Goal: Information Seeking & Learning: Learn about a topic

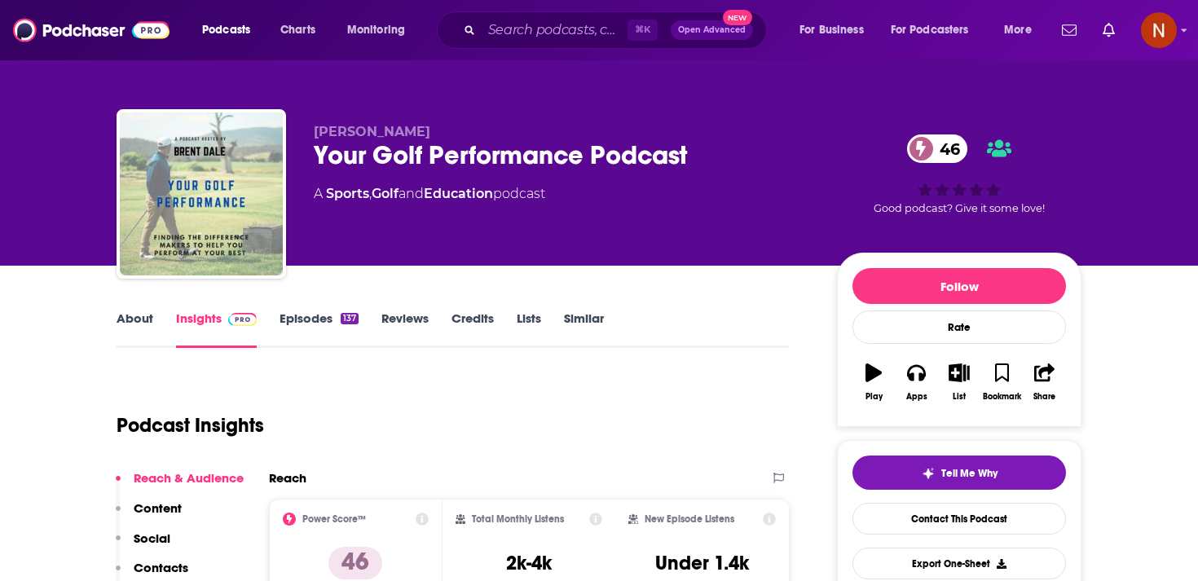
scroll to position [51, 0]
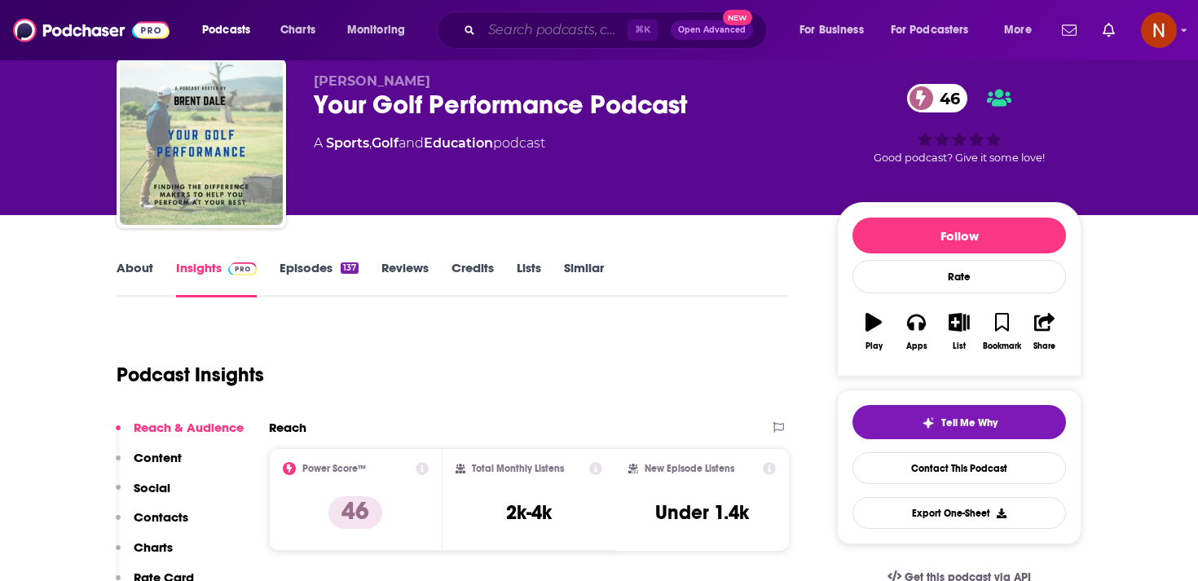
click at [531, 39] on input "Search podcasts, credits, & more..." at bounding box center [555, 30] width 146 height 26
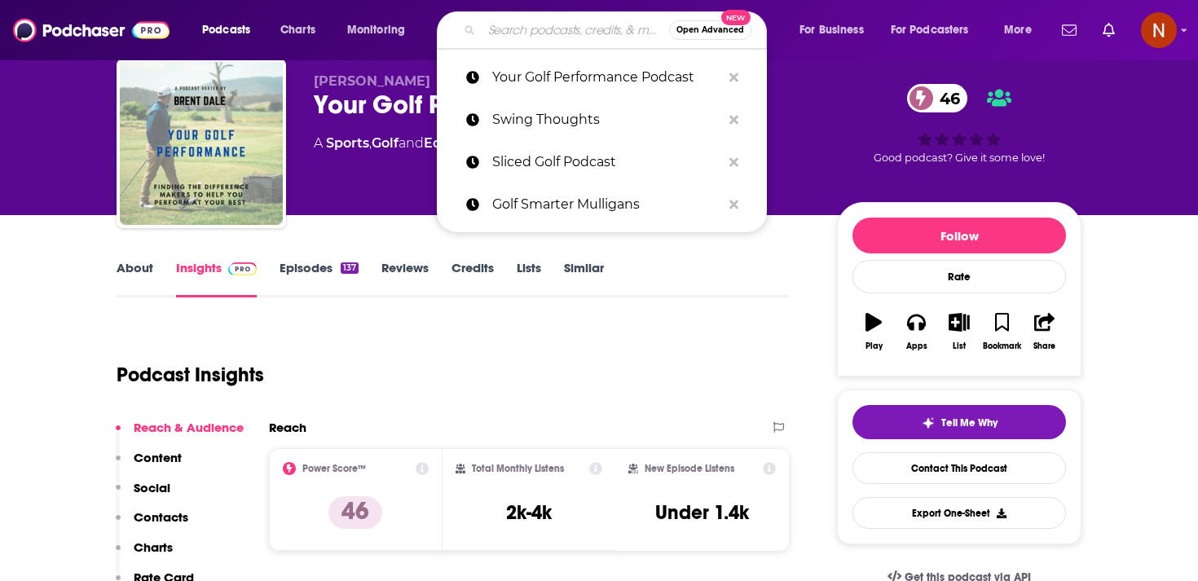
paste input "Alsilah | الصلة"
type input "Alsilah | الصلة"
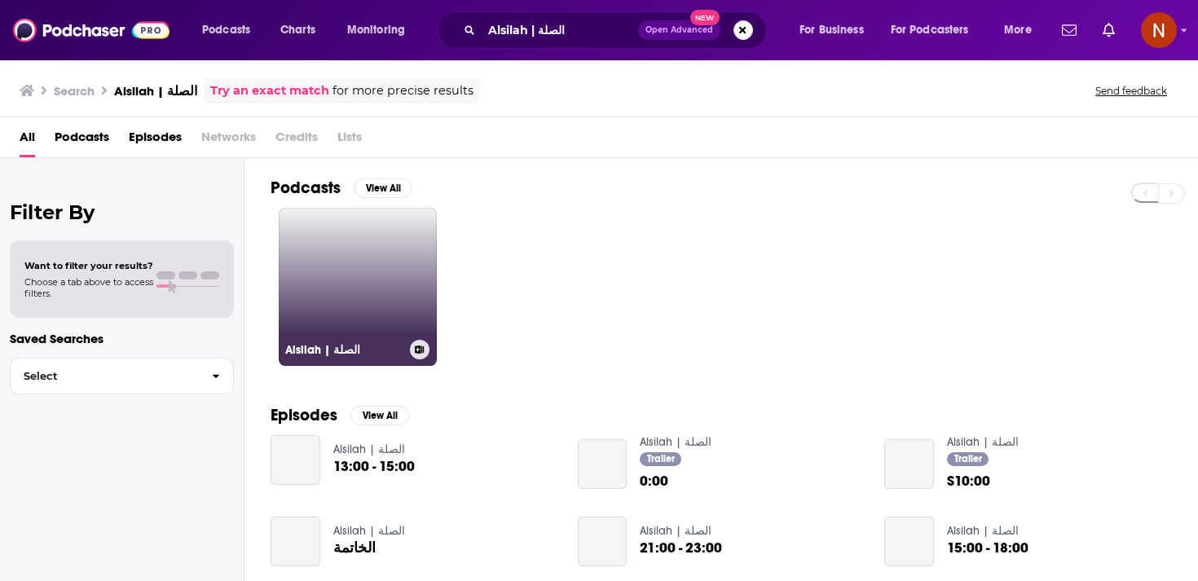
click at [372, 255] on link "Alsilah | الصلة" at bounding box center [358, 287] width 158 height 158
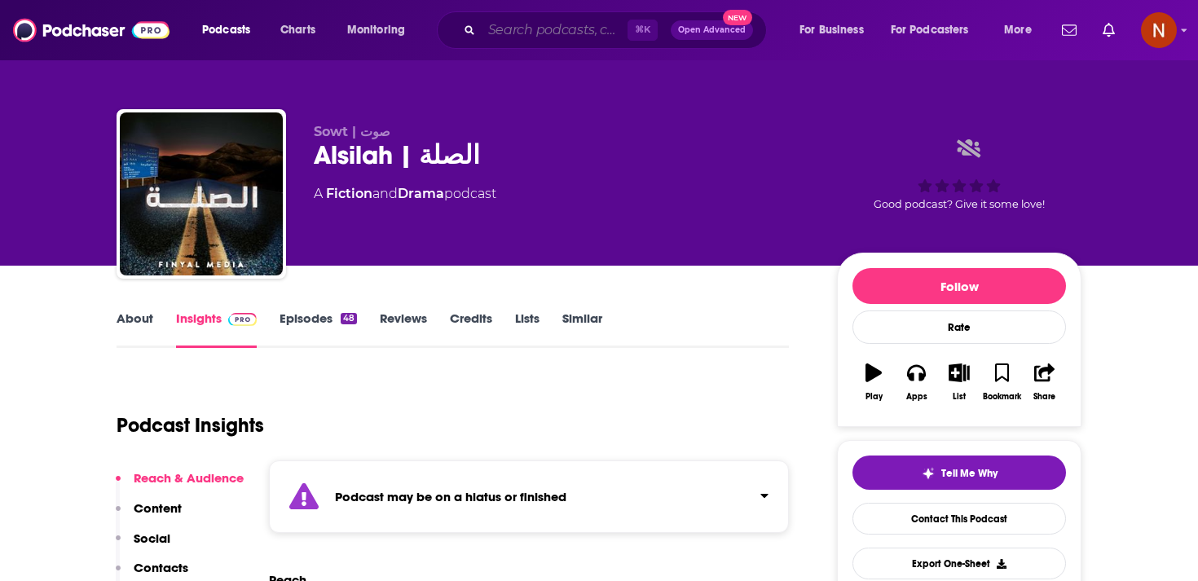
click at [528, 28] on input "Search podcasts, credits, & more..." at bounding box center [555, 30] width 146 height 26
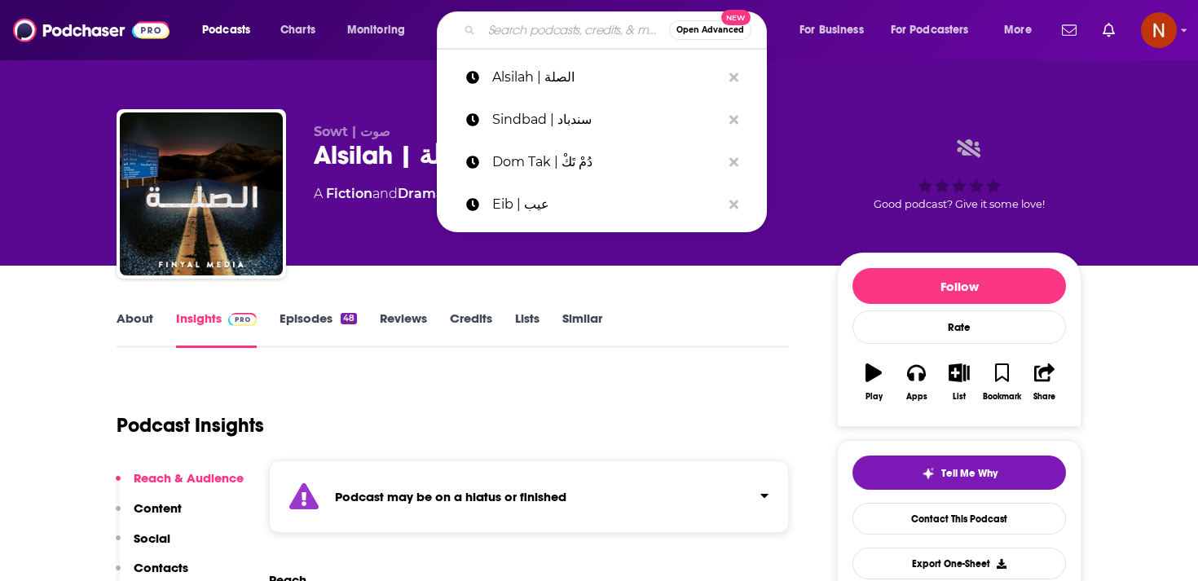
paste input "The 40 Thieves | الأربعون حرامي"
type input "The 40 Thieves | الأربعون حرامي"
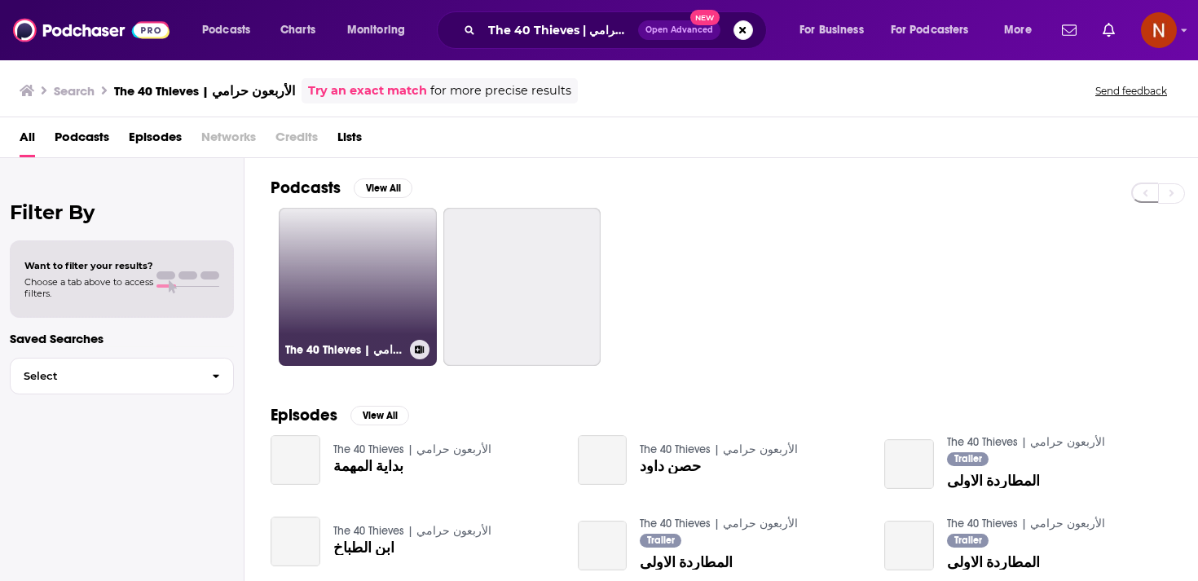
click at [362, 267] on link "The 40 Thieves | الأربعون حرامي" at bounding box center [358, 287] width 158 height 158
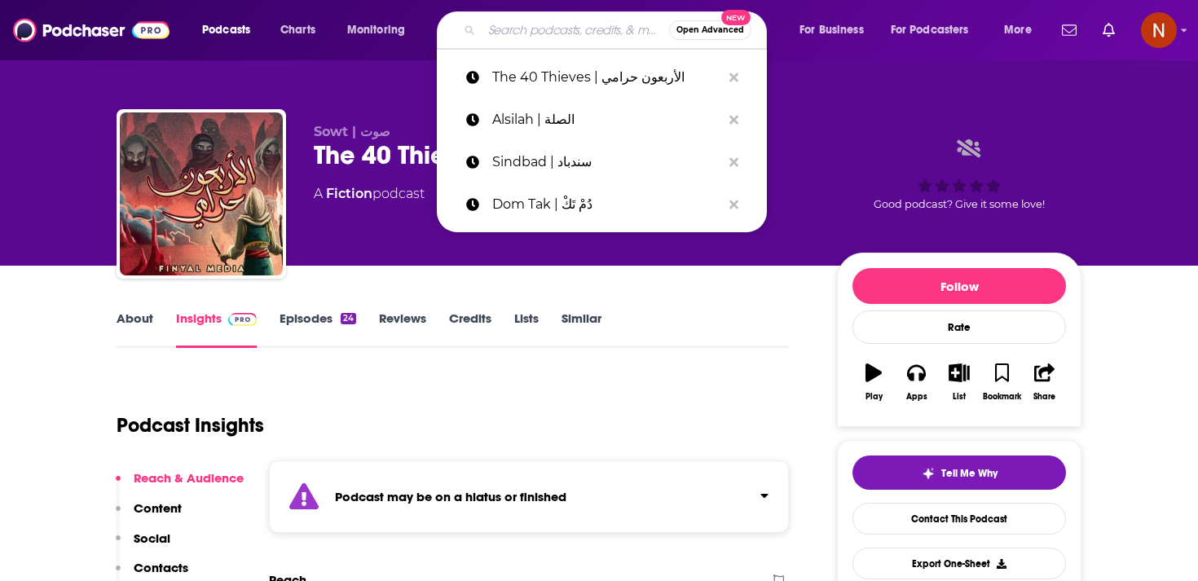
click at [515, 29] on input "Search podcasts, credits, & more..." at bounding box center [575, 30] width 187 height 26
paste input "الغرفة"
type input "الغرفة"
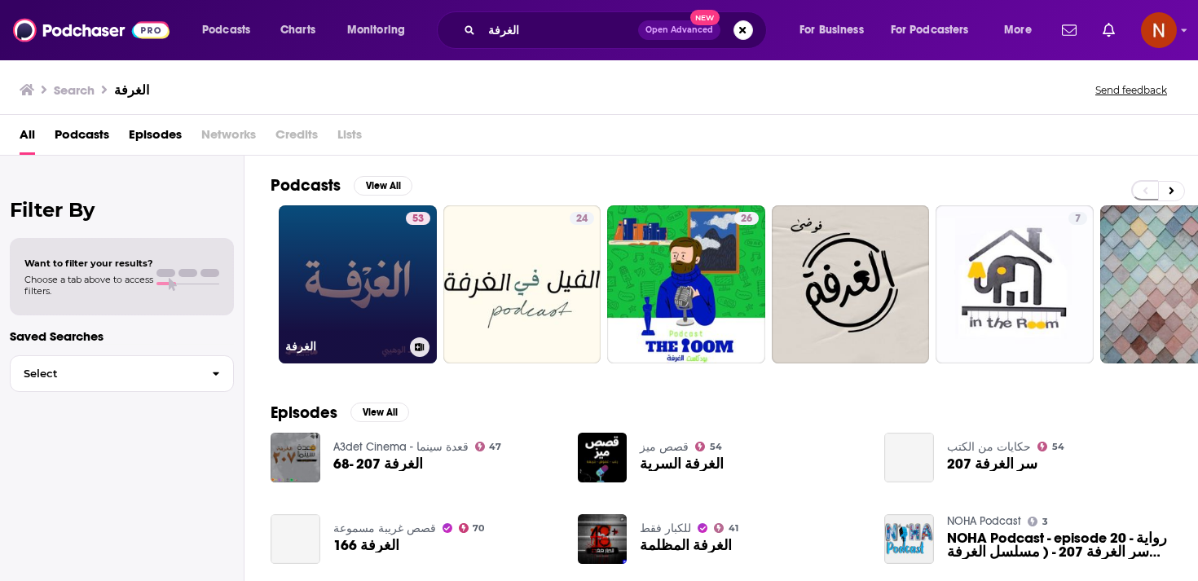
click at [391, 270] on link "53 الغرفة" at bounding box center [358, 284] width 158 height 158
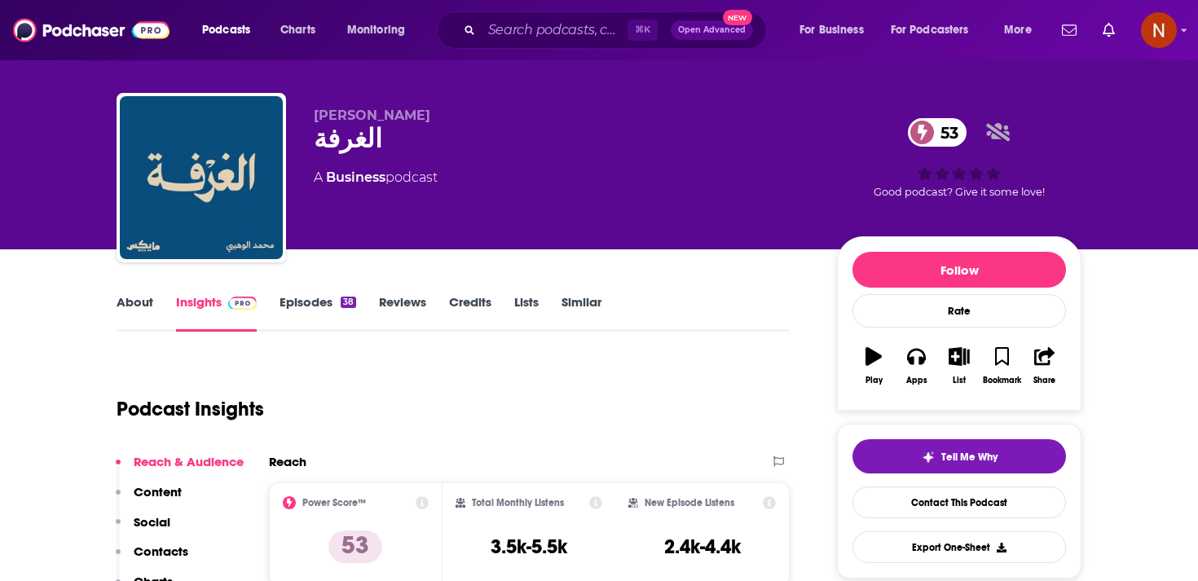
scroll to position [20, 0]
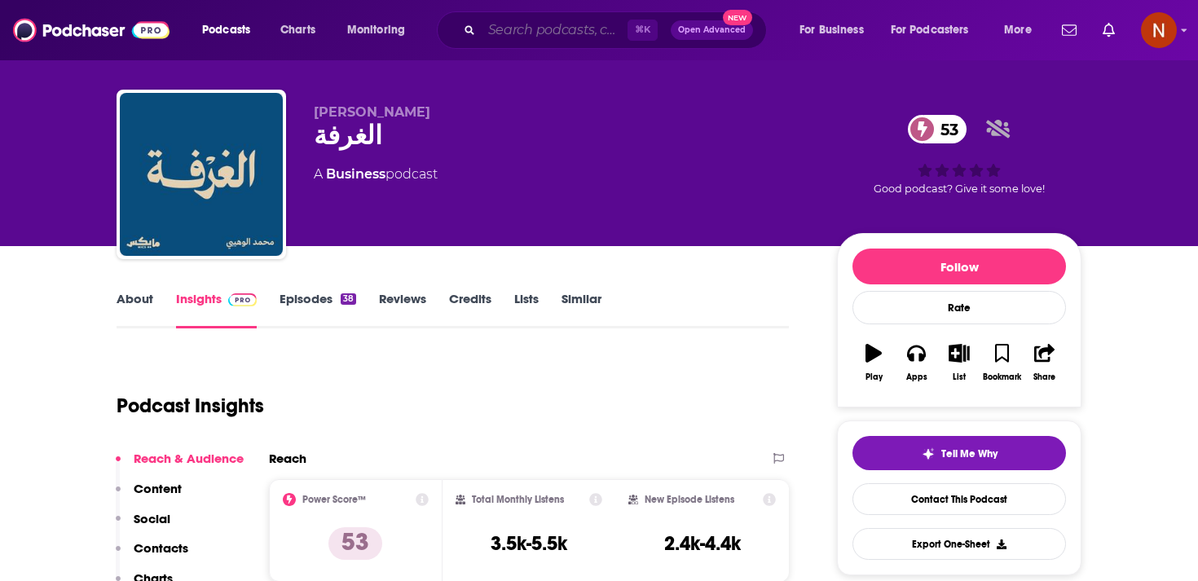
click at [552, 37] on input "Search podcasts, credits, & more..." at bounding box center [555, 30] width 146 height 26
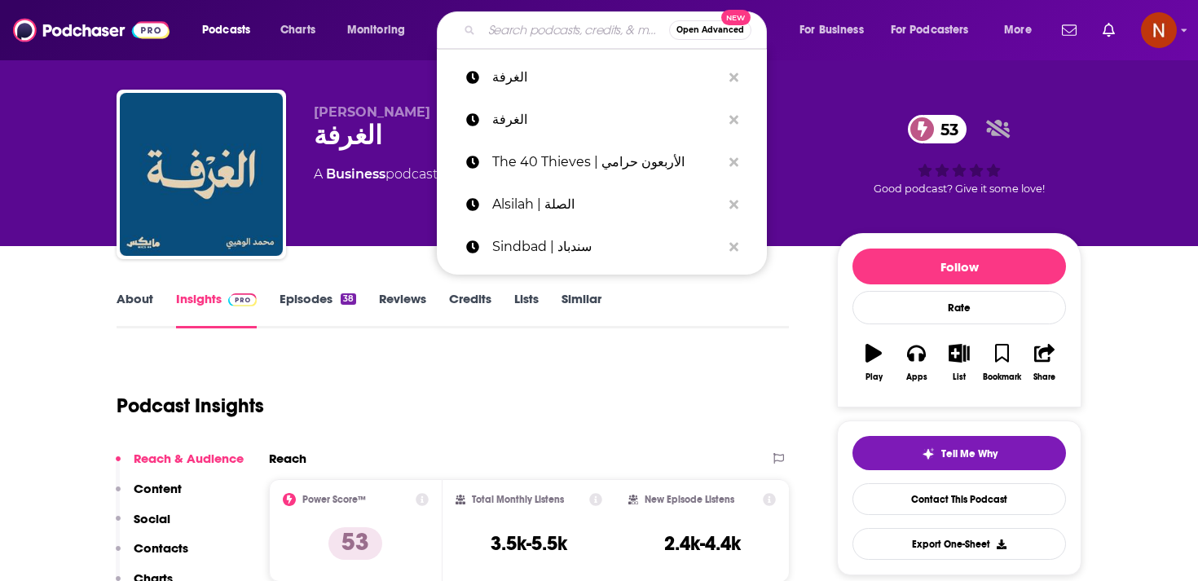
paste input "ذًا أعزائي"
type input "ذًا أعزائي"
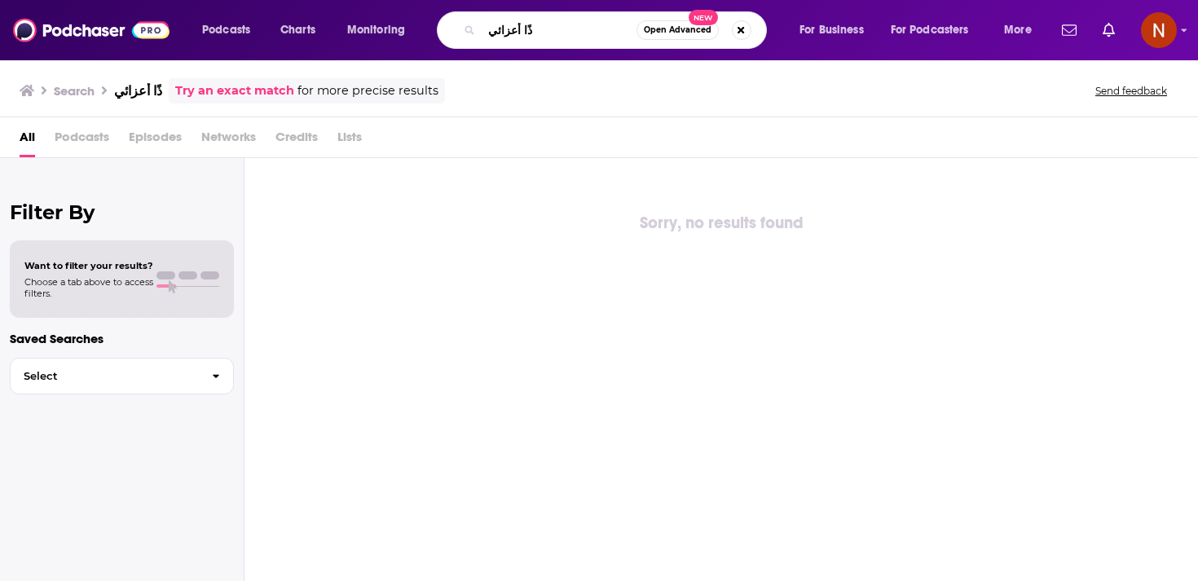
click at [543, 37] on input "ذًا أعزائي" at bounding box center [559, 30] width 155 height 26
paste input "إ"
type input "إذًا أعزائي"
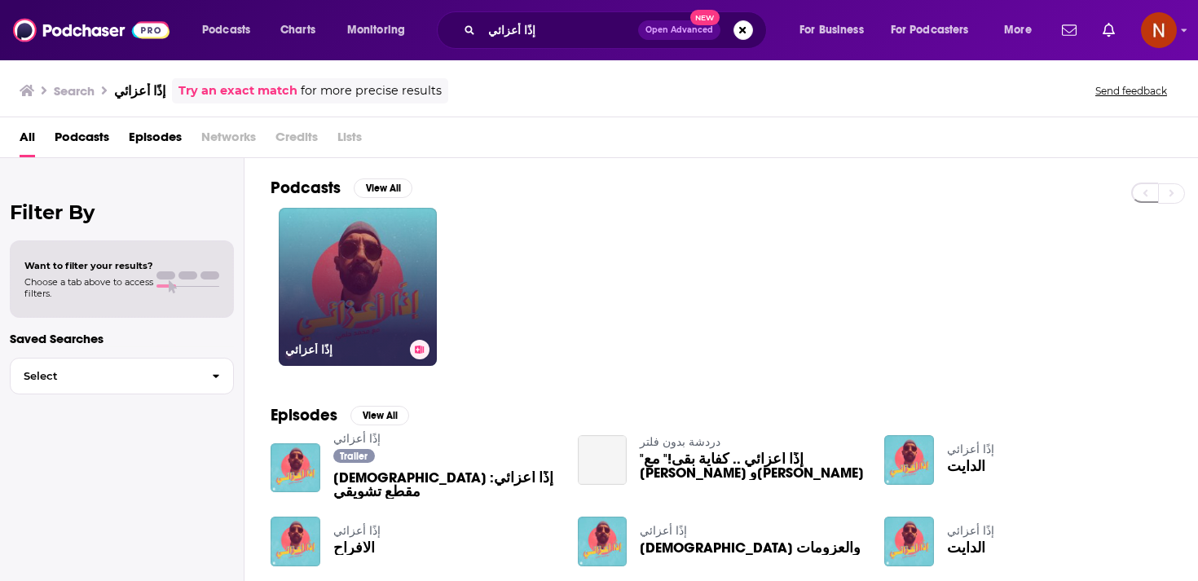
click at [370, 297] on link "إذًا أعزائي" at bounding box center [358, 287] width 158 height 158
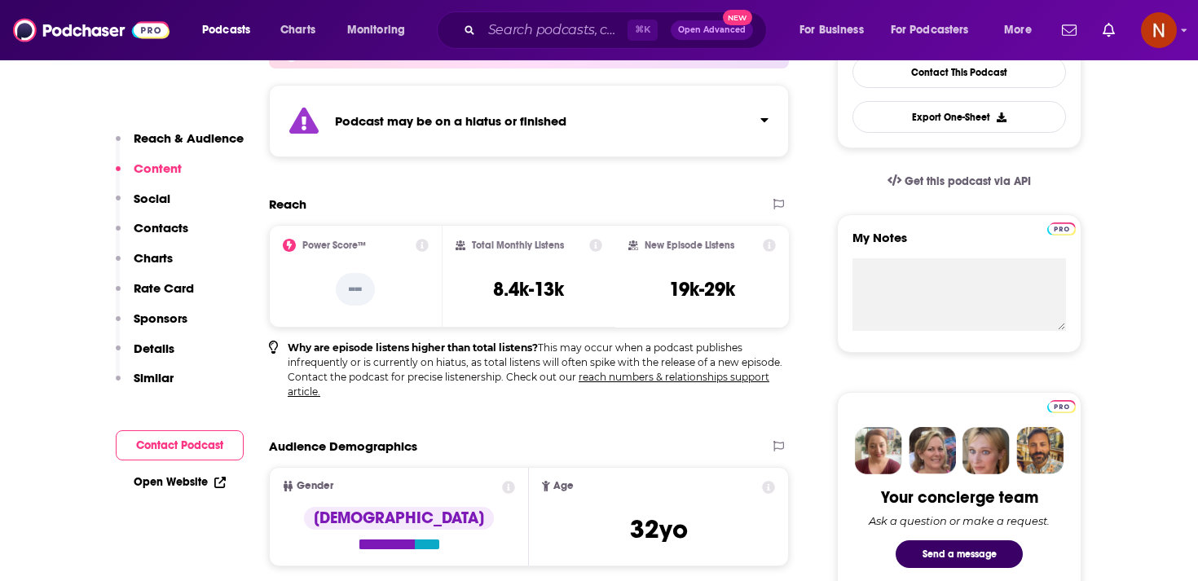
scroll to position [292, 0]
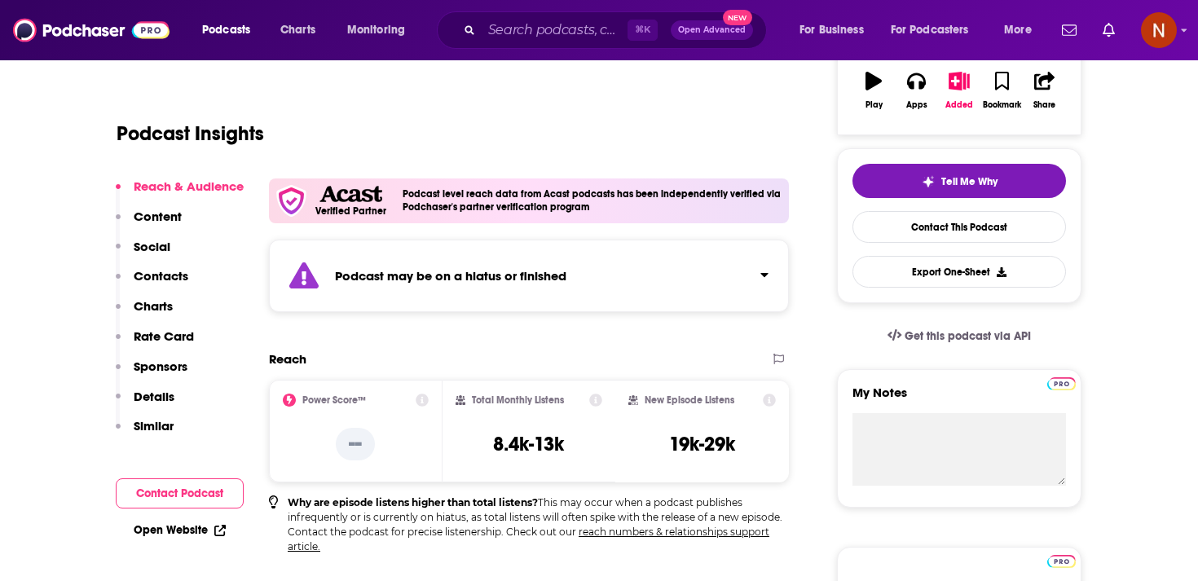
click at [417, 262] on div "Podcast may be on a hiatus or finished" at bounding box center [529, 276] width 520 height 73
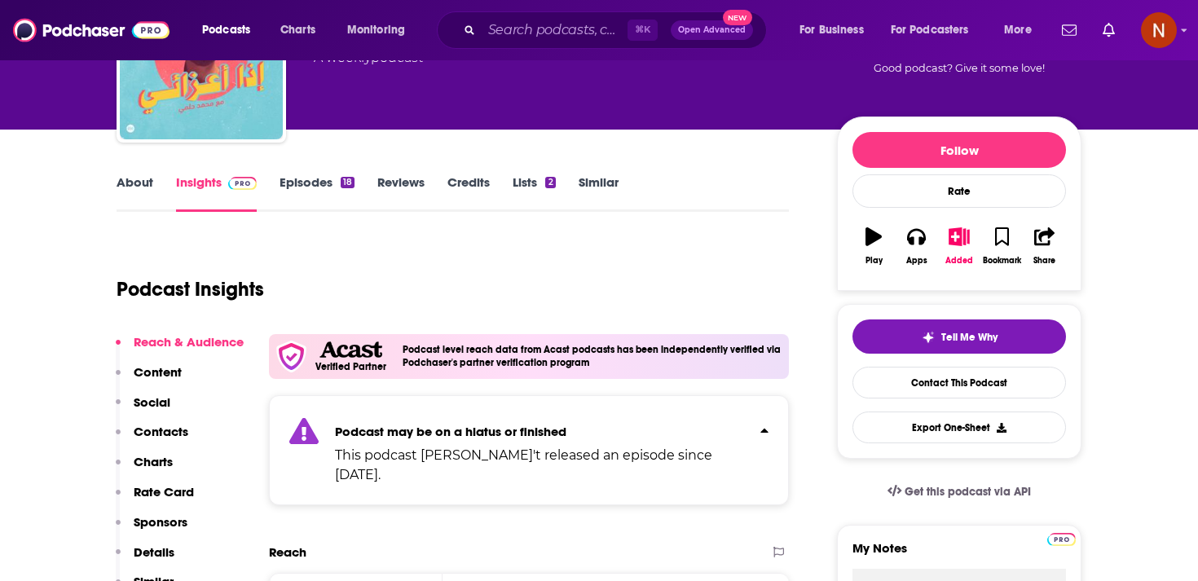
scroll to position [112, 0]
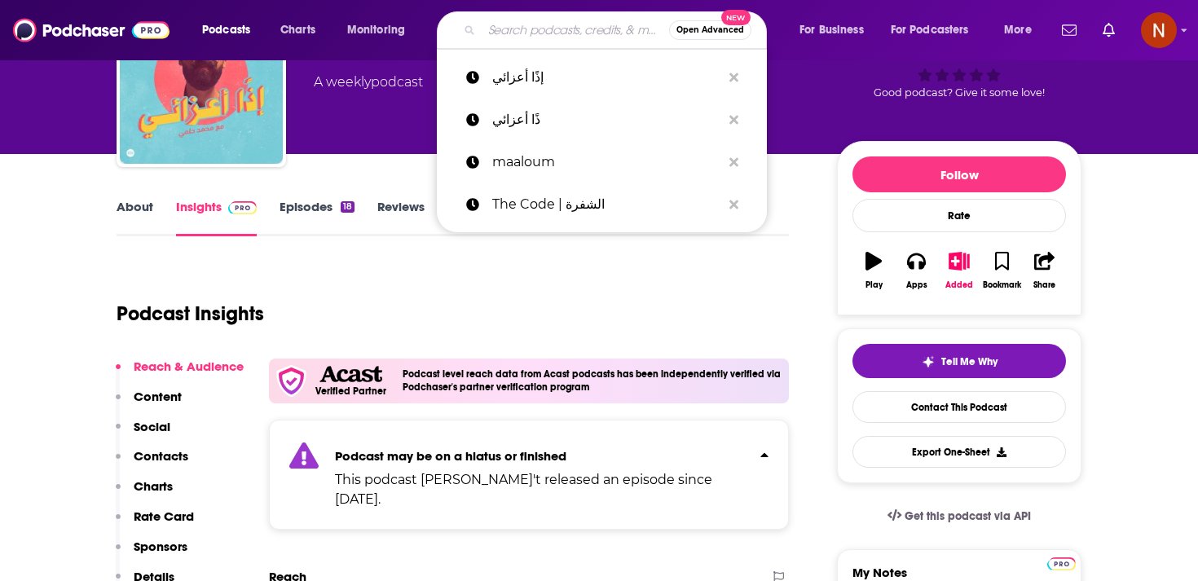
click at [535, 35] on input "Search podcasts, credits, & more..." at bounding box center [575, 30] width 187 height 26
paste input "Party Platter | ثلث مشكل"
type input "Party Platter | ثلث مشكل"
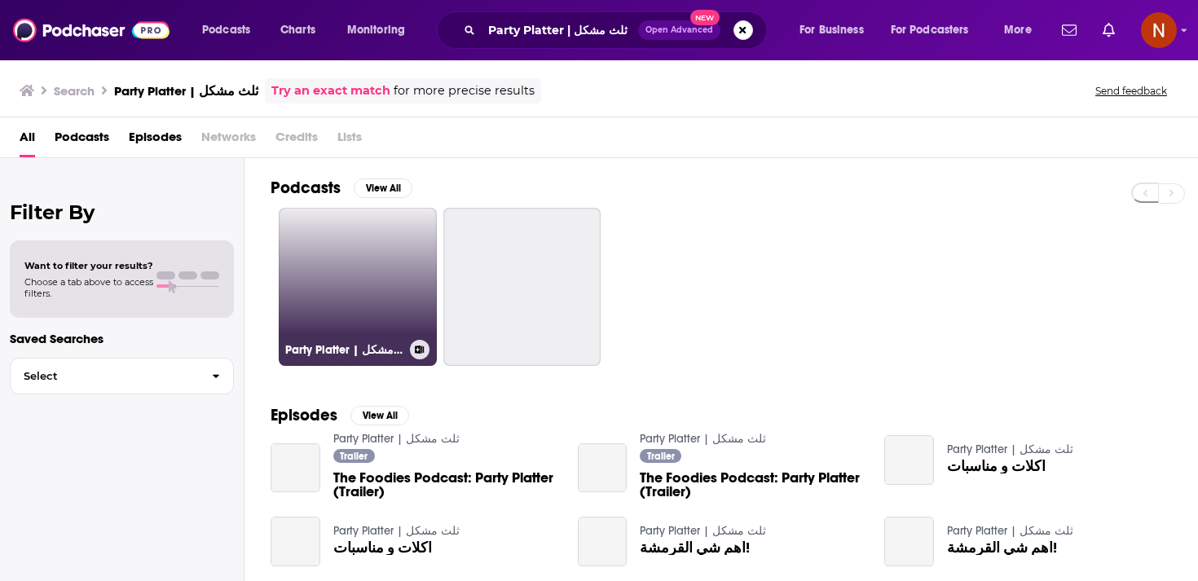
click at [374, 315] on link "Party Platter | ثلث مشكل" at bounding box center [358, 287] width 158 height 158
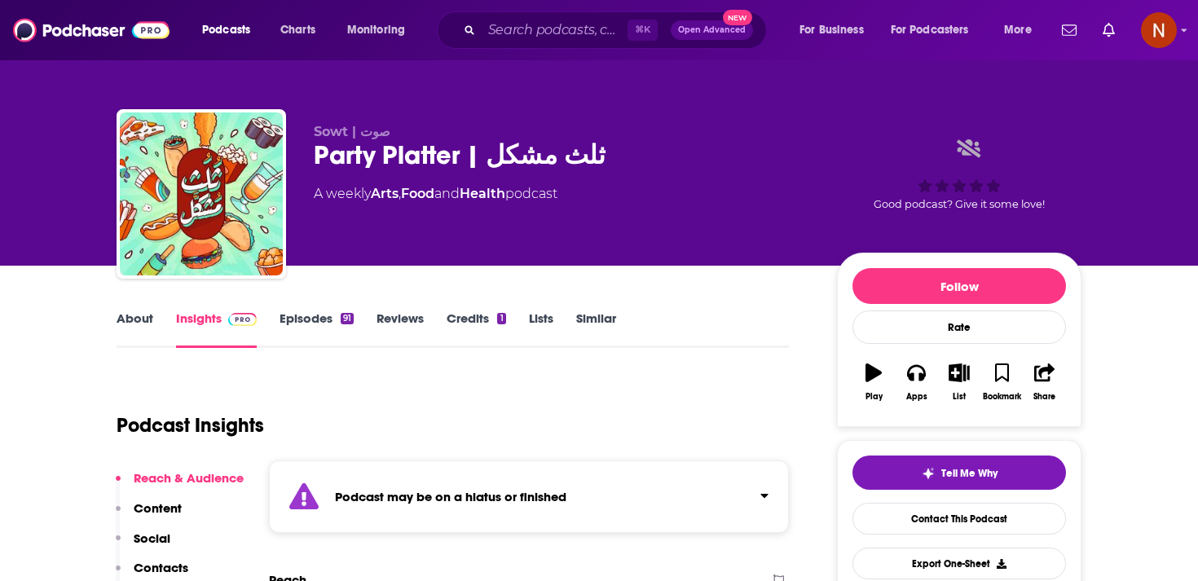
click at [583, 497] on div "Podcast may be on a hiatus or finished" at bounding box center [529, 496] width 520 height 73
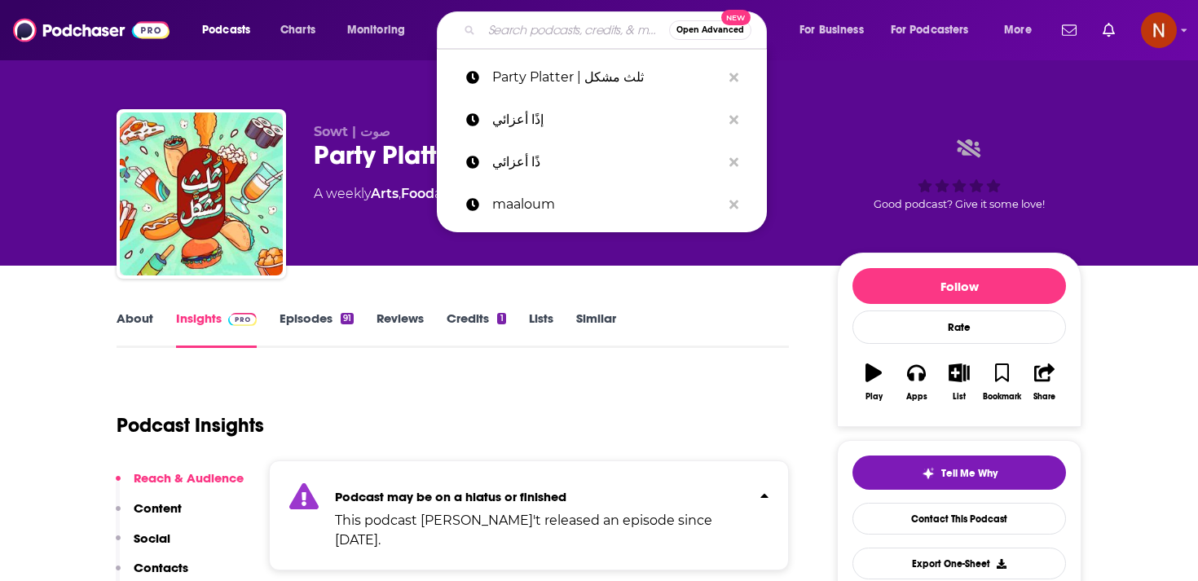
click at [501, 24] on input "Search podcasts, credits, & more..." at bounding box center [575, 30] width 187 height 26
paste input "جرائم وغموض"
type input "جرائم وغموض"
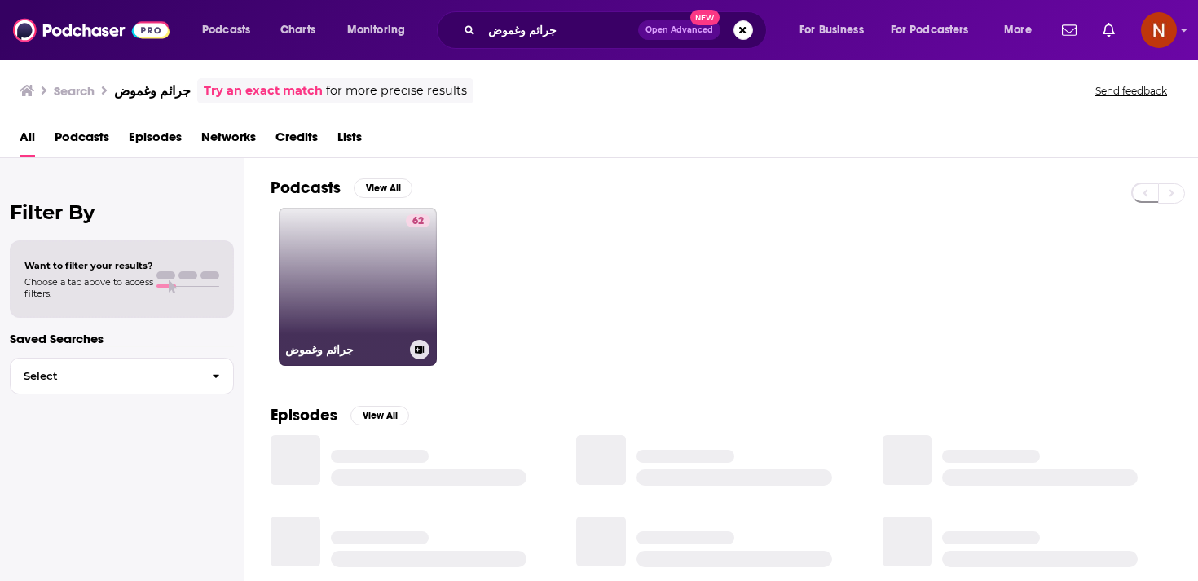
click at [390, 306] on link "62 جرائم وغموض" at bounding box center [358, 287] width 158 height 158
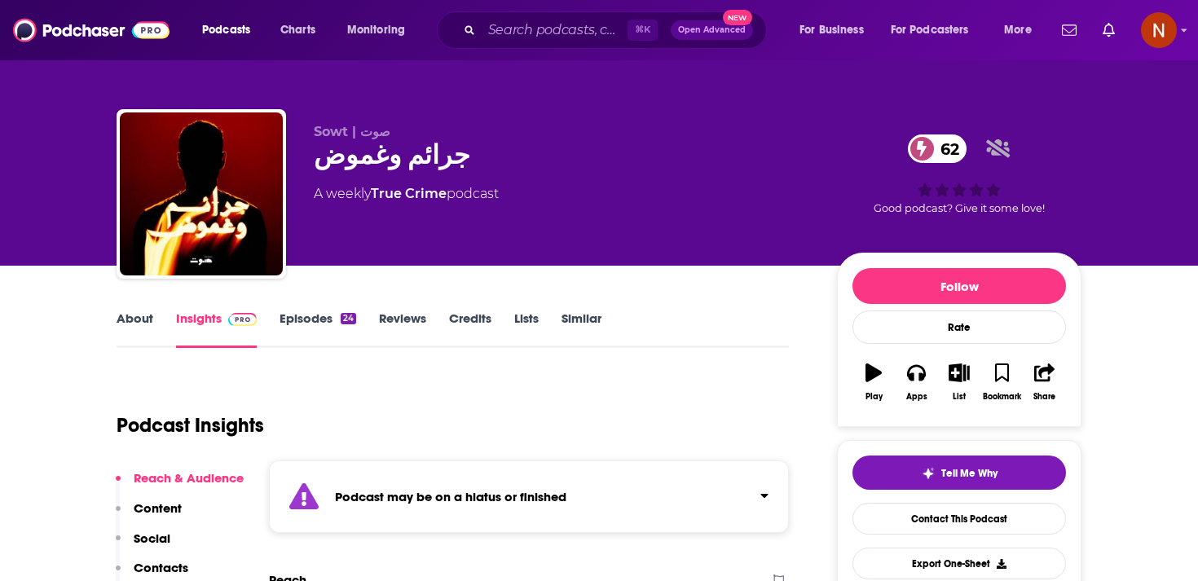
click at [653, 489] on div "Podcast may be on a hiatus or finished" at bounding box center [529, 496] width 520 height 73
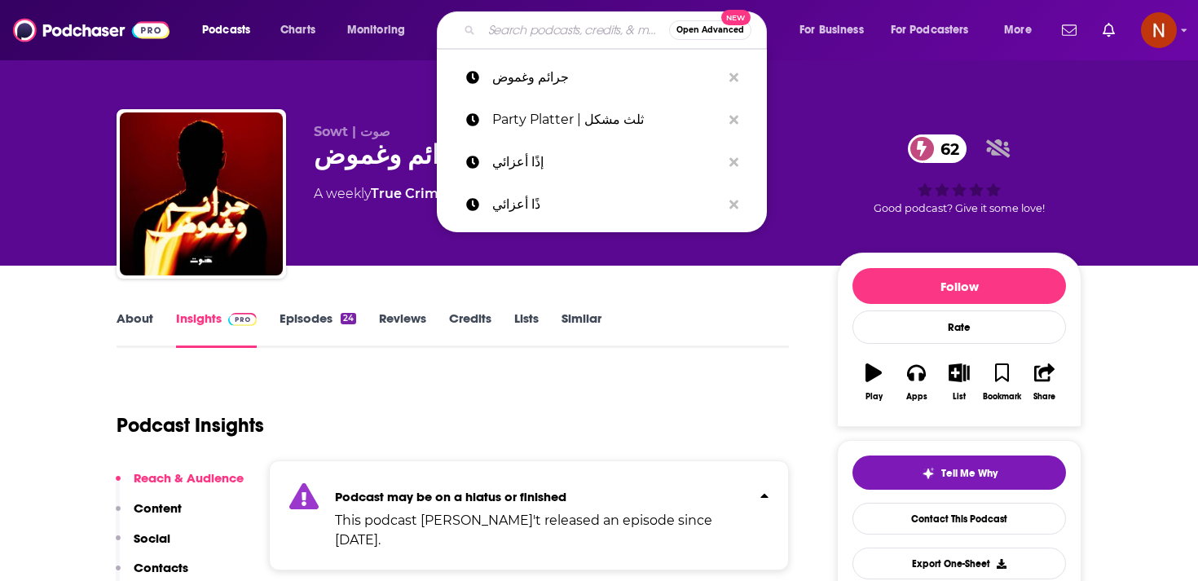
click at [545, 23] on input "Search podcasts, credits, & more..." at bounding box center [575, 30] width 187 height 26
paste input "سوبر ماما"
type input "سوبر ماما"
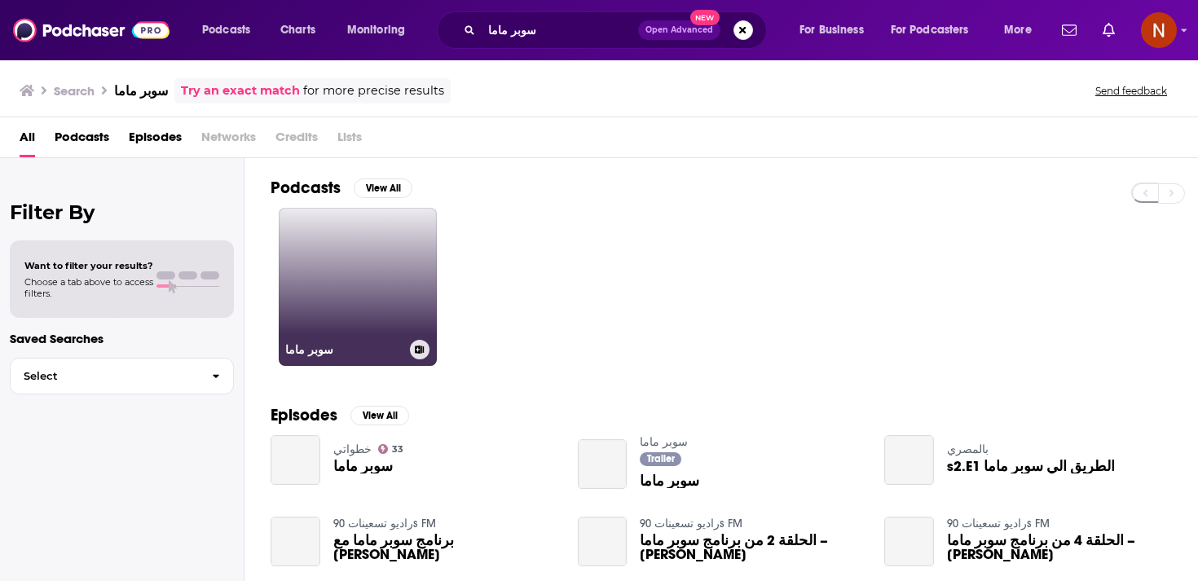
click at [350, 267] on link "سوبر ماما" at bounding box center [358, 287] width 158 height 158
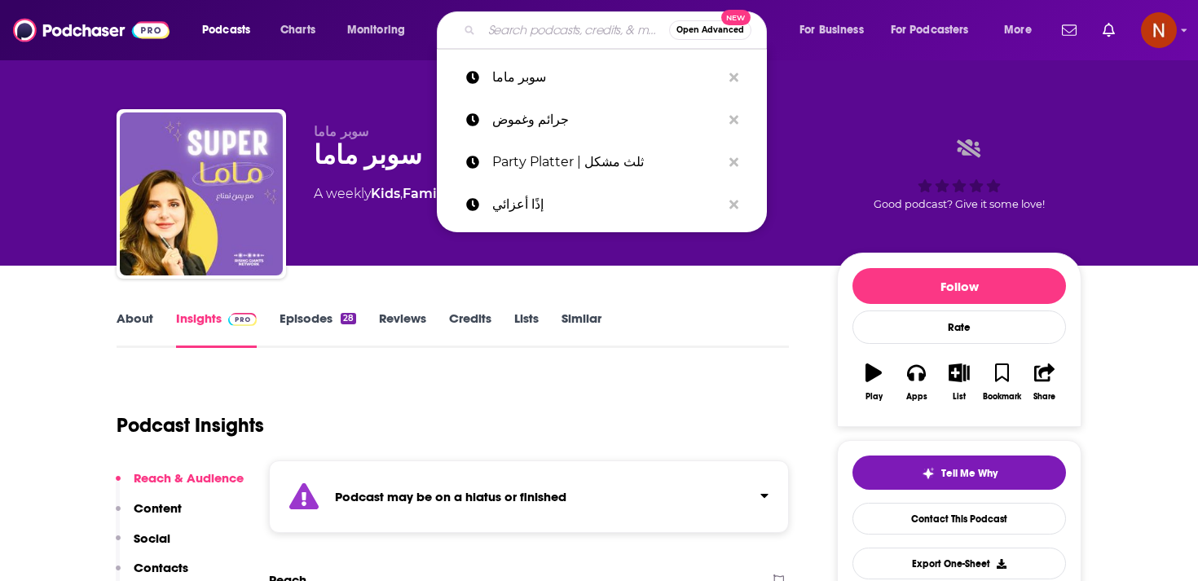
click at [514, 36] on input "Search podcasts, credits, & more..." at bounding box center [575, 30] width 187 height 26
paste input "كرسي [DATE]"
type input "كرسي [DATE]"
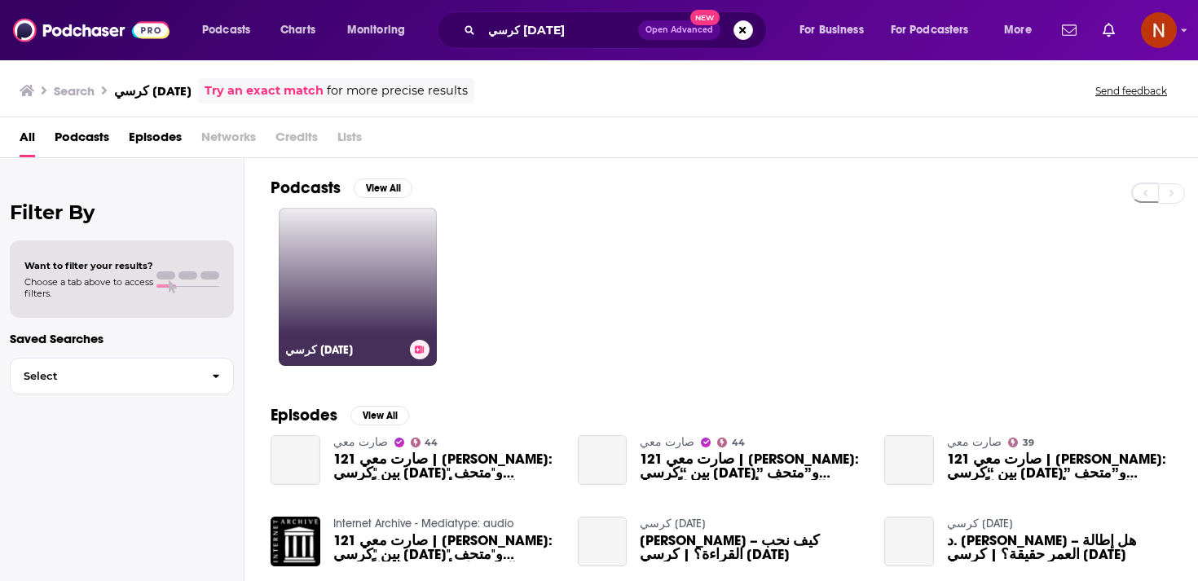
click at [315, 315] on link "كرسي [DATE]" at bounding box center [358, 287] width 158 height 158
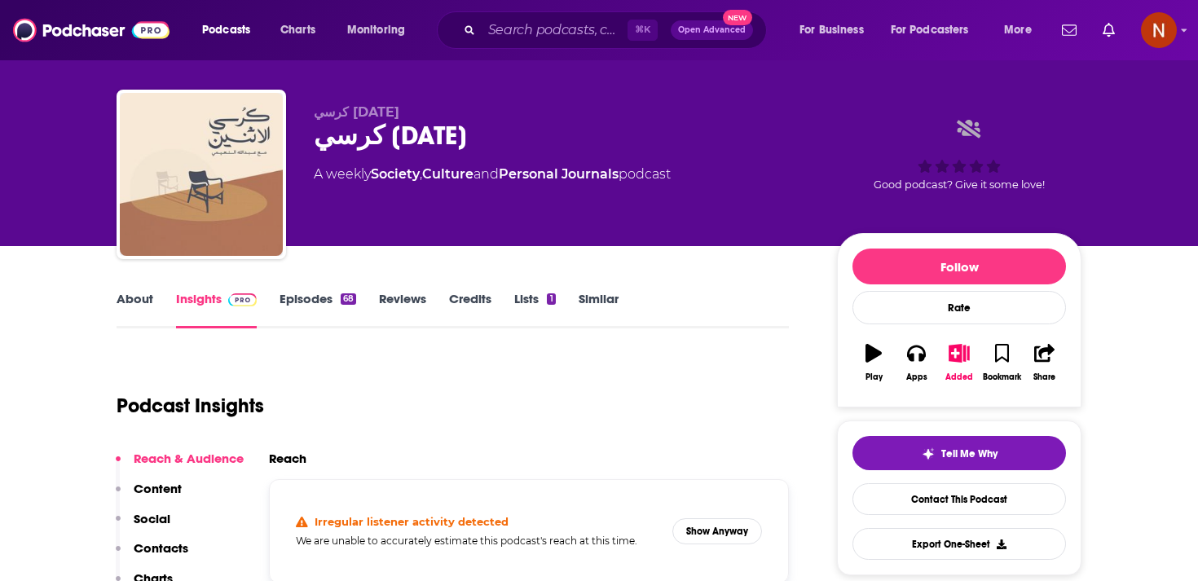
scroll to position [11, 0]
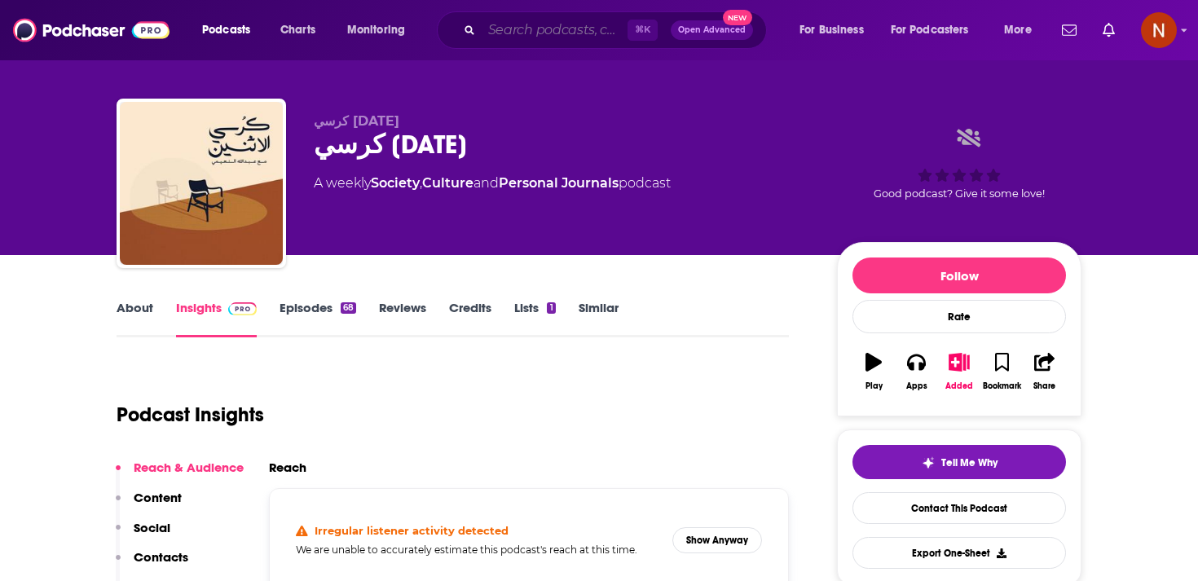
click at [512, 38] on input "Search podcasts, credits, & more..." at bounding box center [555, 30] width 146 height 26
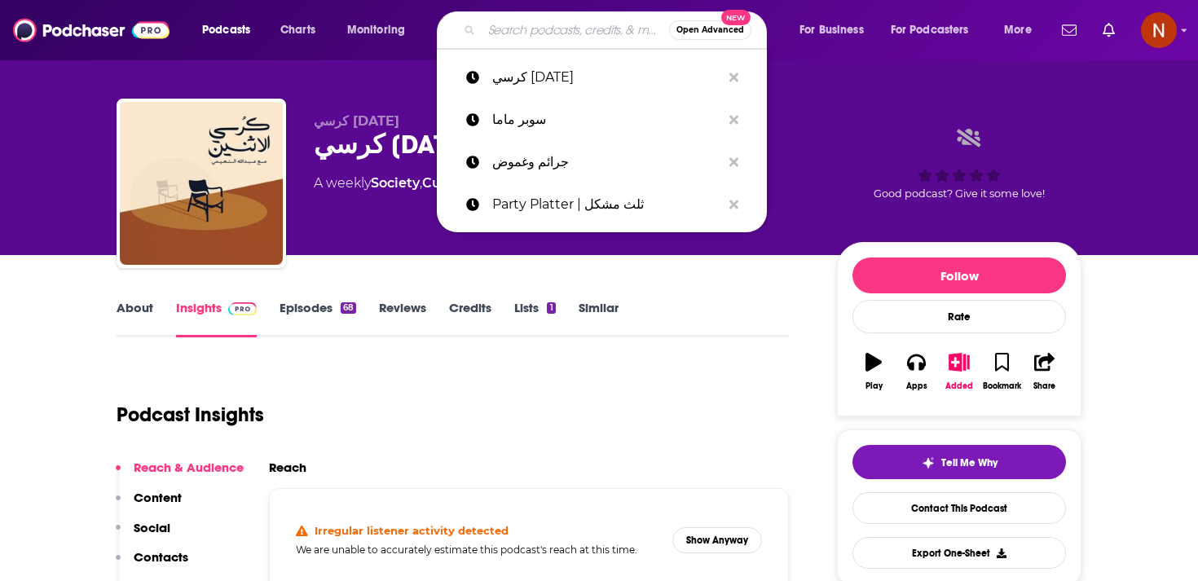
paste input "لحظة مع ميس"
type input "لحظة مع ميس"
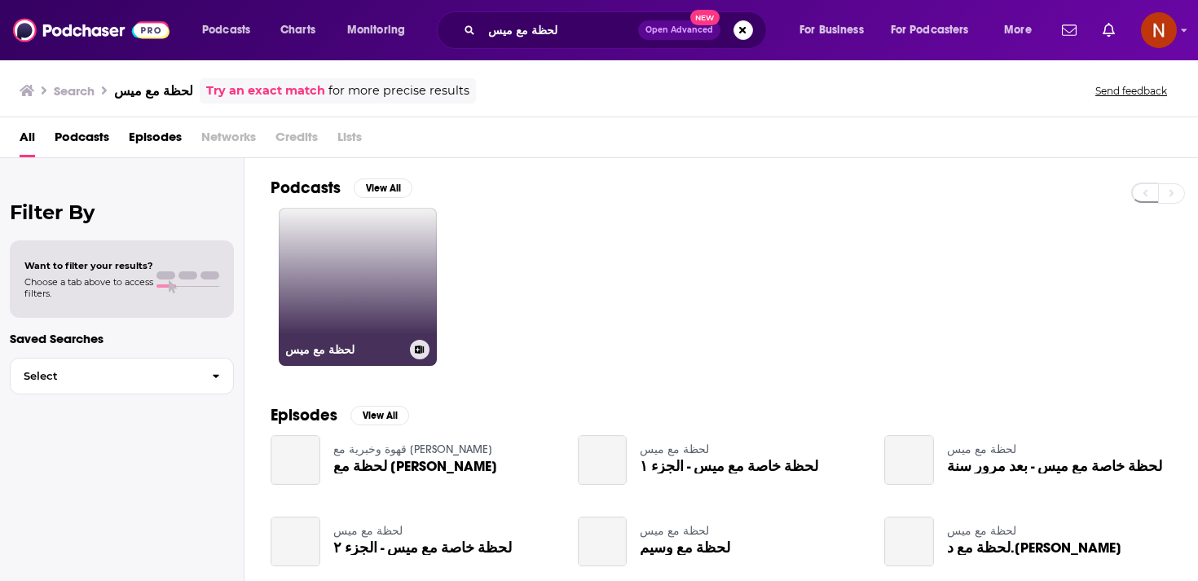
click at [328, 325] on link "لحظة مع ميس" at bounding box center [358, 287] width 158 height 158
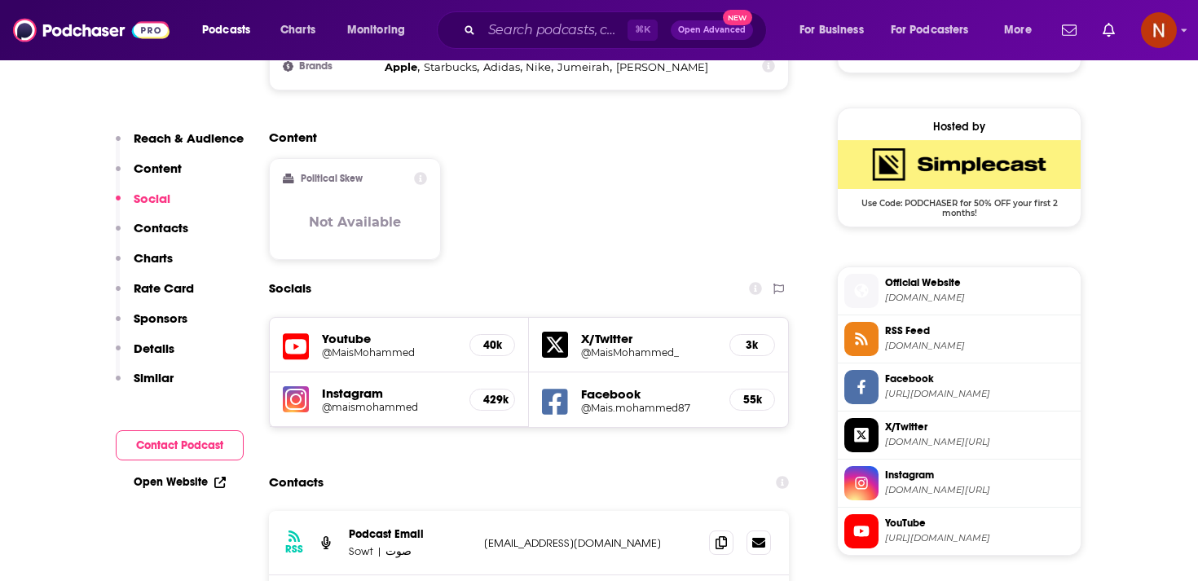
scroll to position [1284, 0]
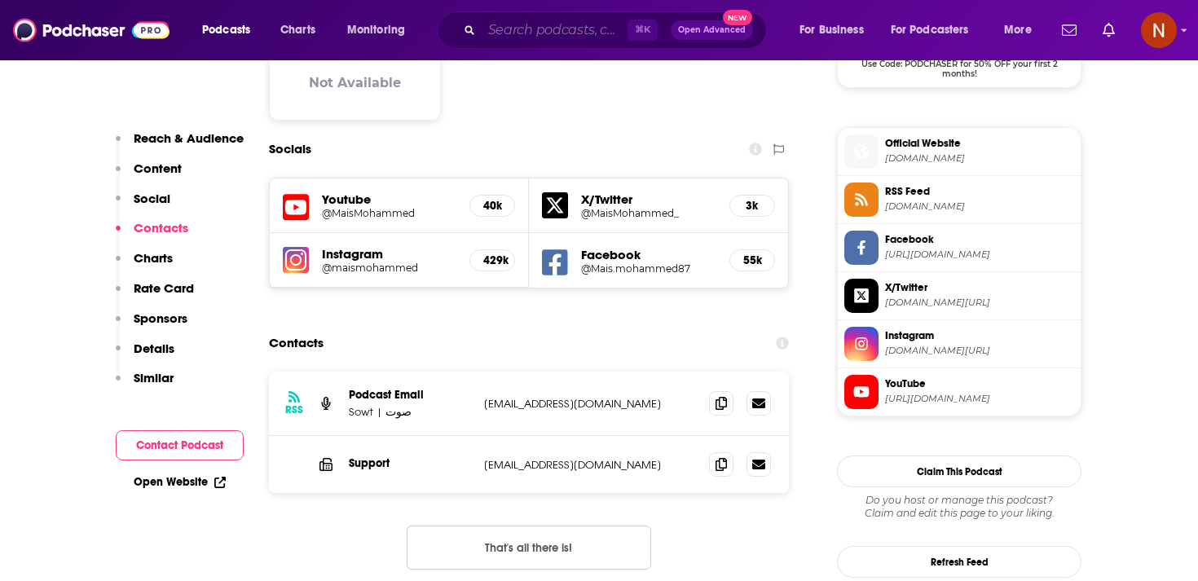
click at [530, 33] on input "Search podcasts, credits, & more..." at bounding box center [555, 30] width 146 height 26
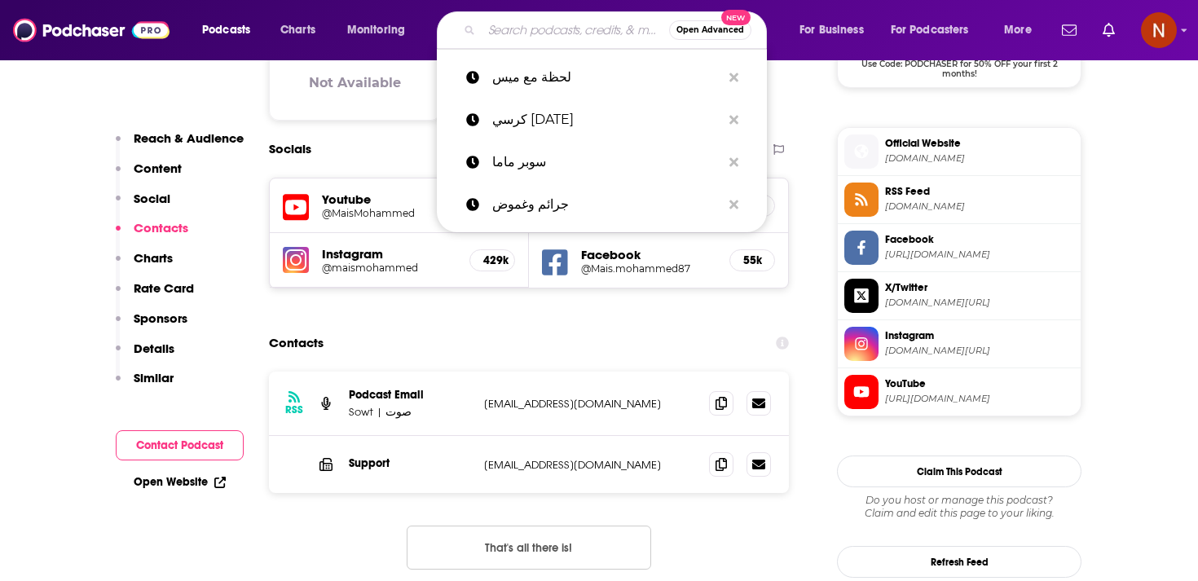
paste input "Watr | وتر"
type input "Watr | وتر"
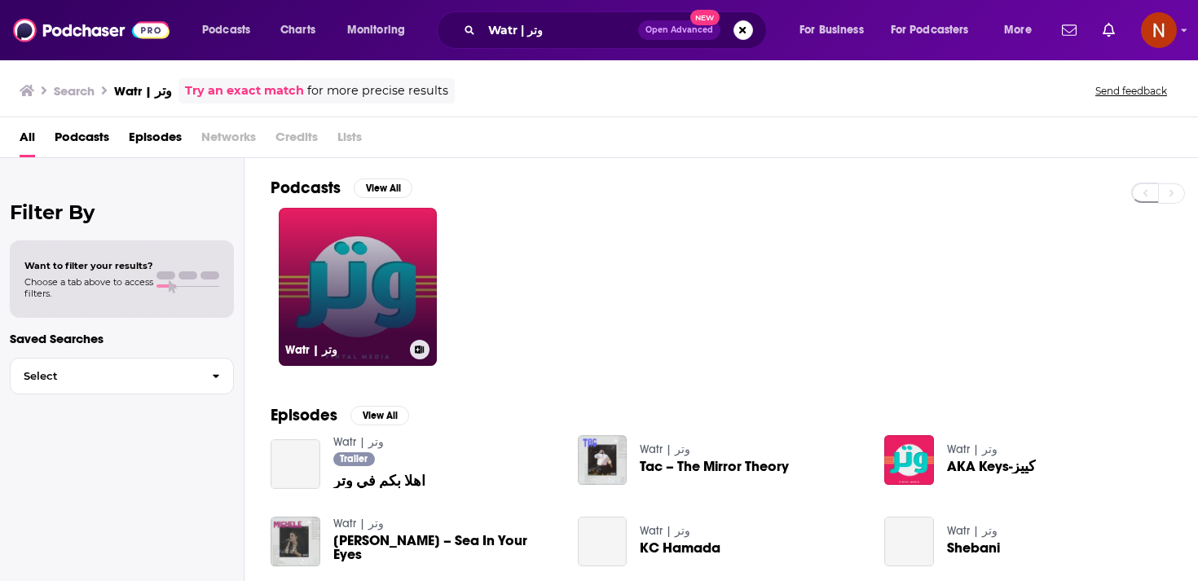
click at [363, 266] on link "Watr | وتر" at bounding box center [358, 287] width 158 height 158
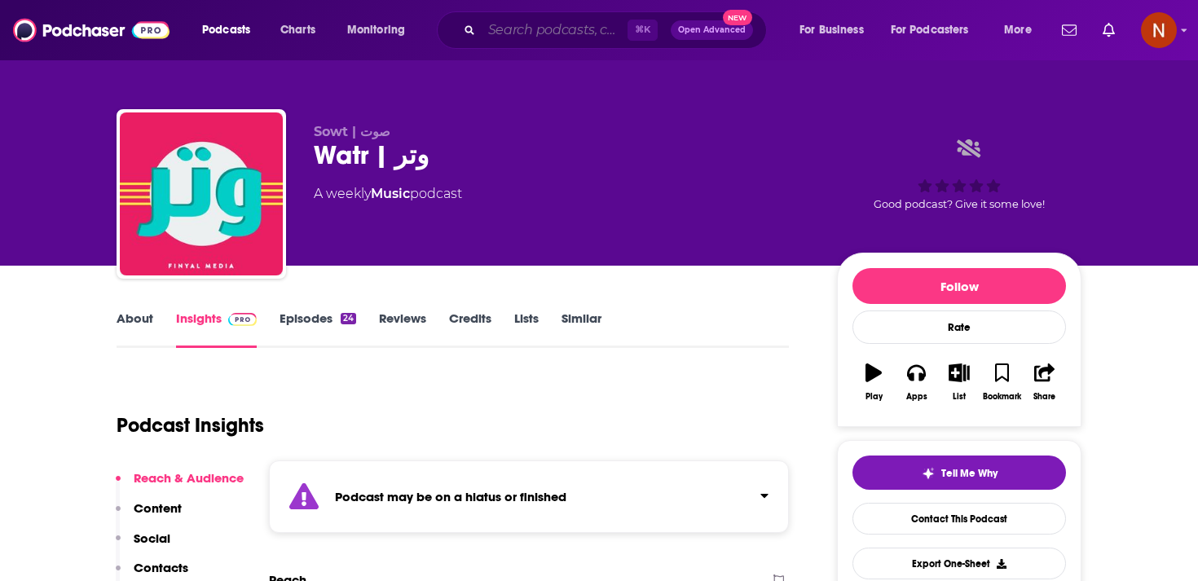
click at [519, 41] on input "Search podcasts, credits, & more..." at bounding box center [555, 30] width 146 height 26
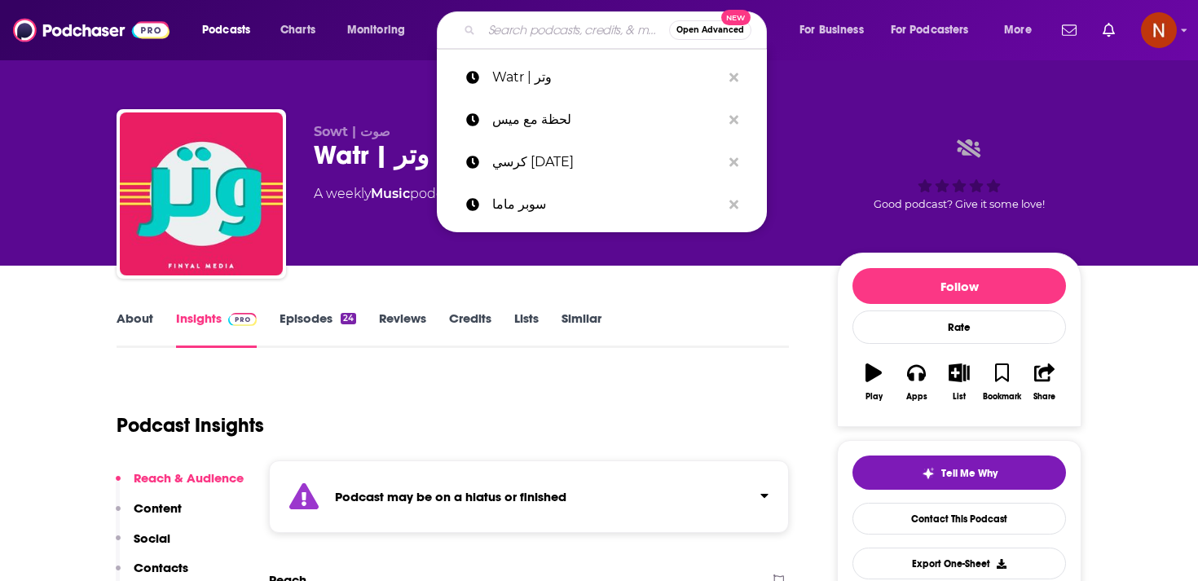
paste input "الخير فيك"
type input "الخير فيك"
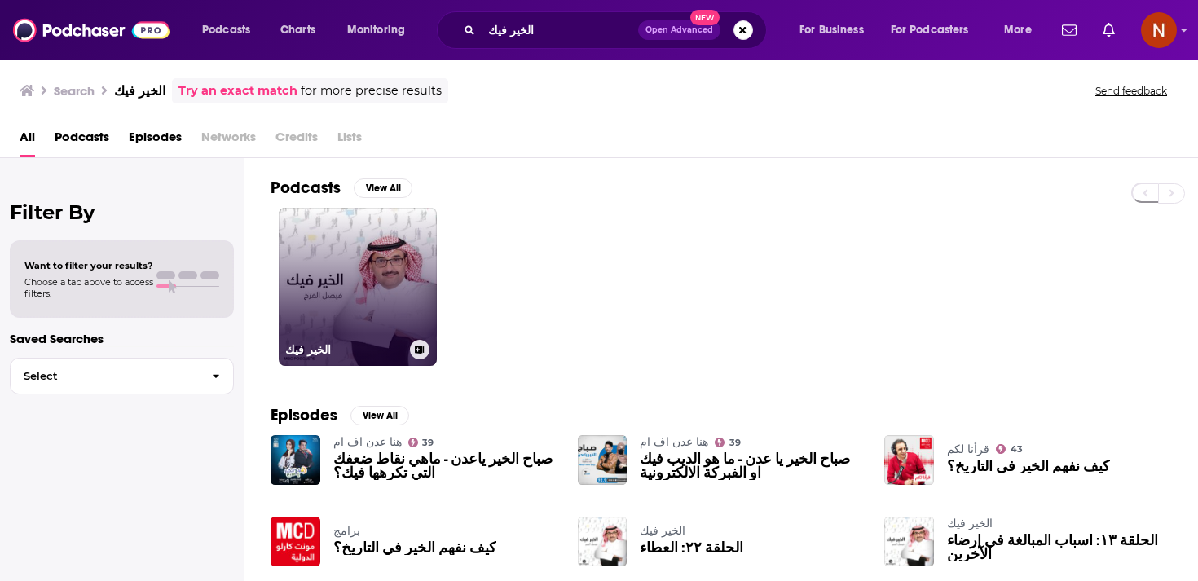
click at [359, 276] on link "الخير فيك" at bounding box center [358, 287] width 158 height 158
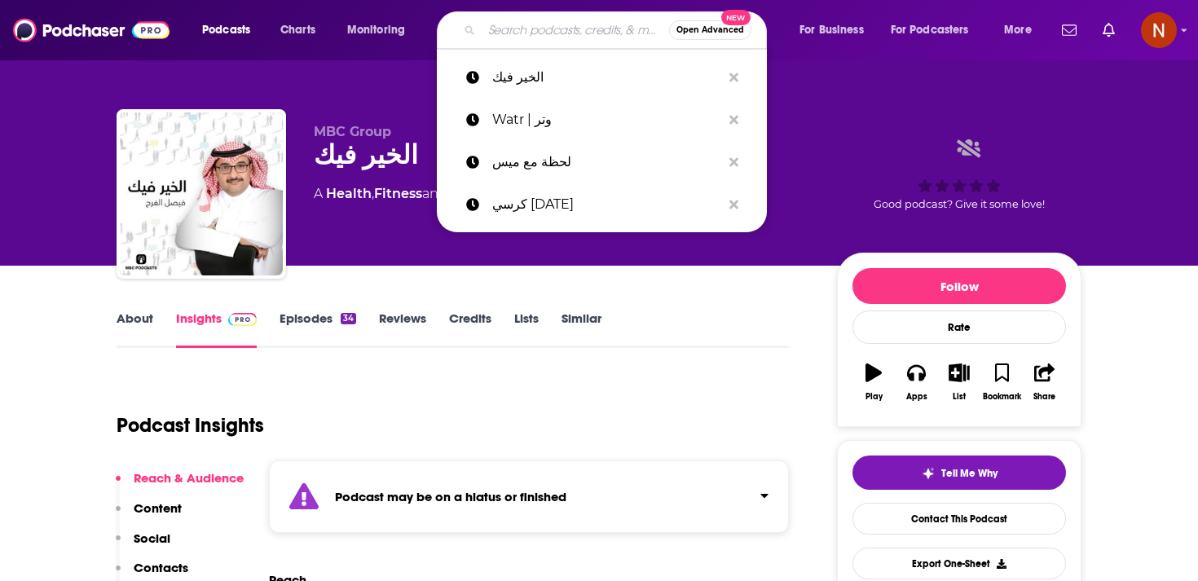
click at [525, 28] on input "Search podcasts, credits, & more..." at bounding box center [575, 30] width 187 height 26
paste input "استراتيجيات تطوير القادة"
type input "استراتيجيات تطوير القادة"
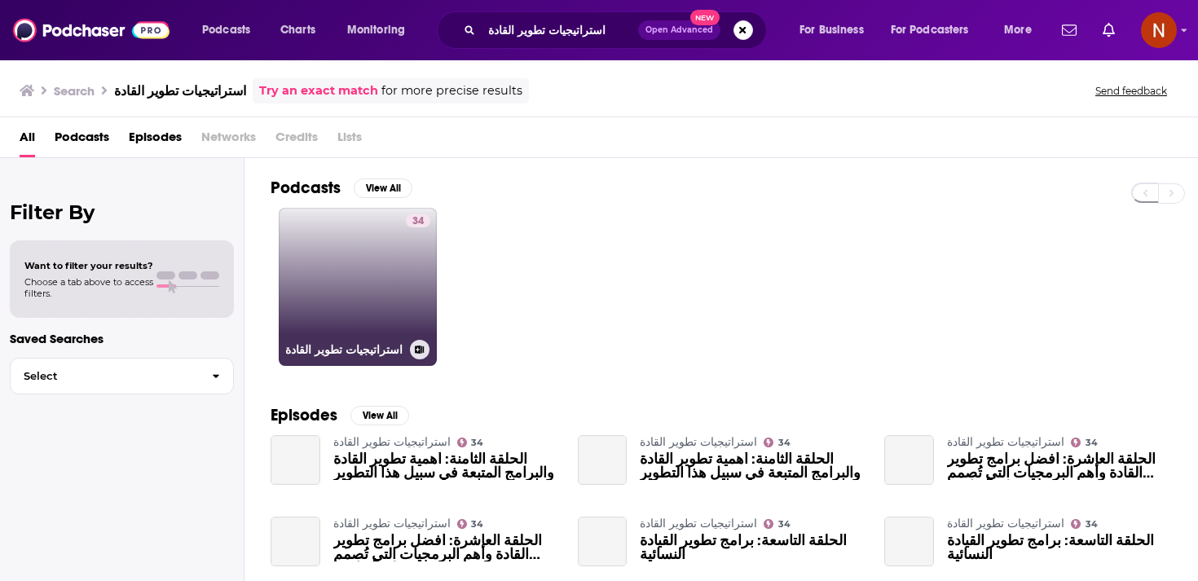
click at [396, 275] on link "34 استراتيجيات تطوير القادة" at bounding box center [358, 287] width 158 height 158
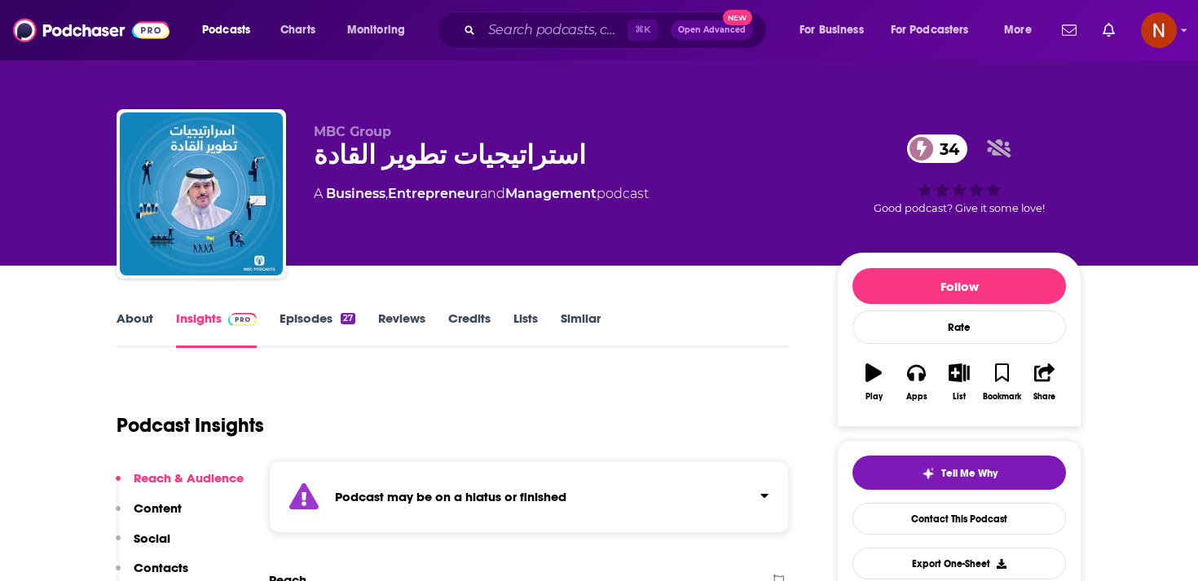
click at [482, 144] on div "استراتيجيات تطوير القادة 34" at bounding box center [562, 155] width 497 height 32
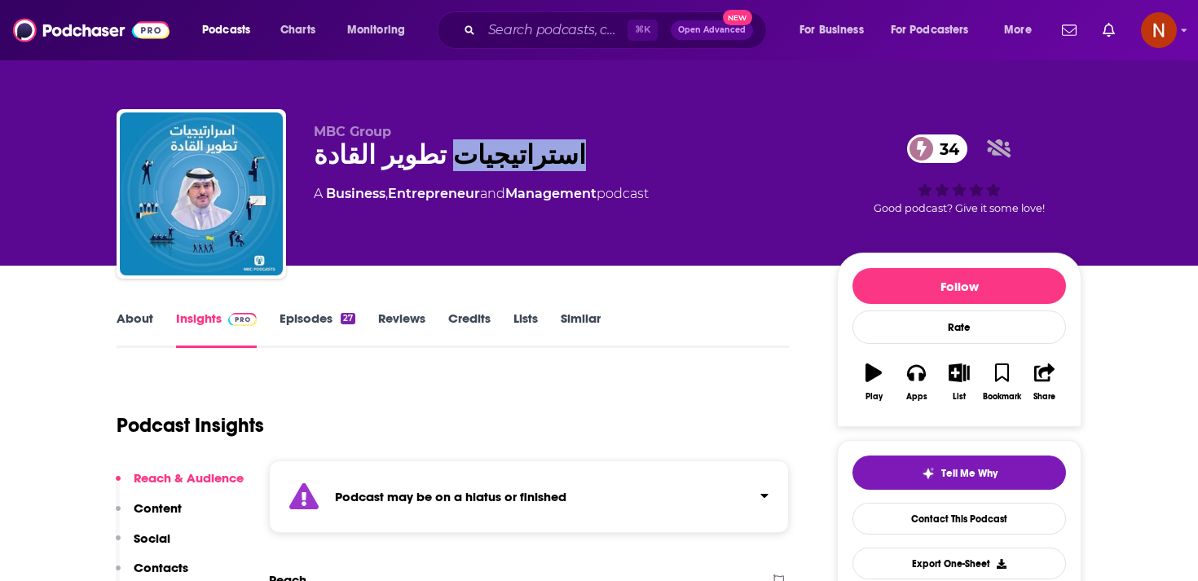
click at [482, 144] on div "استراتيجيات تطوير القادة 34" at bounding box center [562, 155] width 497 height 32
click at [482, 143] on div "استراتيجيات تطوير القادة 34" at bounding box center [562, 155] width 497 height 32
copy div "استراتيجيات تطوير القادة 34"
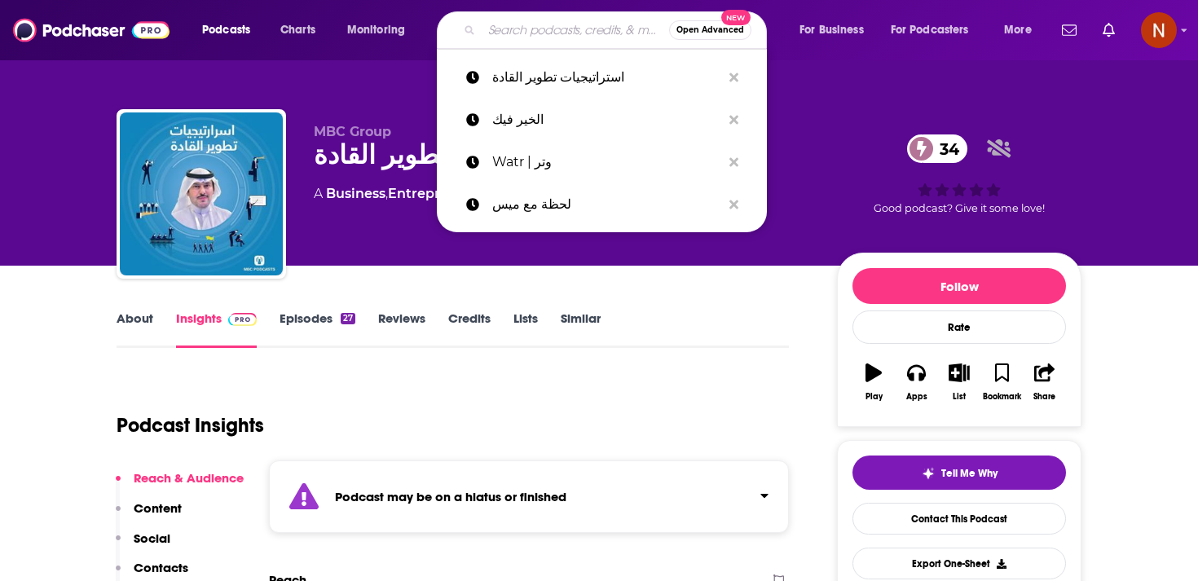
click at [493, 20] on input "Search podcasts, credits, & more..." at bounding box center [575, 30] width 187 height 26
paste input "أنا وإبني الملهم"
type input "أنا وإبني الملهم"
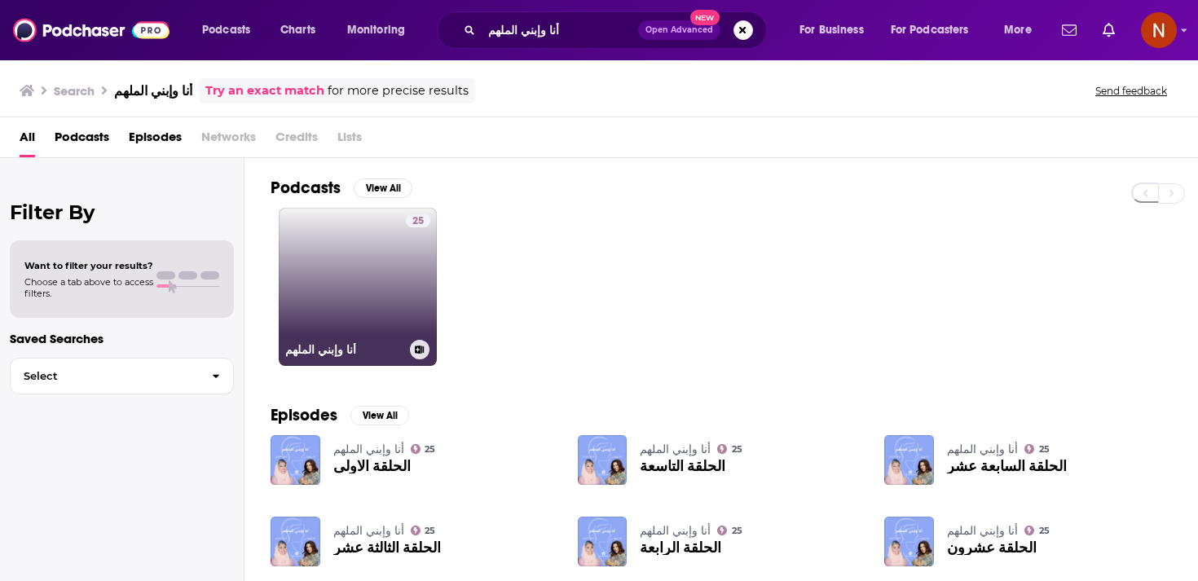
click at [394, 305] on link "25 أنا وإبني الملهم" at bounding box center [358, 287] width 158 height 158
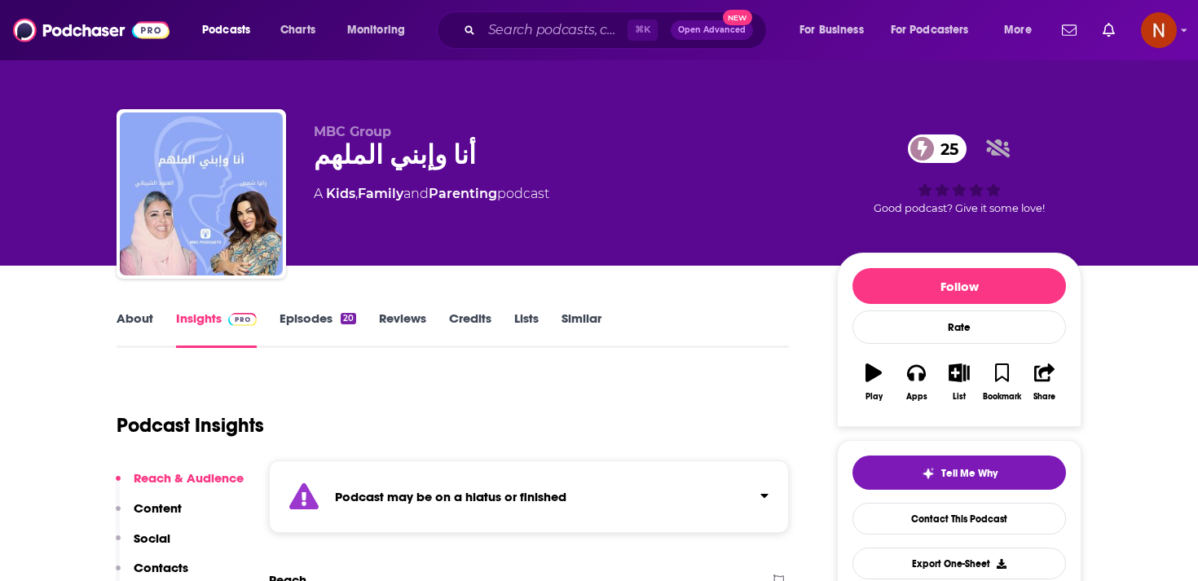
click at [330, 319] on link "Episodes 20" at bounding box center [317, 328] width 77 height 37
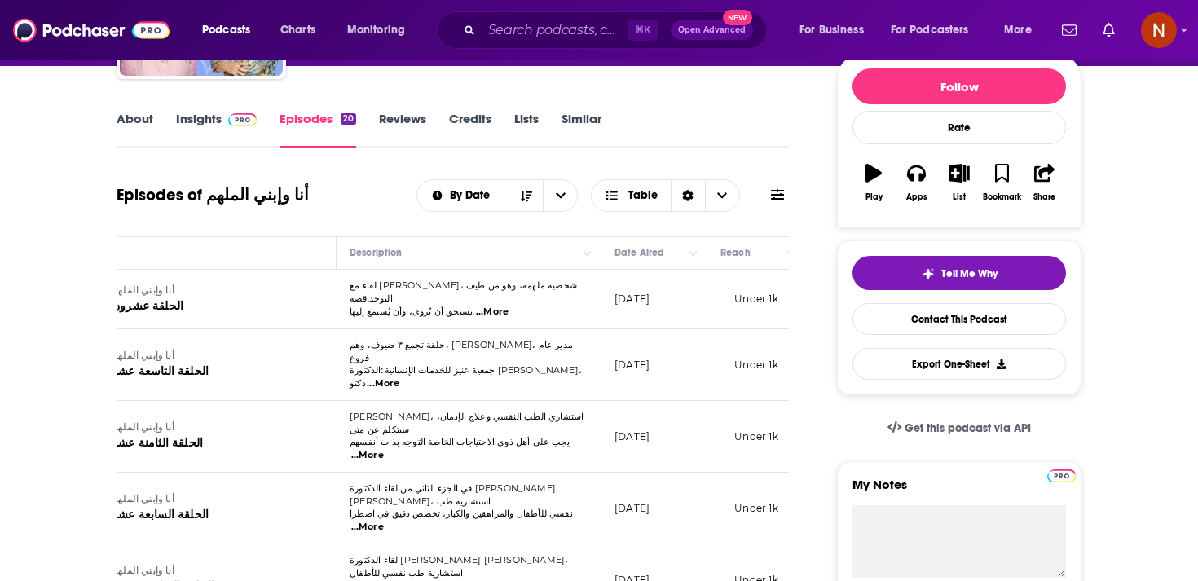
scroll to position [0, 108]
click at [498, 24] on input "Search podcasts, credits, & more..." at bounding box center [555, 30] width 146 height 26
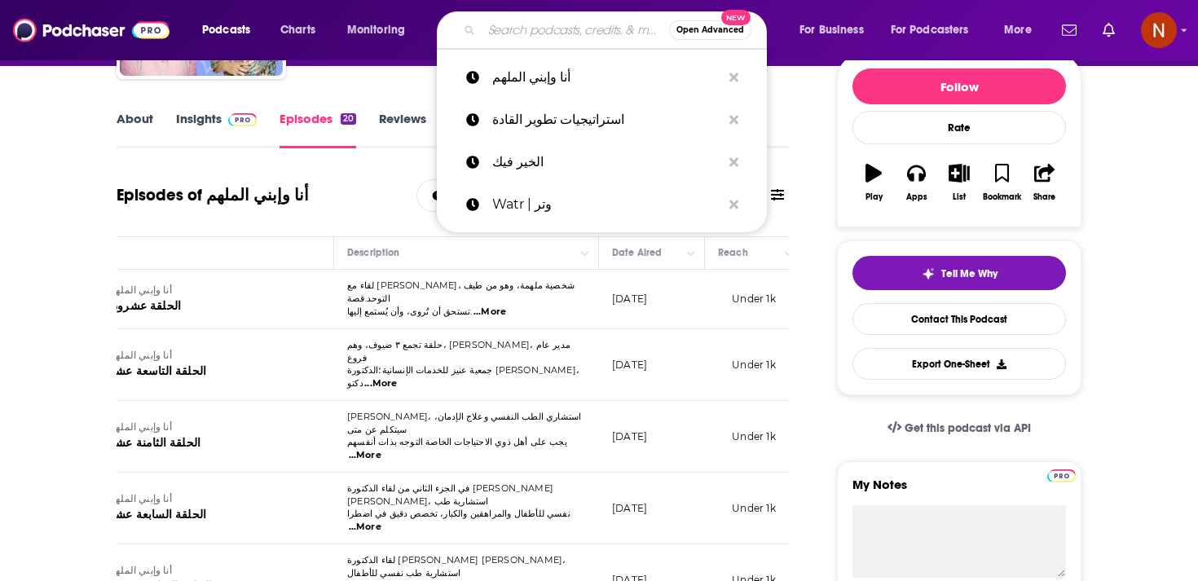
paste input "هو في ايه"
type input "هو في ايه"
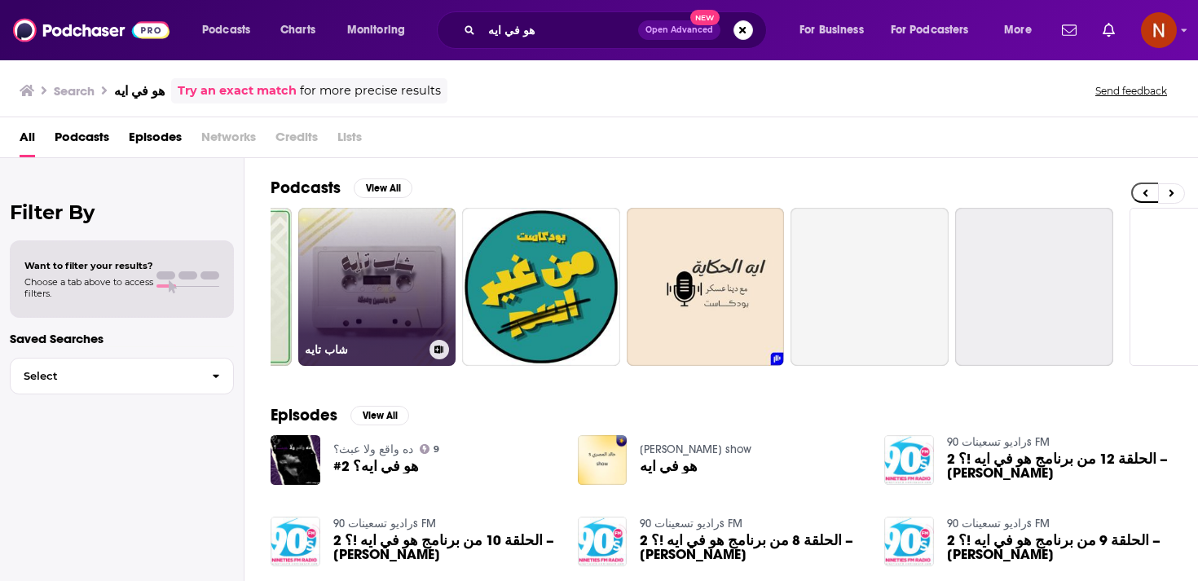
scroll to position [0, 570]
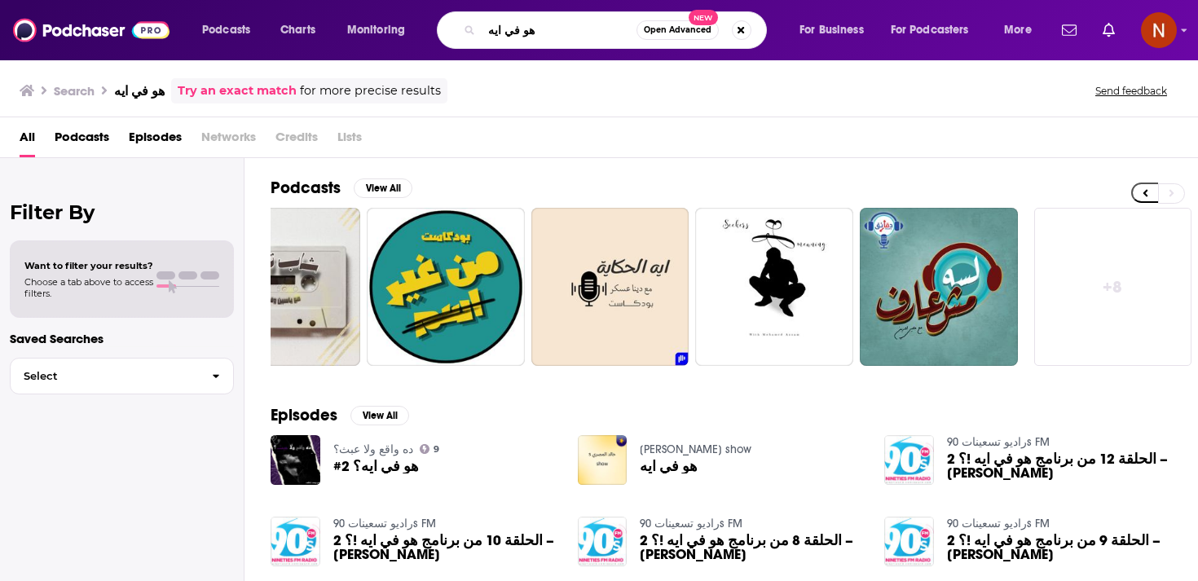
click at [540, 33] on input "هو في ايه" at bounding box center [559, 30] width 155 height 26
paste input "!!هو في إيه يا جماعة؟"
type input "!!هو في إيه يا جماعة؟"
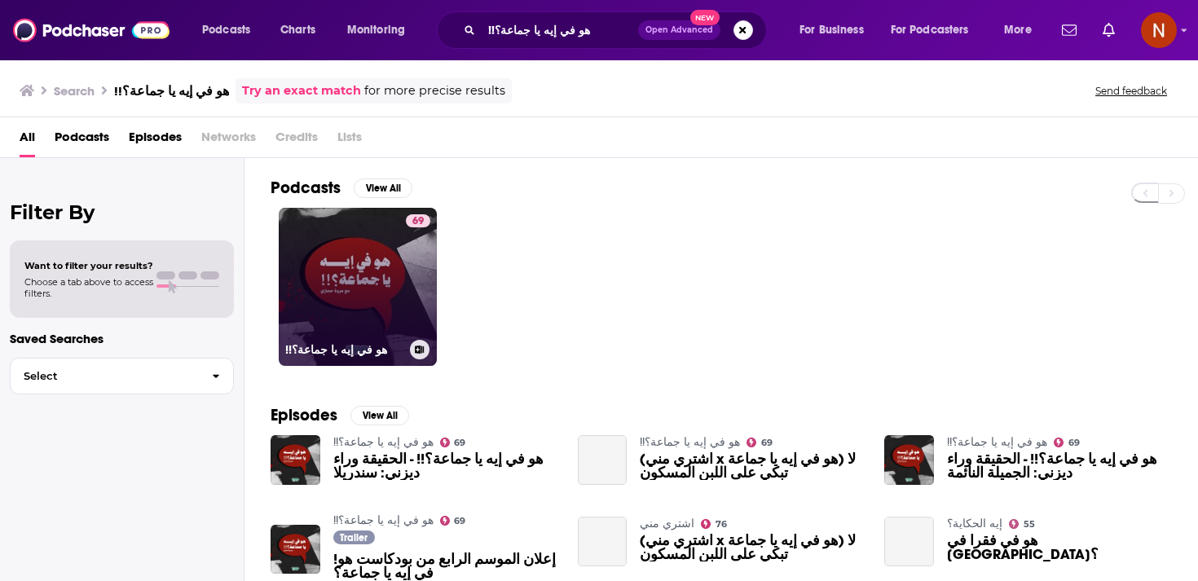
click at [333, 322] on link "69 !!هو في إيه يا جماعة؟" at bounding box center [358, 287] width 158 height 158
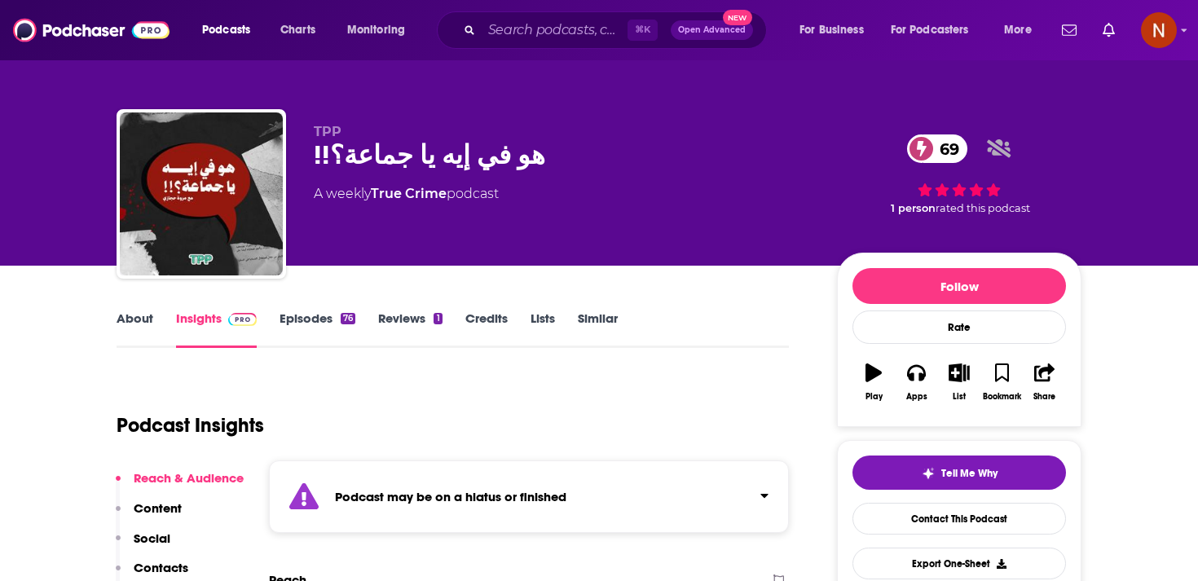
click at [521, 45] on div "⌘ K Open Advanced New" at bounding box center [602, 29] width 330 height 37
click at [525, 37] on input "Search podcasts, credits, & more..." at bounding box center [555, 30] width 146 height 26
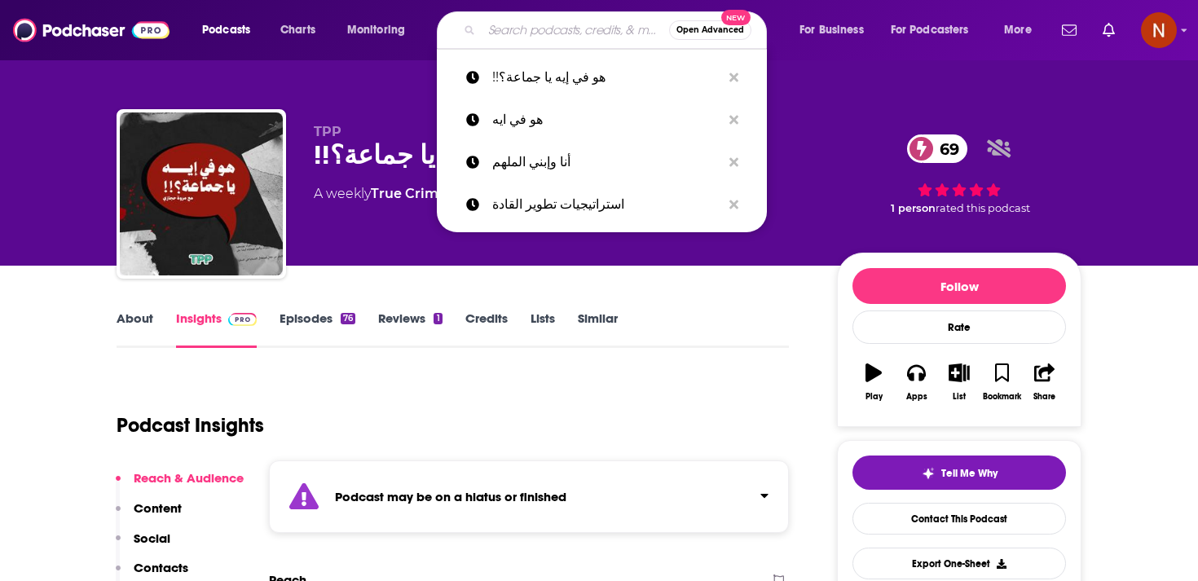
paste input "كفاية بقى"
type input "كفاية بقى"
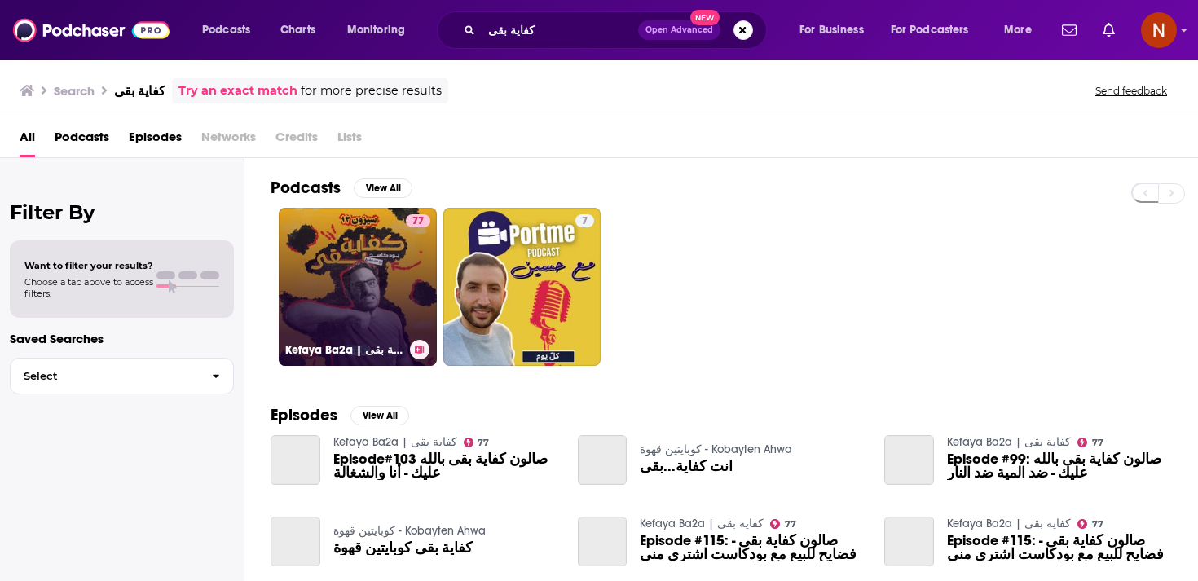
click at [373, 313] on link "77 Kefaya Ba2a | كفاية بقى" at bounding box center [358, 287] width 158 height 158
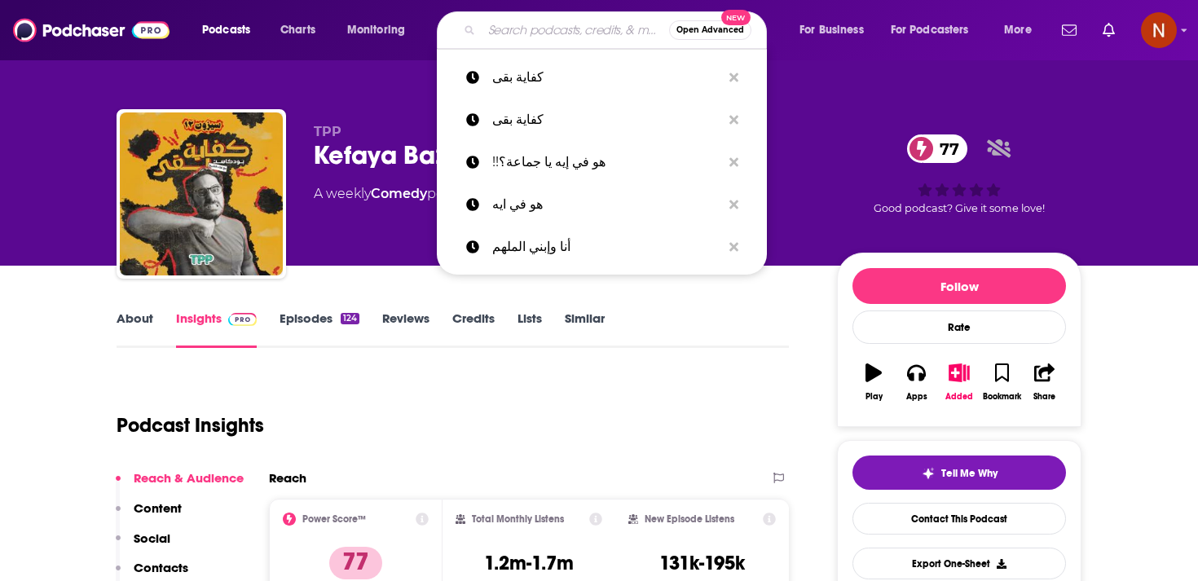
click at [546, 38] on input "Search podcasts, credits, & more..." at bounding box center [575, 30] width 187 height 26
paste input "كبرني بودكاست"
type input "كبرني بودكاست"
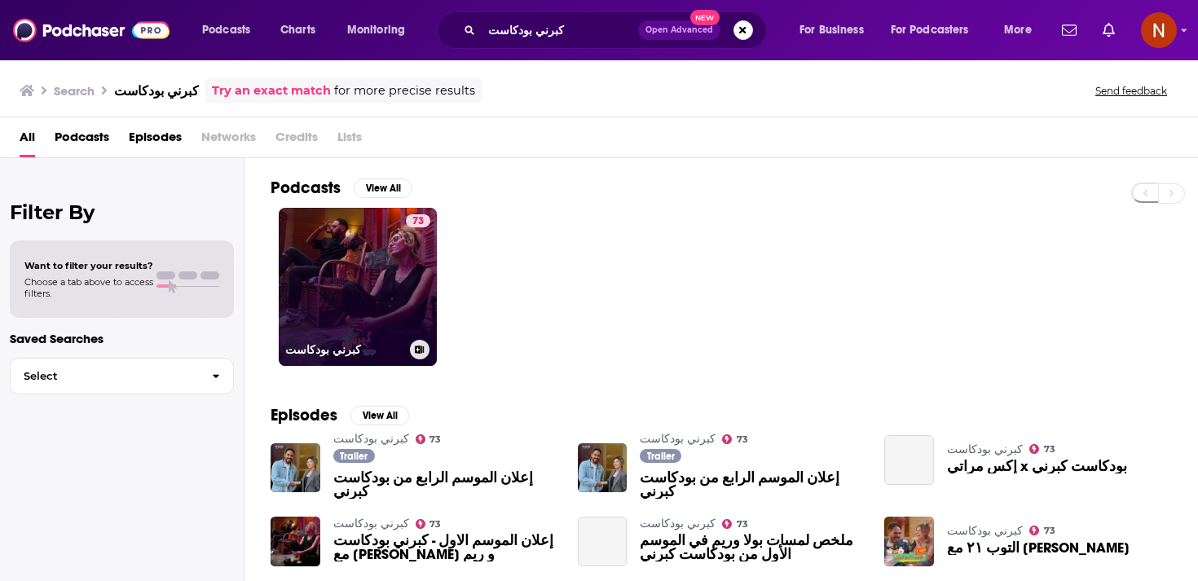
click at [376, 291] on link "73 كبرني بودكاست" at bounding box center [358, 287] width 158 height 158
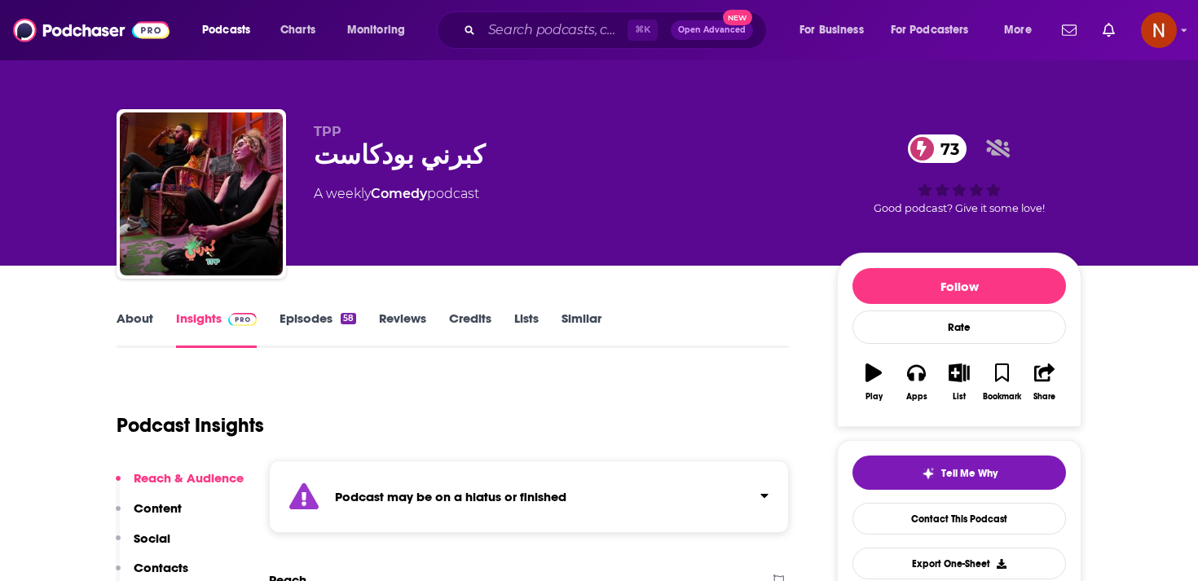
click at [511, 5] on div "Podcasts Charts Monitoring ⌘ K Open Advanced New For Business For Podcasters Mo…" at bounding box center [599, 30] width 1198 height 60
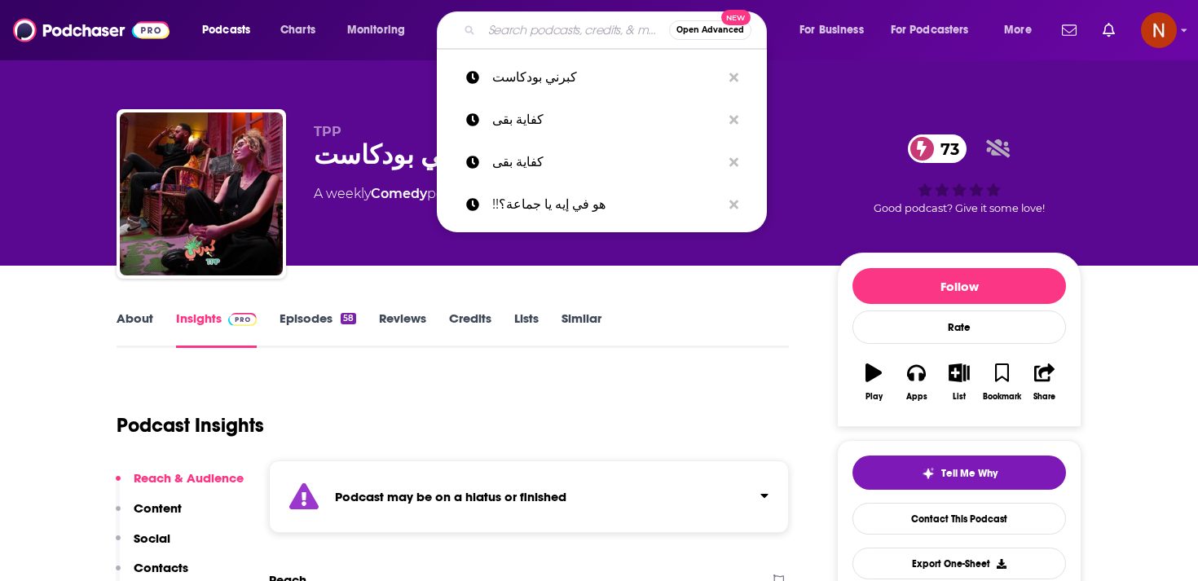
click at [511, 29] on input "Search podcasts, credits, & more..." at bounding box center [575, 30] width 187 height 26
paste input "Omam Podcast - أُمم مع [PERSON_NAME]"
type input "Omam Podcast - أُمم مع [PERSON_NAME]"
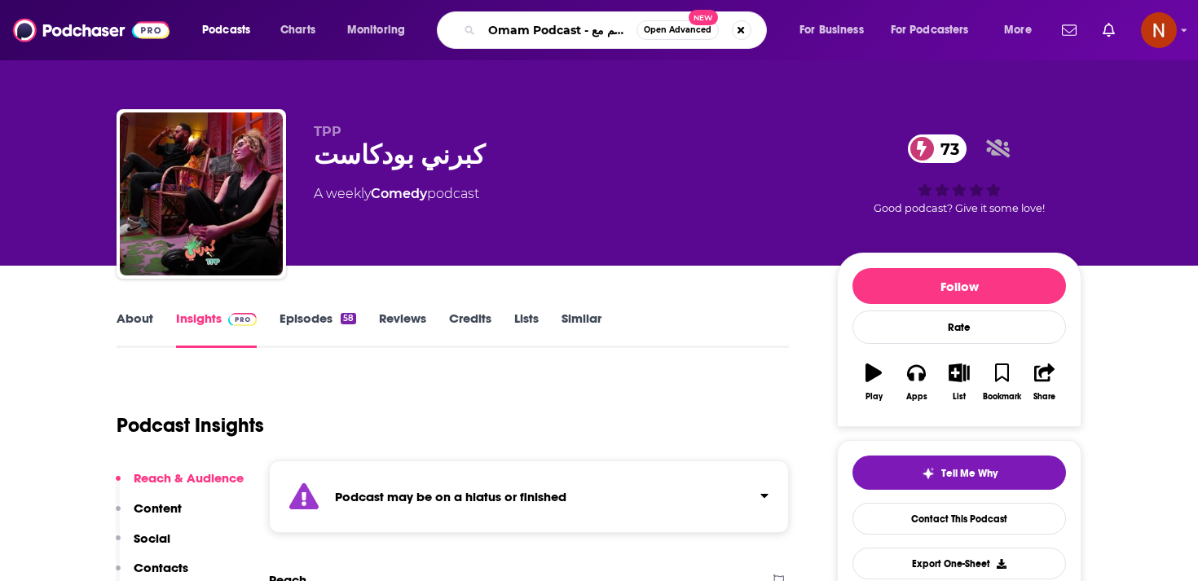
scroll to position [0, 46]
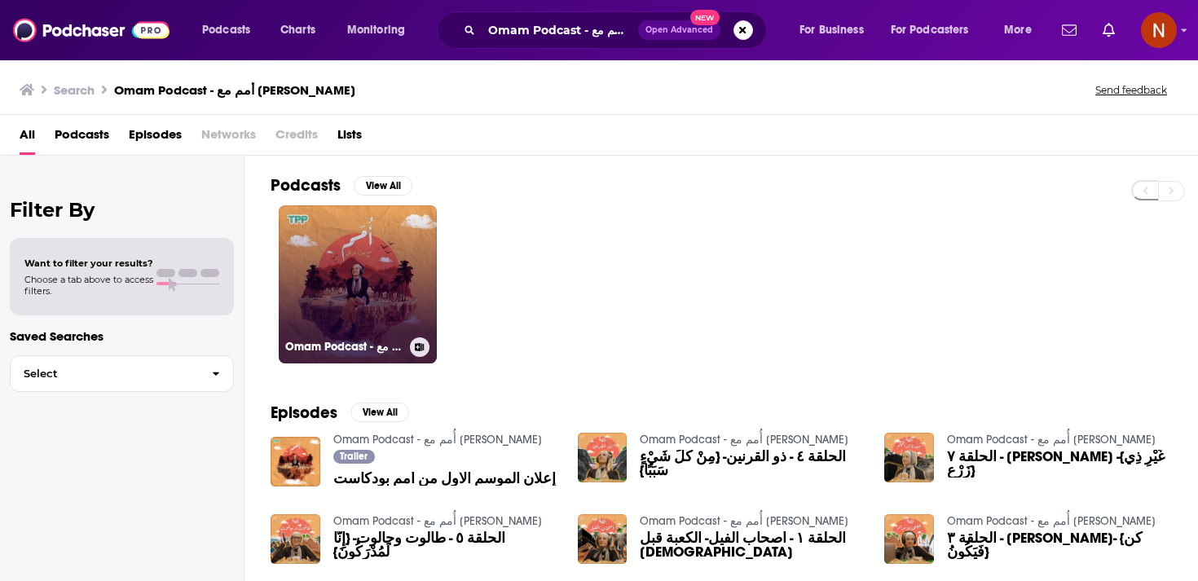
click at [386, 260] on link "Omam Podcast - أُمم مع [PERSON_NAME]" at bounding box center [358, 284] width 158 height 158
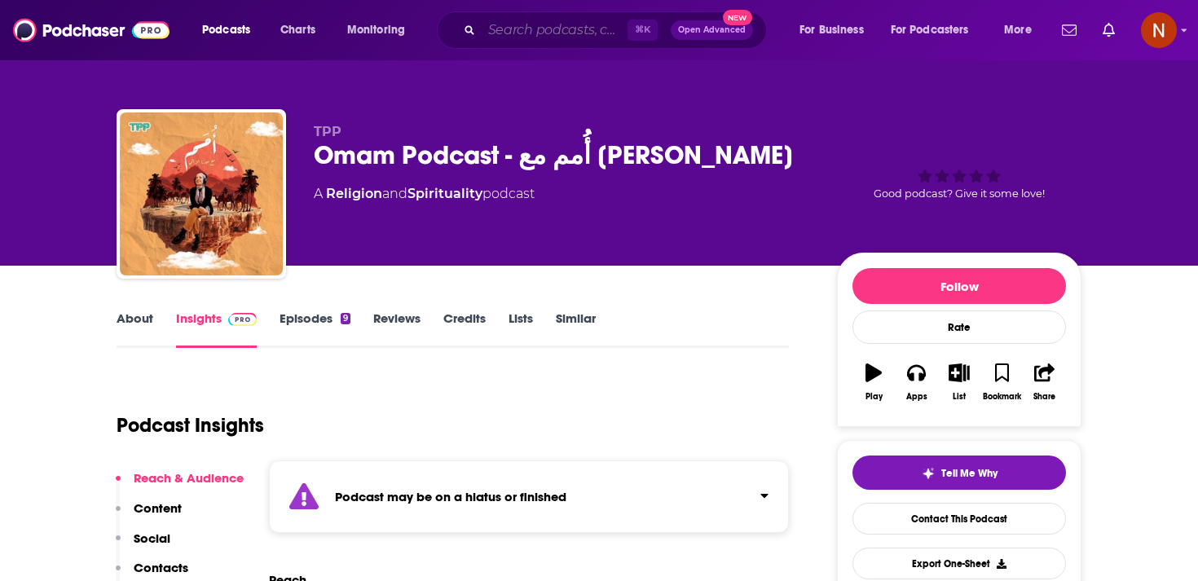
click at [545, 33] on input "Search podcasts, credits, & more..." at bounding box center [555, 30] width 146 height 26
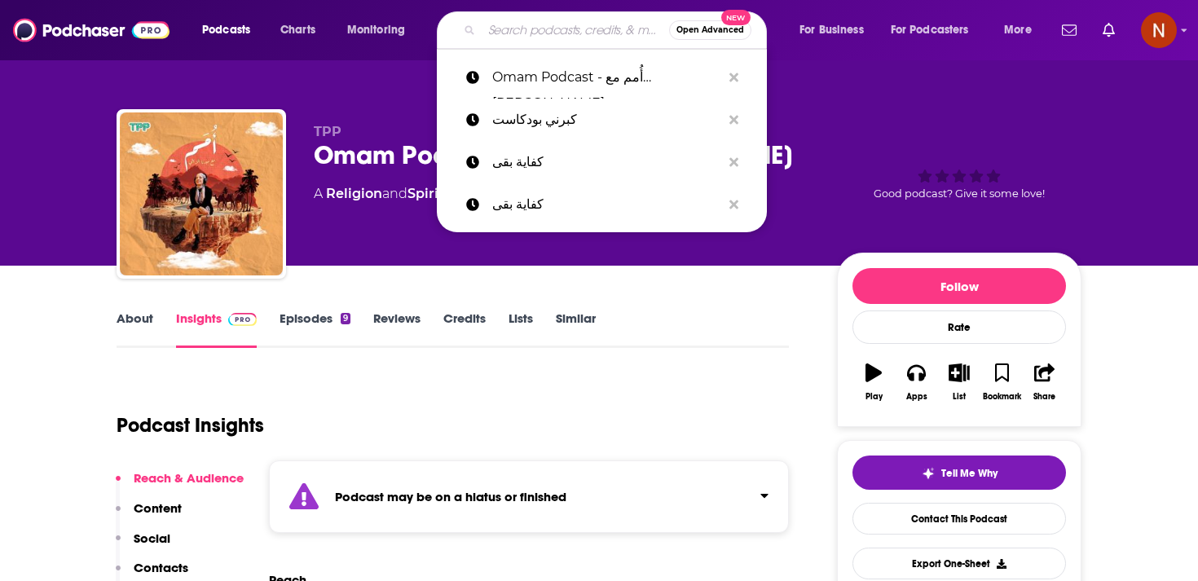
paste input "من النهارده مع حنان البهي"
type input "من النهارده مع حنان البهي"
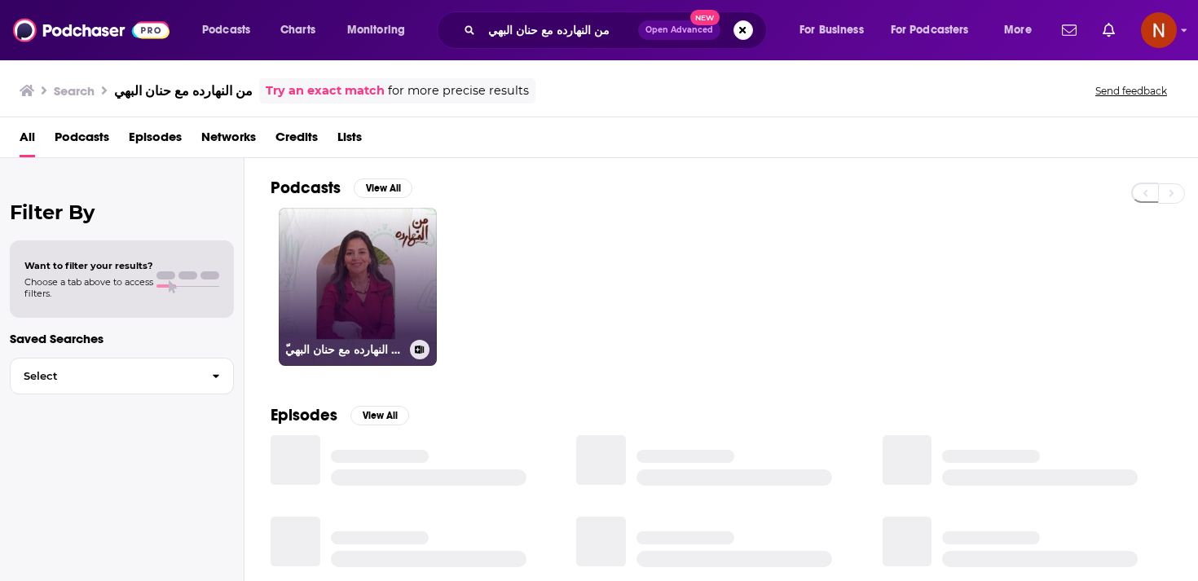
click at [355, 312] on link "ّمن النهارده مع حنان البهي" at bounding box center [358, 287] width 158 height 158
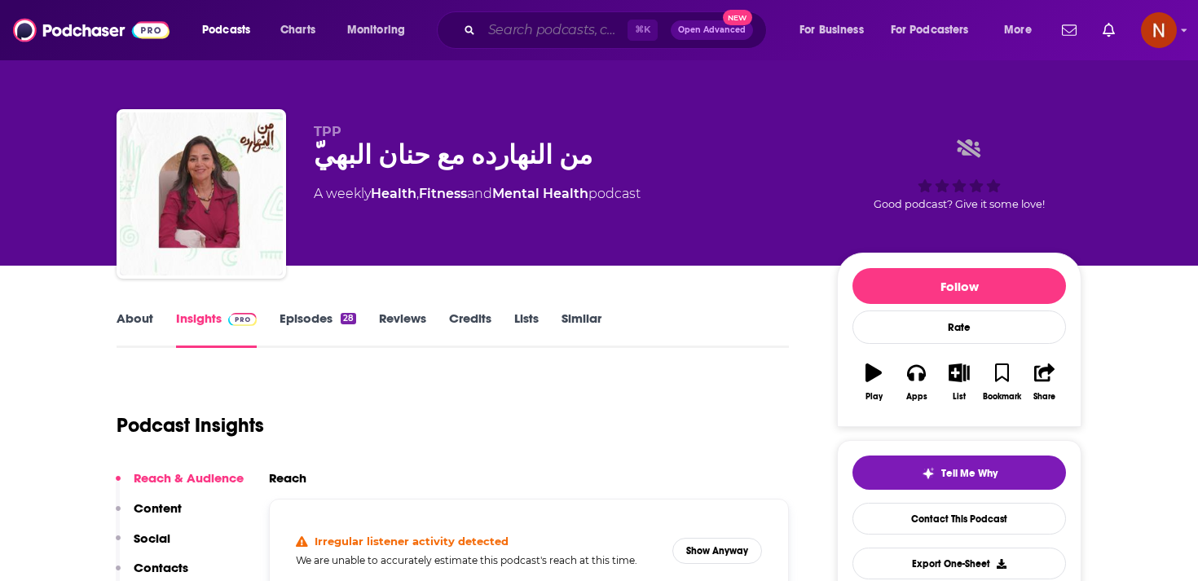
click at [502, 30] on input "Search podcasts, credits, & more..." at bounding box center [555, 30] width 146 height 26
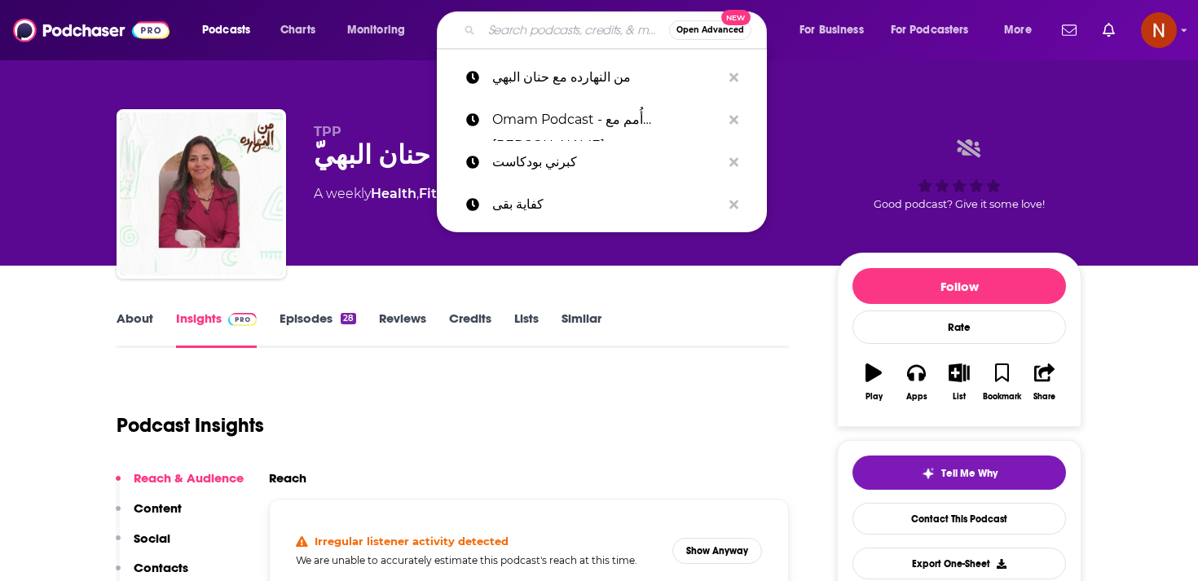
paste input "The W by [PERSON_NAME]"
type input "The W by [PERSON_NAME]"
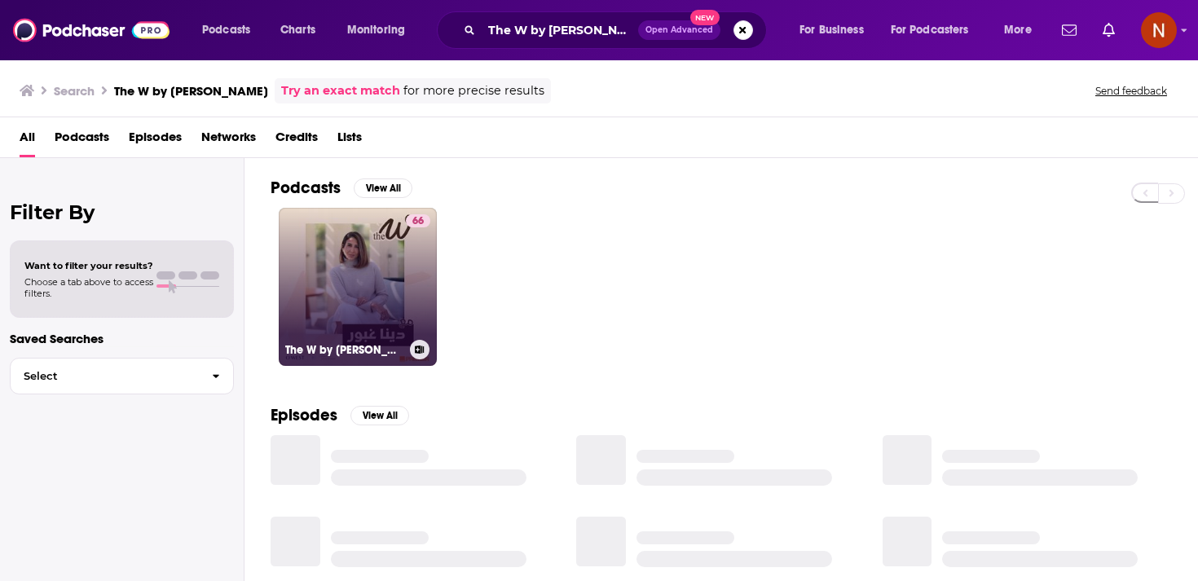
click at [359, 298] on link "66 The W by [PERSON_NAME]" at bounding box center [358, 287] width 158 height 158
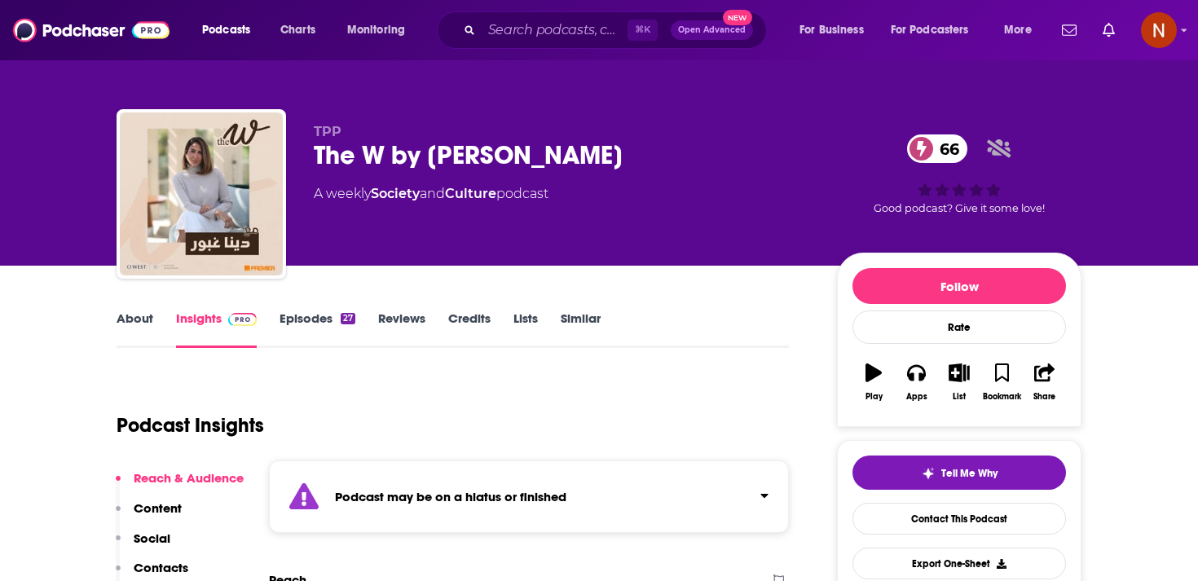
click at [540, 16] on div "⌘ K Open Advanced New" at bounding box center [602, 29] width 330 height 37
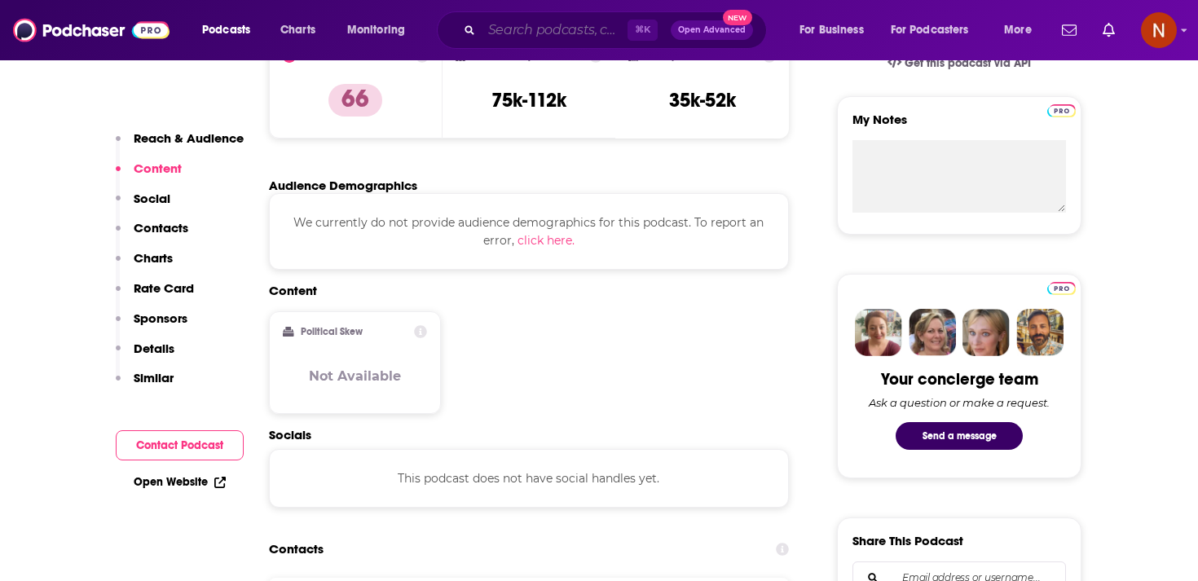
click at [544, 32] on input "Search podcasts, credits, & more..." at bounding box center [555, 30] width 146 height 26
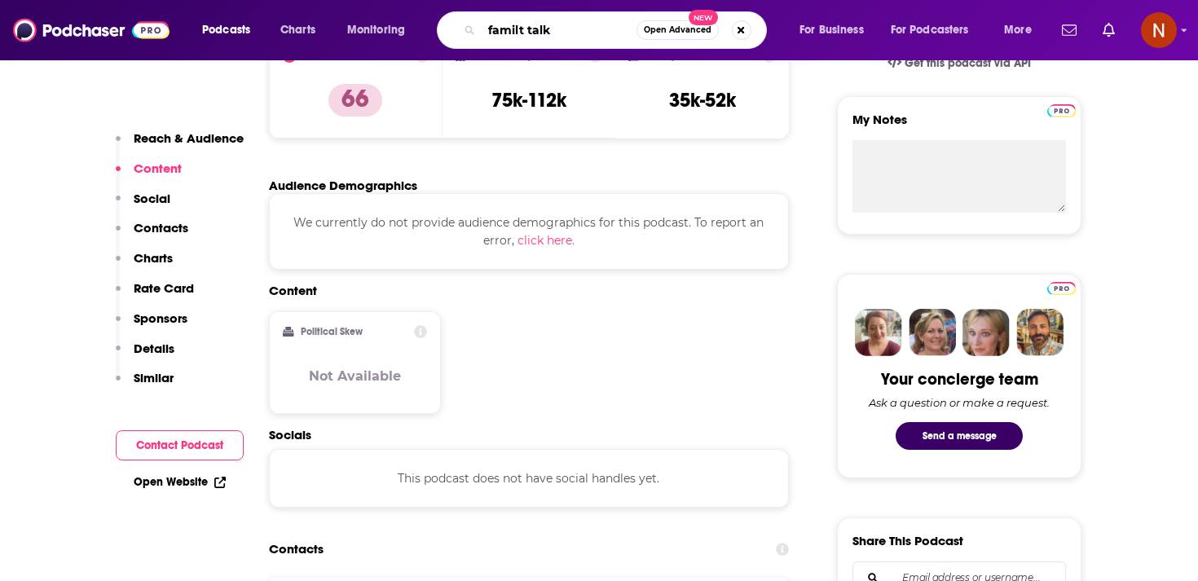
type input "familt talks"
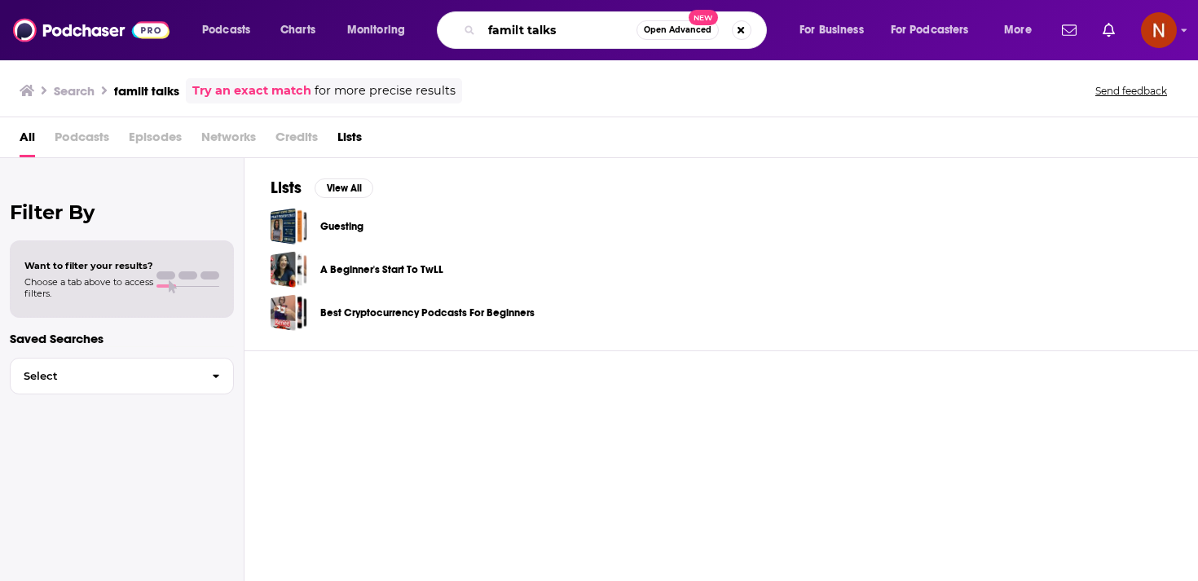
click at [518, 30] on input "familt talks" at bounding box center [559, 30] width 155 height 26
type input "family talks"
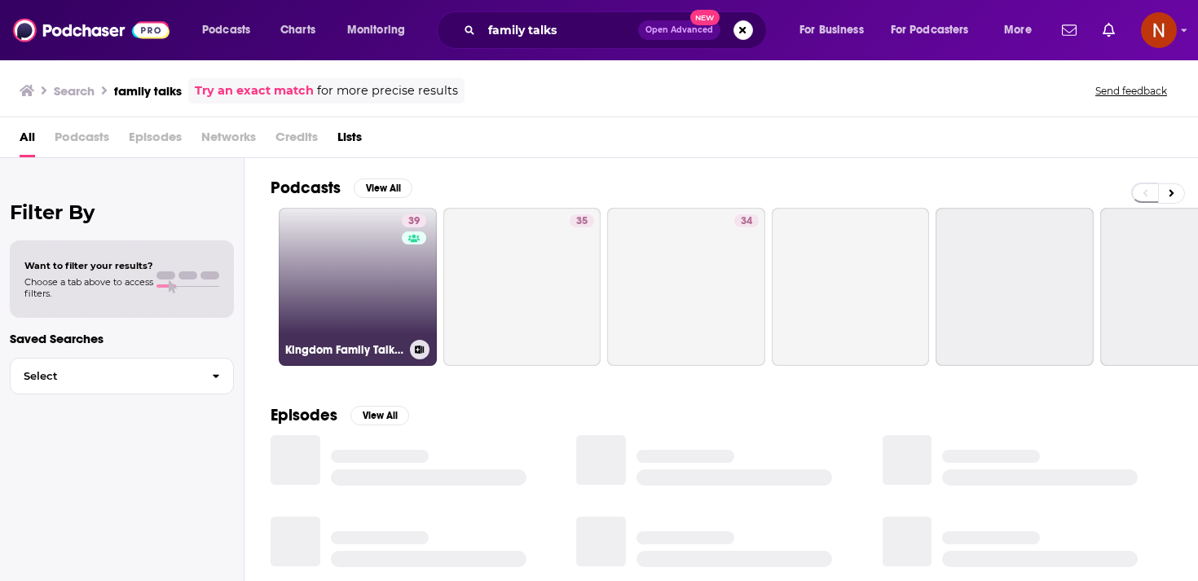
click at [369, 297] on link "39 Kingdom Family Talks with [PERSON_NAME]" at bounding box center [358, 287] width 158 height 158
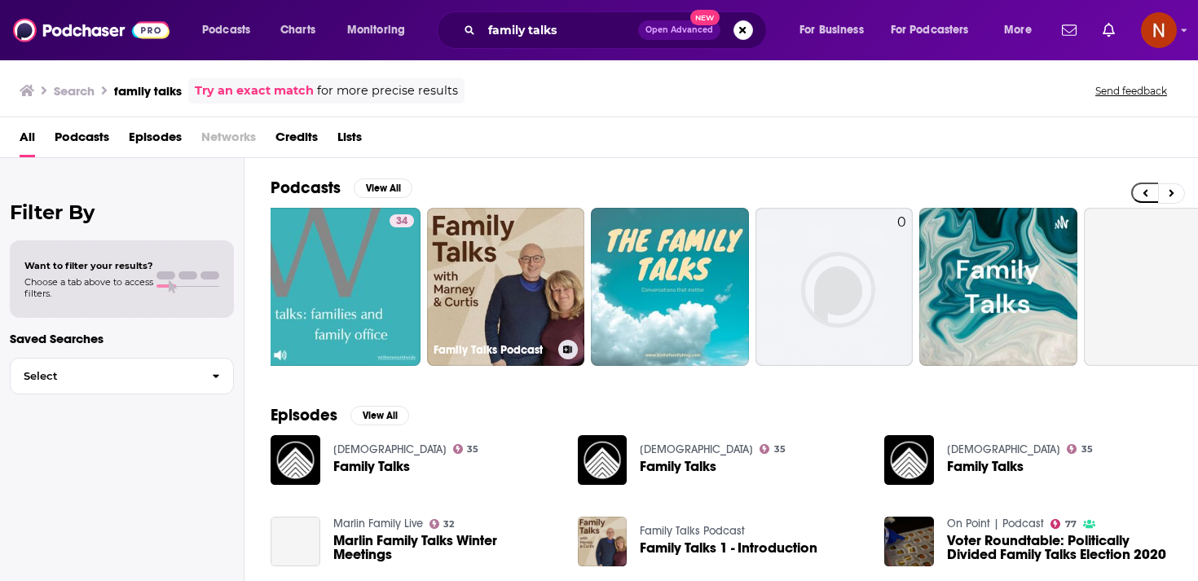
scroll to position [0, 570]
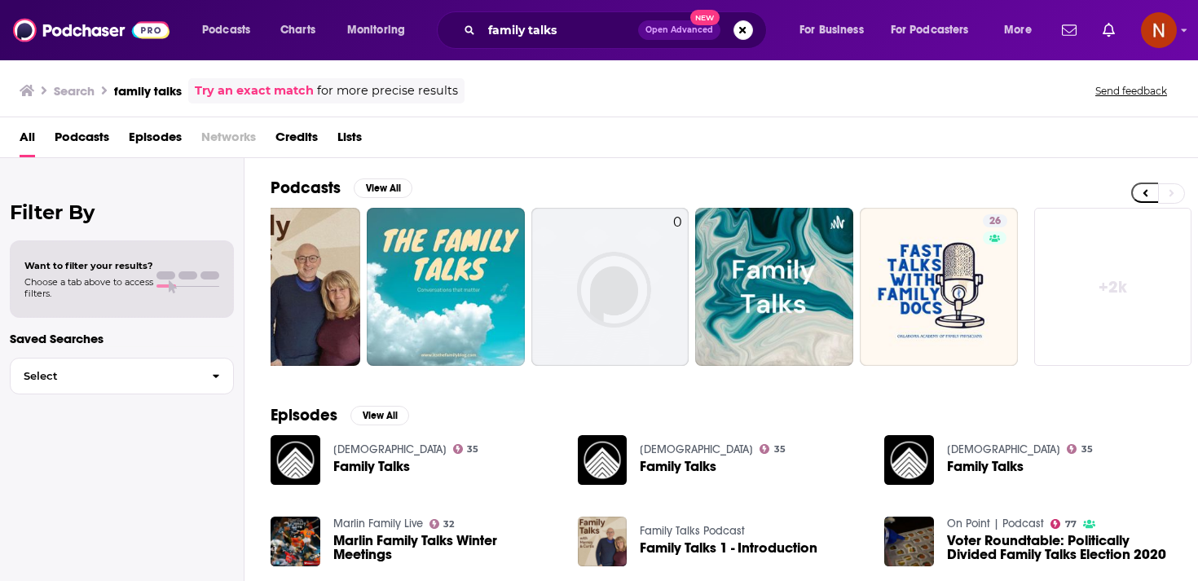
click at [541, 43] on div "family talks Open Advanced New" at bounding box center [602, 29] width 330 height 37
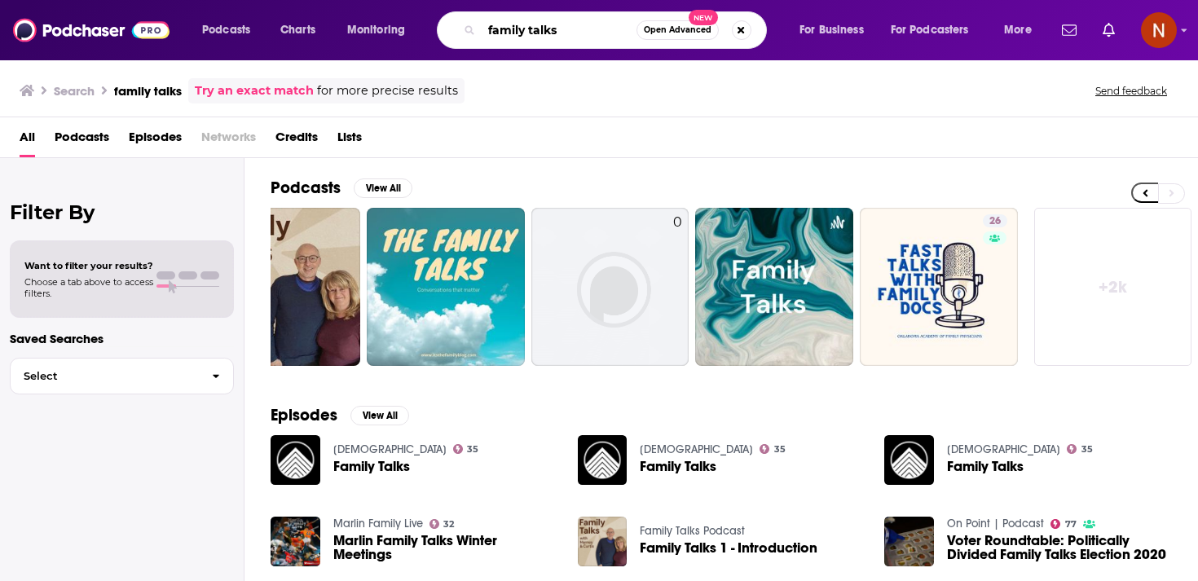
click at [541, 37] on input "family talks" at bounding box center [559, 30] width 155 height 26
paste input "Family Talks - كلام عائلي"
type input "Family Talks - كلام عائلي"
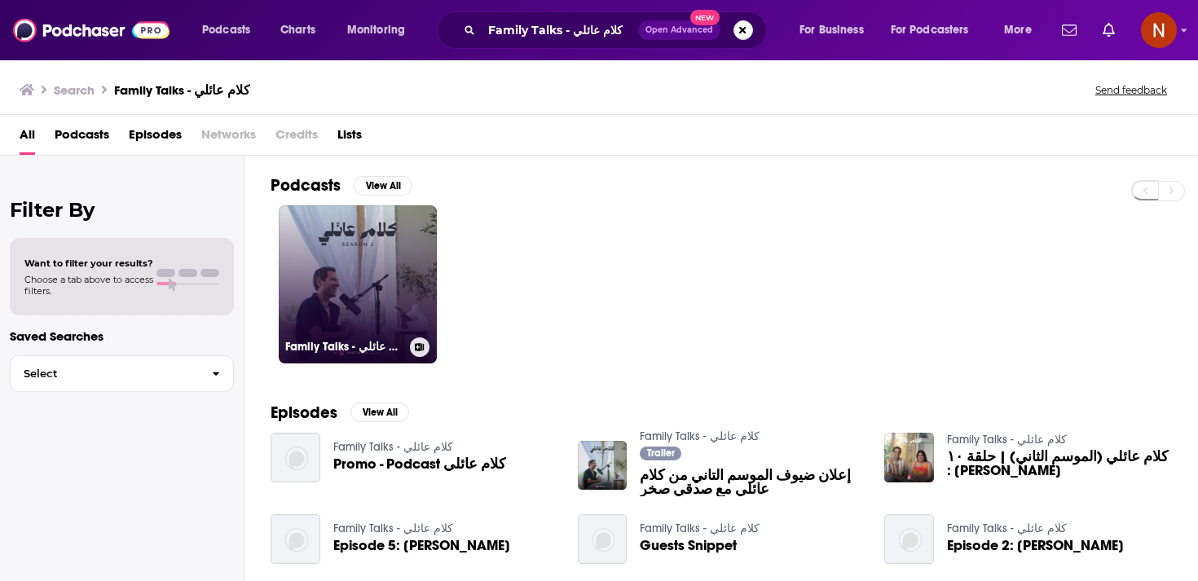
click at [341, 273] on link "Family Talks - كلام عائلي" at bounding box center [358, 284] width 158 height 158
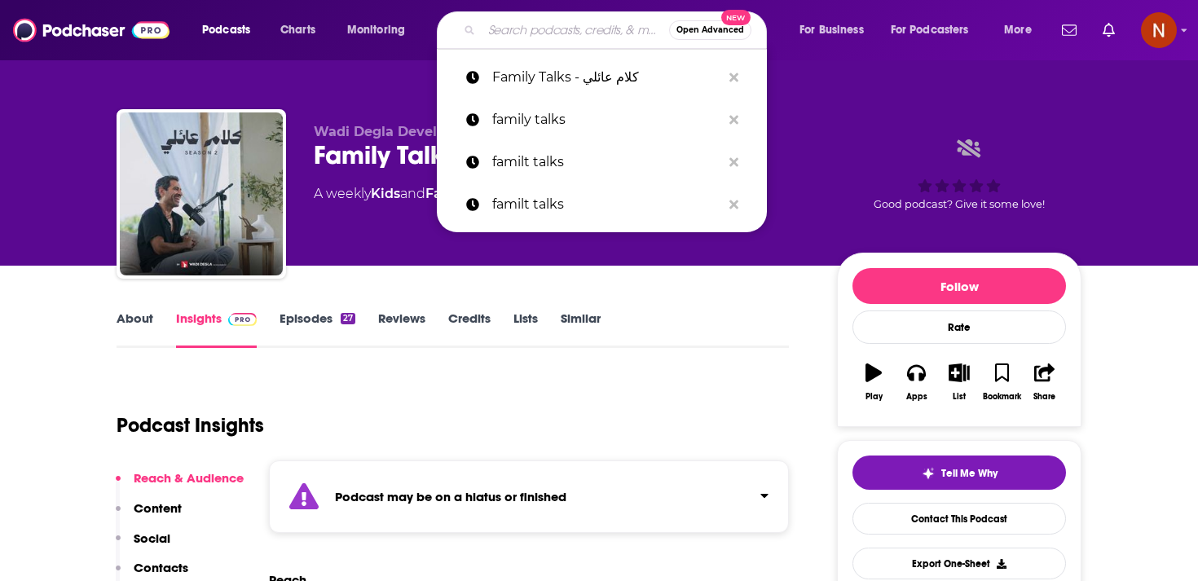
click at [513, 35] on input "Search podcasts, credits, & more..." at bounding box center [575, 30] width 187 height 26
paste input "انتهت حلول الأرض مع [PERSON_NAME]"
type input "انتهت حلول الأرض مع [PERSON_NAME]"
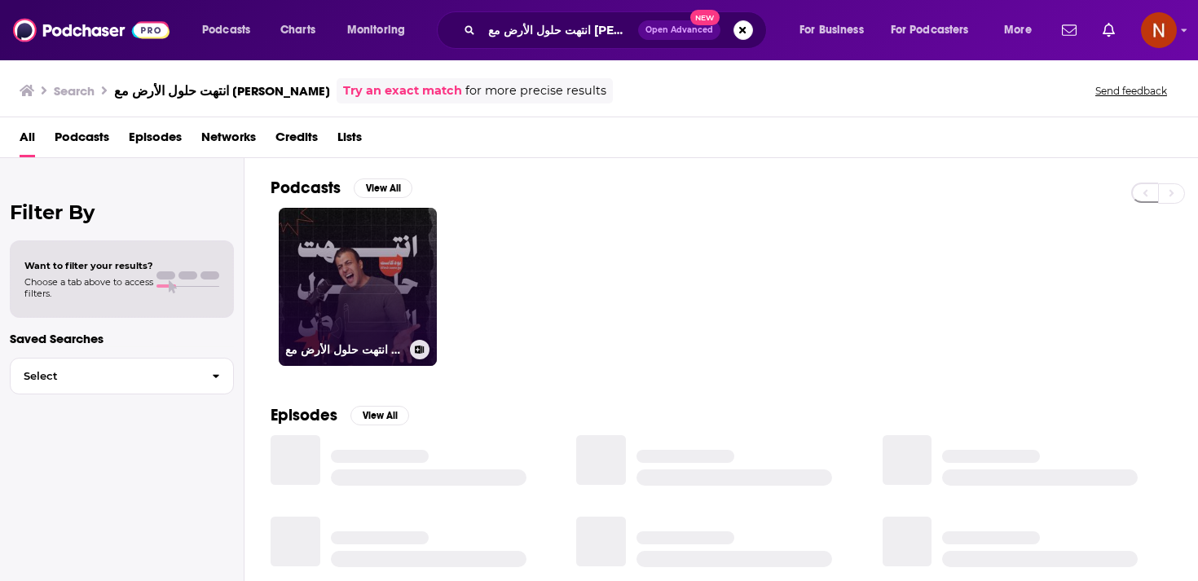
click at [380, 271] on link "انتهت حلول الأرض مع [PERSON_NAME]" at bounding box center [358, 287] width 158 height 158
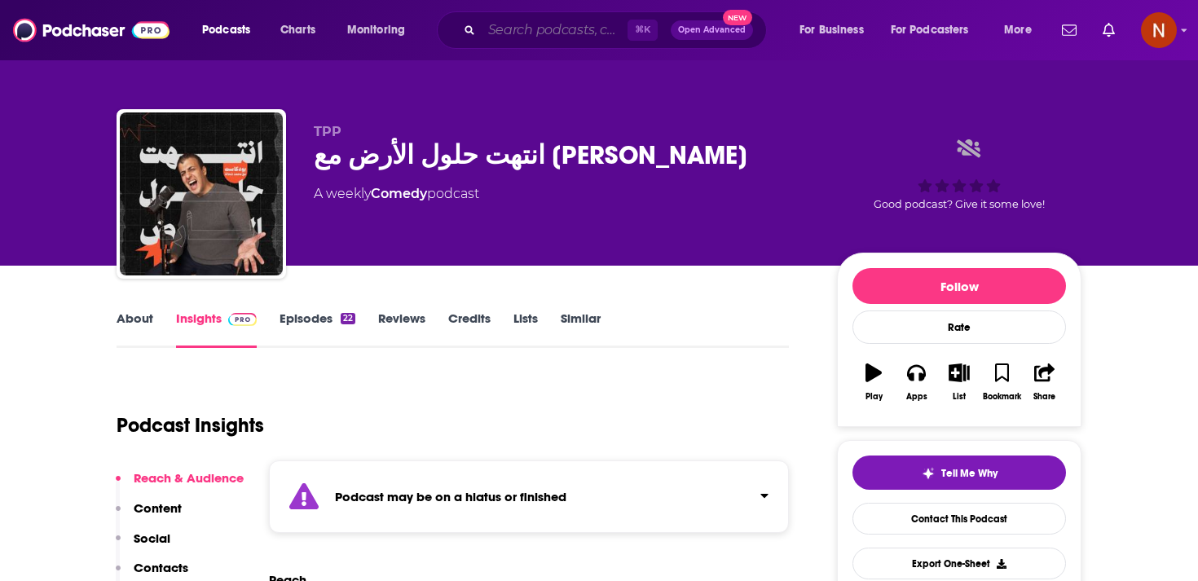
click at [528, 37] on input "Search podcasts, credits, & more..." at bounding box center [555, 30] width 146 height 26
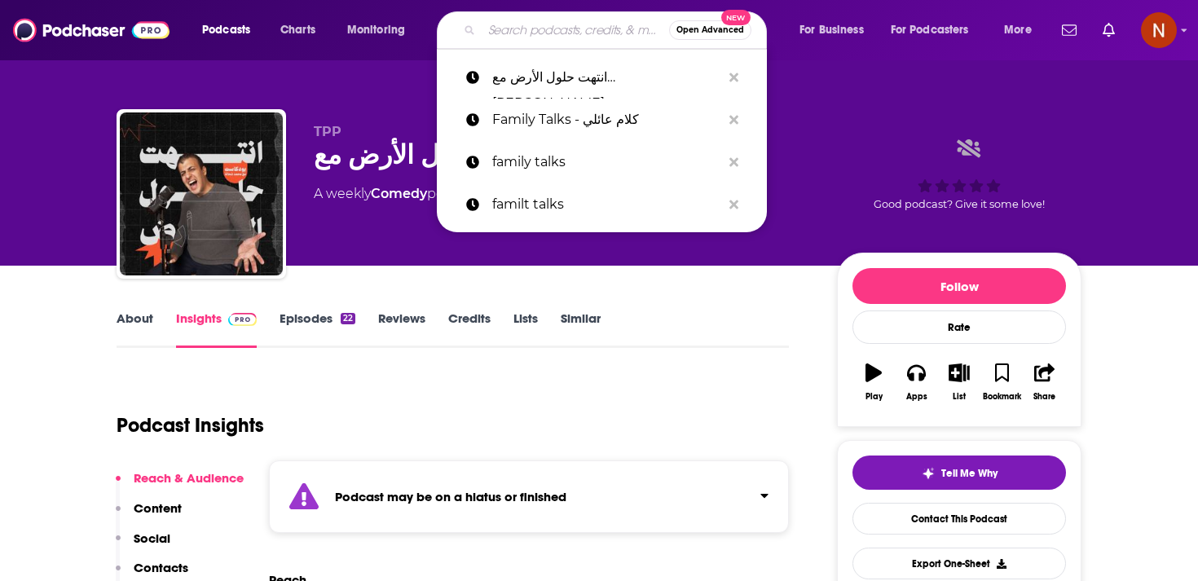
paste input "مُسودّة"
type input "مُسودّة"
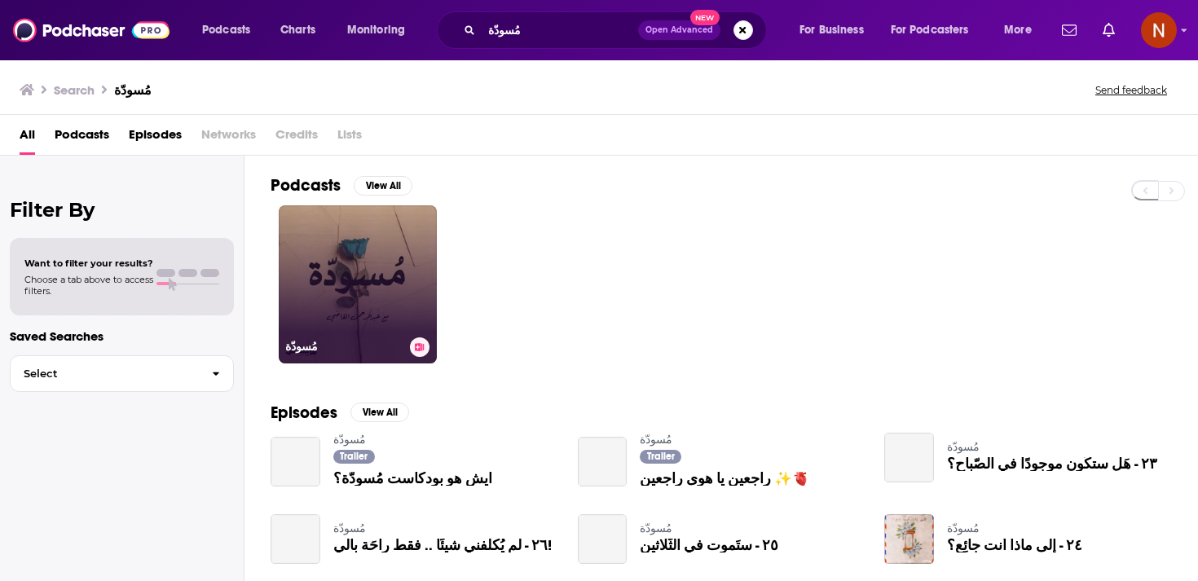
click at [332, 297] on link "مُسودّة" at bounding box center [358, 284] width 158 height 158
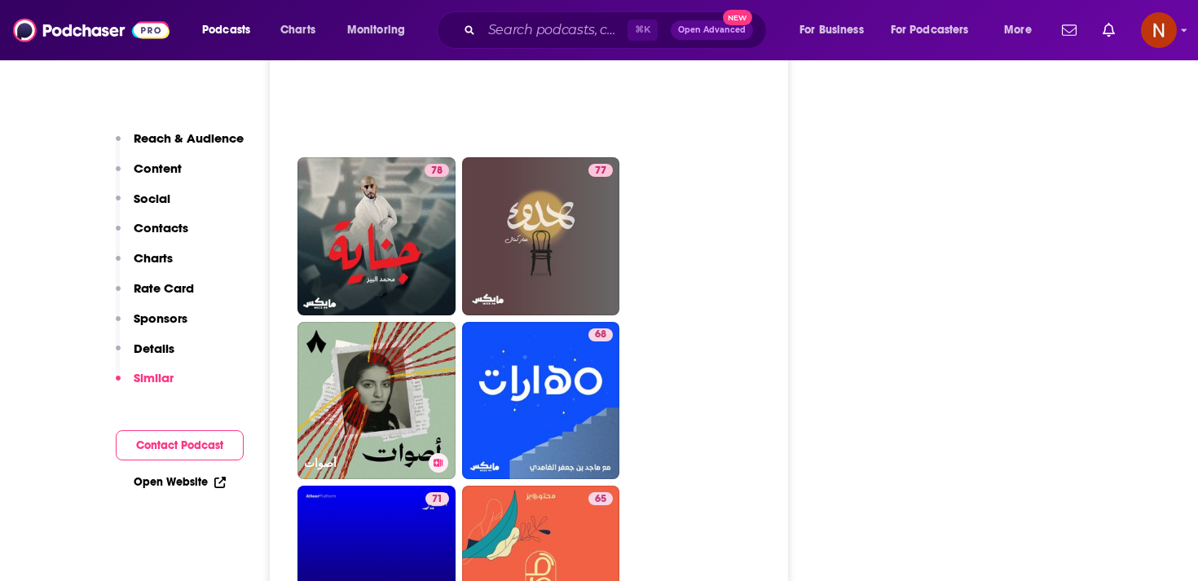
scroll to position [2956, 0]
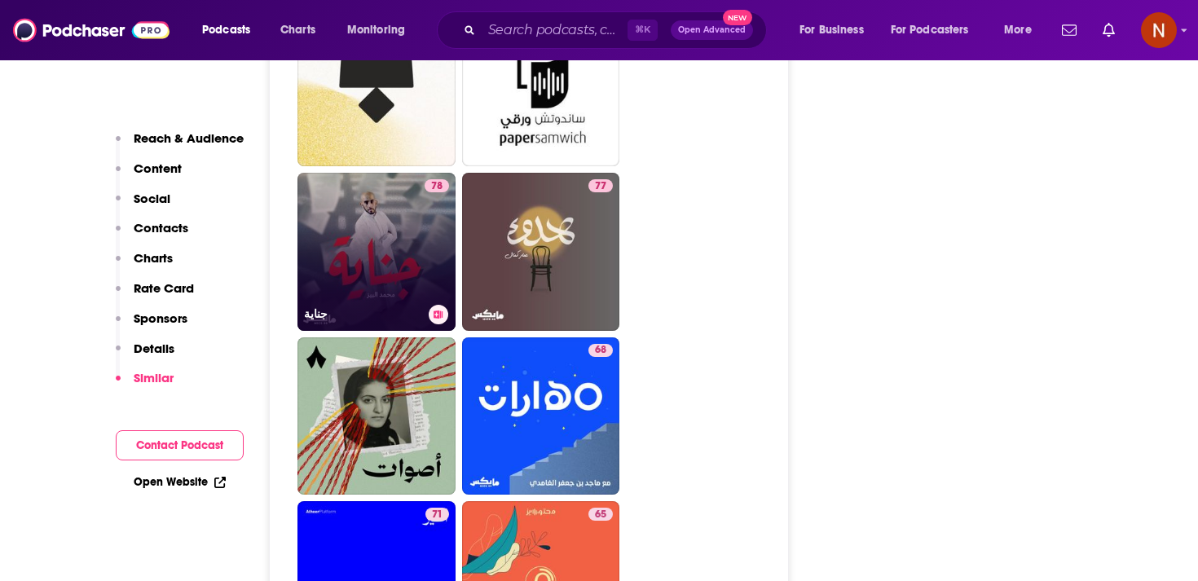
click at [367, 258] on link "78 جناية" at bounding box center [376, 252] width 158 height 158
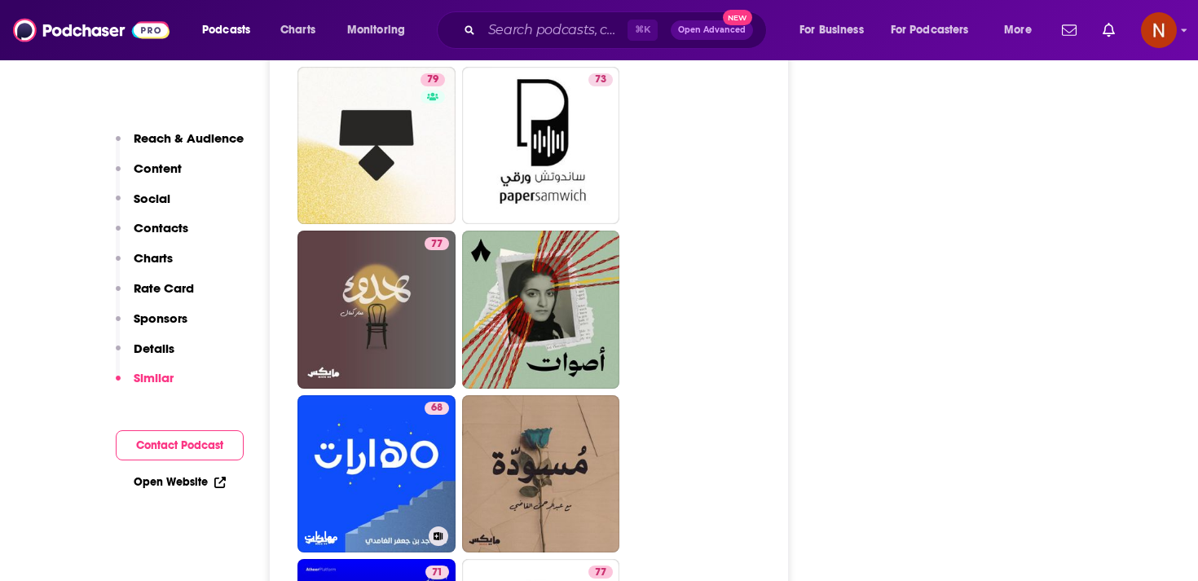
scroll to position [2864, 0]
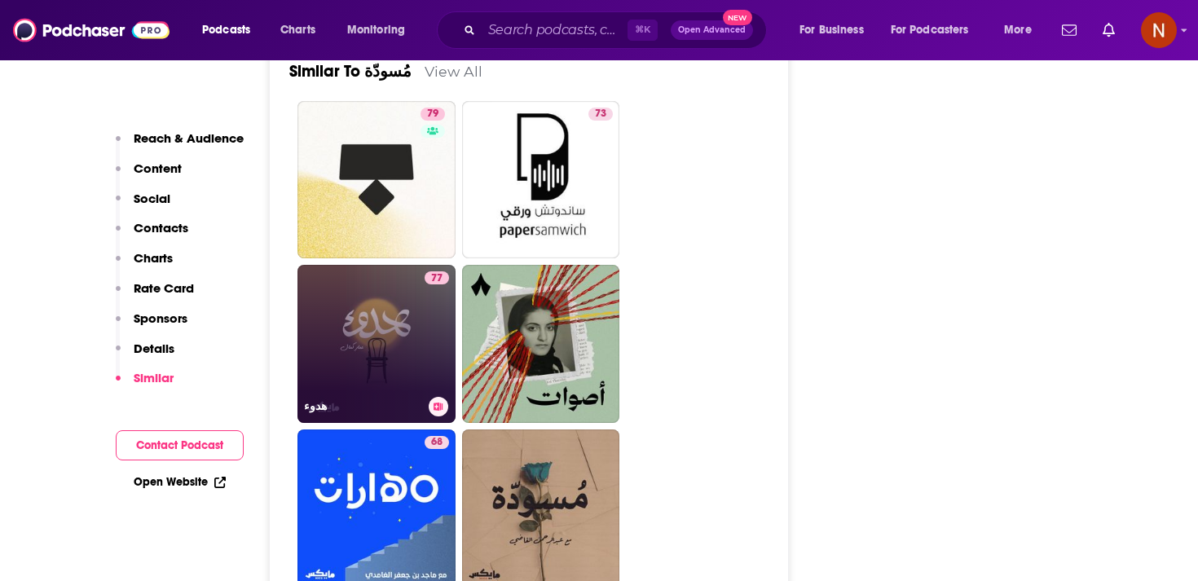
click at [403, 397] on div "هدوء" at bounding box center [376, 407] width 145 height 20
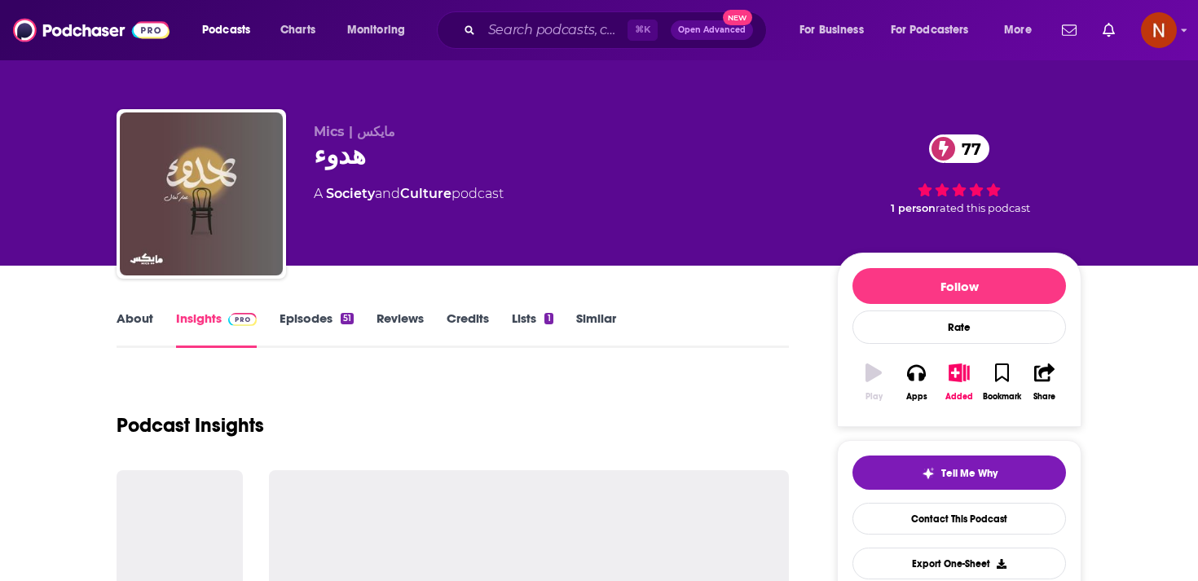
type input "[URL][DOMAIN_NAME]"
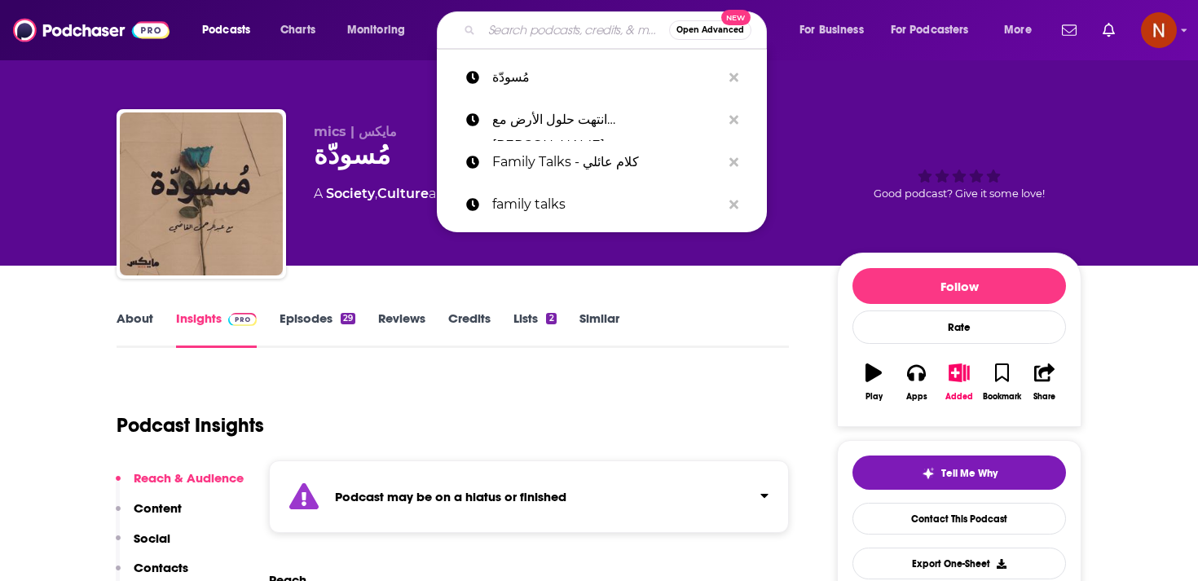
click at [496, 20] on input "Search podcasts, credits, & more..." at bounding box center [575, 30] width 187 height 26
paste input "جَوَلان مع [PERSON_NAME]"
type input "جَوَلان مع [PERSON_NAME]"
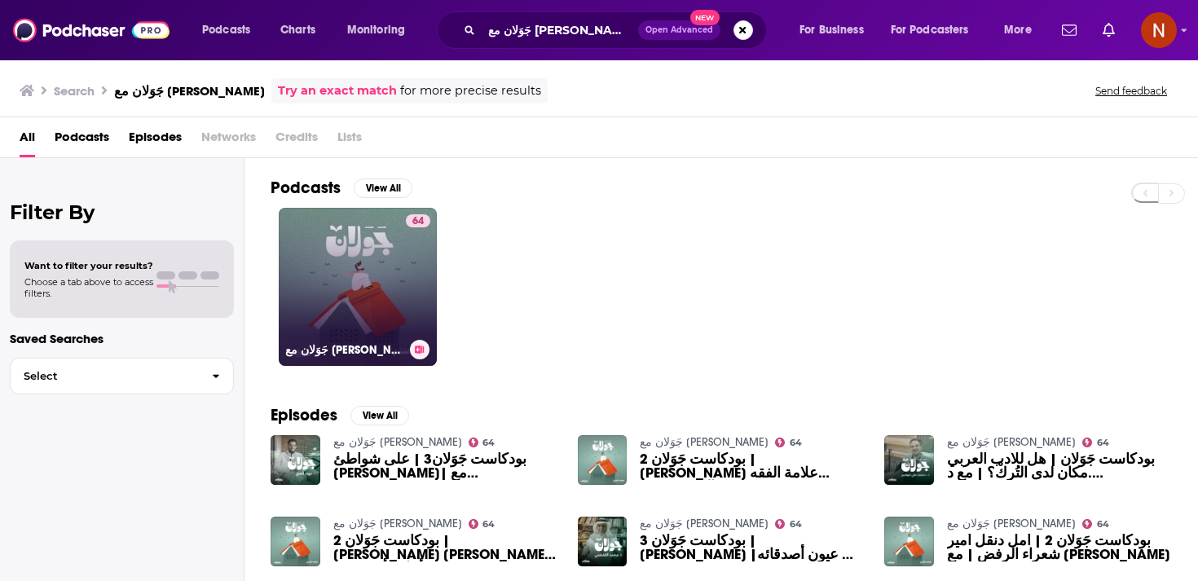
click at [329, 318] on link "64 جَوَلان مع [PERSON_NAME]" at bounding box center [358, 287] width 158 height 158
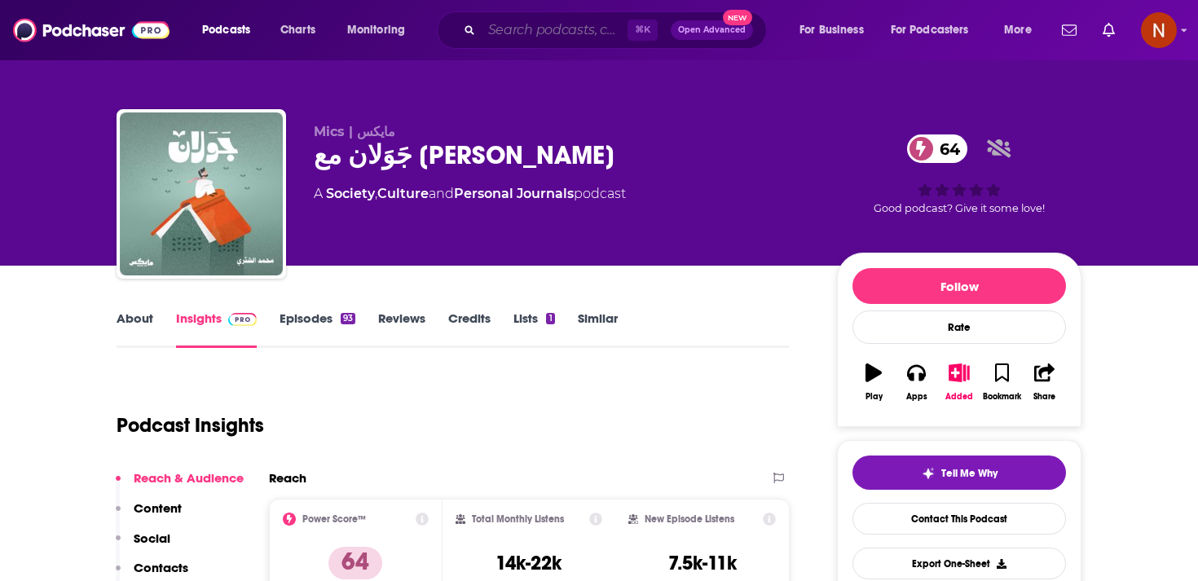
click at [527, 40] on input "Search podcasts, credits, & more..." at bounding box center [555, 30] width 146 height 26
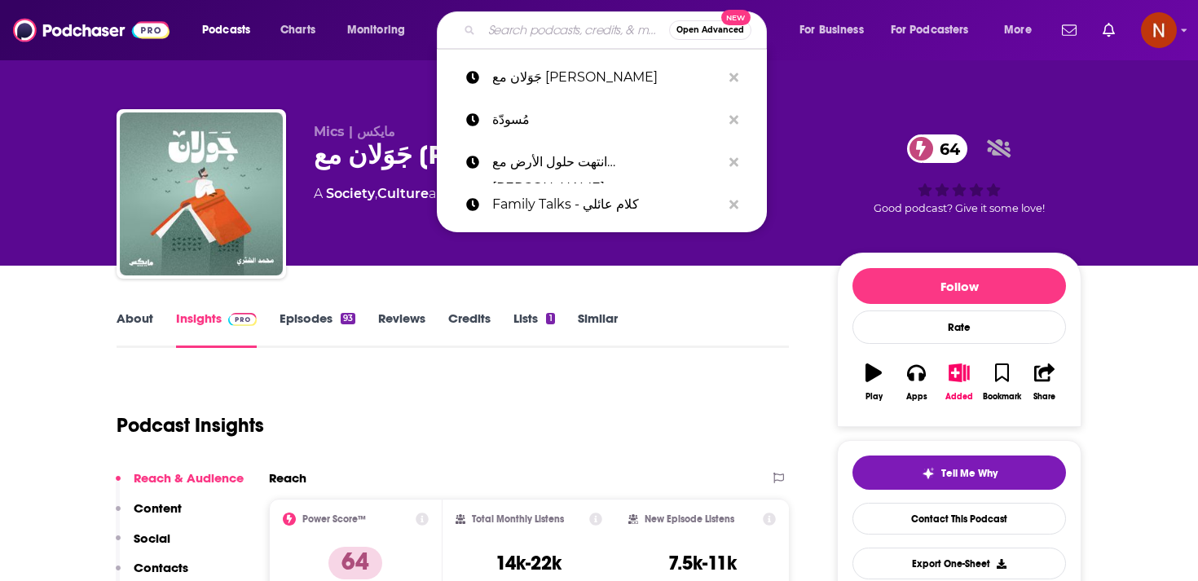
paste input "مهارات"
type input "مهارات"
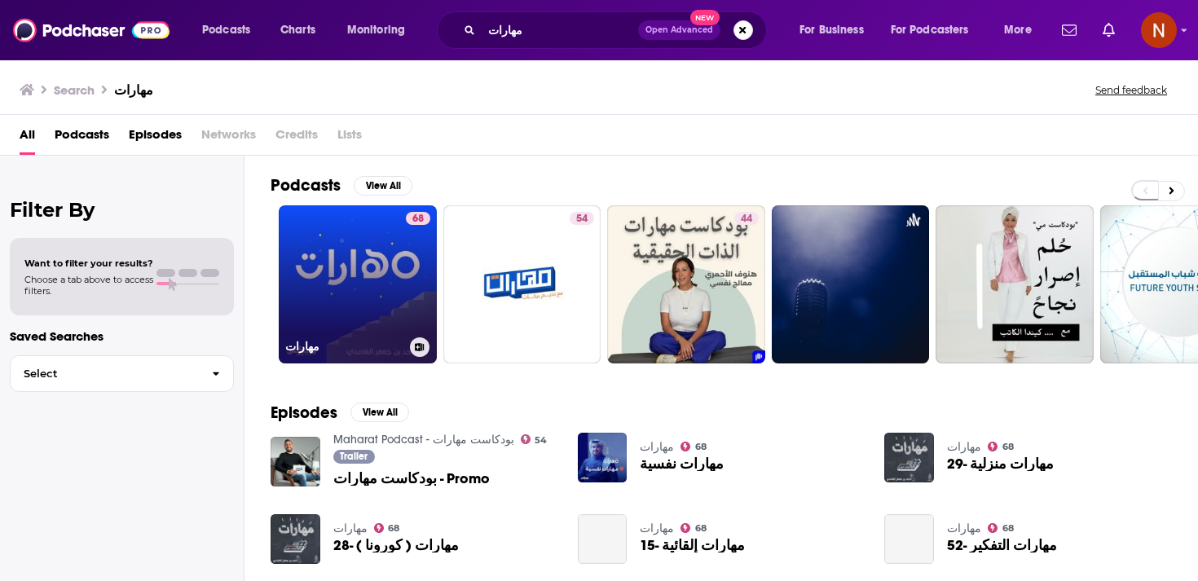
click at [340, 293] on link "68 مهارات" at bounding box center [358, 284] width 158 height 158
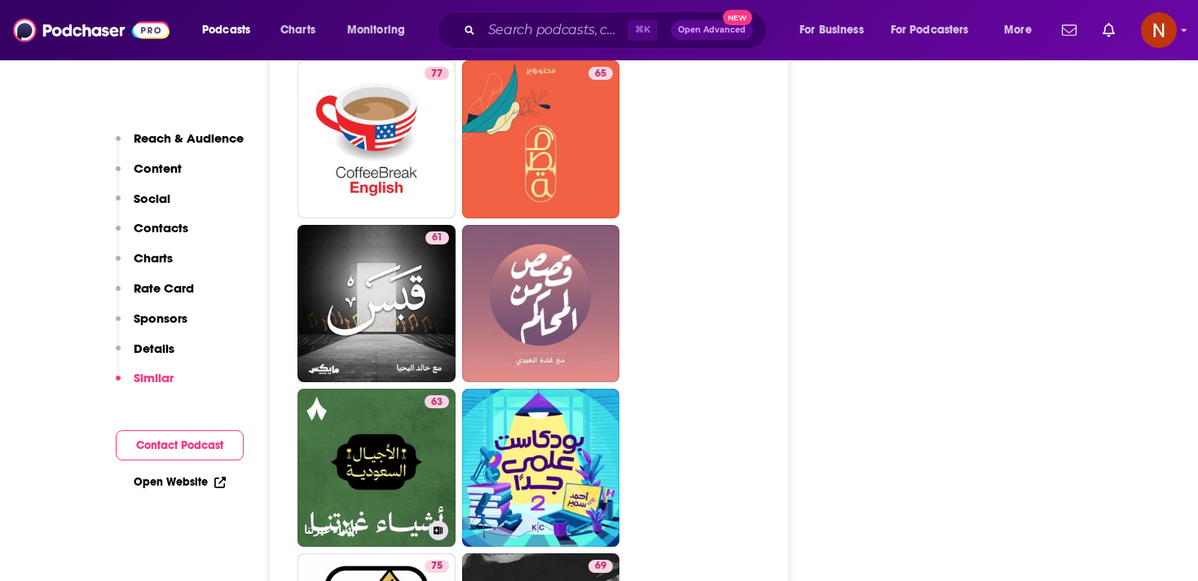
scroll to position [3641, 0]
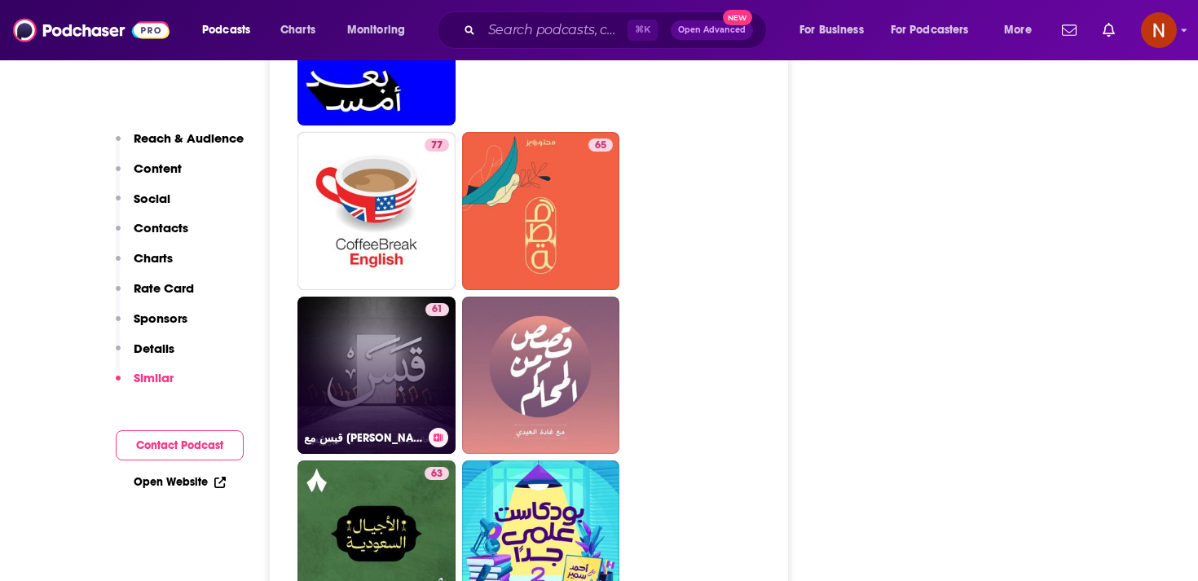
click at [403, 377] on link "61 قبس مع [PERSON_NAME]" at bounding box center [376, 376] width 158 height 158
type input "[URL][DOMAIN_NAME]"
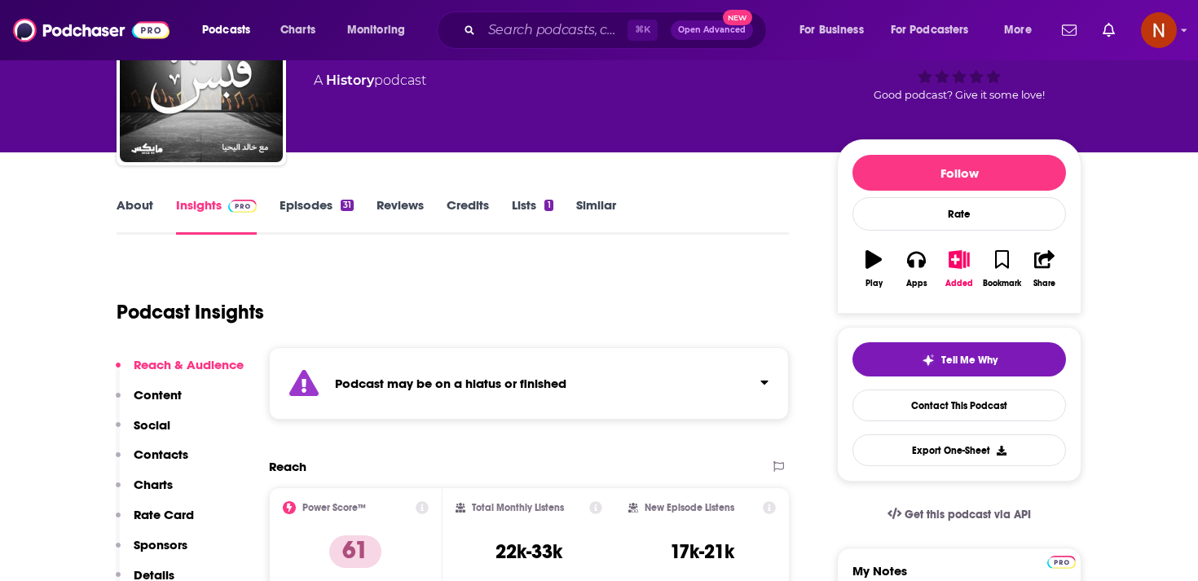
scroll to position [118, 0]
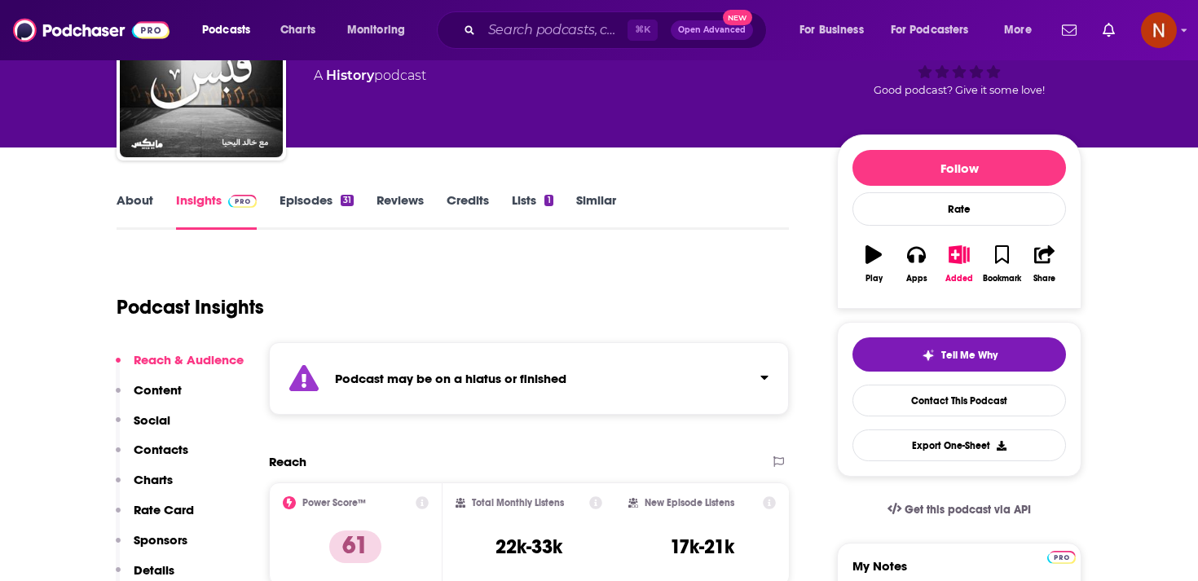
click at [420, 385] on div "Podcast may be on a hiatus or finished" at bounding box center [529, 378] width 520 height 73
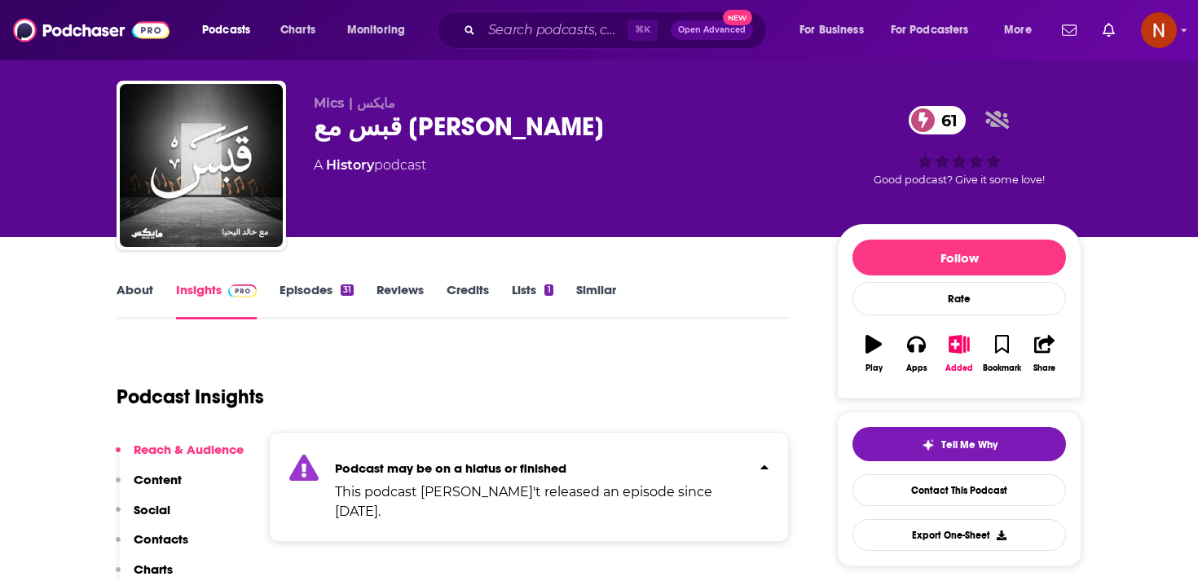
scroll to position [0, 0]
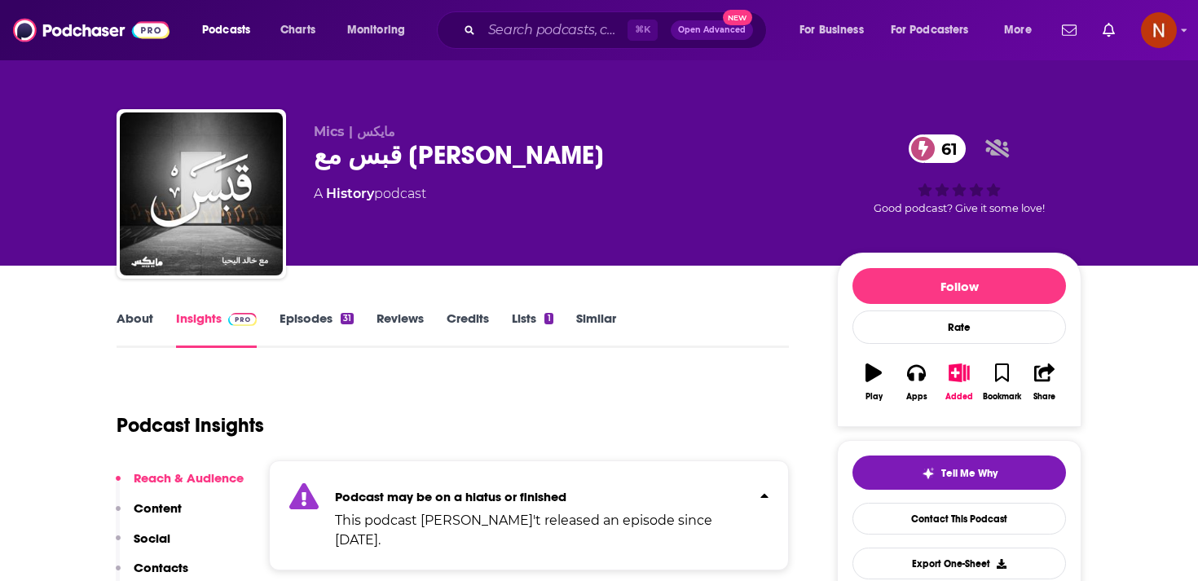
click at [411, 155] on div "قبس مع [PERSON_NAME] 61" at bounding box center [562, 155] width 497 height 32
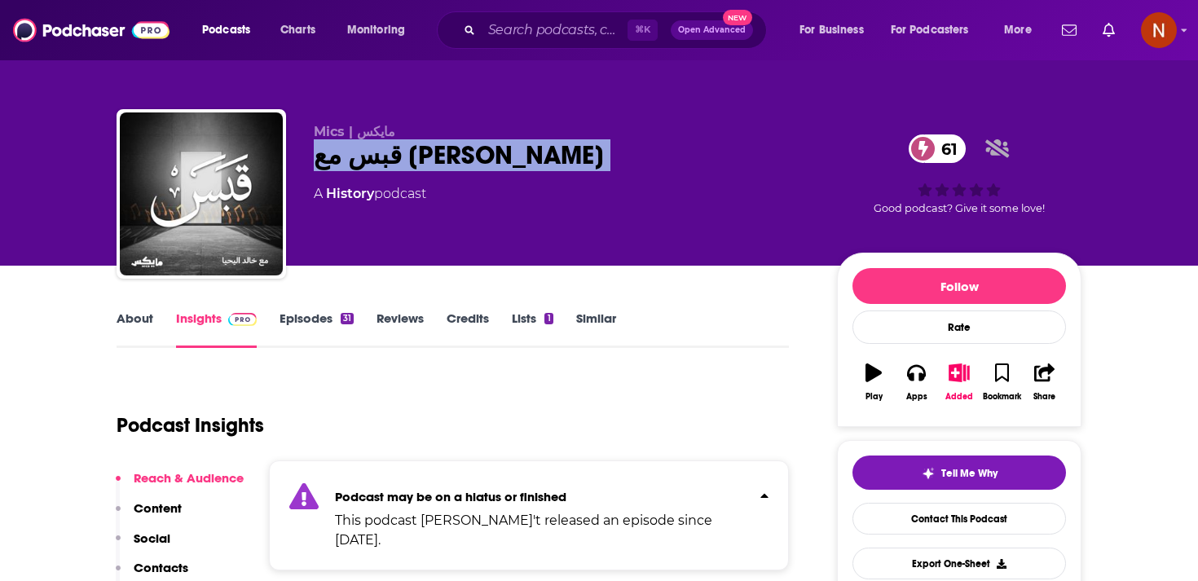
click at [411, 155] on div "قبس مع [PERSON_NAME] 61" at bounding box center [562, 155] width 497 height 32
copy div "قبس مع [PERSON_NAME] 61"
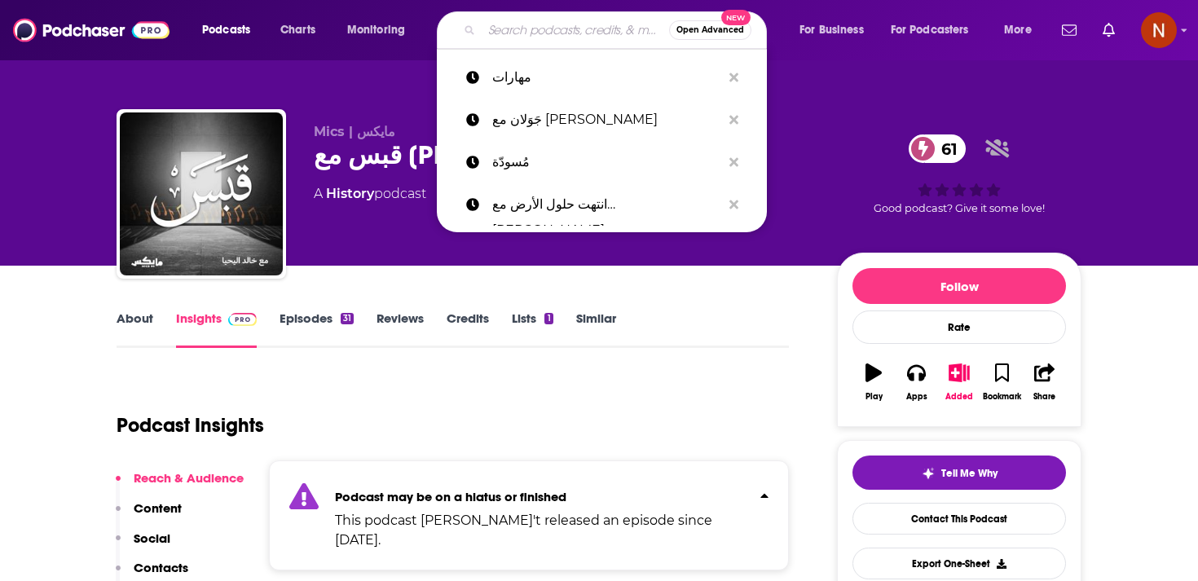
click at [526, 40] on input "Search podcasts, credits, & more..." at bounding box center [575, 30] width 187 height 26
paste input "أزرق"
type input "أزرق"
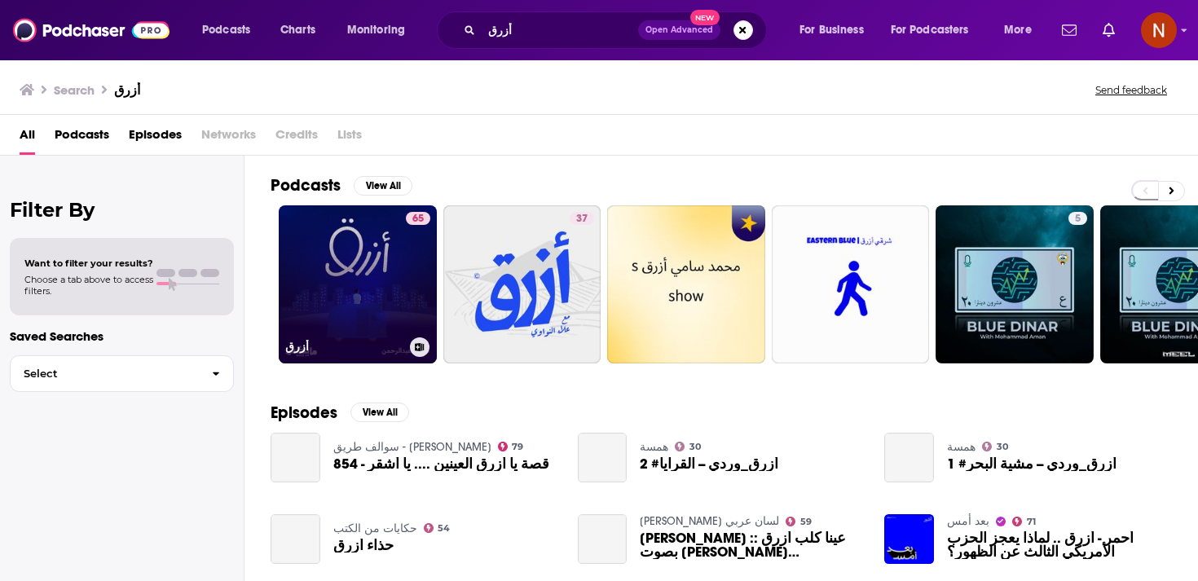
click at [314, 361] on link "65 أزرق" at bounding box center [358, 284] width 158 height 158
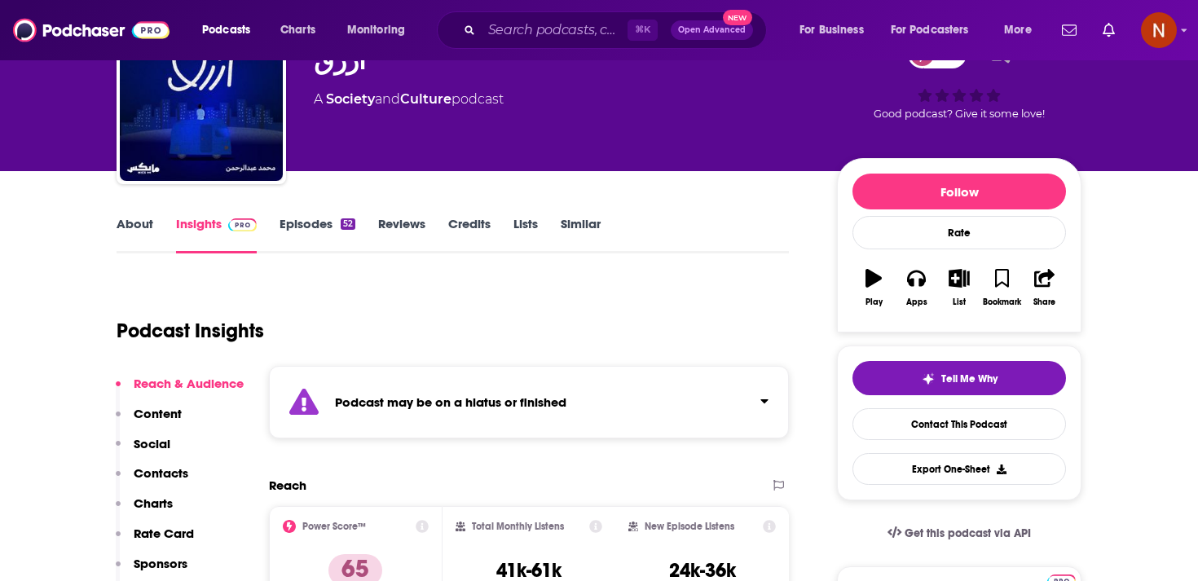
scroll to position [91, 0]
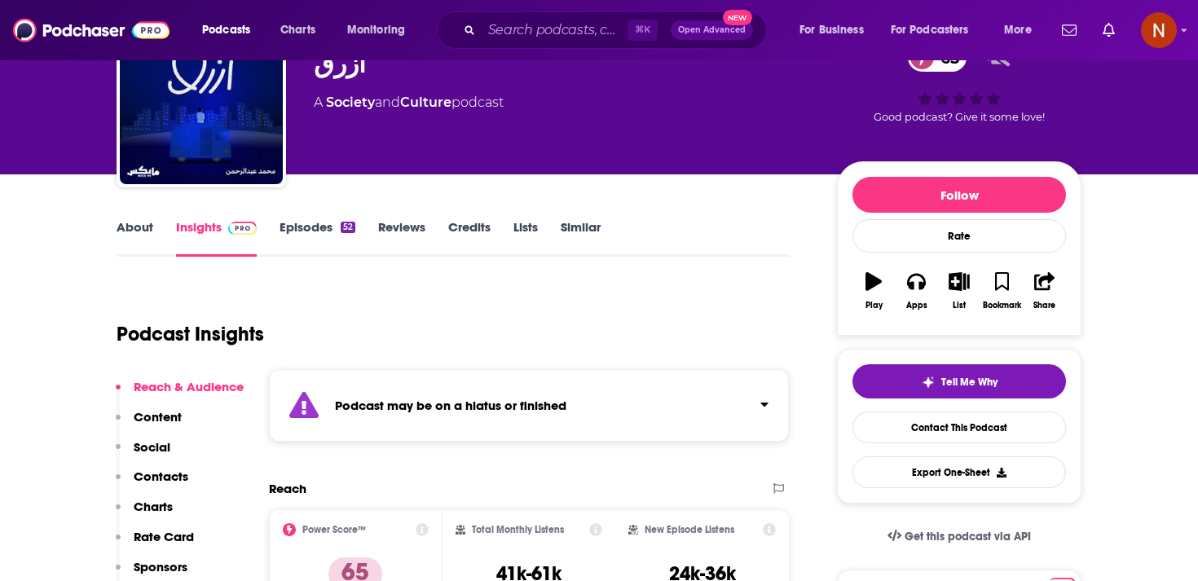
click at [358, 403] on strong "Podcast may be on a hiatus or finished" at bounding box center [450, 405] width 231 height 15
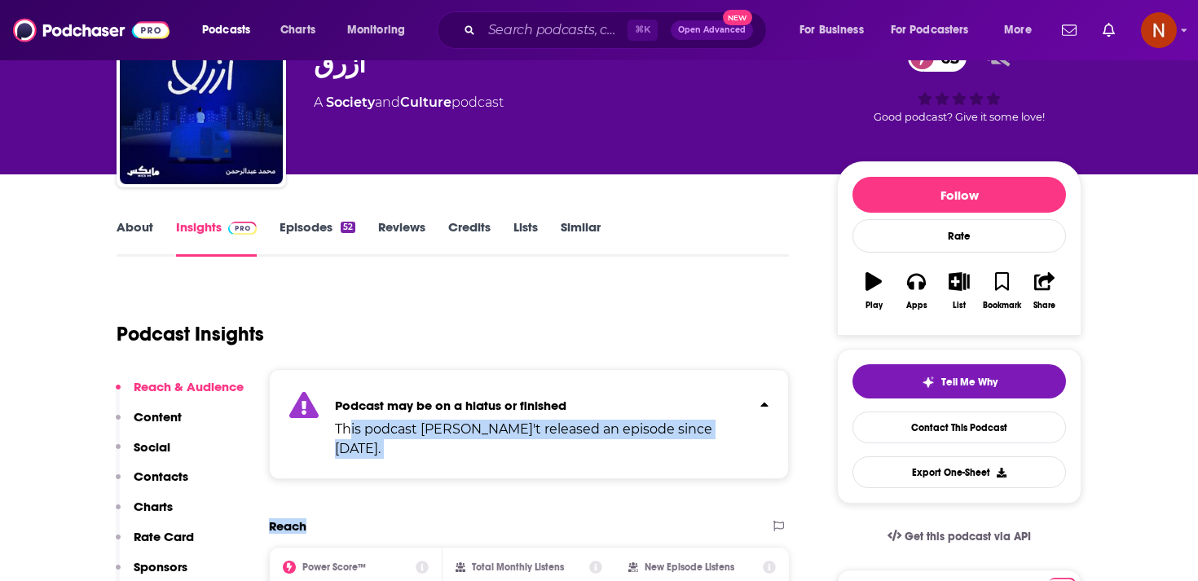
drag, startPoint x: 350, startPoint y: 422, endPoint x: 364, endPoint y: 504, distance: 82.8
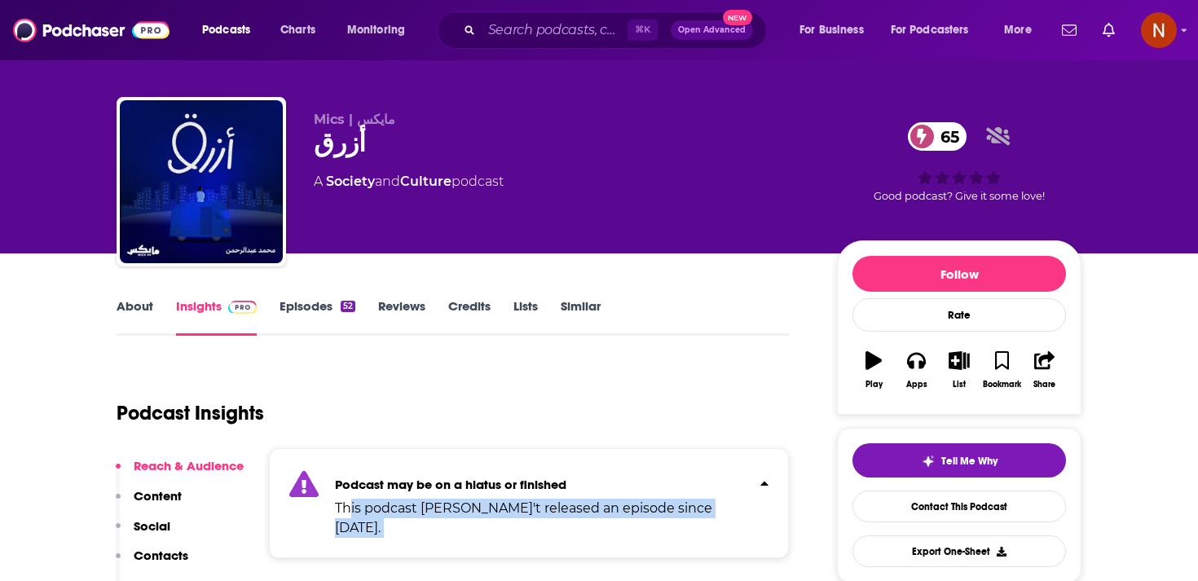
scroll to position [0, 0]
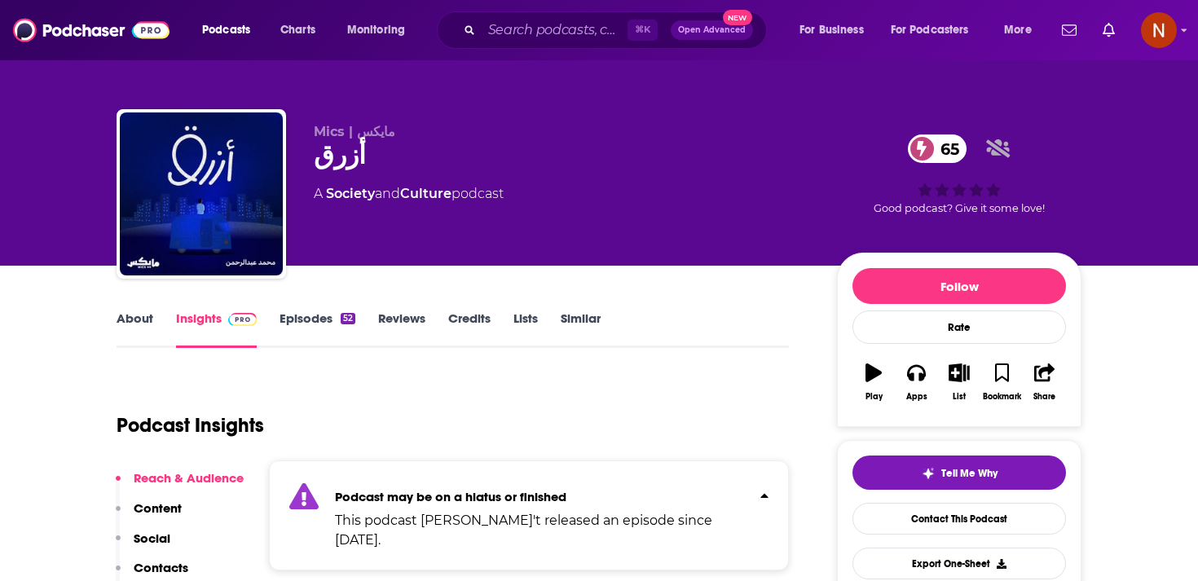
click at [354, 161] on div "أزرق 65" at bounding box center [562, 155] width 497 height 32
copy h2 "أزرق"
click at [523, 33] on input "Search podcasts, credits, & more..." at bounding box center [555, 30] width 146 height 26
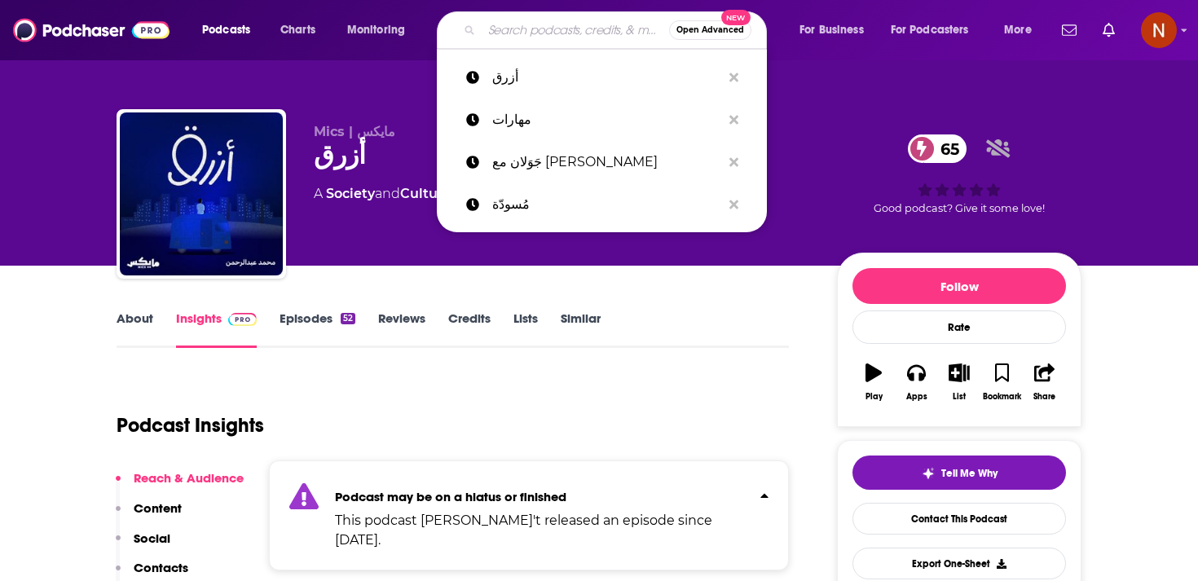
paste input "مُسودّة"
type input "مُسودّة"
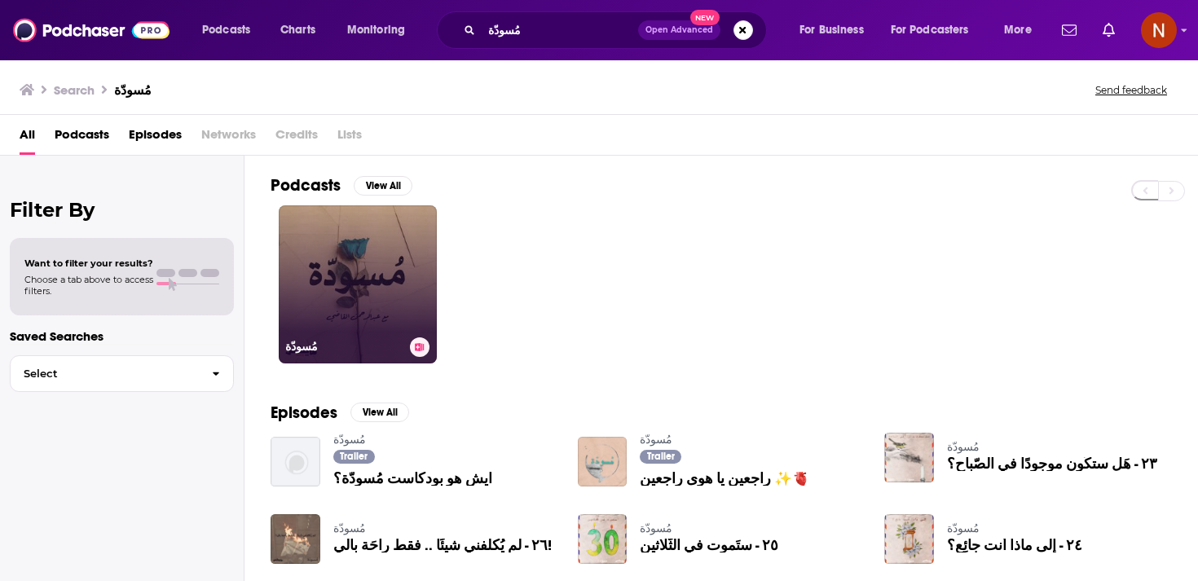
click at [385, 280] on link "مُسودّة" at bounding box center [358, 284] width 158 height 158
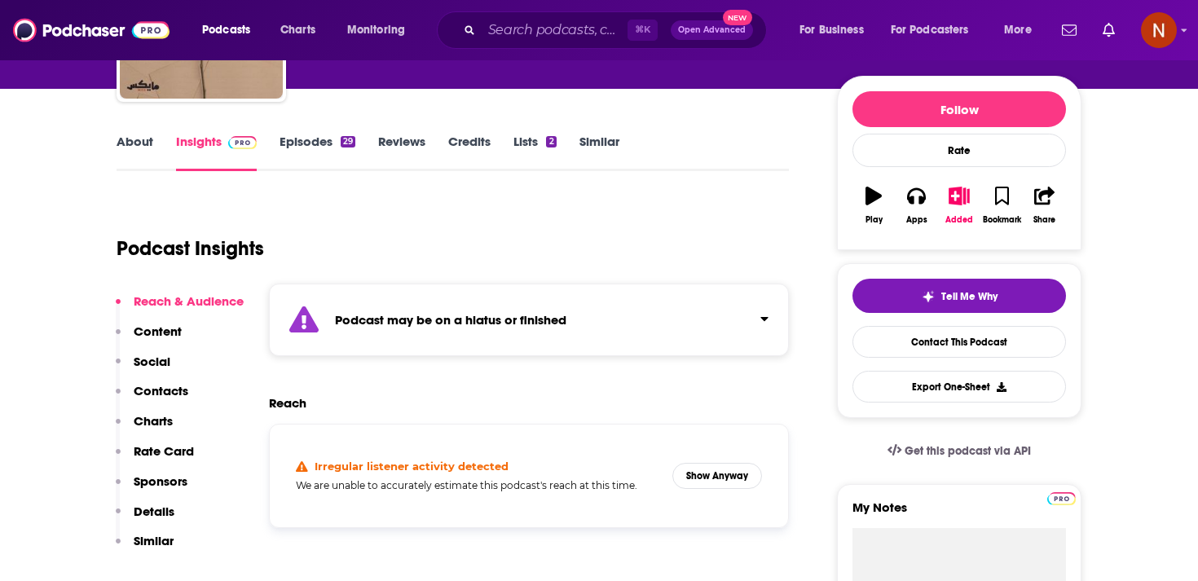
scroll to position [178, 0]
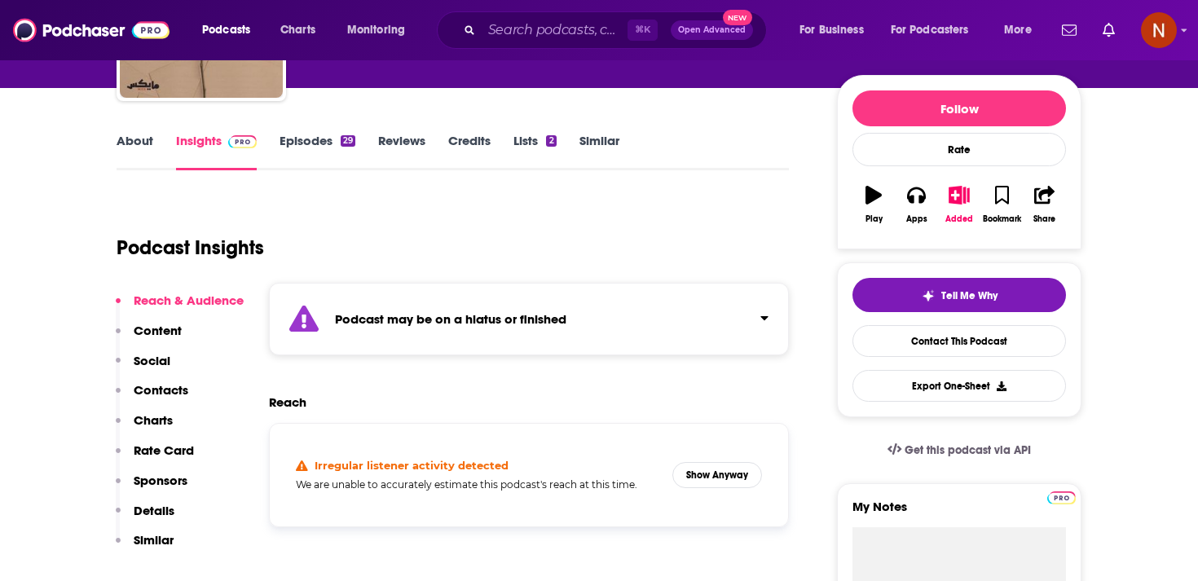
click at [510, 278] on div "Podcast Insights" at bounding box center [446, 237] width 659 height 83
click at [508, 306] on div "Podcast may be on a hiatus or finished" at bounding box center [529, 319] width 520 height 73
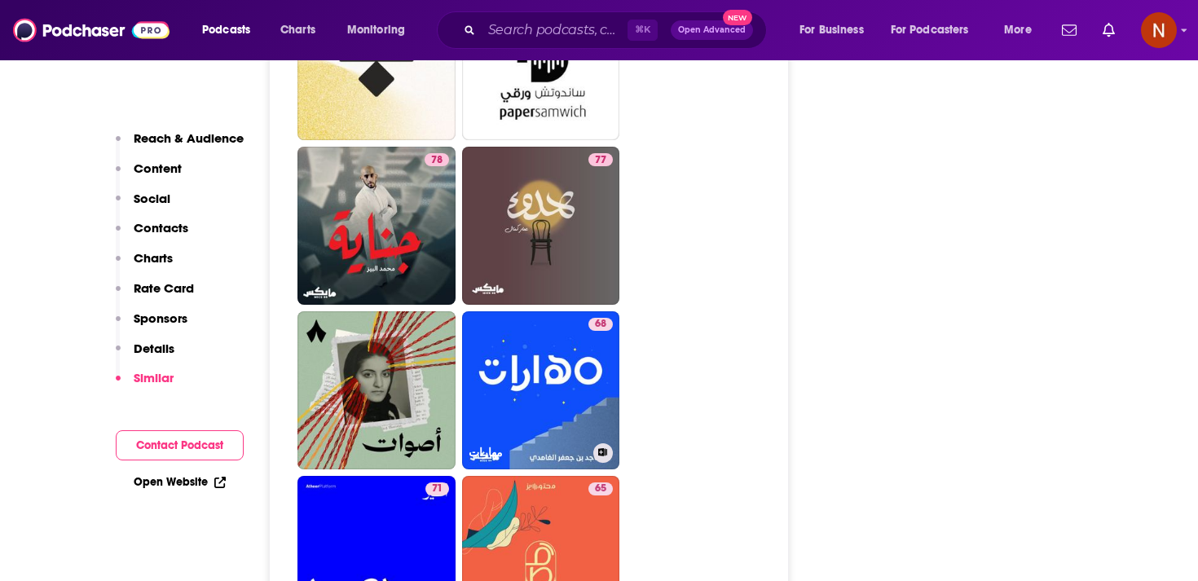
scroll to position [3239, 0]
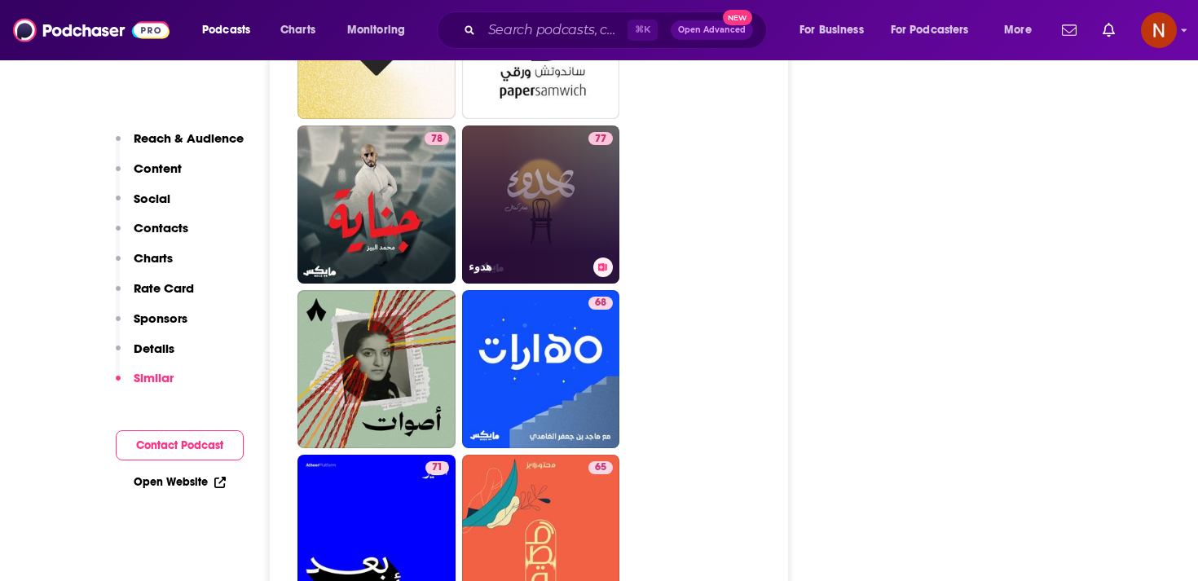
click at [561, 147] on link "77 هدوء" at bounding box center [541, 204] width 158 height 158
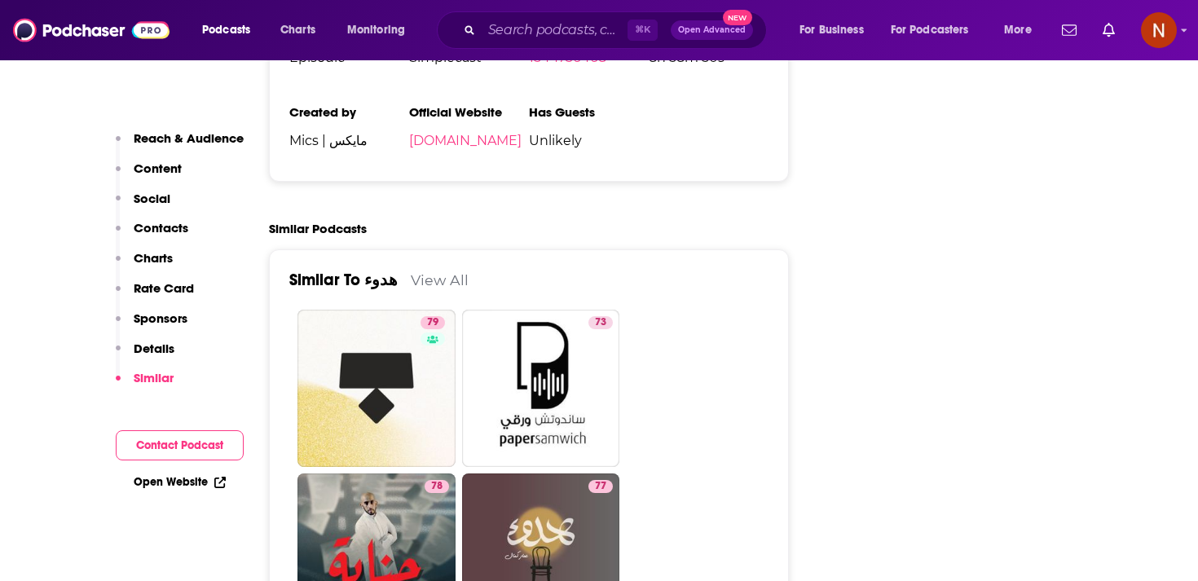
scroll to position [2670, 0]
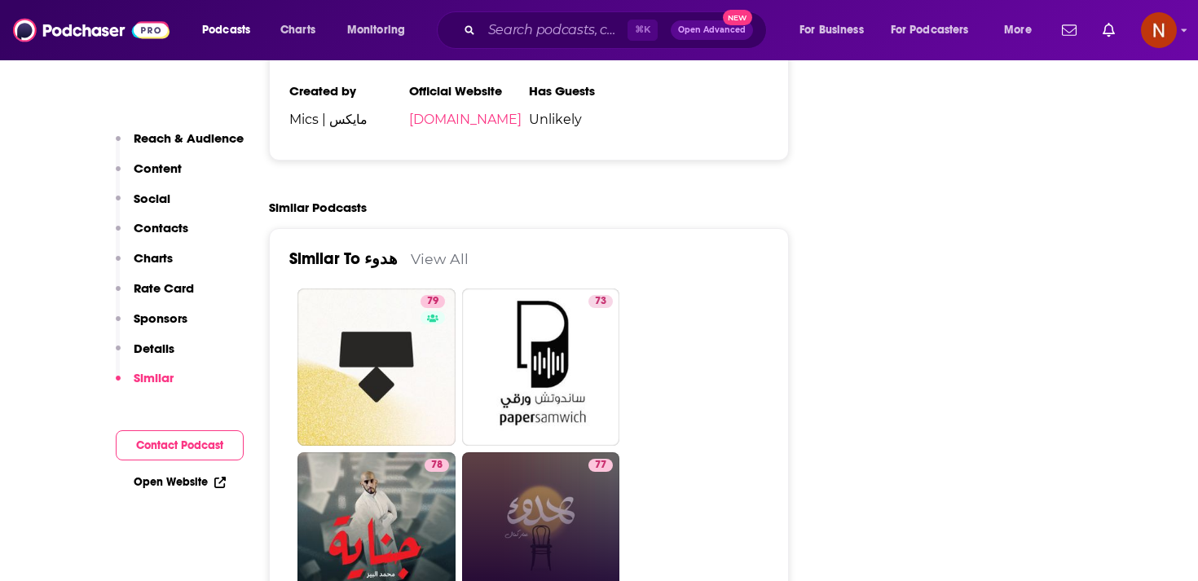
click at [548, 502] on link "77 هدوء" at bounding box center [541, 531] width 158 height 158
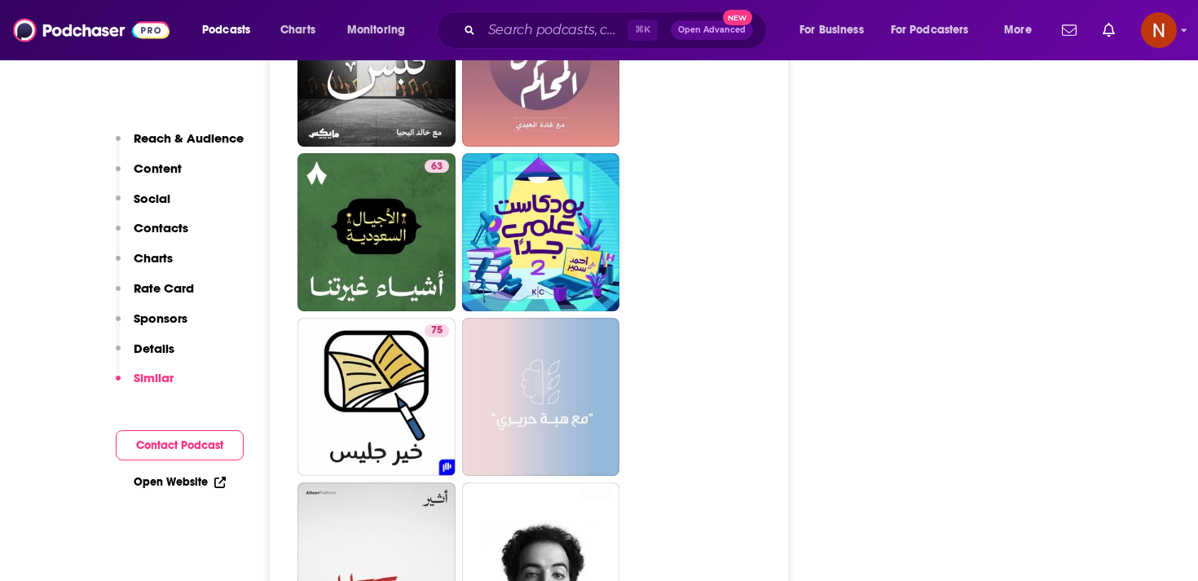
scroll to position [3601, 0]
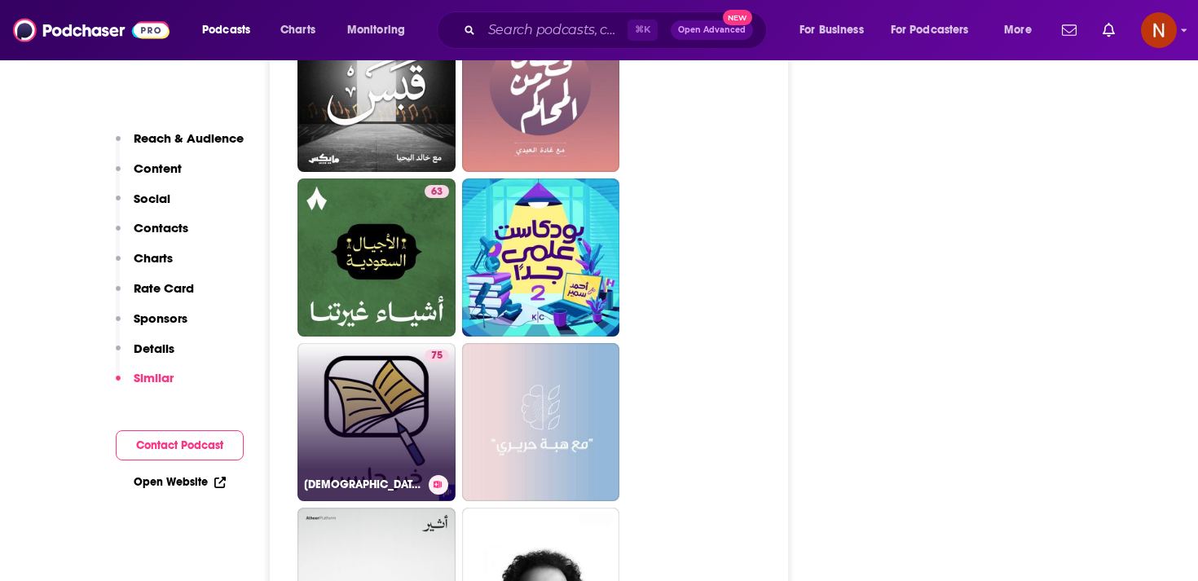
click at [405, 400] on link "75 بودكاست خير جليس" at bounding box center [376, 422] width 158 height 158
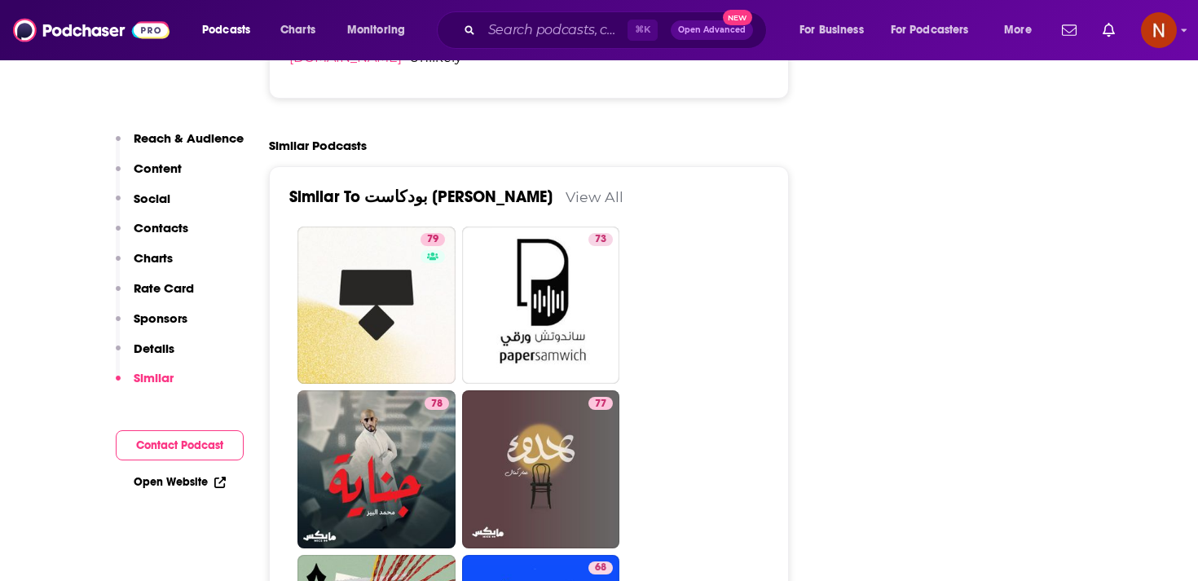
scroll to position [2739, 0]
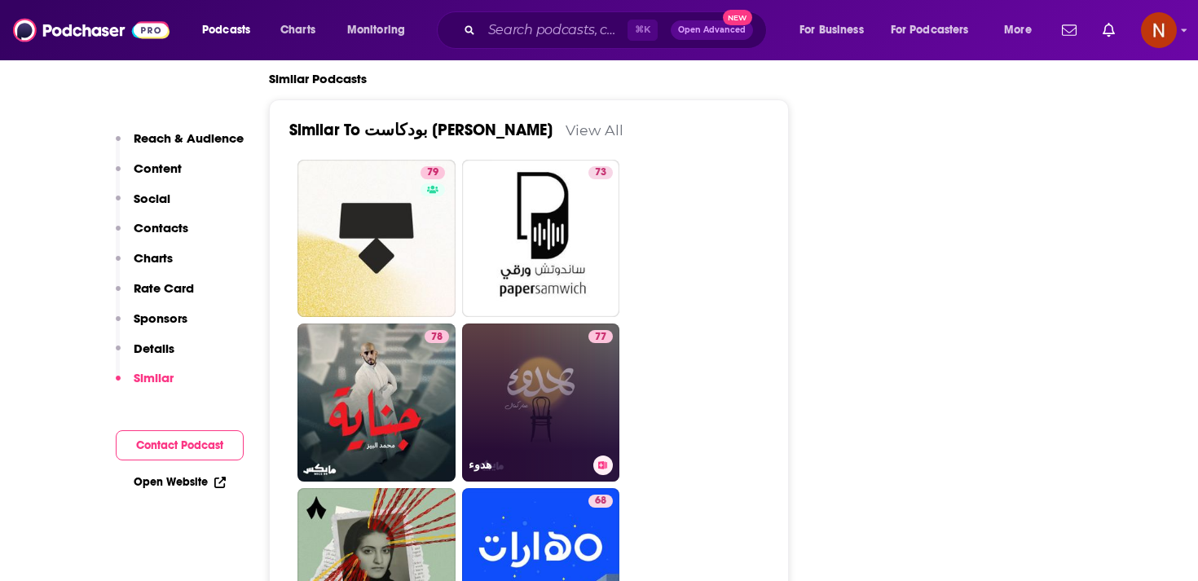
click at [513, 400] on link "77 هدوء" at bounding box center [541, 402] width 158 height 158
type input "[URL][DOMAIN_NAME]"
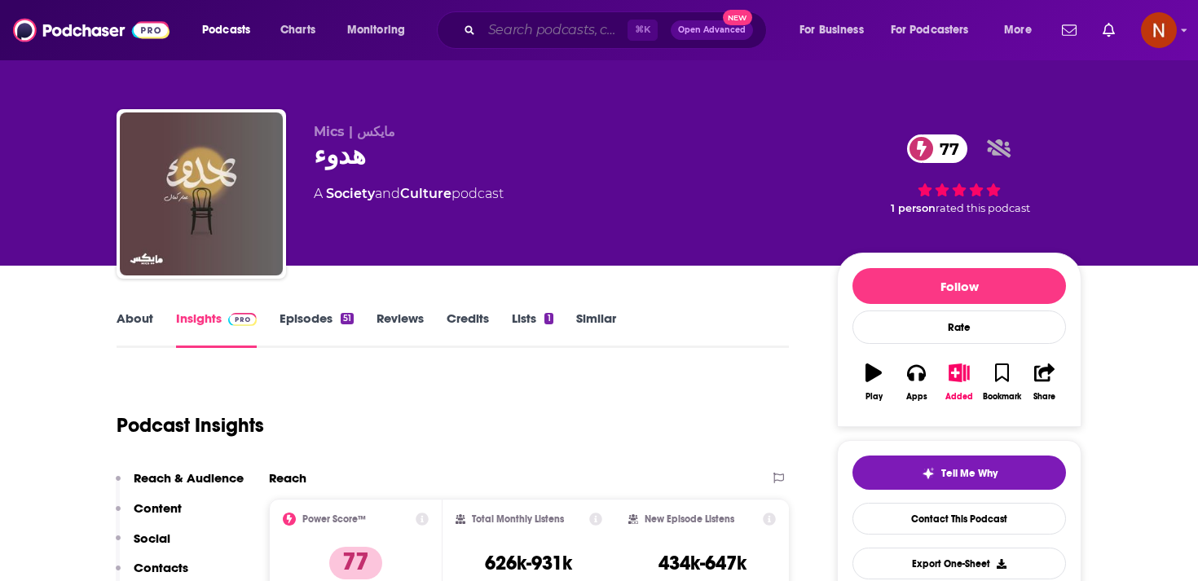
click at [575, 28] on input "Search podcasts, credits, & more..." at bounding box center [555, 30] width 146 height 26
paste input "قبس"
type input "قبس"
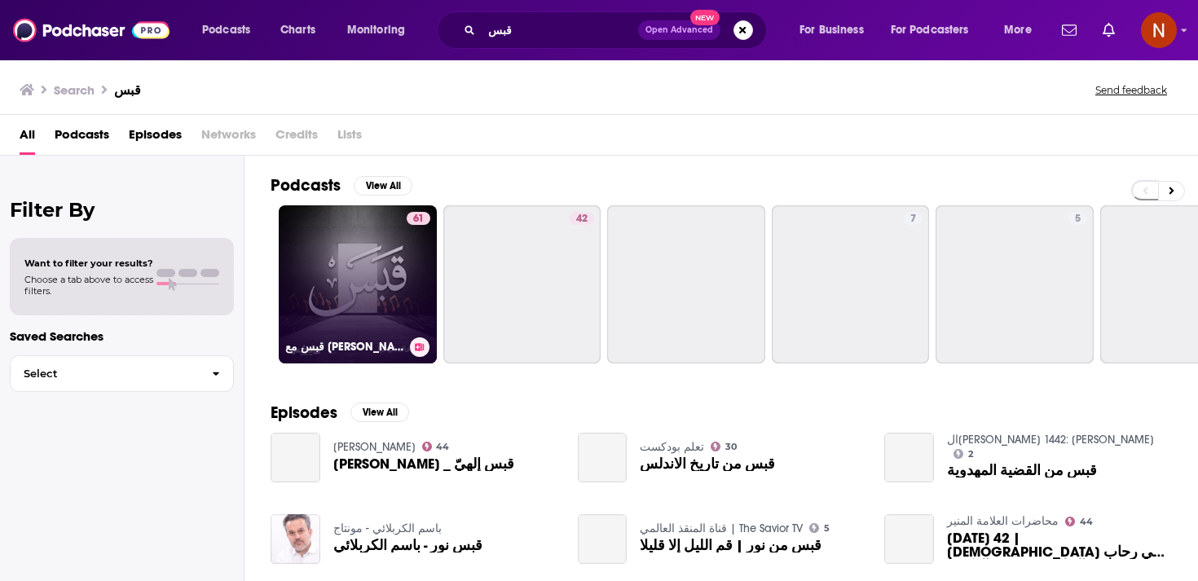
click at [384, 301] on link "61 قبس مع [PERSON_NAME]" at bounding box center [358, 284] width 158 height 158
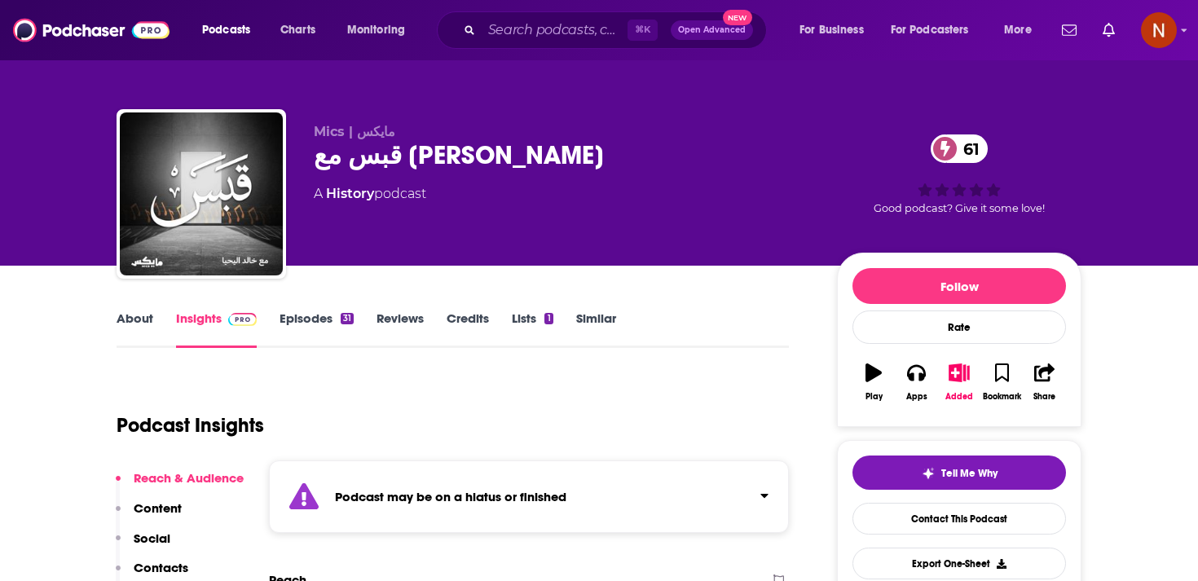
click at [387, 168] on div "قبس مع [PERSON_NAME] 61" at bounding box center [562, 155] width 497 height 32
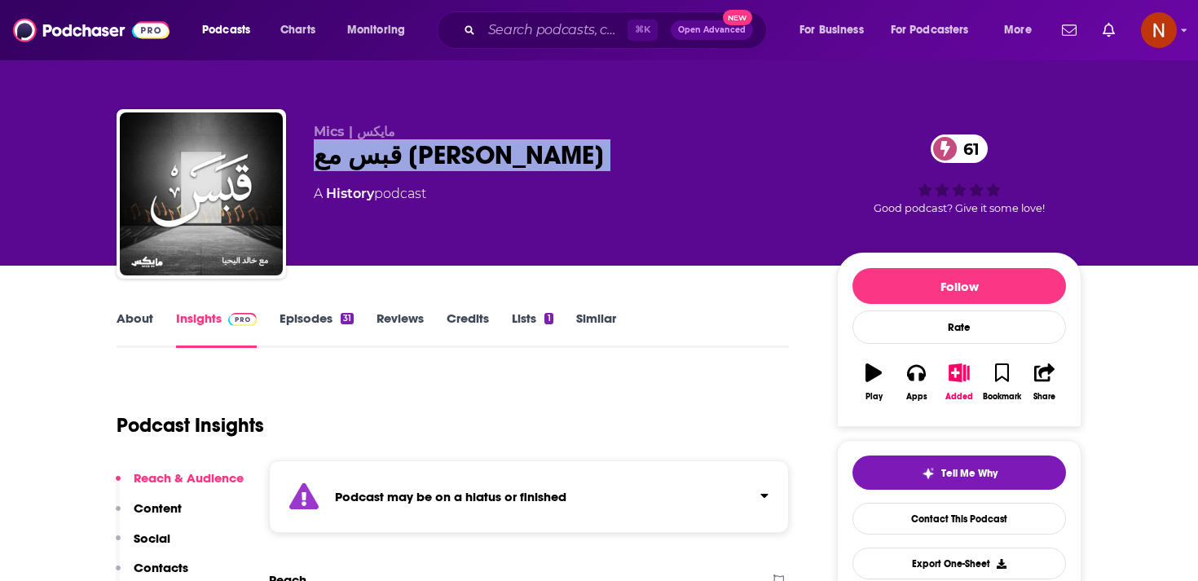
click at [387, 168] on div "قبس مع [PERSON_NAME] 61" at bounding box center [562, 155] width 497 height 32
copy div "قبس مع [PERSON_NAME] 61"
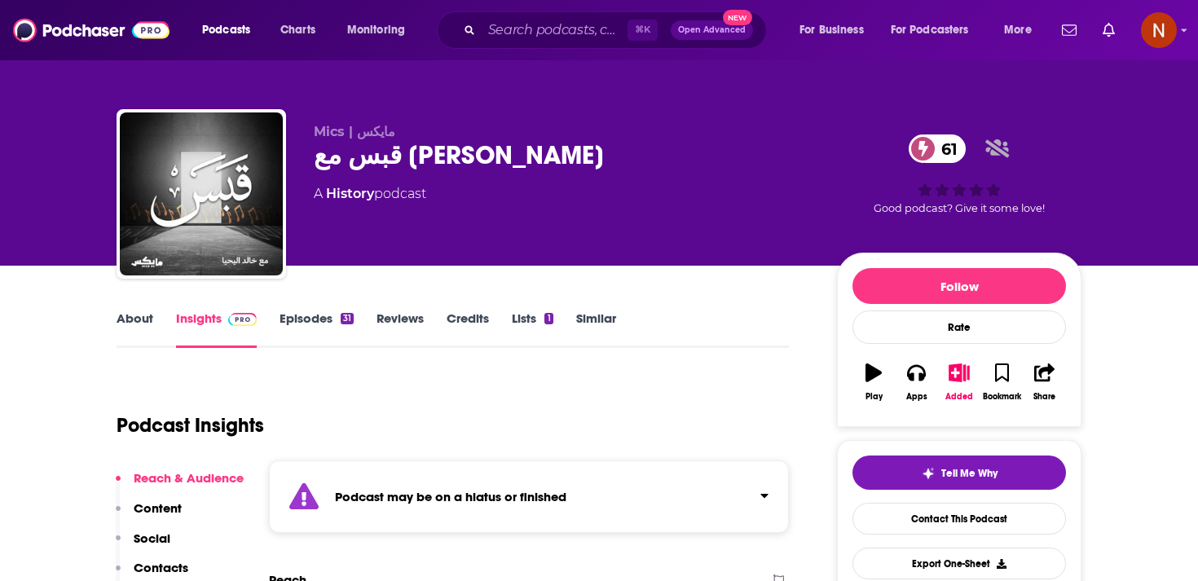
click at [497, 3] on div "Podcasts Charts Monitoring ⌘ K Open Advanced New For Business For Podcasters Mo…" at bounding box center [599, 30] width 1198 height 60
click at [497, 16] on div "⌘ K Open Advanced New" at bounding box center [602, 29] width 330 height 37
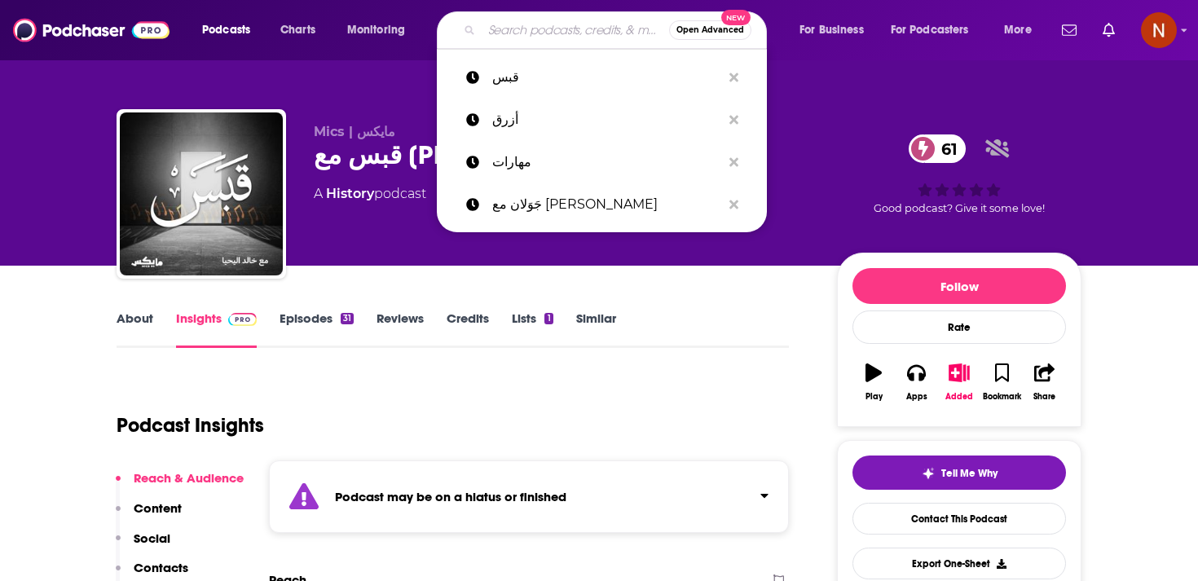
click at [500, 17] on input "Search podcasts, credits, & more..." at bounding box center [575, 30] width 187 height 26
type input "v"
paste input "[PERSON_NAME] | جحا"
type input "[PERSON_NAME] | جحا"
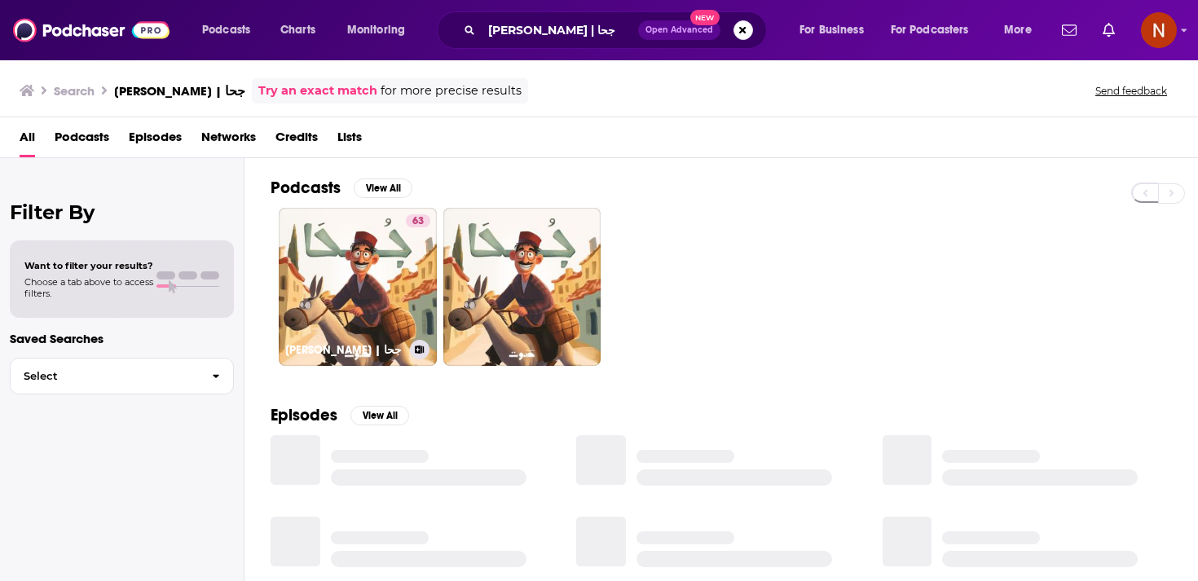
click at [356, 280] on link "63 [PERSON_NAME] | جحا" at bounding box center [358, 287] width 158 height 158
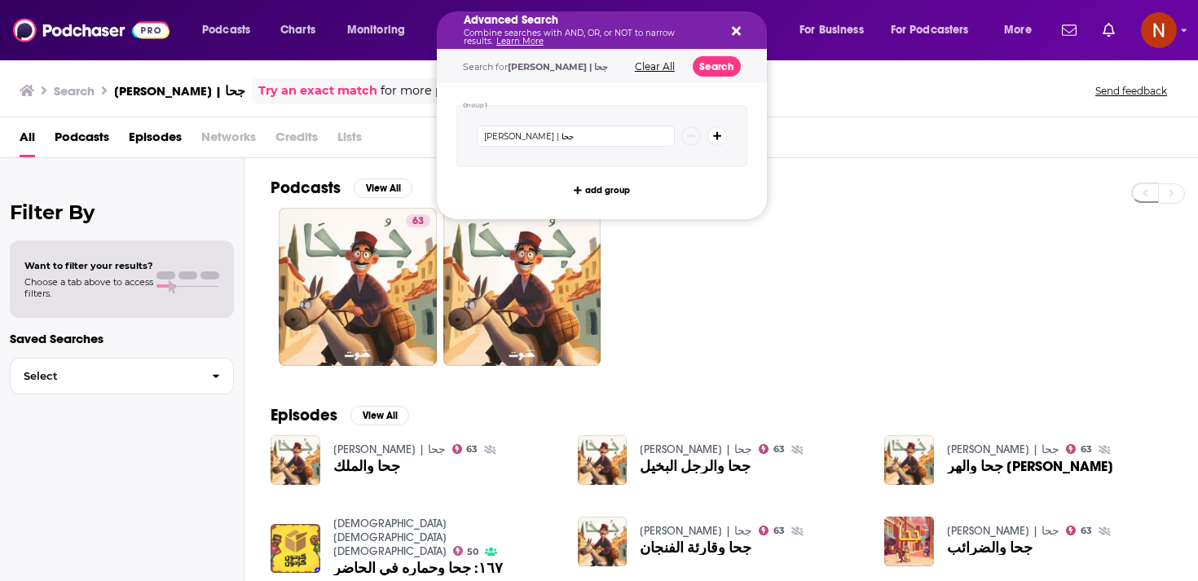
click at [513, 24] on h5 "Advanced Search" at bounding box center [589, 20] width 250 height 11
click at [843, 214] on div "63" at bounding box center [734, 287] width 927 height 158
click at [523, 29] on p "Combine searches with AND, OR, or NOT to narrow results. Learn More" at bounding box center [589, 37] width 250 height 16
click at [736, 30] on icon "Search podcasts, credits, & more..." at bounding box center [736, 31] width 9 height 9
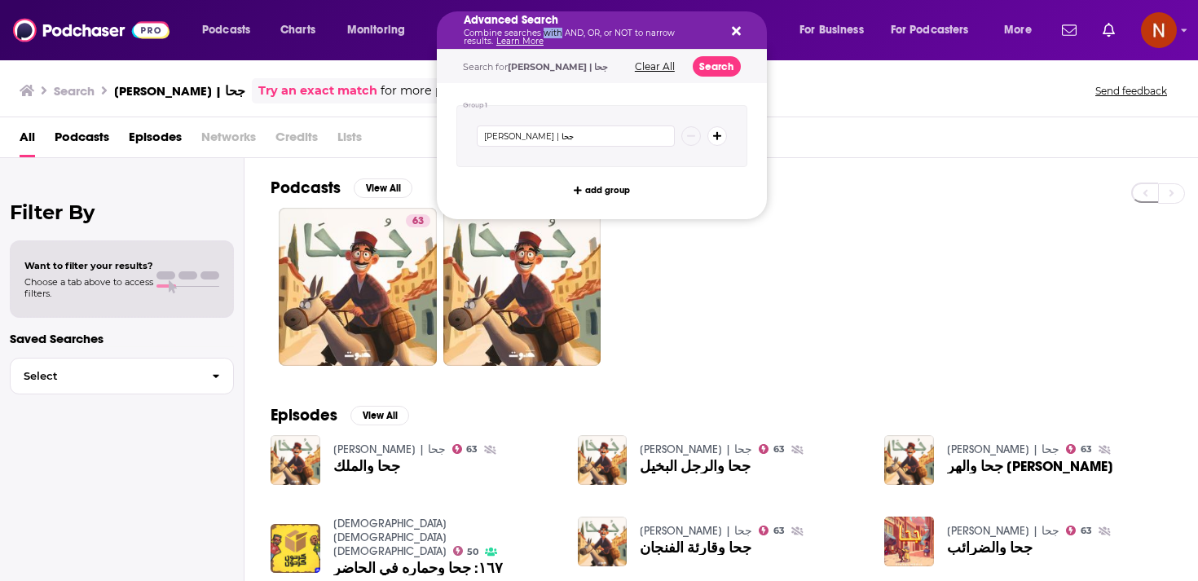
click at [553, 30] on p "Combine searches with AND, OR, or NOT to narrow results. Learn More" at bounding box center [589, 37] width 250 height 16
click at [732, 24] on icon "Search podcasts, credits, & more..." at bounding box center [736, 30] width 9 height 13
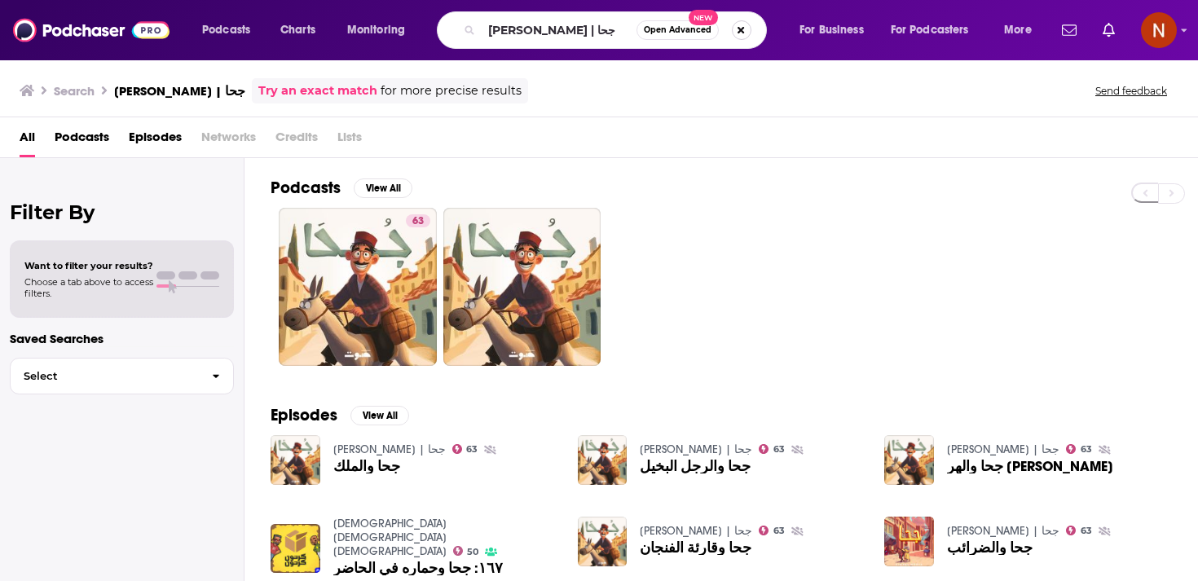
click at [736, 29] on button "Search podcasts, credits, & more..." at bounding box center [742, 30] width 20 height 20
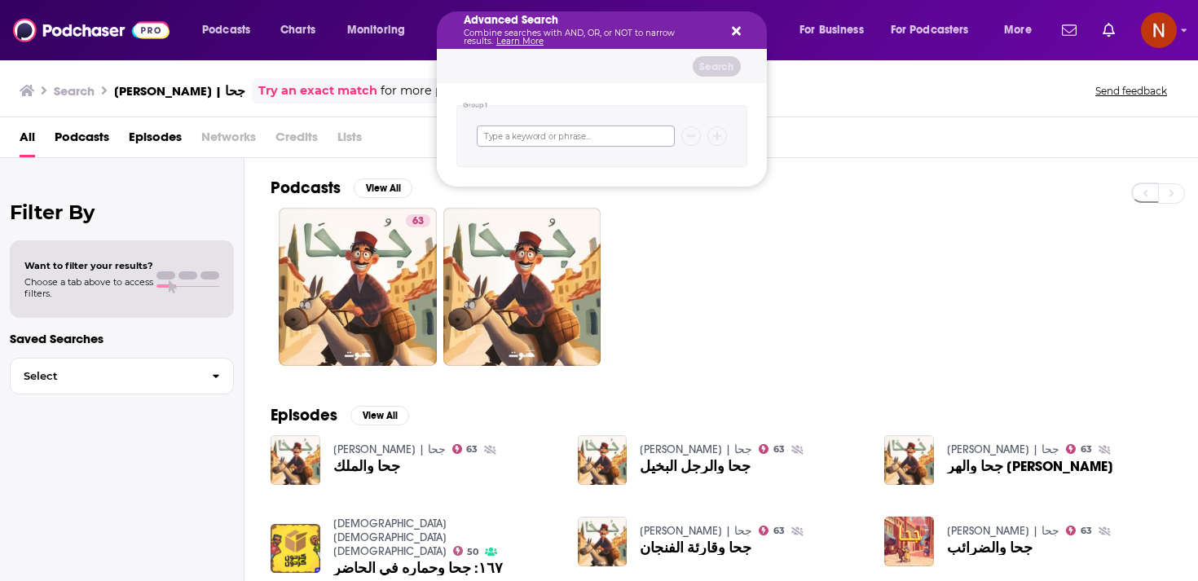
click at [644, 125] on input "Search podcasts, credits, & more..." at bounding box center [576, 135] width 198 height 21
paste input "1001 Nights | ألف ليلة وليلة"
type input "1001 Nights | ألف ليلة وليلة"
click at [719, 65] on button "Search" at bounding box center [717, 66] width 48 height 20
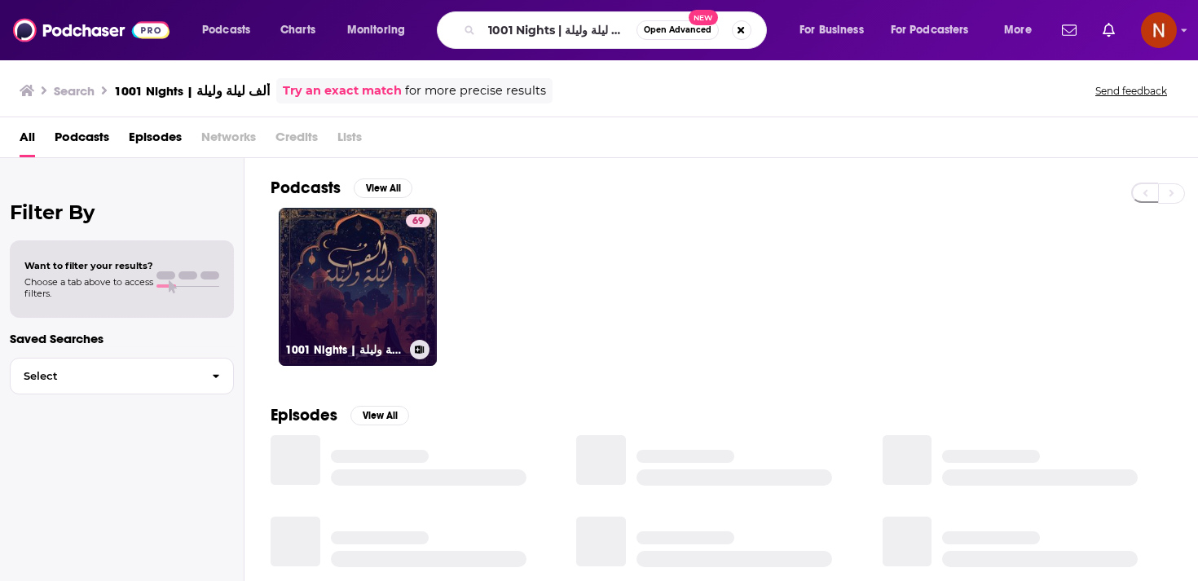
click at [379, 264] on link "69 1001 Nights | ألف ليلة وليلة" at bounding box center [358, 287] width 158 height 158
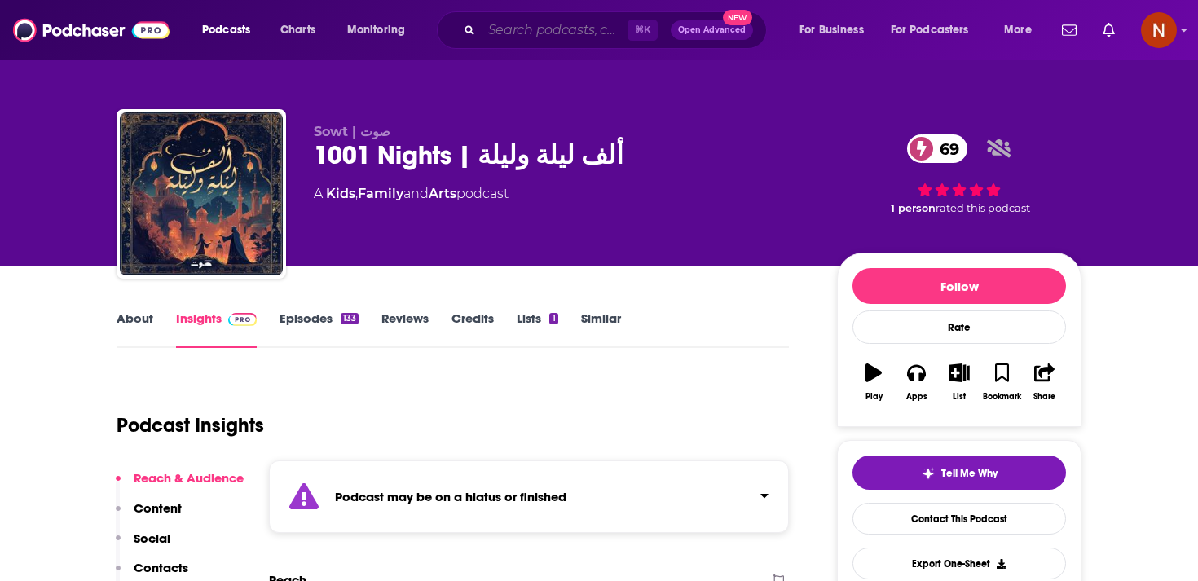
click at [508, 23] on input "Search podcasts, credits, & more..." at bounding box center [555, 30] width 146 height 26
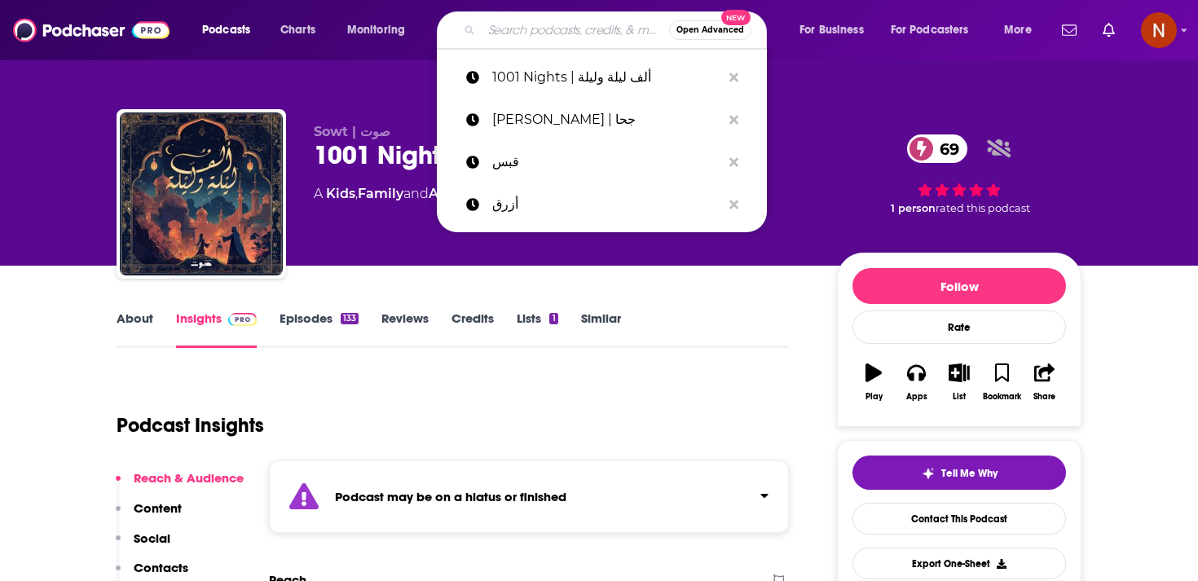
paste input "Eib | عيب"
type input "Eib | عيب"
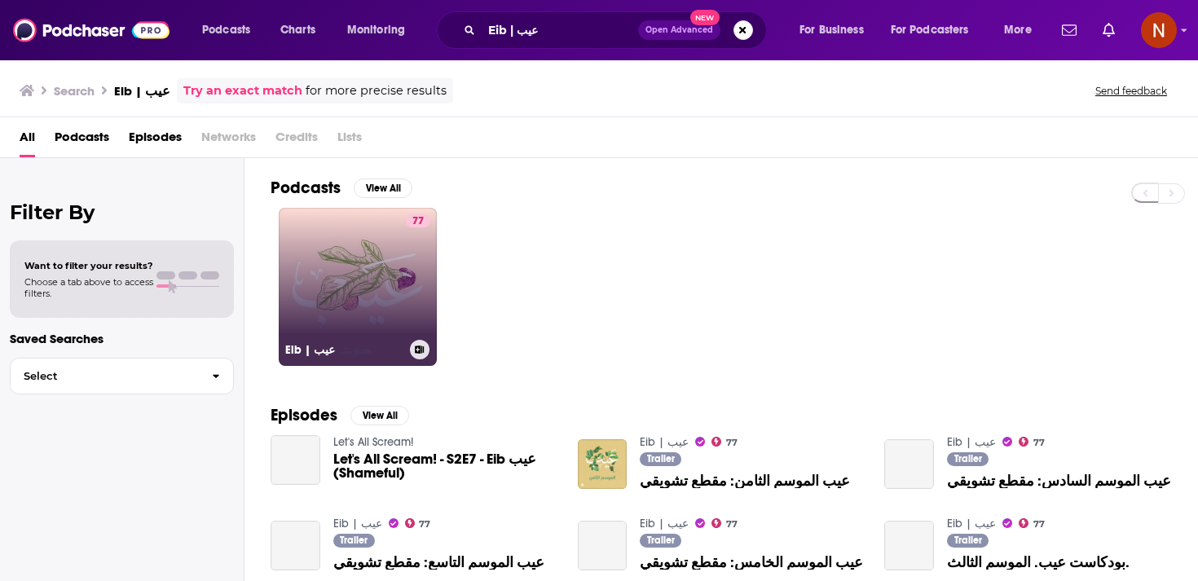
click at [393, 271] on link "77 Eib | عيب" at bounding box center [358, 287] width 158 height 158
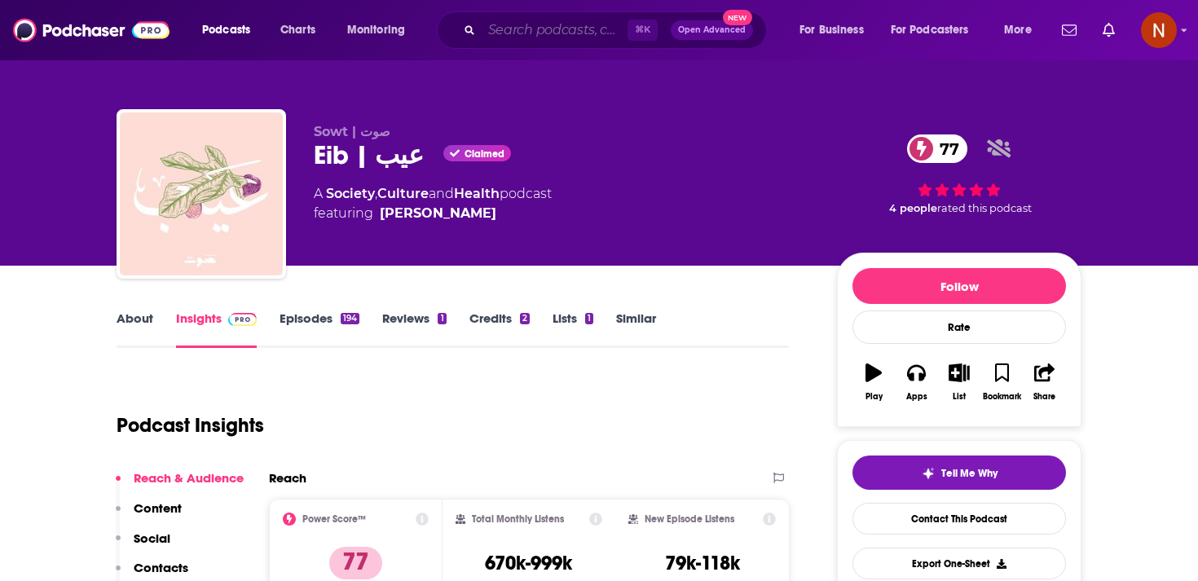
click at [521, 38] on input "Search podcasts, credits, & more..." at bounding box center [555, 30] width 146 height 26
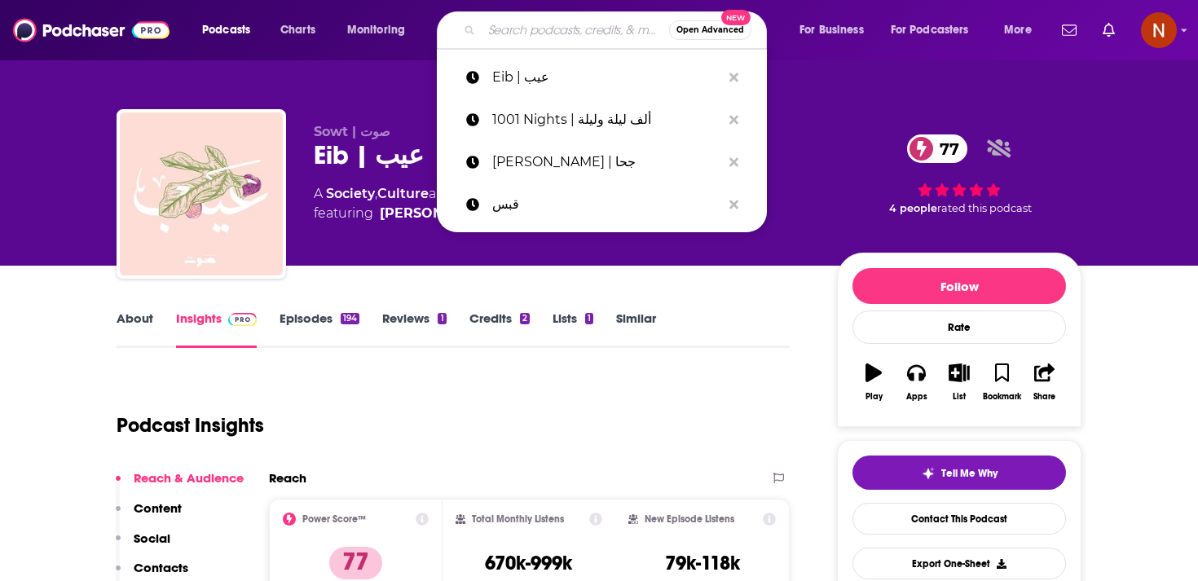
paste input "لحظة"
type input "لحظة"
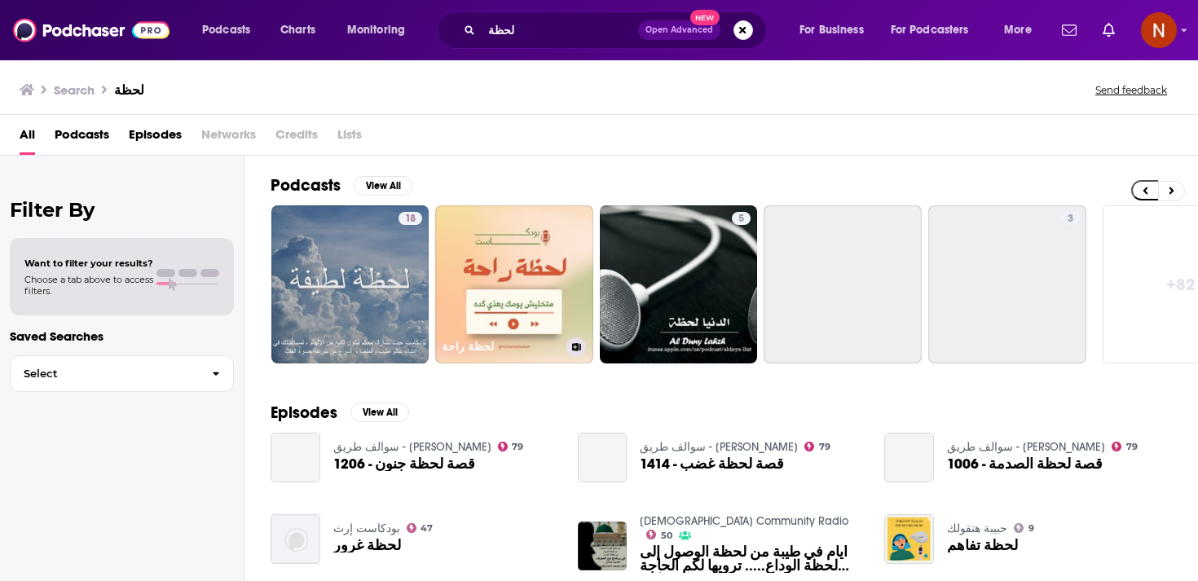
scroll to position [0, 570]
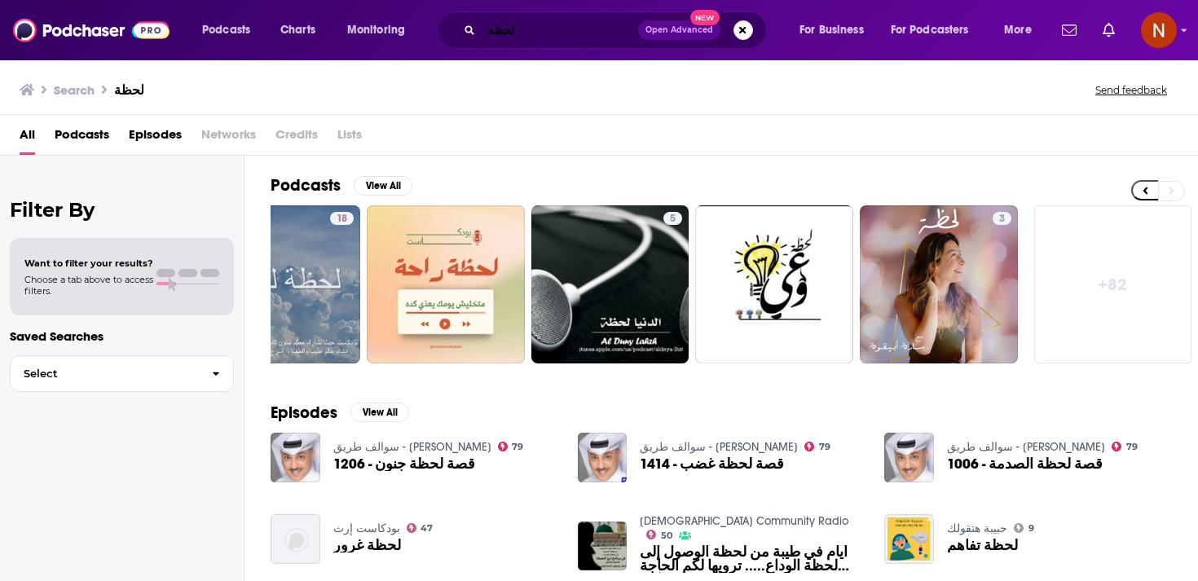
click at [590, 20] on input "لحظة" at bounding box center [560, 30] width 156 height 26
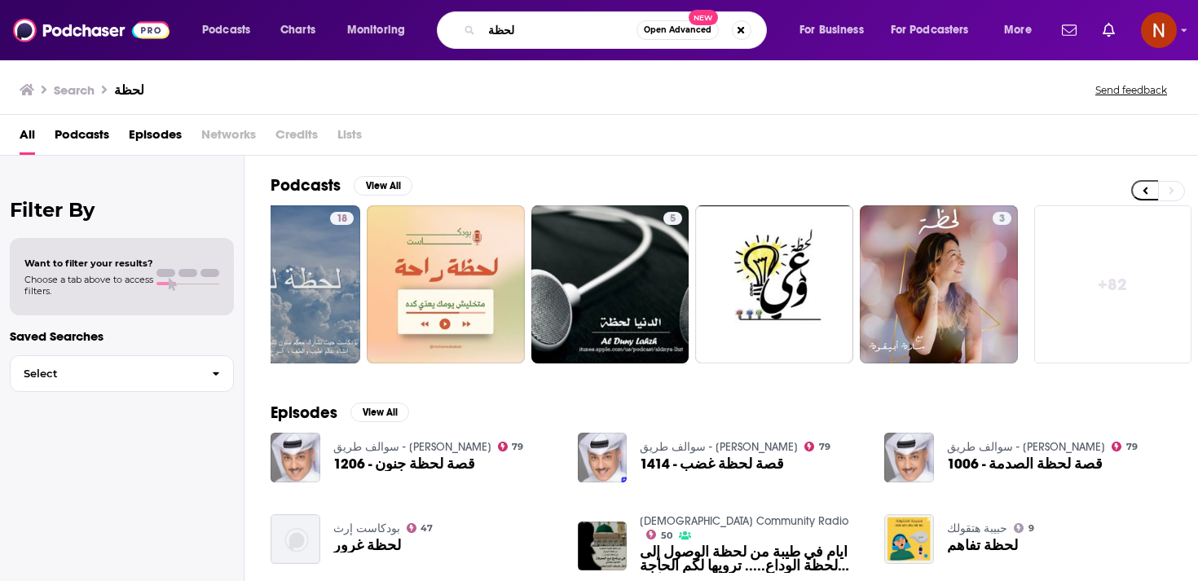
click at [590, 20] on input "لحظة" at bounding box center [559, 30] width 155 height 26
paste input "مع ميس"
type input "لحظة مع ميس"
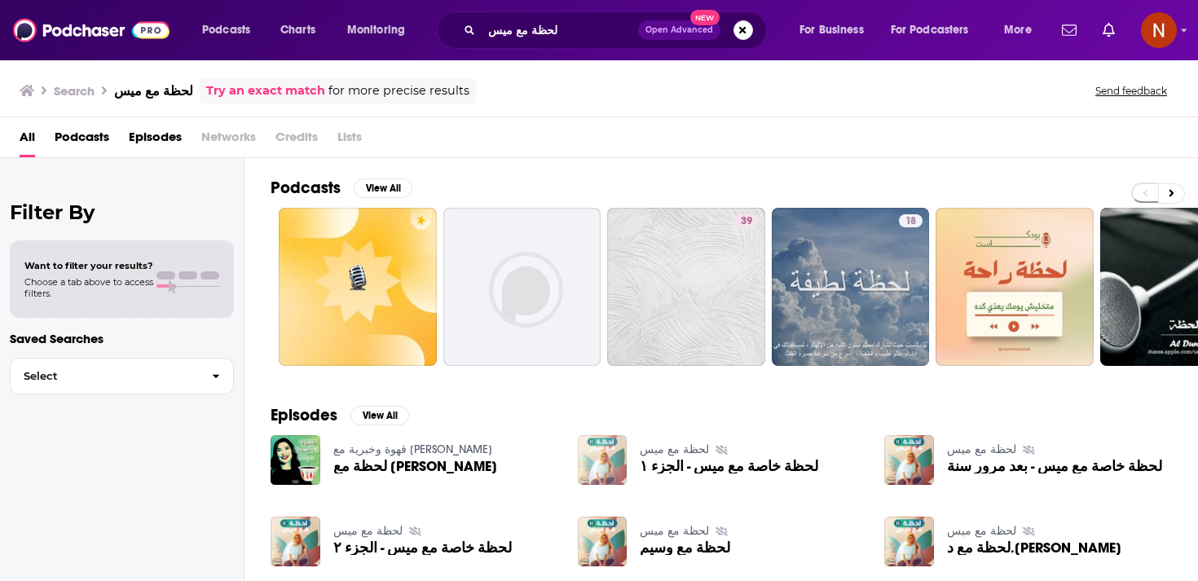
click at [601, 455] on img "لحظة خاصة مع ميس - الجزء ١" at bounding box center [603, 460] width 50 height 50
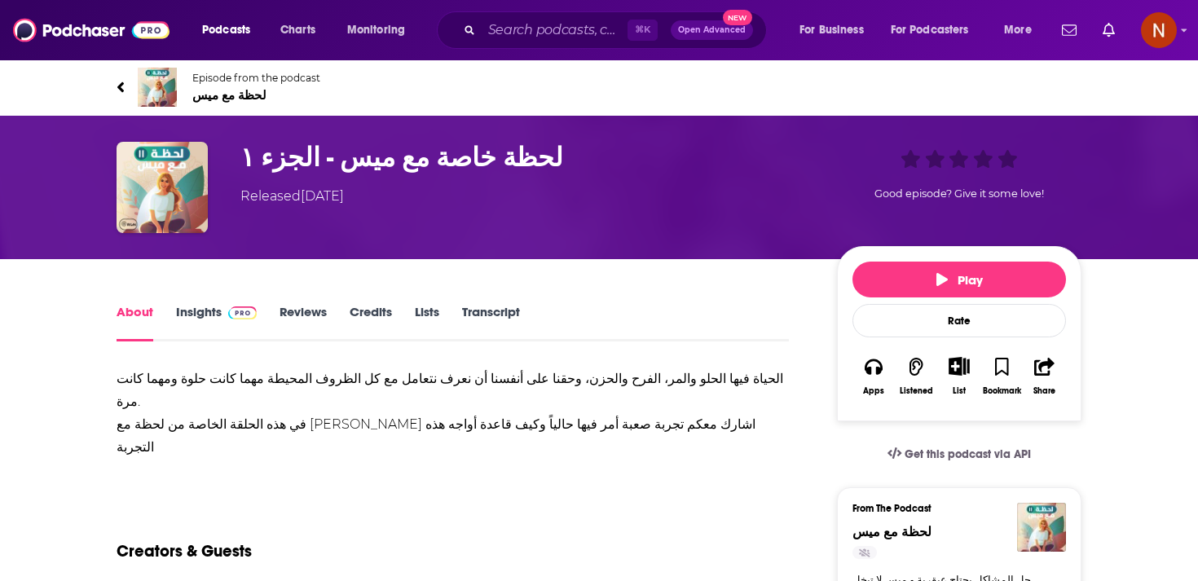
click at [236, 98] on span "لحظة مع ميس" at bounding box center [256, 94] width 128 height 15
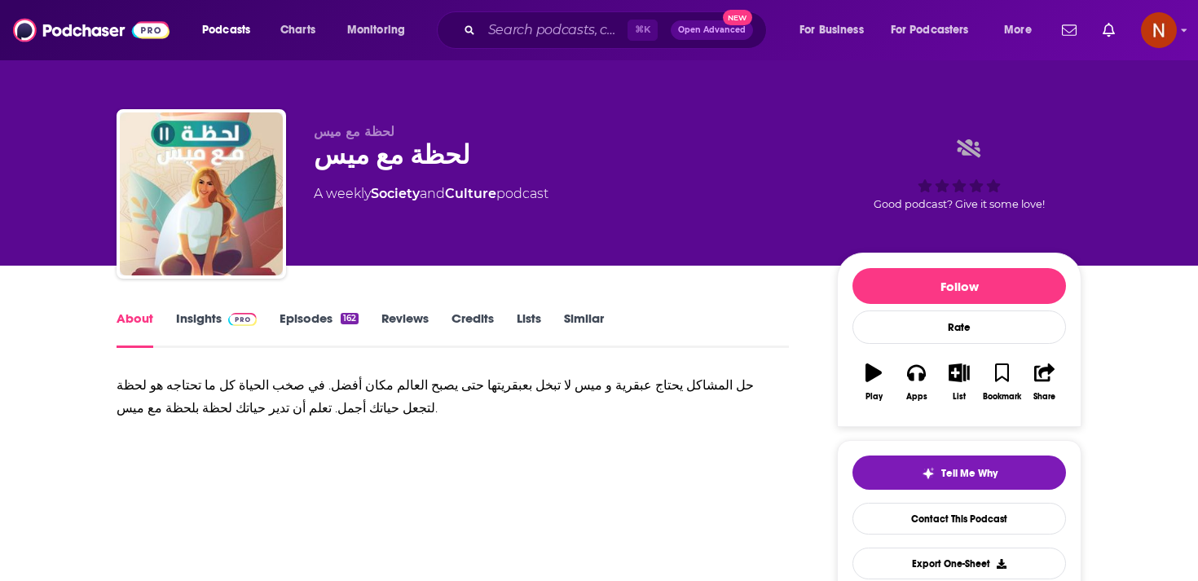
click at [380, 170] on div "لحظة مع ميس" at bounding box center [562, 155] width 497 height 32
copy div "لحظة مع ميس"
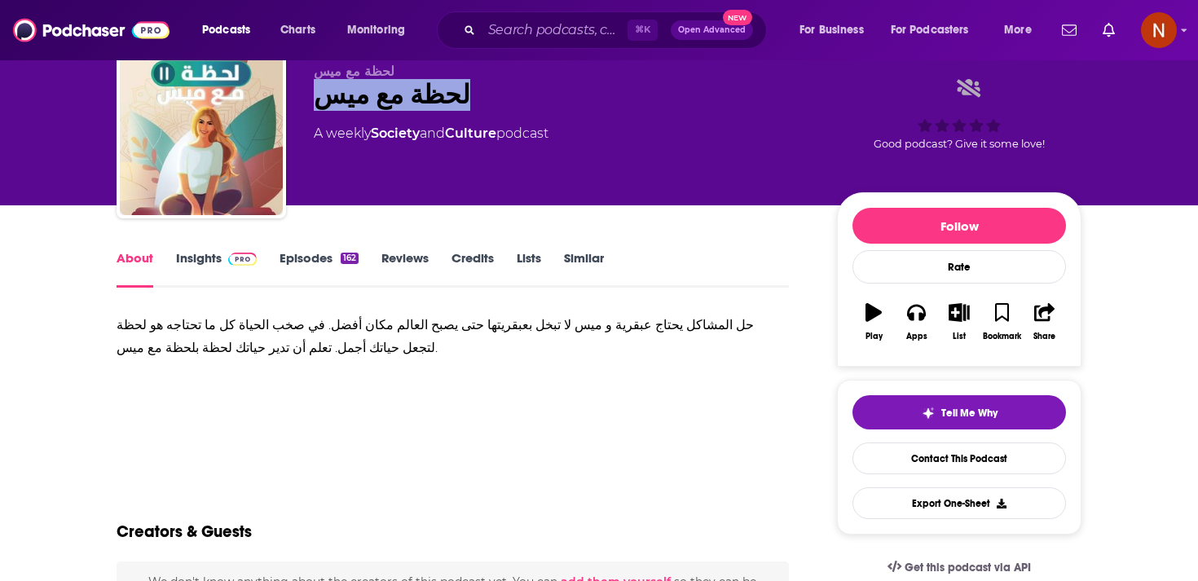
scroll to position [57, 0]
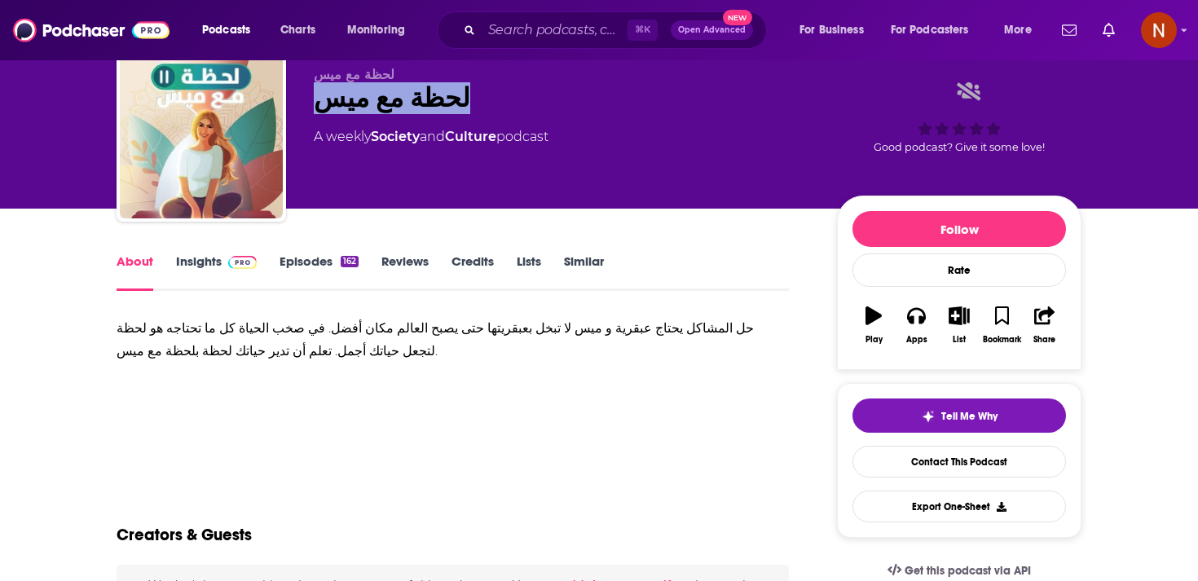
click at [315, 274] on link "Episodes 162" at bounding box center [318, 271] width 79 height 37
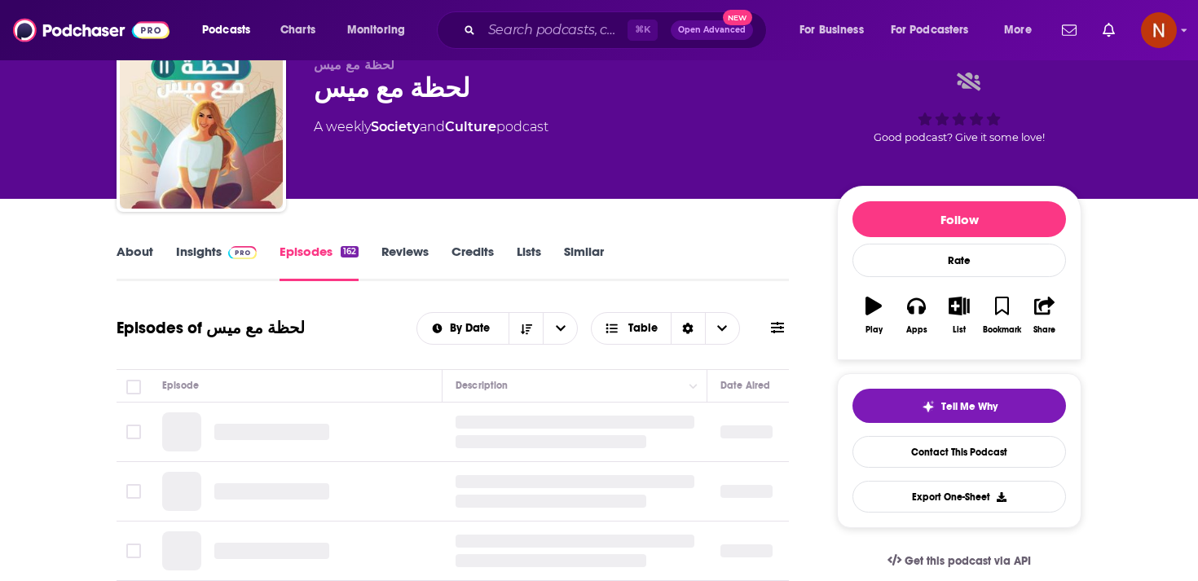
scroll to position [63, 0]
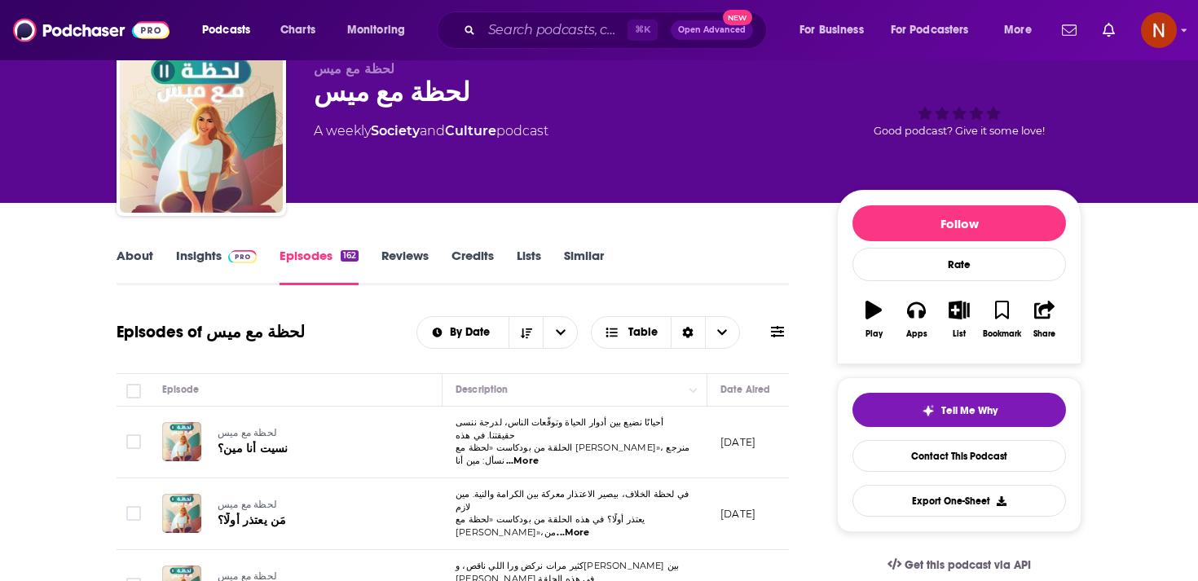
click at [198, 268] on link "Insights" at bounding box center [216, 266] width 81 height 37
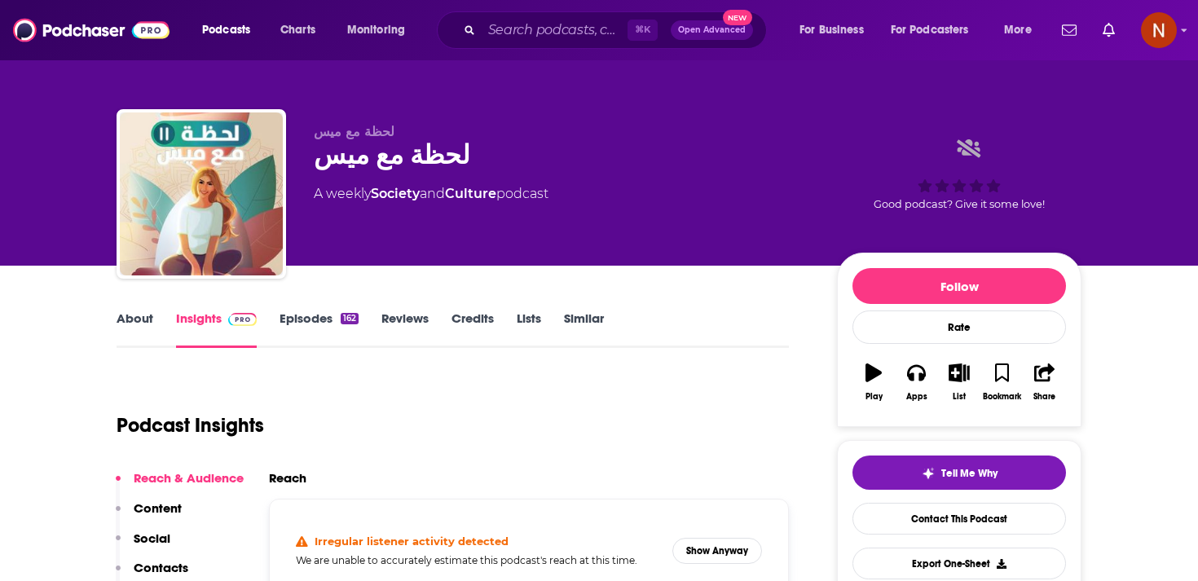
scroll to position [95, 0]
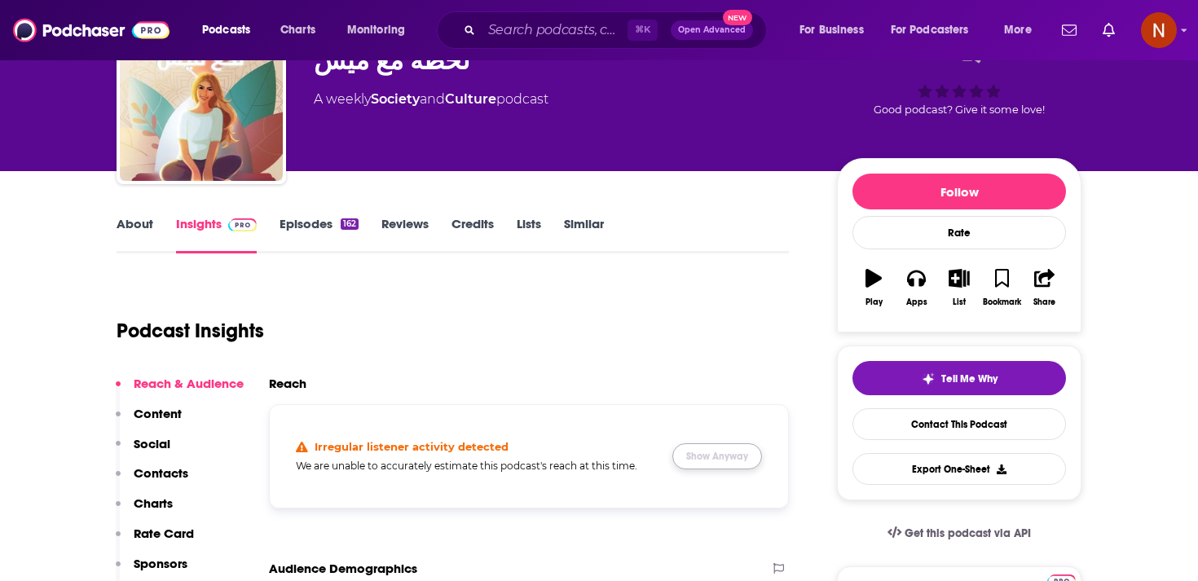
click at [728, 460] on button "Show Anyway" at bounding box center [717, 456] width 90 height 26
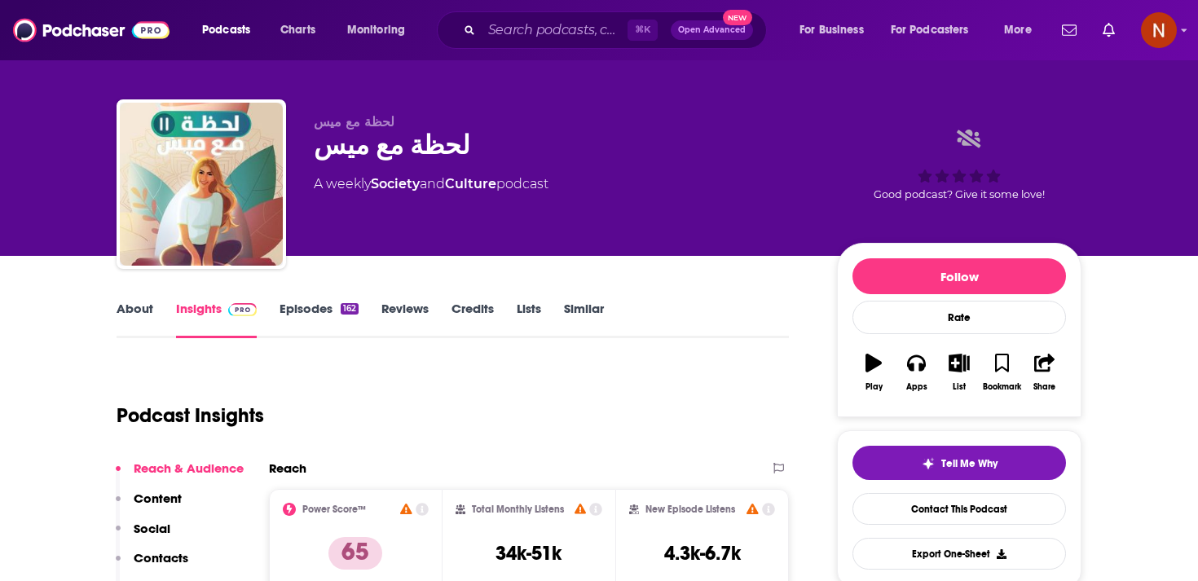
scroll to position [0, 0]
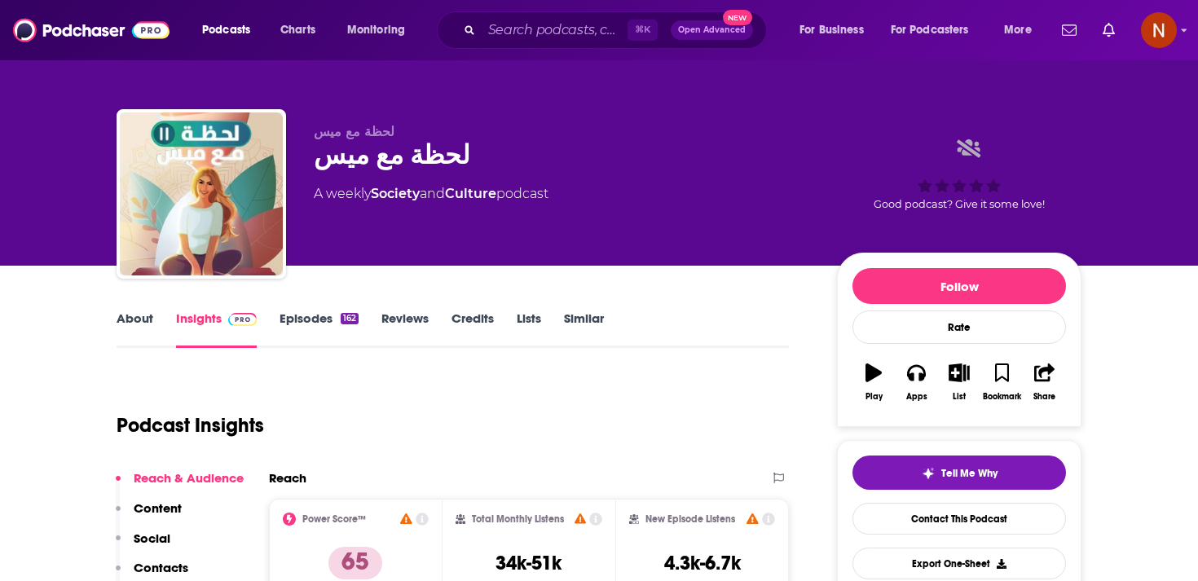
click at [361, 165] on div "لحظة مع ميس" at bounding box center [562, 155] width 497 height 32
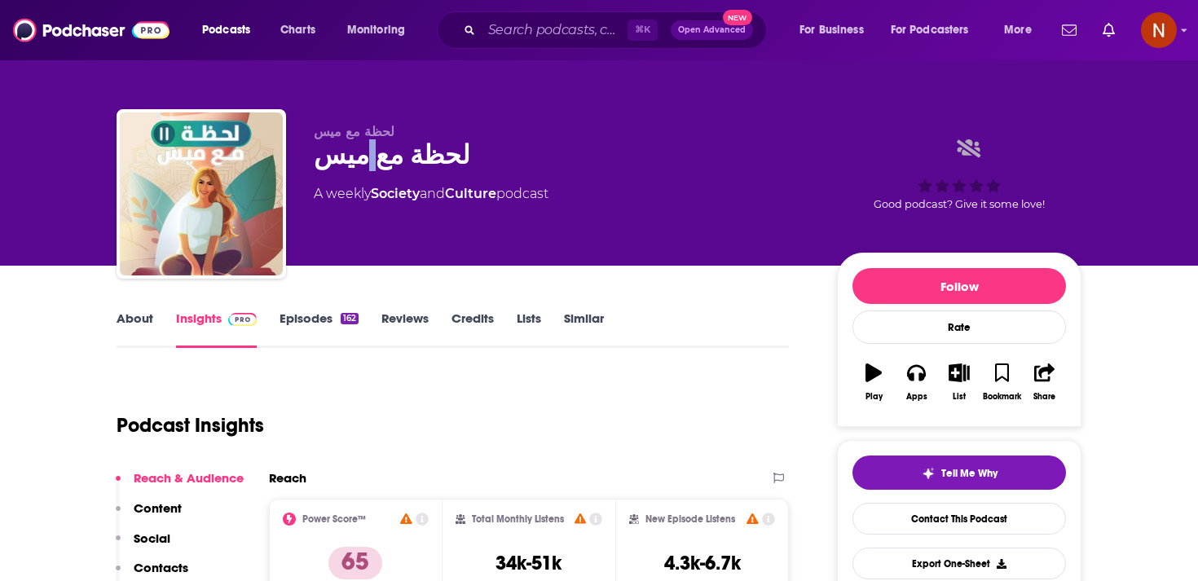
click at [361, 165] on div "لحظة مع ميس" at bounding box center [562, 155] width 497 height 32
copy div "لحظة مع ميس"
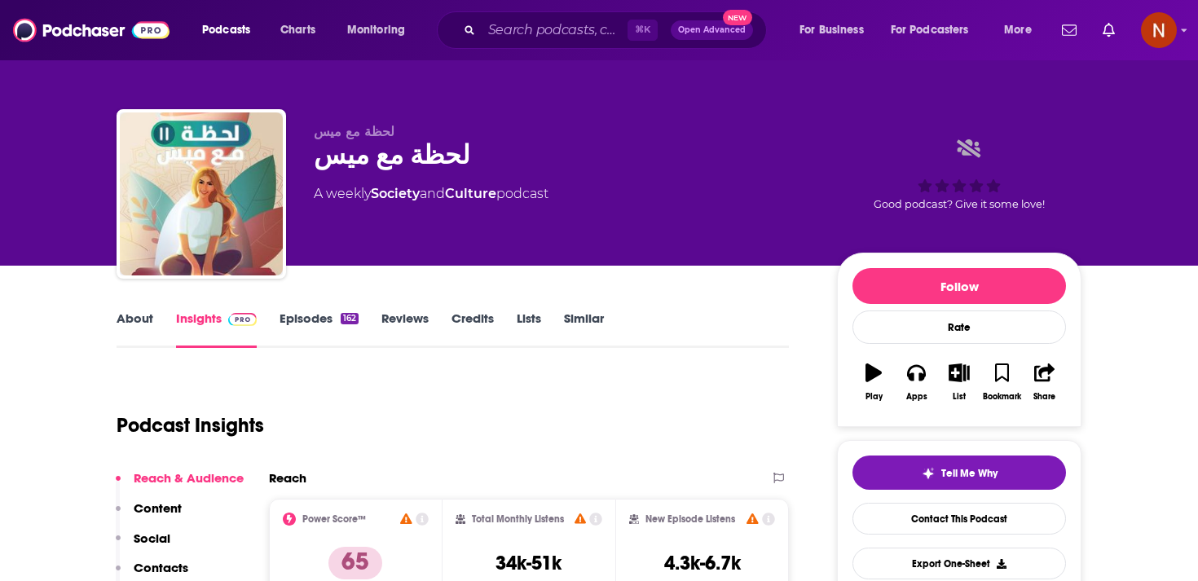
click at [514, 46] on div "⌘ K Open Advanced New" at bounding box center [602, 29] width 330 height 37
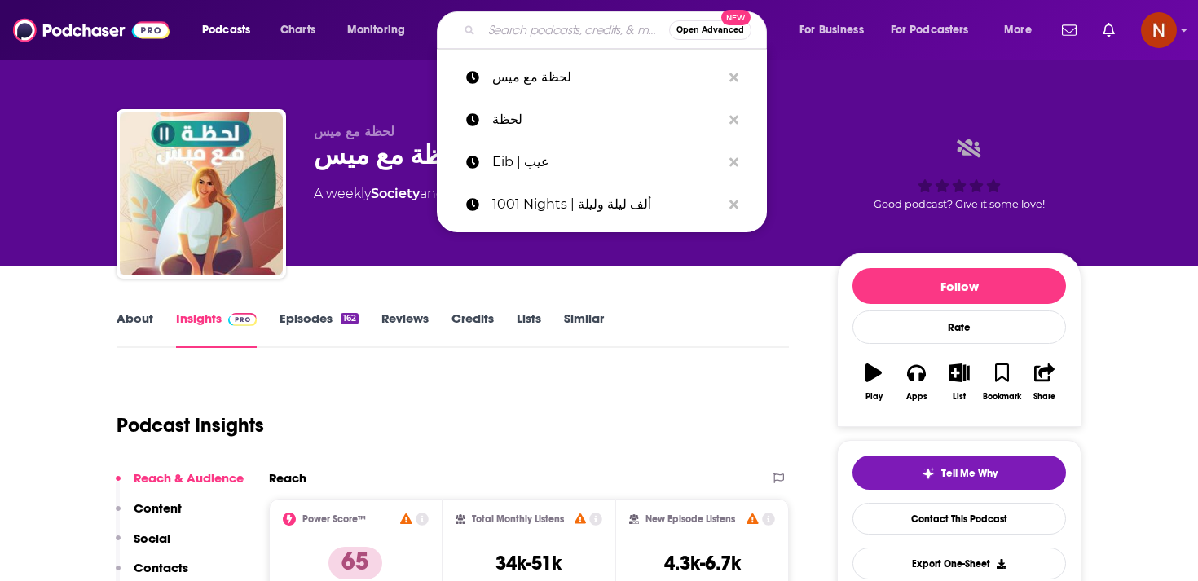
click at [522, 37] on input "Search podcasts, credits, & more..." at bounding box center [575, 30] width 187 height 26
paste input "كرسي [DATE]"
type input "كرسي [DATE]"
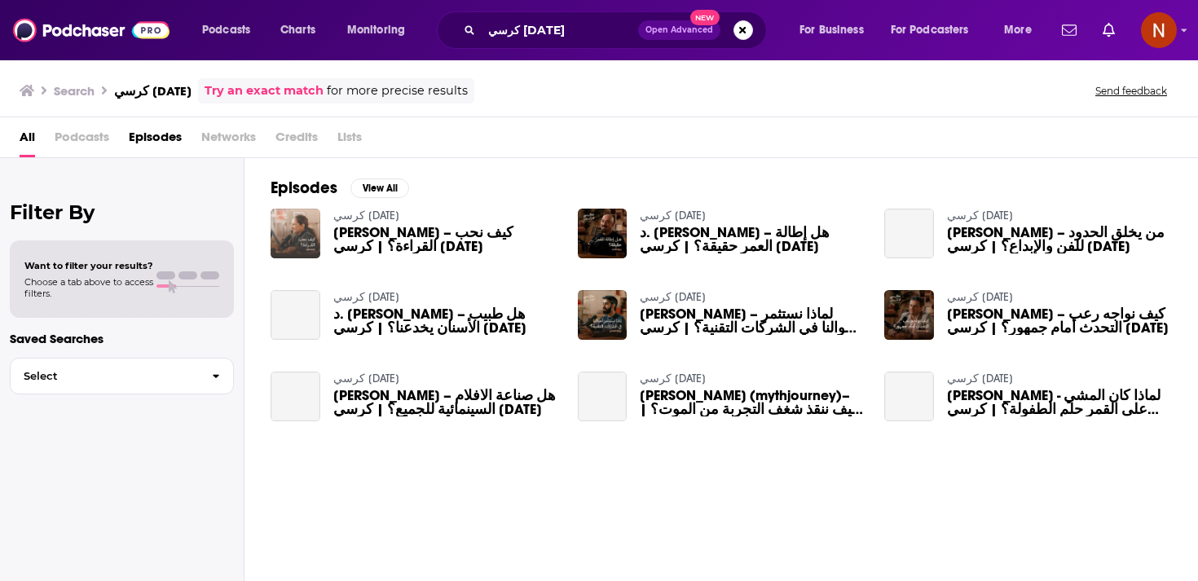
click at [314, 239] on img "أحلام بلوكي – كيف نحب القراءة؟ | كرسي الاثنين" at bounding box center [296, 234] width 50 height 50
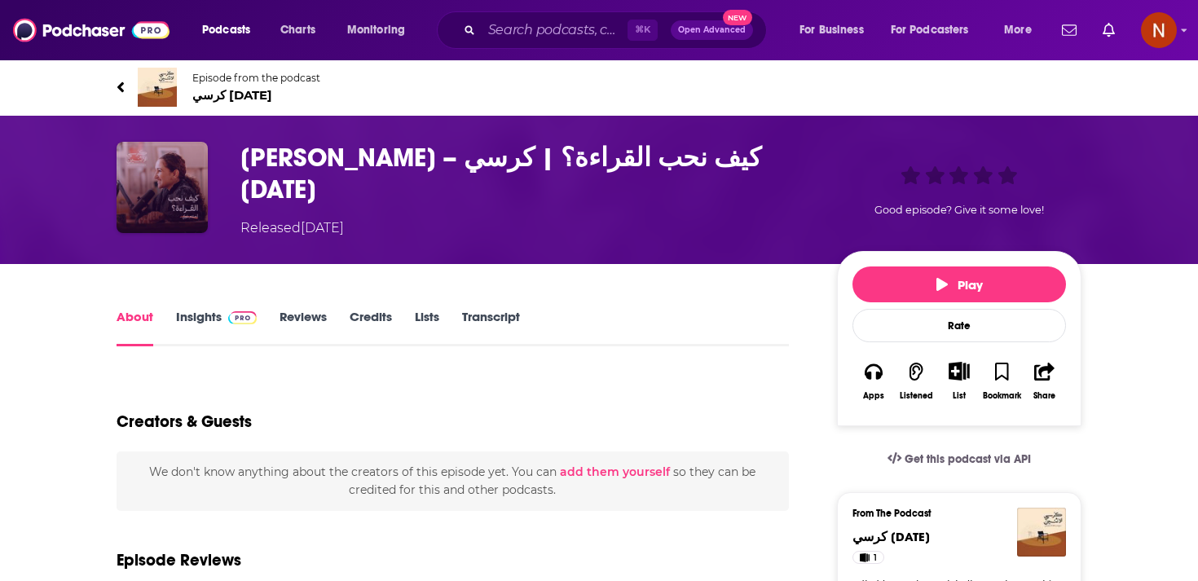
click at [200, 208] on img "أحلام بلوكي – كيف نحب القراءة؟ | كرسي الاثنين" at bounding box center [162, 187] width 91 height 91
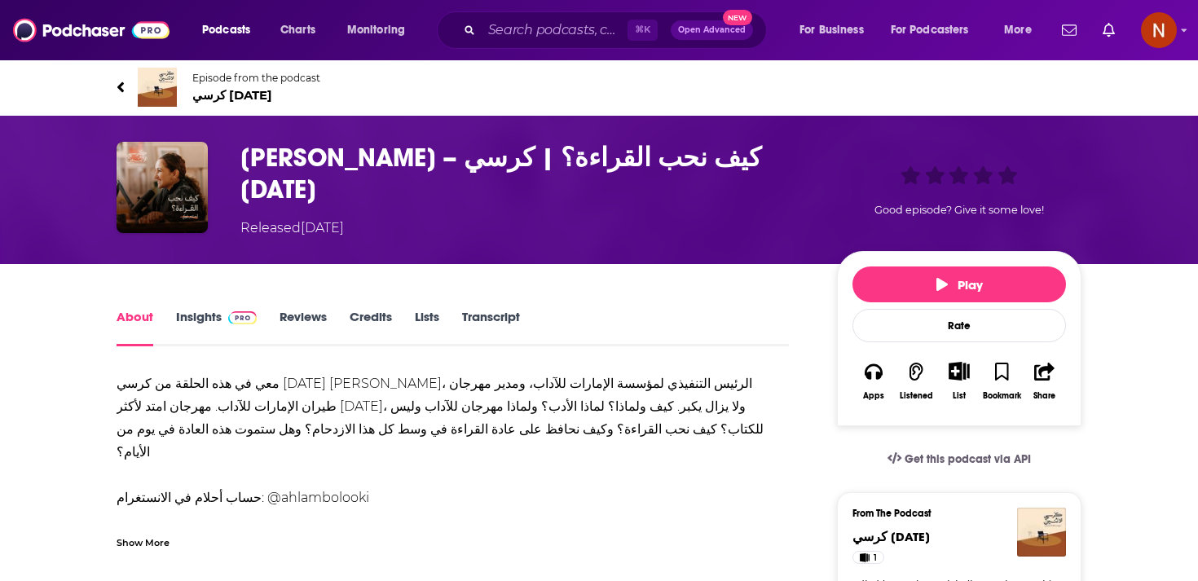
click at [230, 99] on span "كرسي [DATE]" at bounding box center [256, 94] width 128 height 15
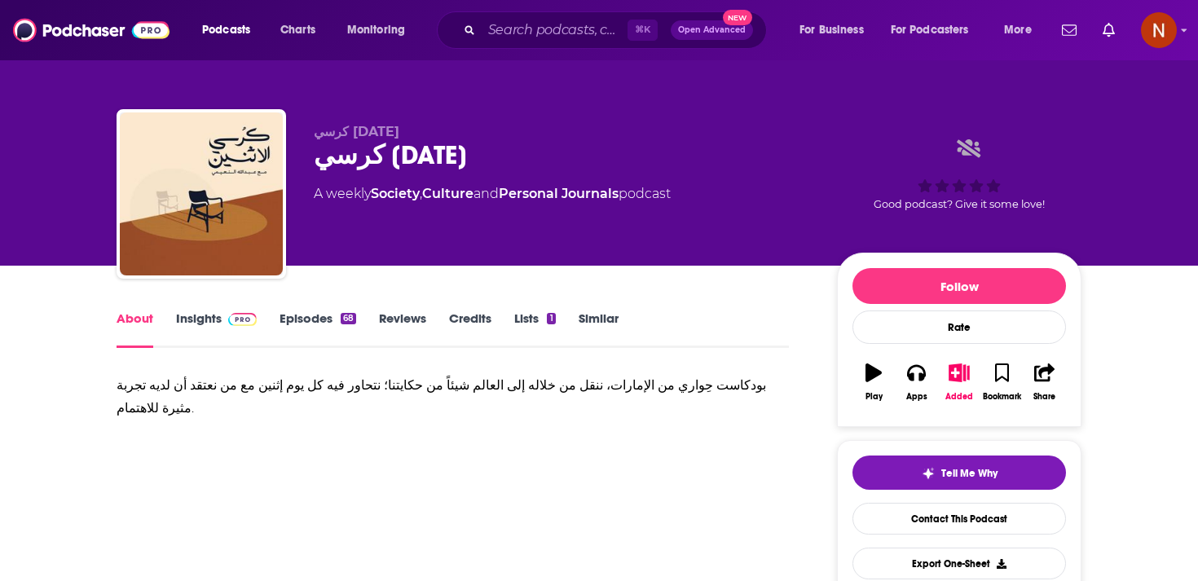
click at [373, 148] on div "كرسي [DATE]" at bounding box center [562, 155] width 497 height 32
copy div "كرسي [DATE]"
click at [518, 33] on input "Search podcasts, credits, & more..." at bounding box center [555, 30] width 146 height 26
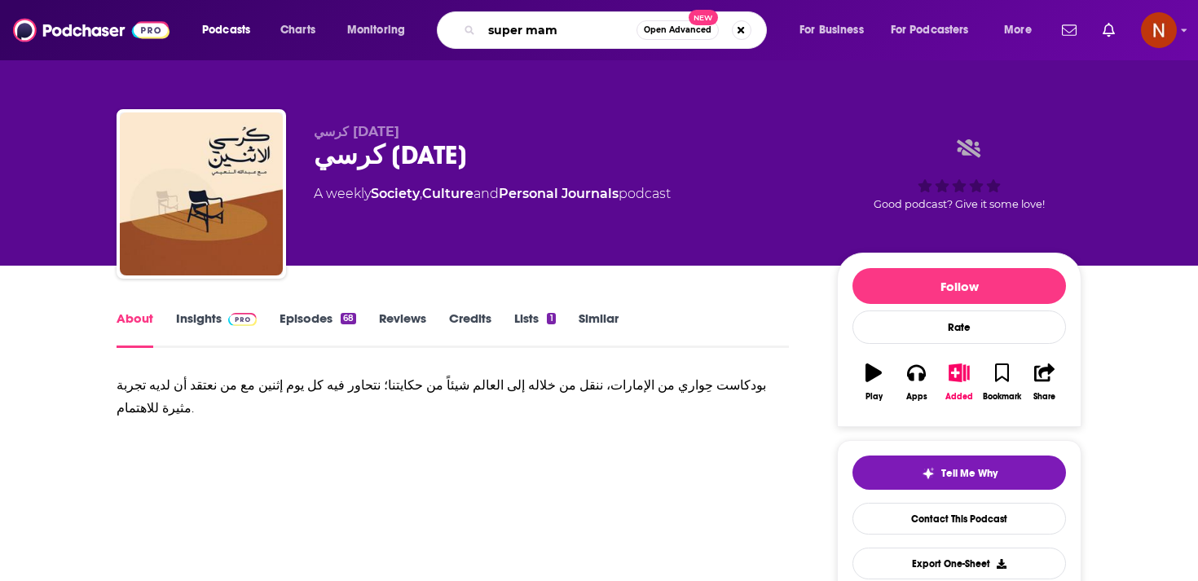
type input "super mama"
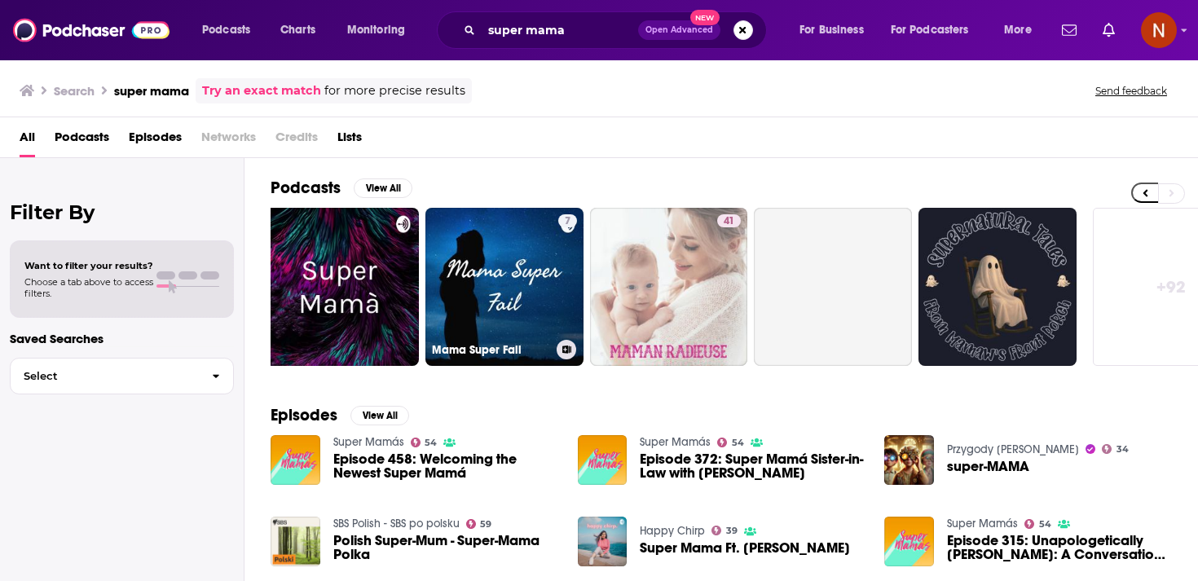
scroll to position [0, 570]
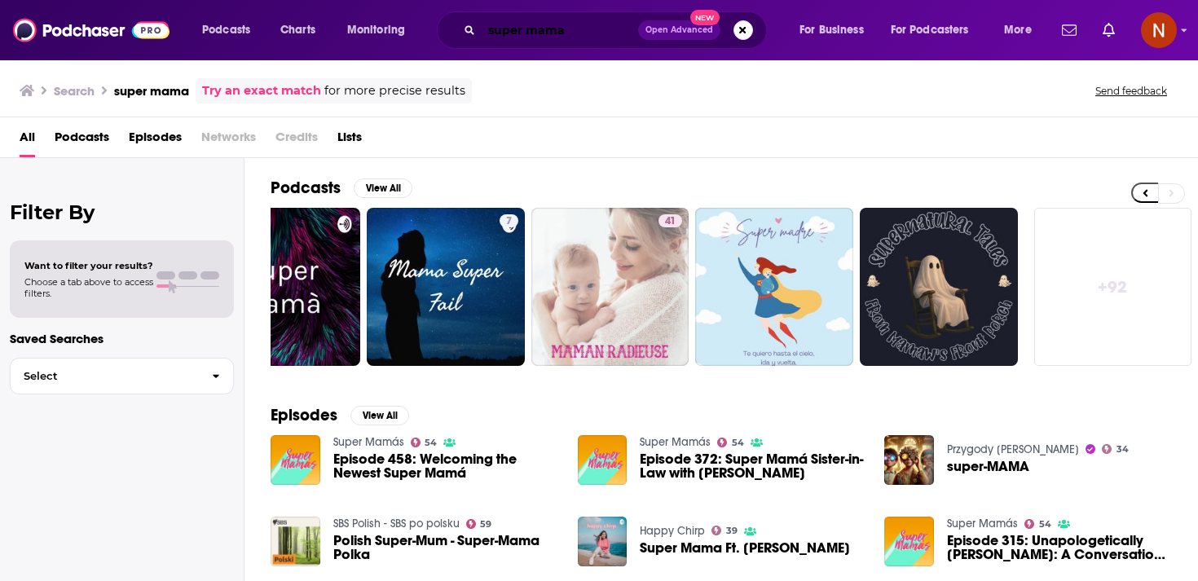
click at [540, 29] on input "super mama" at bounding box center [560, 30] width 156 height 26
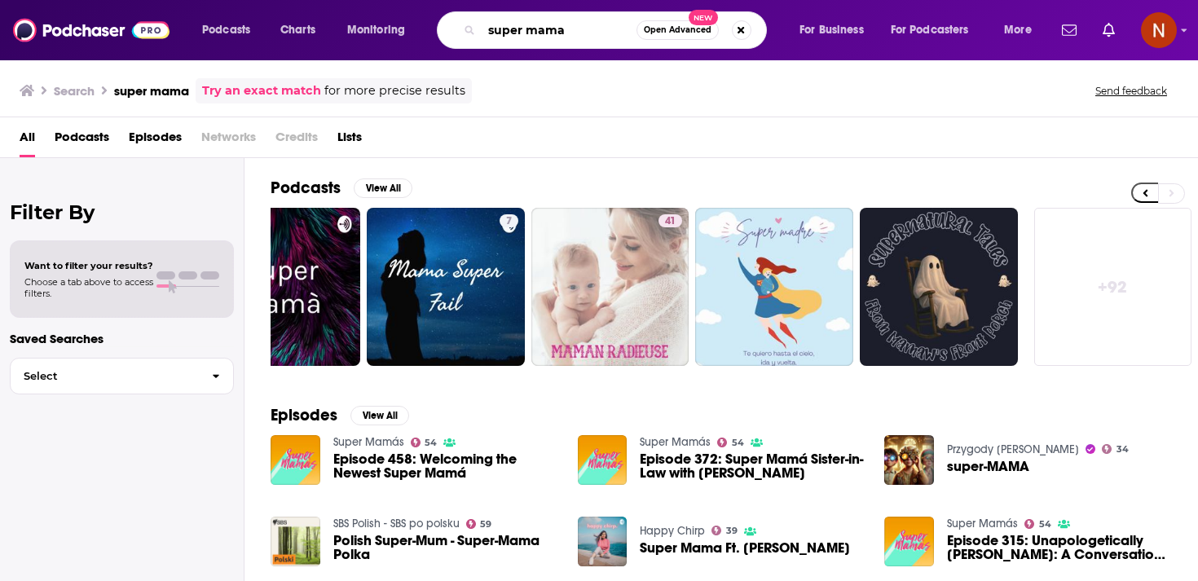
click at [540, 29] on input "super mama" at bounding box center [559, 30] width 155 height 26
paste input "ماما"
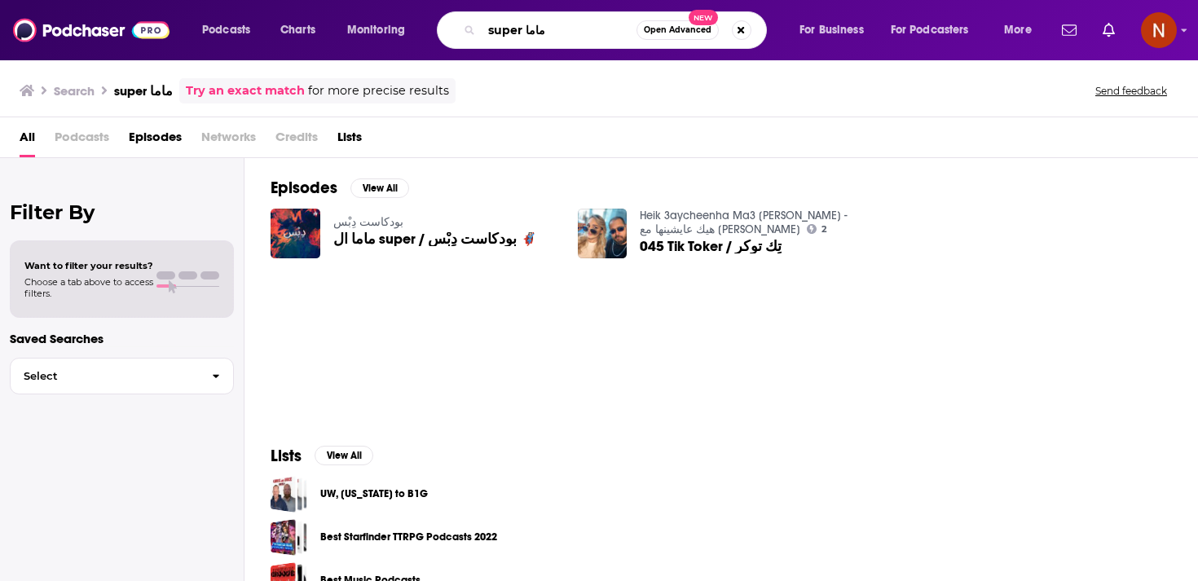
click at [529, 22] on input "super ماما" at bounding box center [559, 30] width 155 height 26
paste input "سوبر"
type input "سوبر ماما"
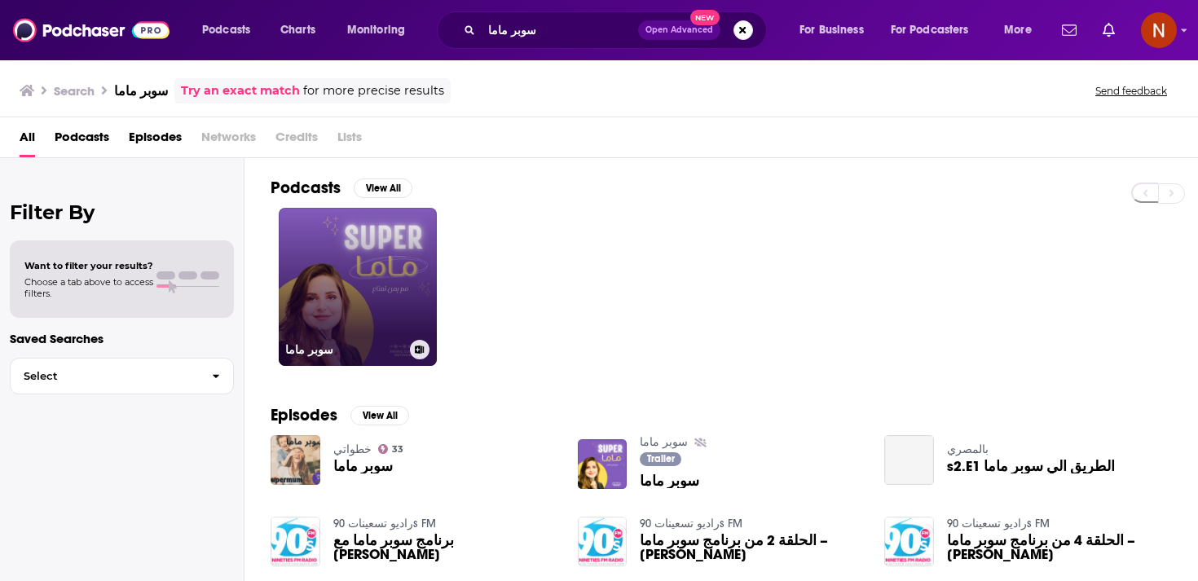
click at [363, 284] on link "سوبر ماما" at bounding box center [358, 287] width 158 height 158
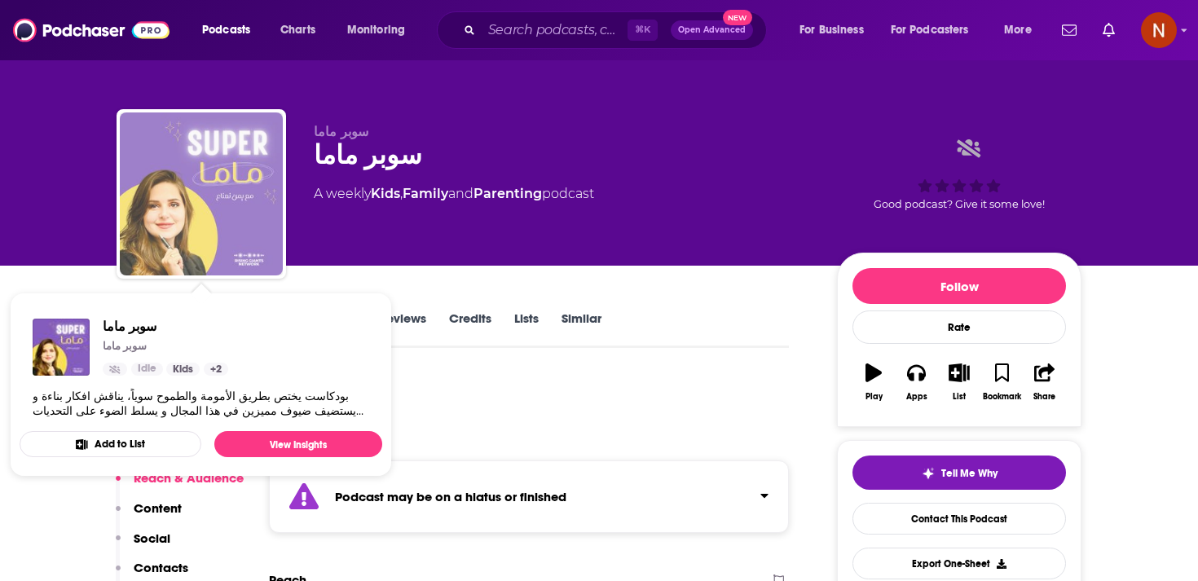
drag, startPoint x: 219, startPoint y: 227, endPoint x: 331, endPoint y: 163, distance: 128.5
click at [331, 163] on div "سوبر [PERSON_NAME] ماما A weekly Kids , Family and Parenting podcast Good podca…" at bounding box center [599, 197] width 965 height 176
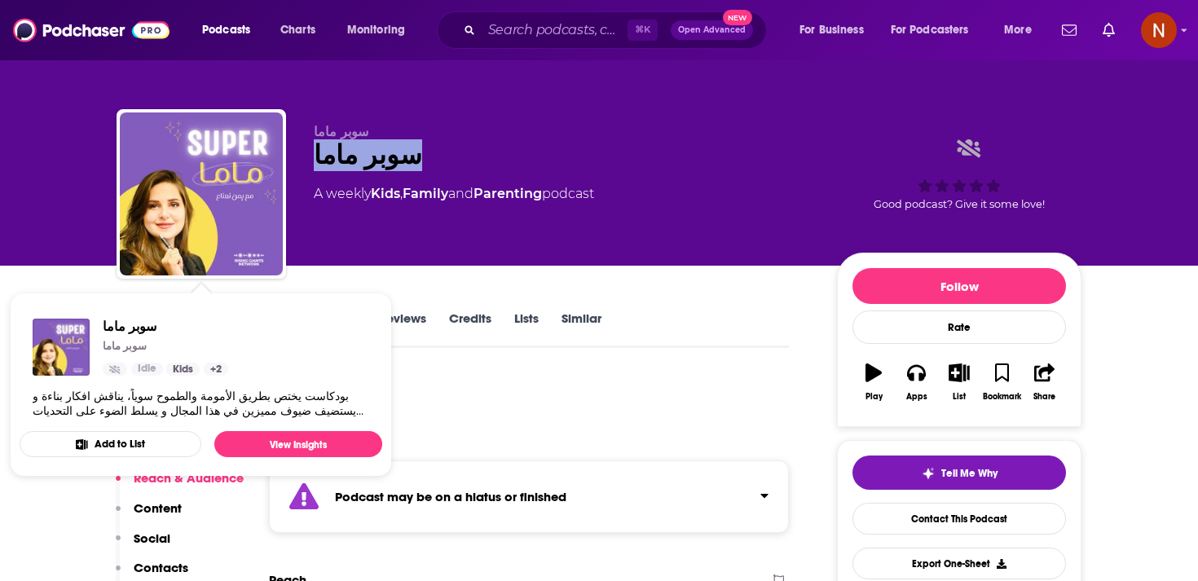
click at [331, 163] on div "سوبر ماما" at bounding box center [562, 155] width 497 height 32
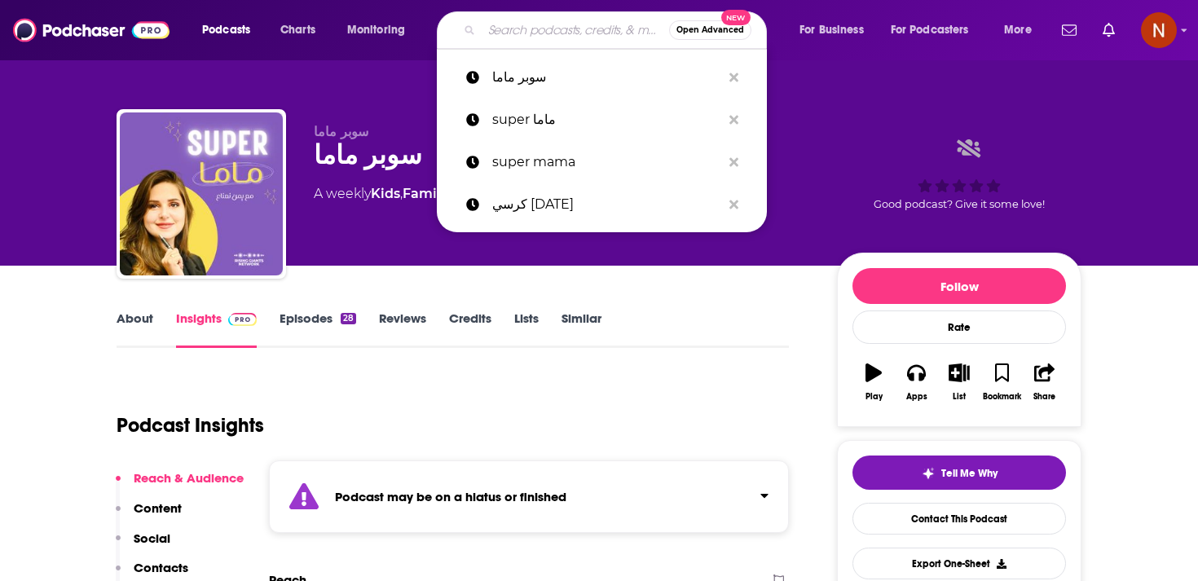
click at [536, 36] on input "Search podcasts, credits, & more..." at bounding box center [575, 30] width 187 height 26
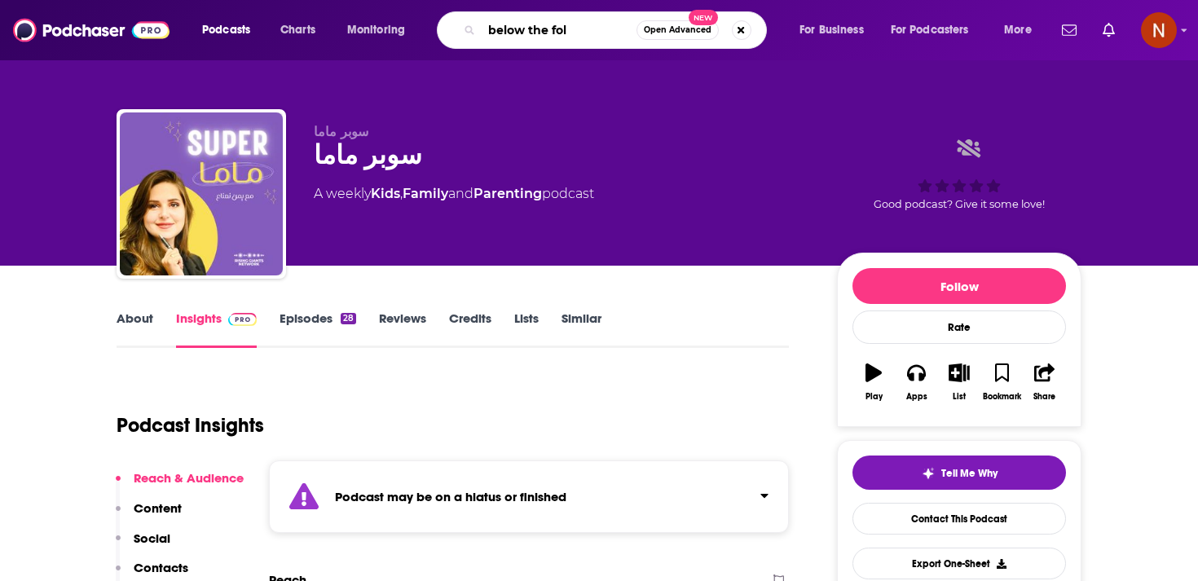
type input "below the fold"
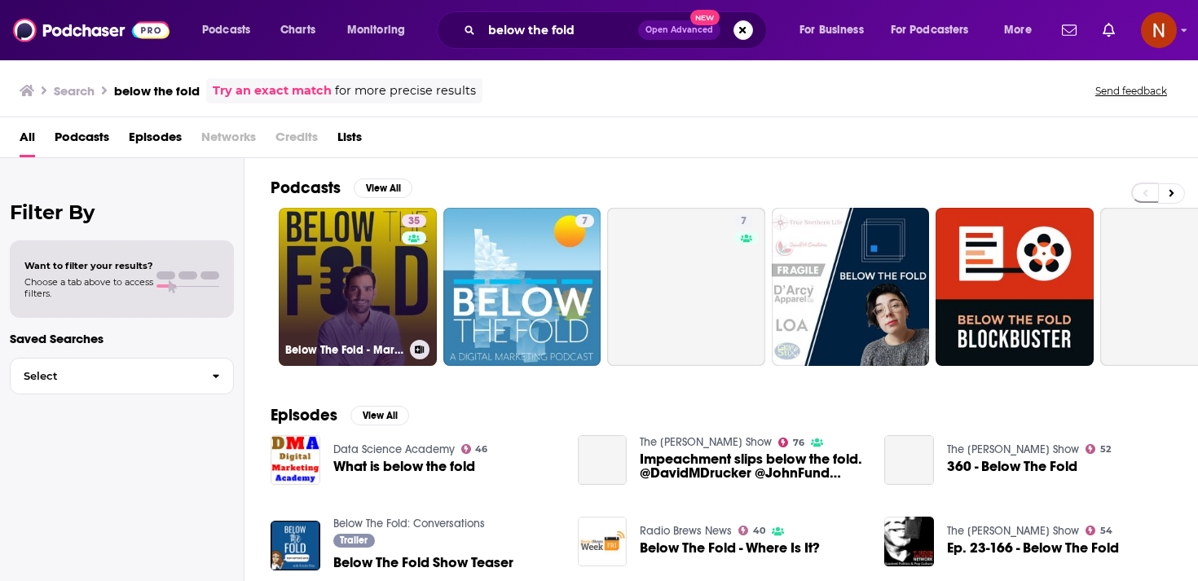
click at [327, 285] on link "35 Below The Fold - Marketing & Advertising Show" at bounding box center [358, 287] width 158 height 158
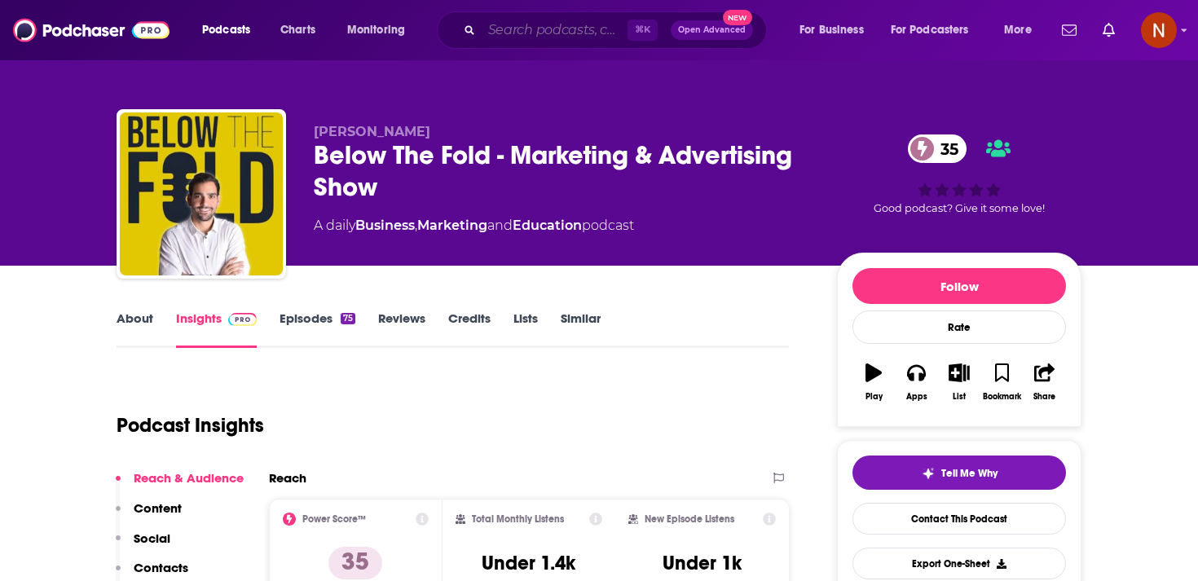
click at [524, 33] on input "Search podcasts, credits, & more..." at bounding box center [555, 30] width 146 height 26
click at [356, 156] on div "Below The Fold - Marketing & Advertising Show 35" at bounding box center [562, 171] width 497 height 64
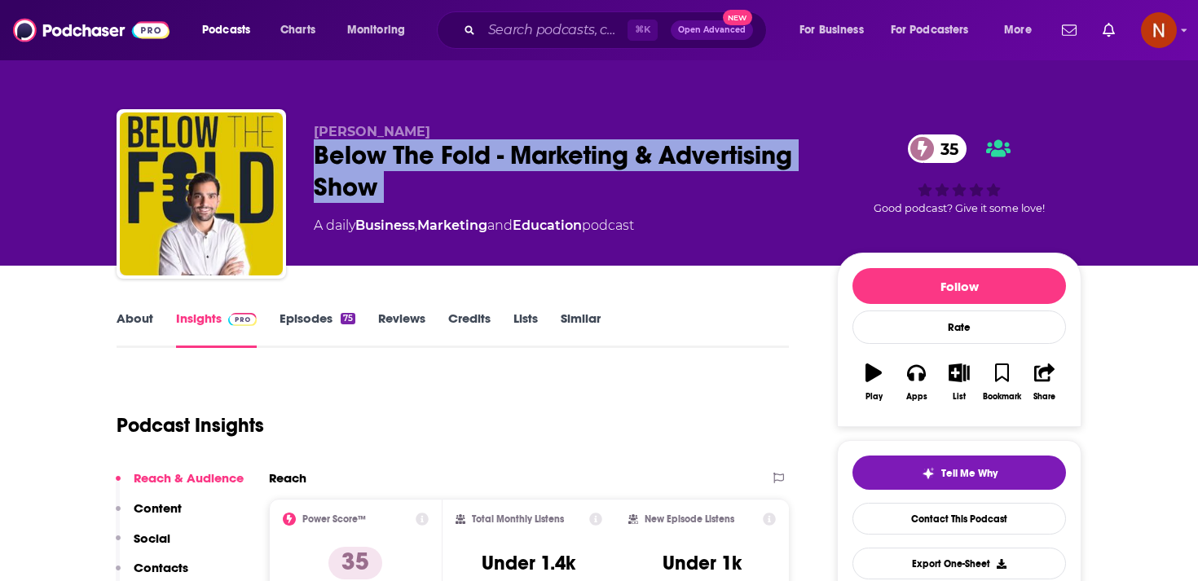
click at [356, 156] on div "Below The Fold - Marketing & Advertising Show 35" at bounding box center [562, 171] width 497 height 64
copy div "Below The Fold - Marketing & Advertising Show 35"
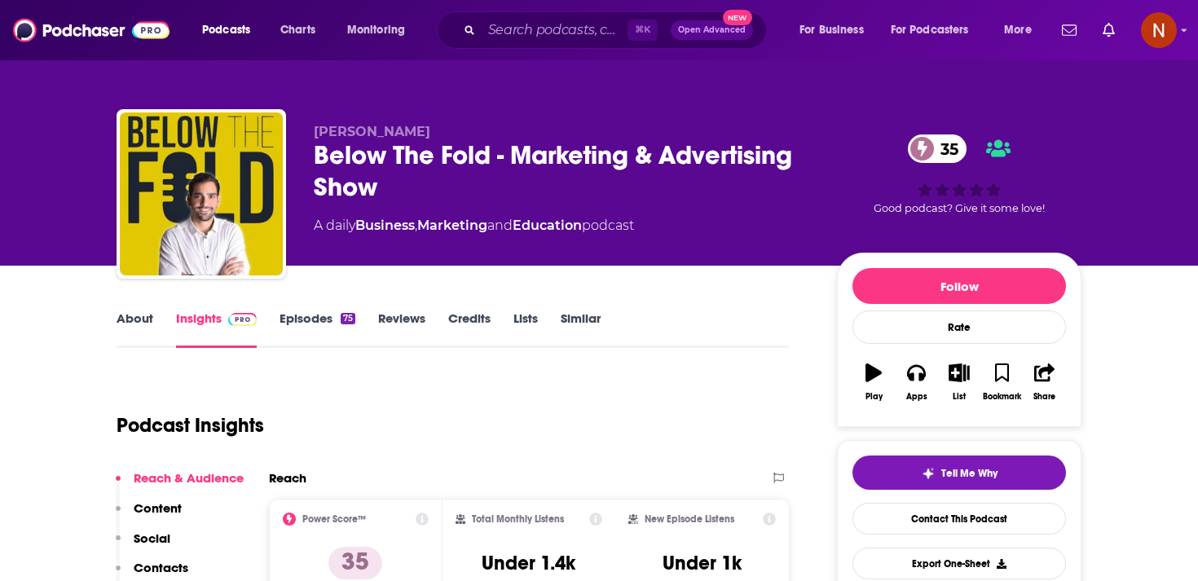
click at [351, 125] on span "[PERSON_NAME]" at bounding box center [372, 131] width 117 height 15
copy p "[PERSON_NAME]"
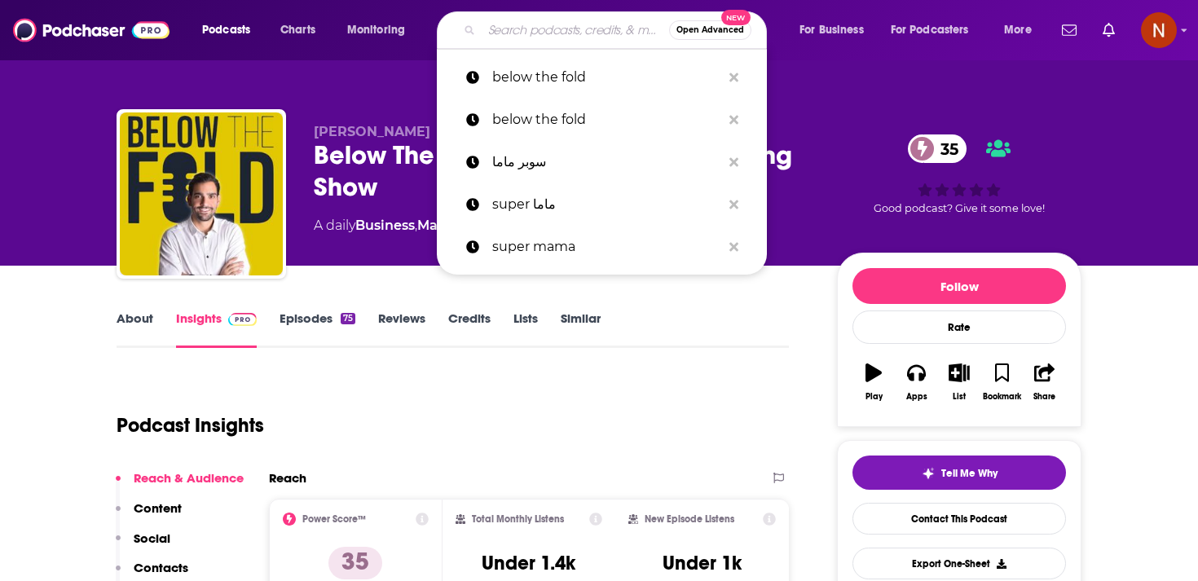
click at [513, 38] on input "Search podcasts, credits, & more..." at bounding box center [575, 30] width 187 height 26
click at [565, 28] on input "Search podcasts, credits, & more..." at bounding box center [575, 30] width 187 height 26
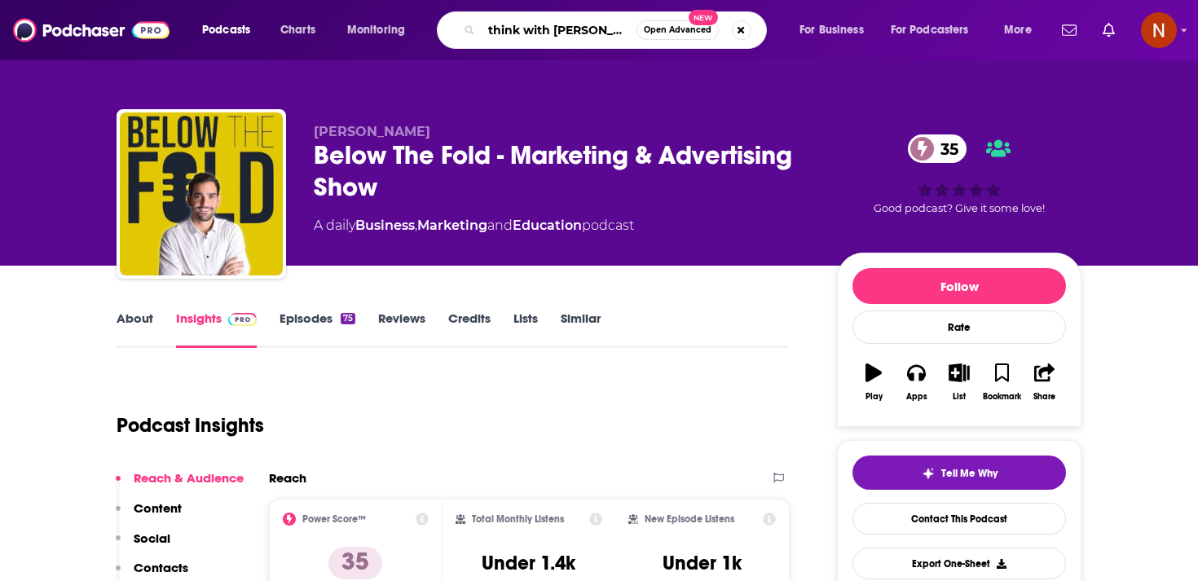
type input "think with [PERSON_NAME]"
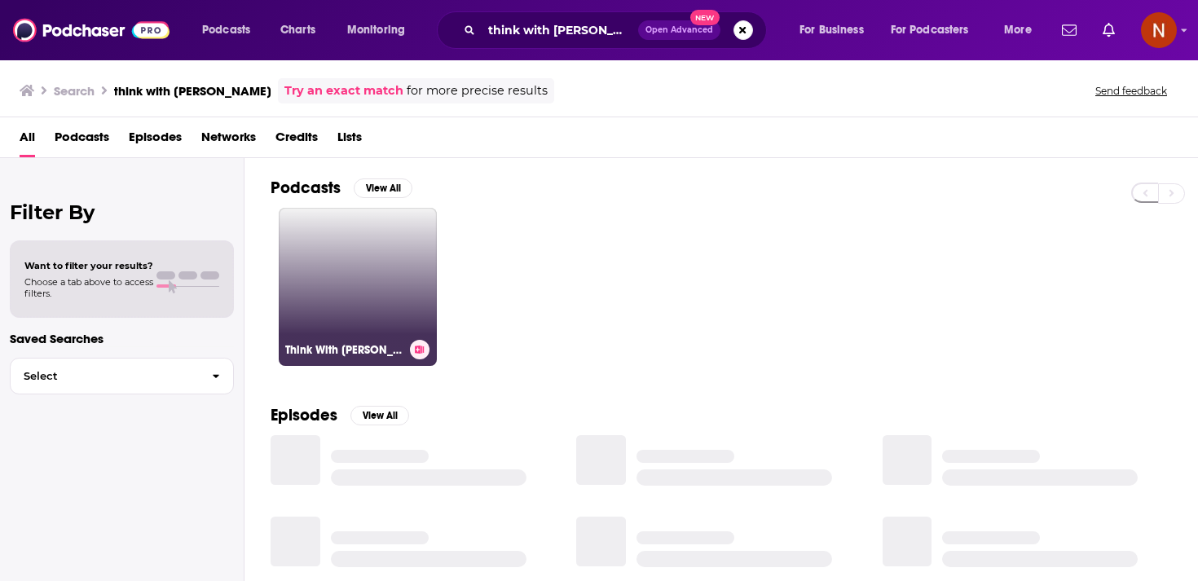
click at [354, 249] on link "Think With [PERSON_NAME]" at bounding box center [358, 287] width 158 height 158
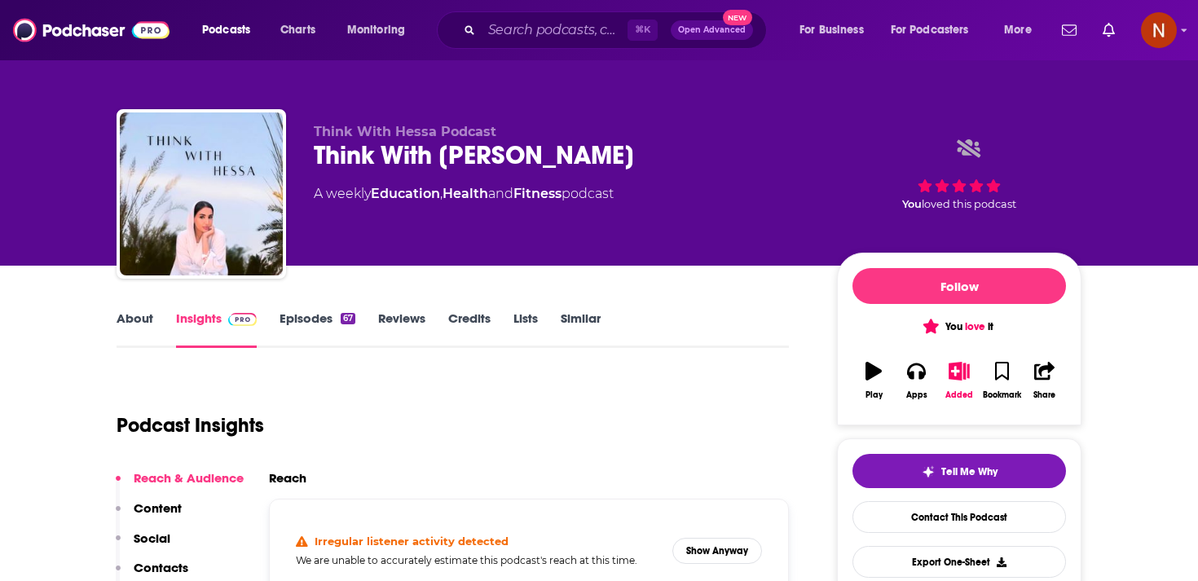
click at [435, 153] on div "Think With [PERSON_NAME]" at bounding box center [562, 155] width 497 height 32
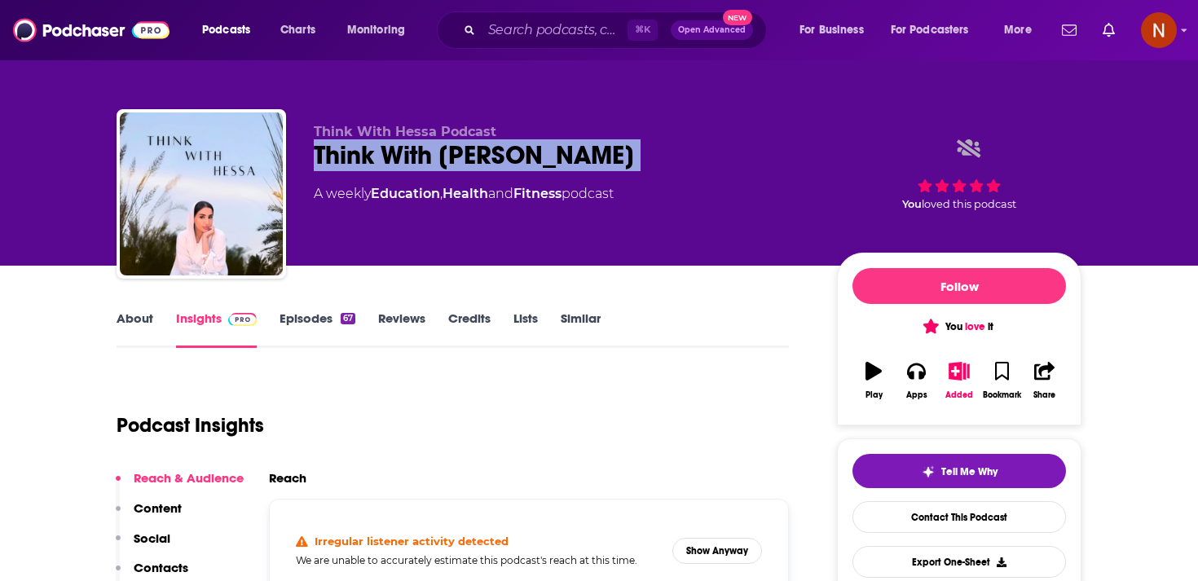
click at [435, 153] on div "Think With [PERSON_NAME]" at bounding box center [562, 155] width 497 height 32
copy div "Think With [PERSON_NAME]"
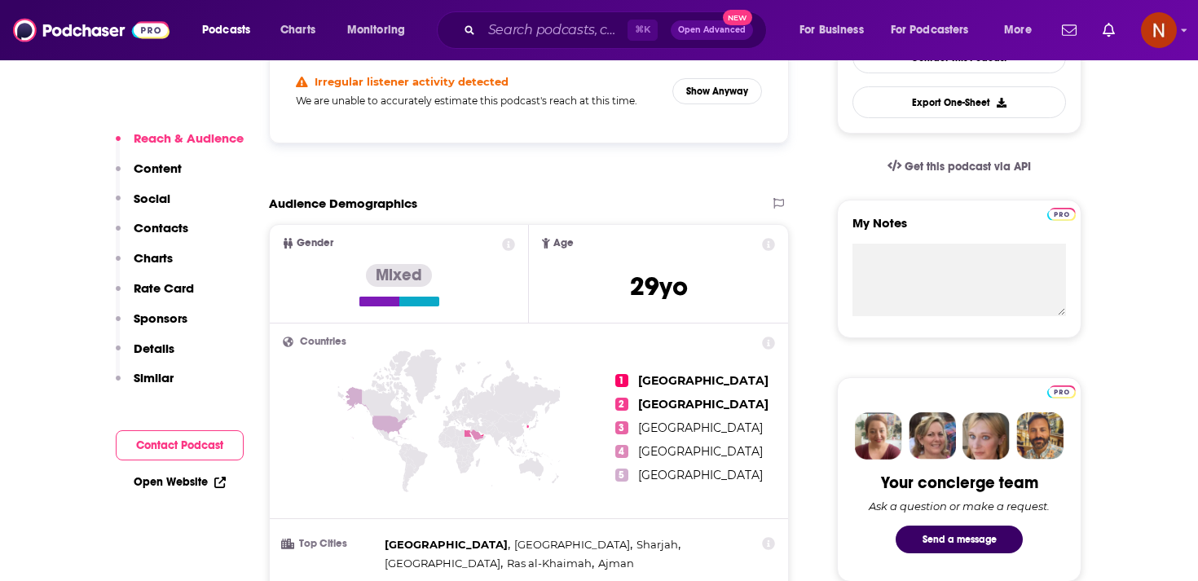
scroll to position [316, 0]
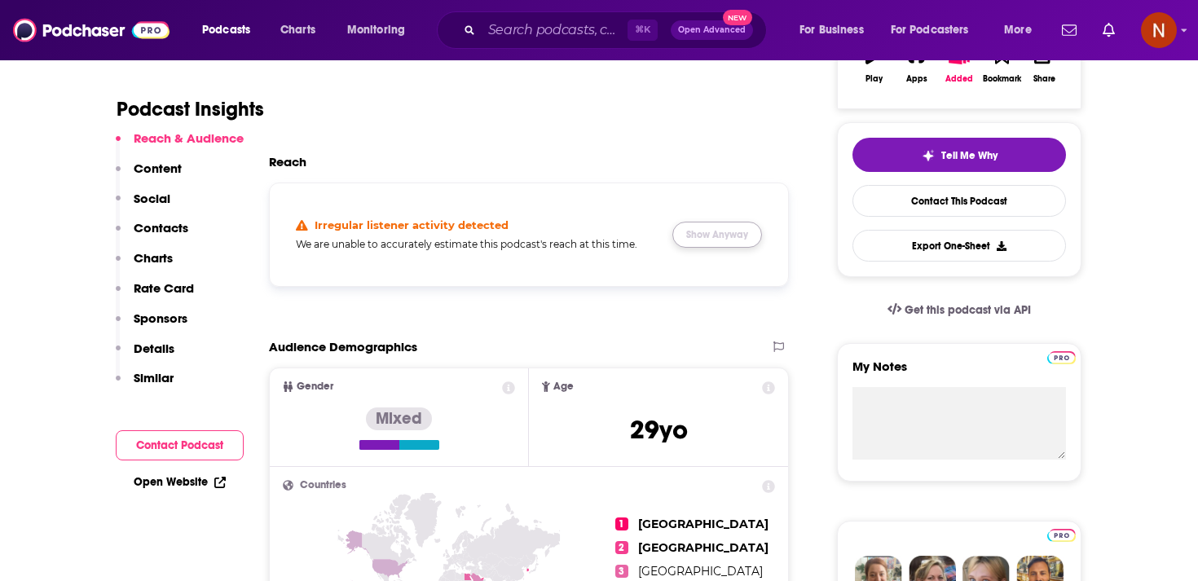
click at [702, 234] on button "Show Anyway" at bounding box center [717, 235] width 90 height 26
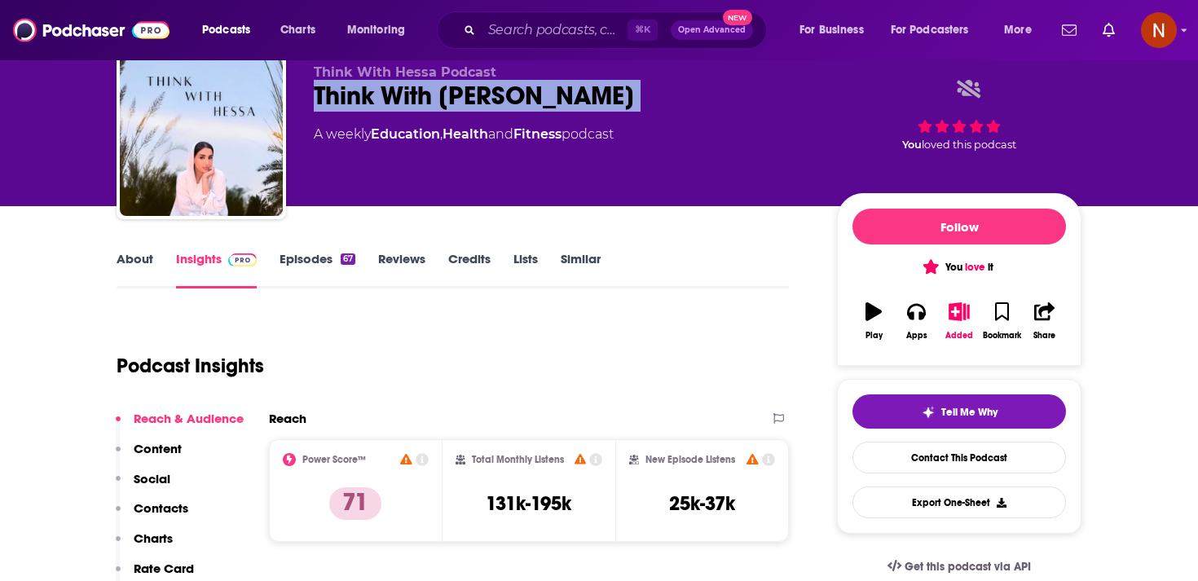
scroll to position [35, 0]
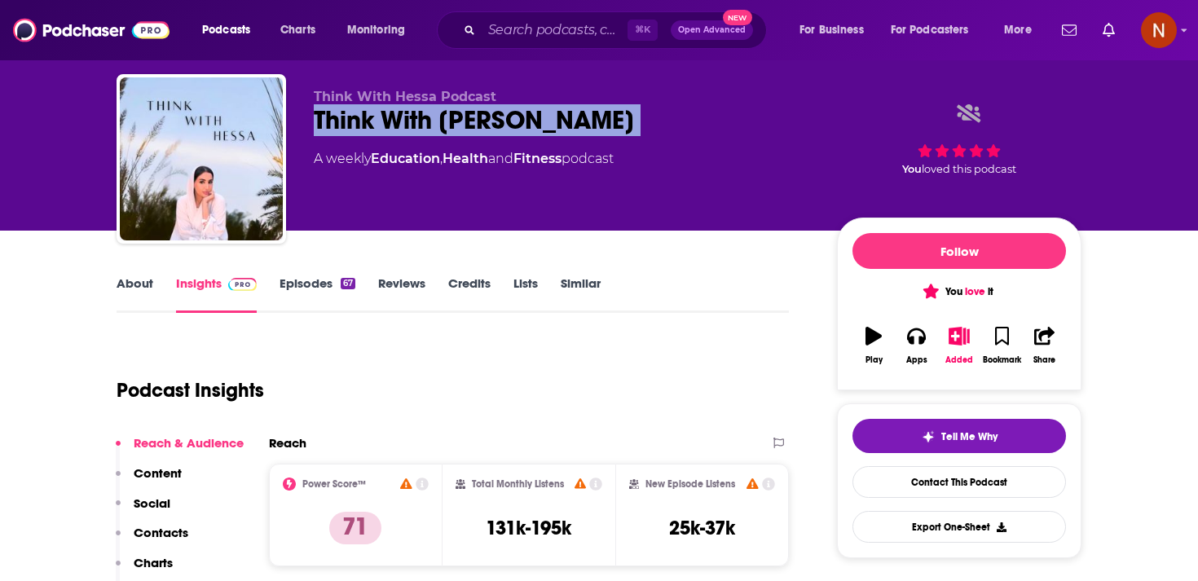
click at [320, 290] on link "Episodes 67" at bounding box center [317, 293] width 76 height 37
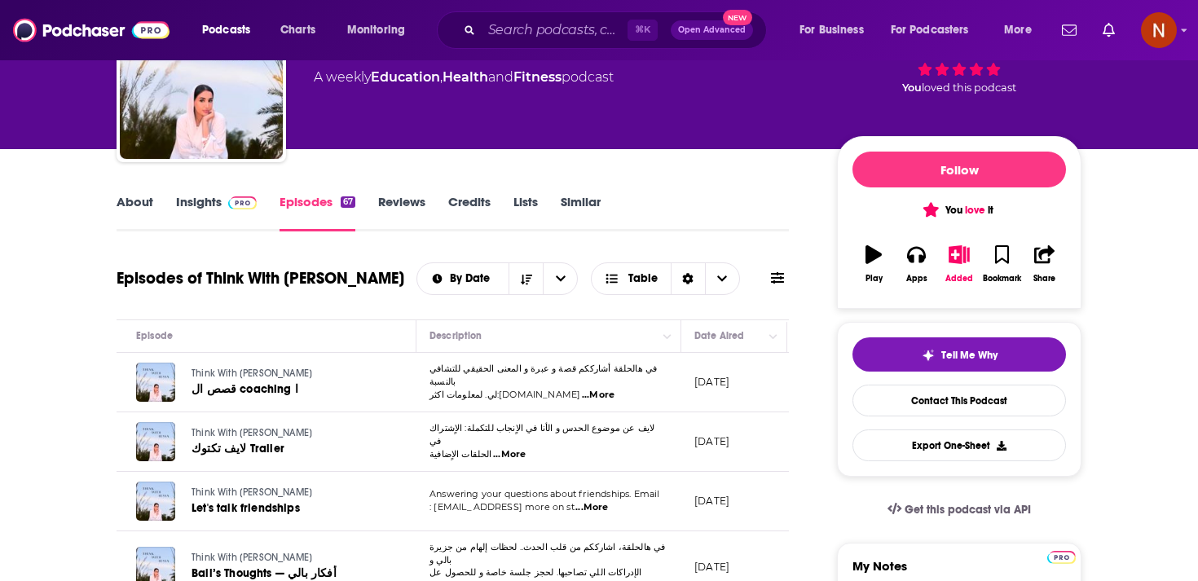
scroll to position [0, 32]
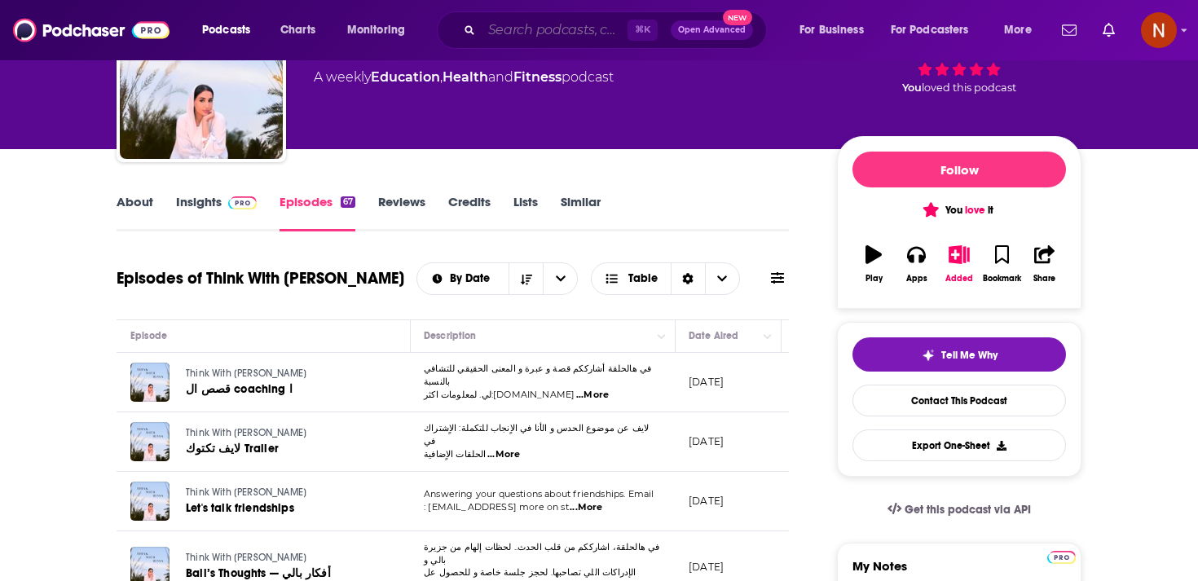
click at [525, 35] on input "Search podcasts, credits, & more..." at bounding box center [555, 30] width 146 height 26
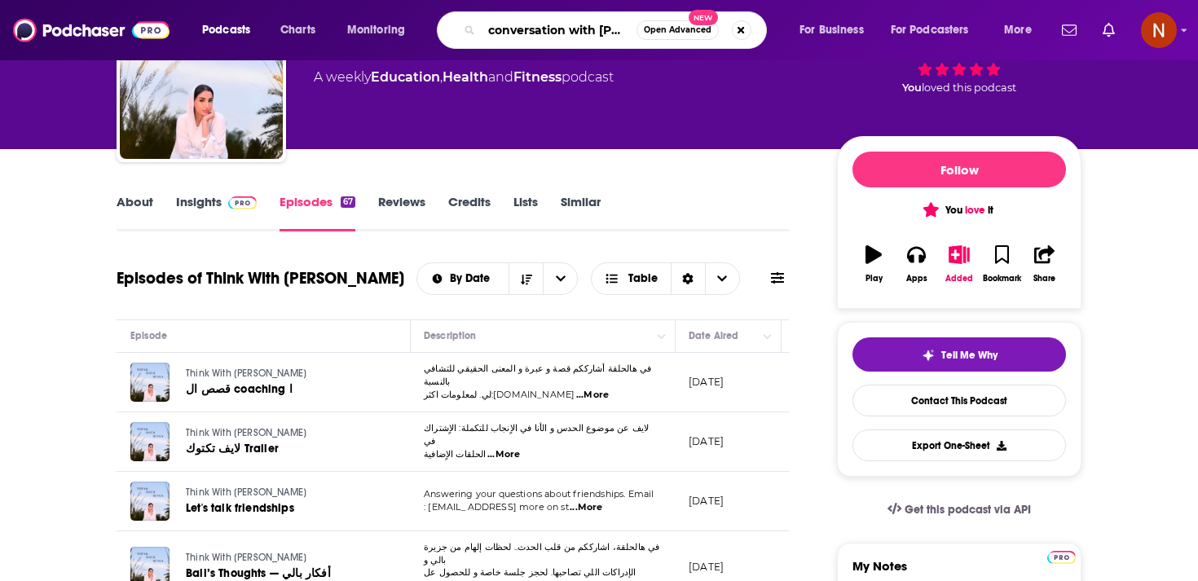
type input "conversation with [PERSON_NAME]"
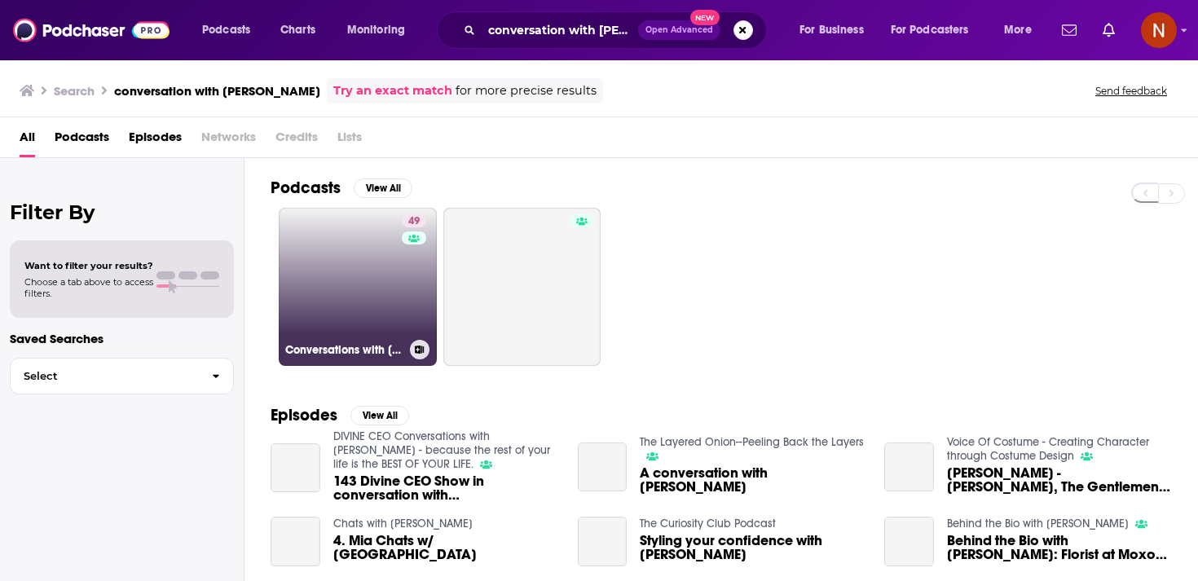
click at [345, 267] on link "49 Conversations with [PERSON_NAME]" at bounding box center [358, 287] width 158 height 158
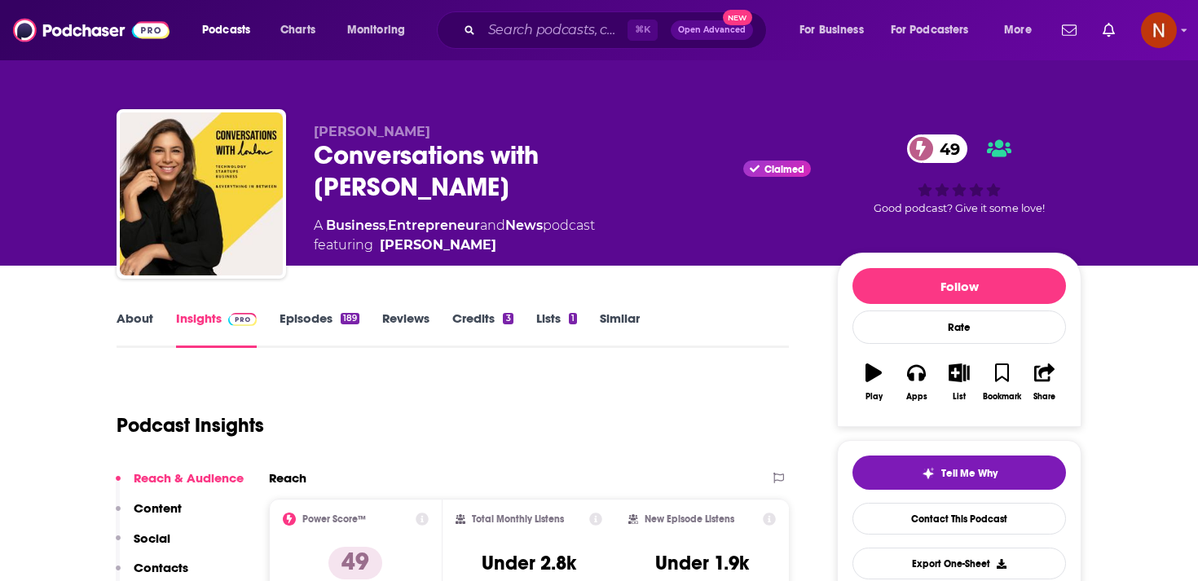
click at [433, 158] on div "Conversations with [PERSON_NAME] 49" at bounding box center [562, 171] width 497 height 64
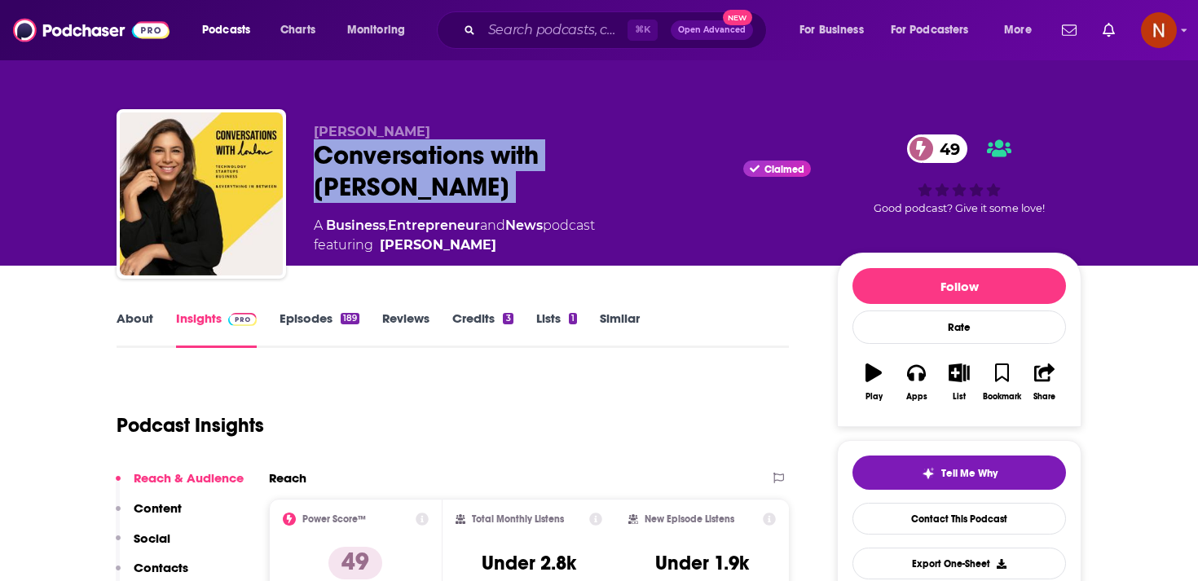
click at [433, 158] on div "Conversations with [PERSON_NAME] 49" at bounding box center [562, 171] width 497 height 64
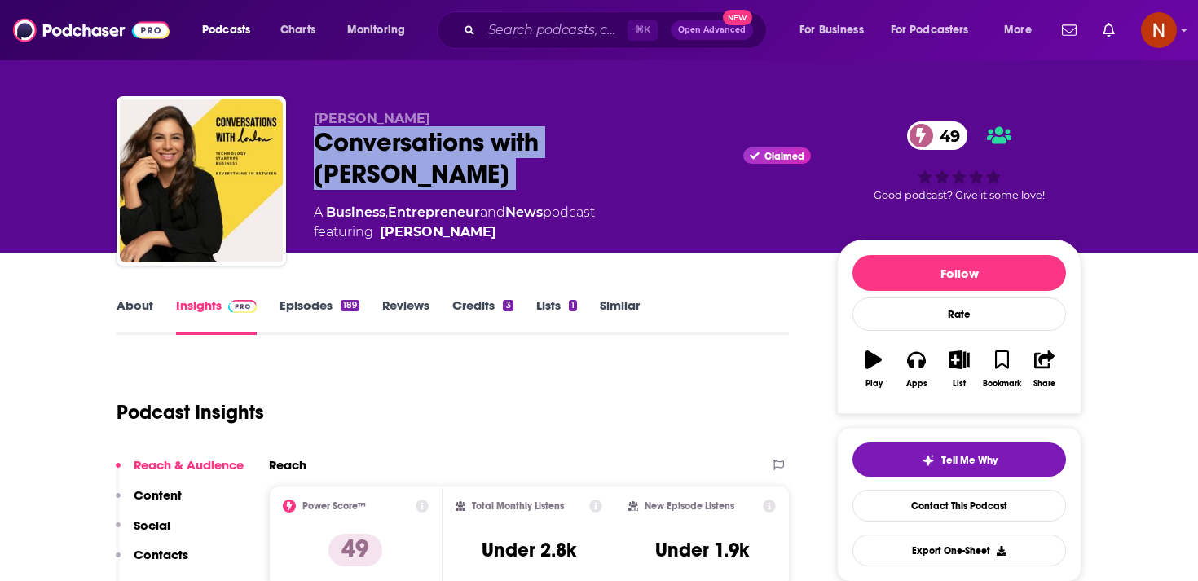
scroll to position [15, 0]
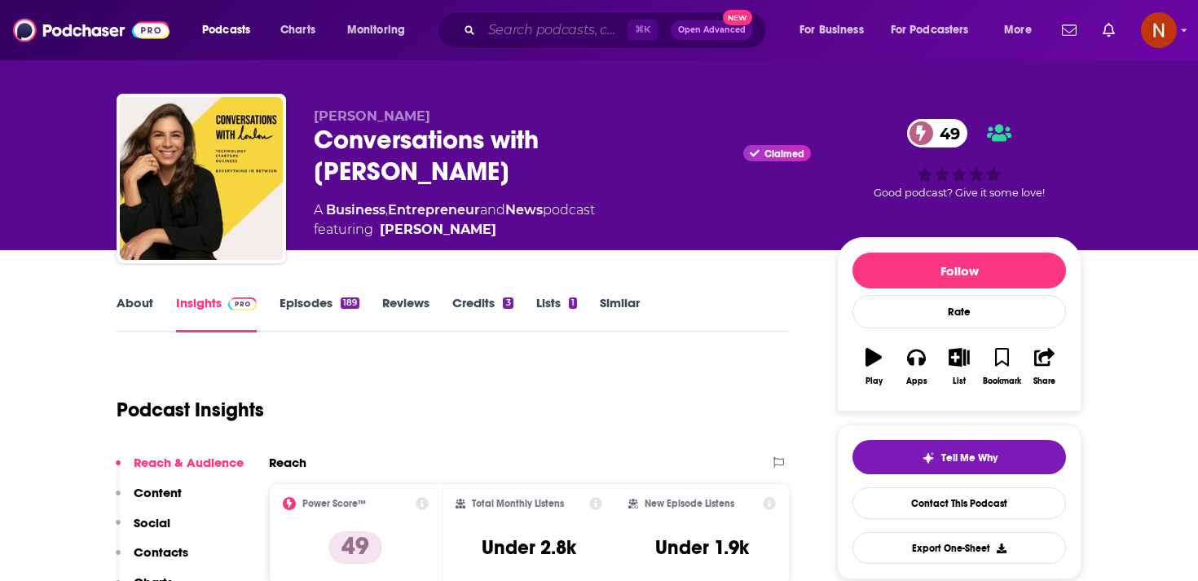
click at [506, 25] on input "Search podcasts, credits, & more..." at bounding box center [555, 30] width 146 height 26
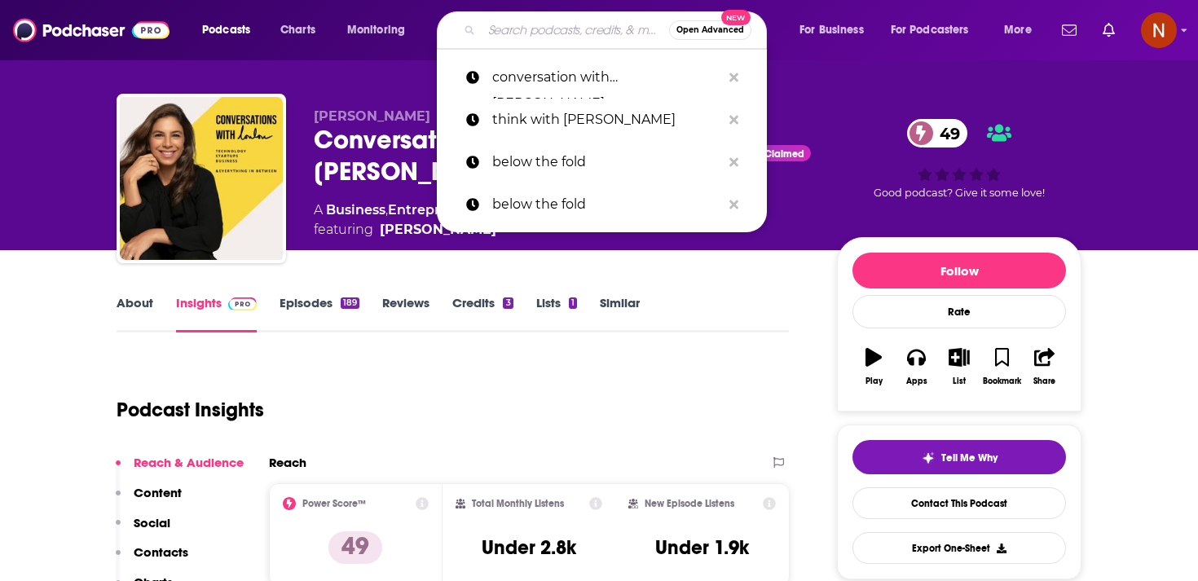
paste input "PaperSamwich ساندوتش ورقي"
type input "PaperSamwich ساندوتش ورقي"
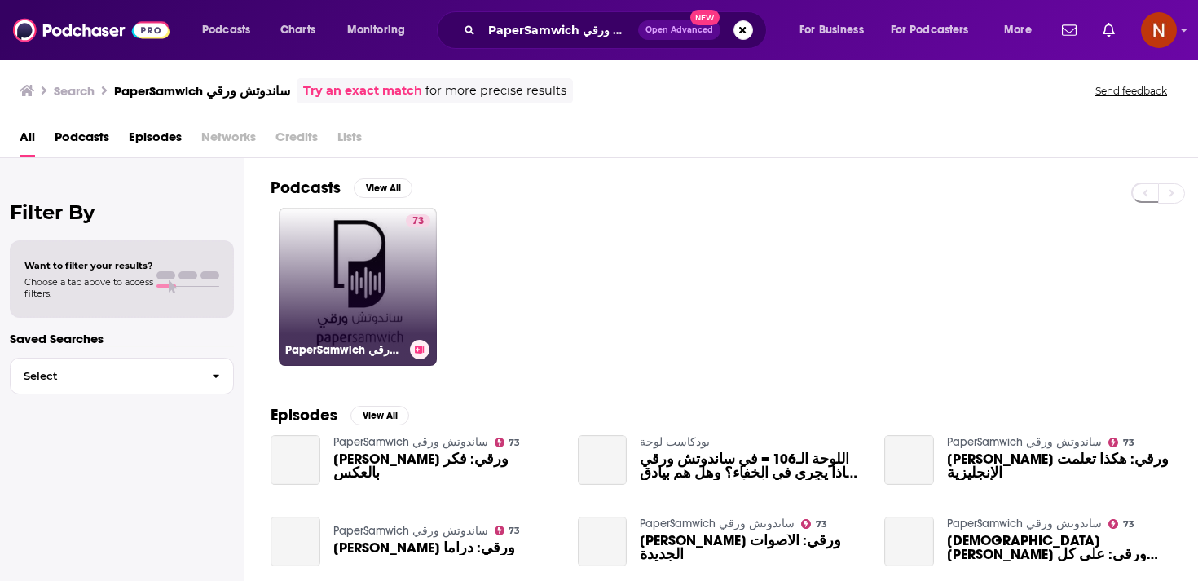
click at [345, 255] on link "73 PaperSamwich ساندوتش ورقي" at bounding box center [358, 287] width 158 height 158
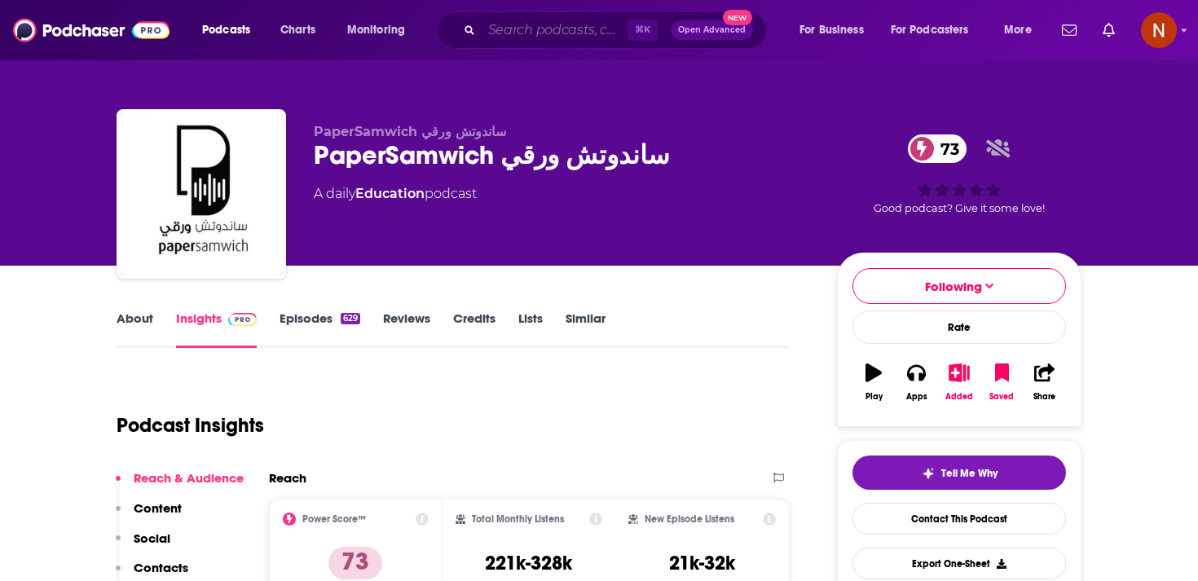
click at [539, 20] on input "Search podcasts, credits, & more..." at bounding box center [555, 30] width 146 height 26
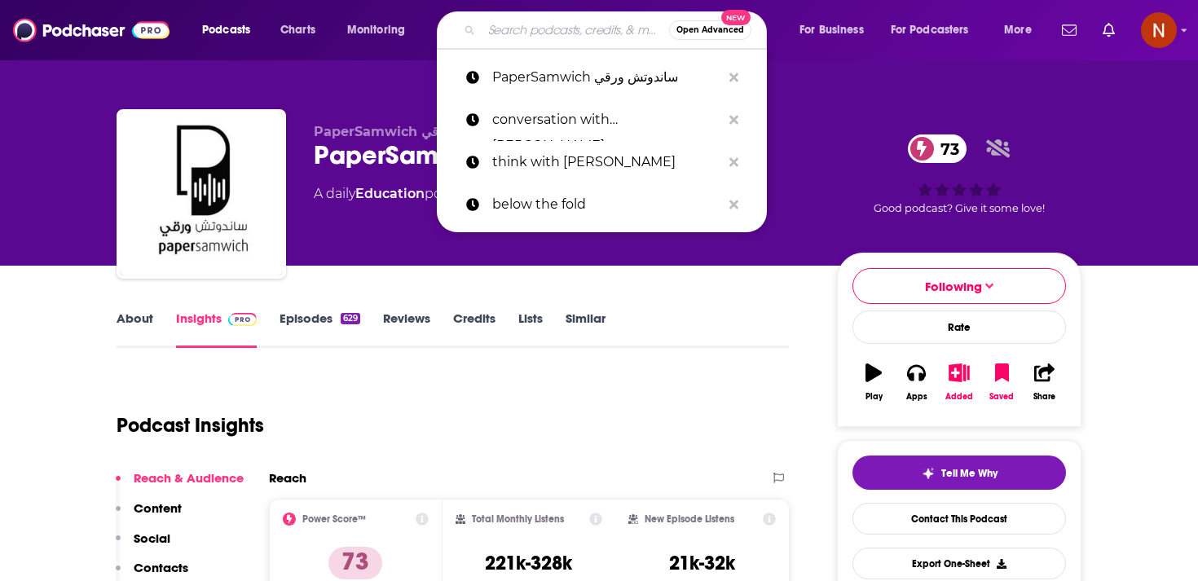
paste input "El-Podcasters"
type input "El-Podcasters"
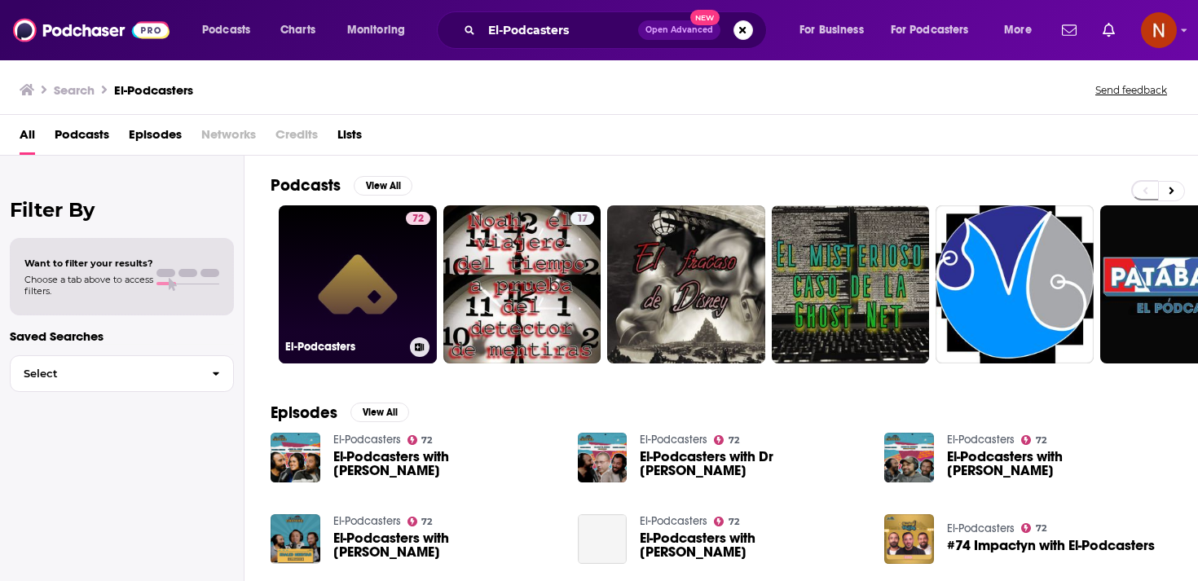
click at [369, 253] on link "72 El-Podcasters" at bounding box center [358, 284] width 158 height 158
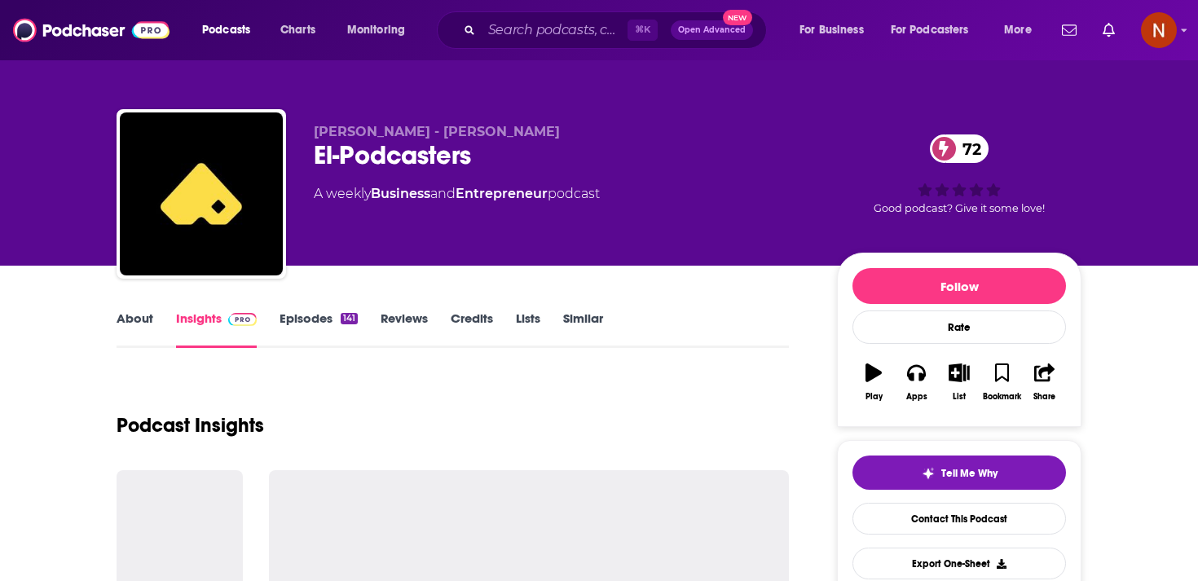
click at [378, 165] on div "El-Podcasters 72" at bounding box center [562, 155] width 497 height 32
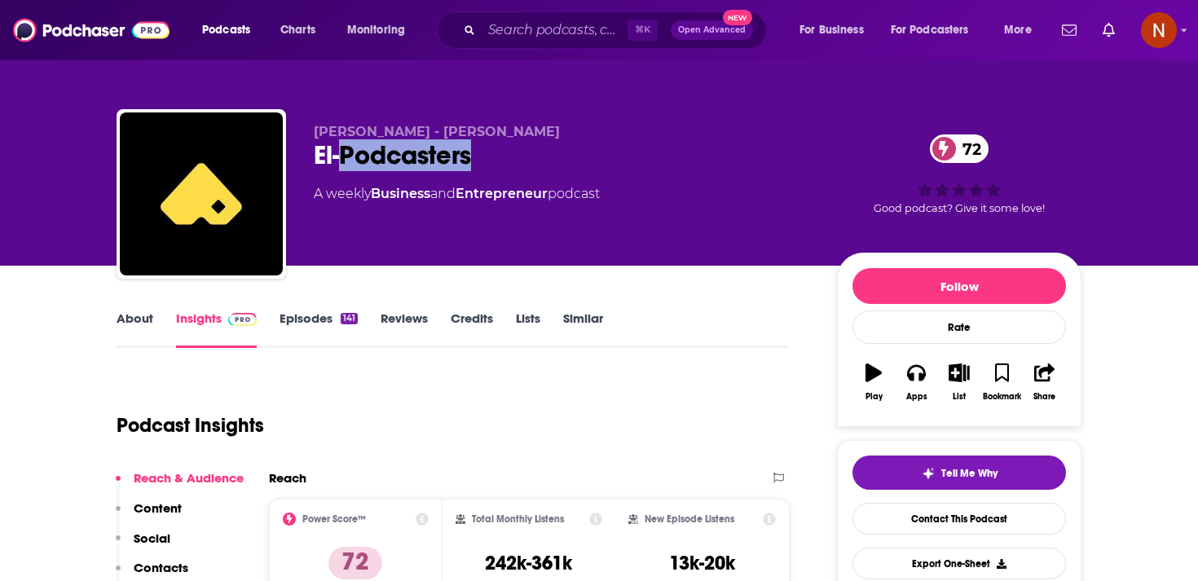
click at [378, 165] on div "El-Podcasters 72" at bounding box center [562, 155] width 497 height 32
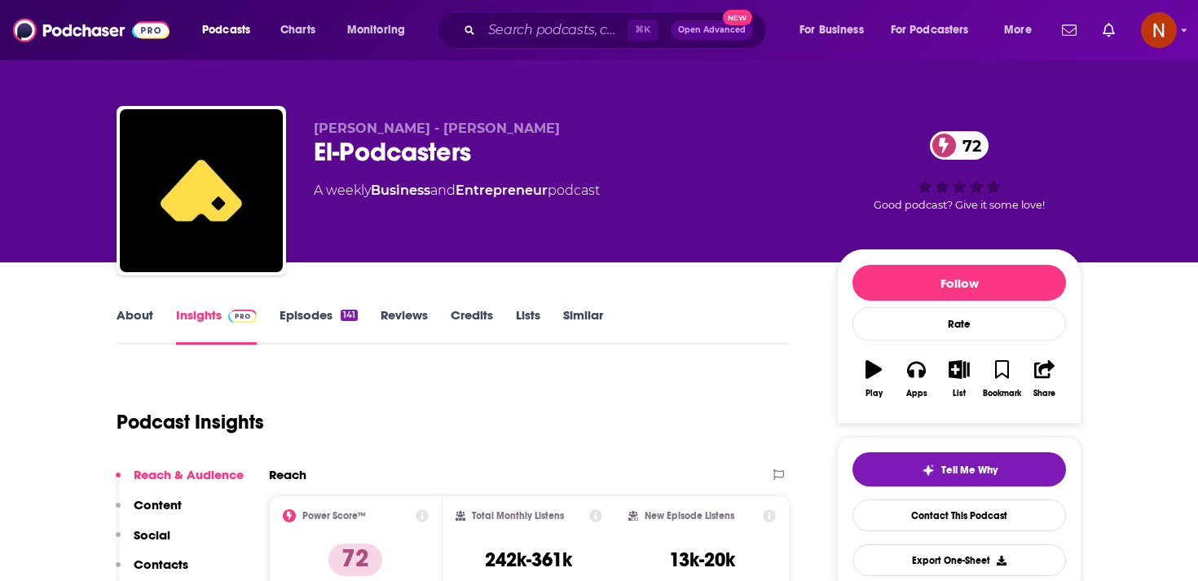
click at [347, 113] on div "[PERSON_NAME] - [PERSON_NAME] El-Podcasters 72 A weekly Business and Entreprene…" at bounding box center [599, 194] width 965 height 176
click at [347, 121] on span "[PERSON_NAME] - [PERSON_NAME]" at bounding box center [437, 128] width 246 height 15
click at [502, 36] on input "Search podcasts, credits, & more..." at bounding box center [555, 30] width 146 height 26
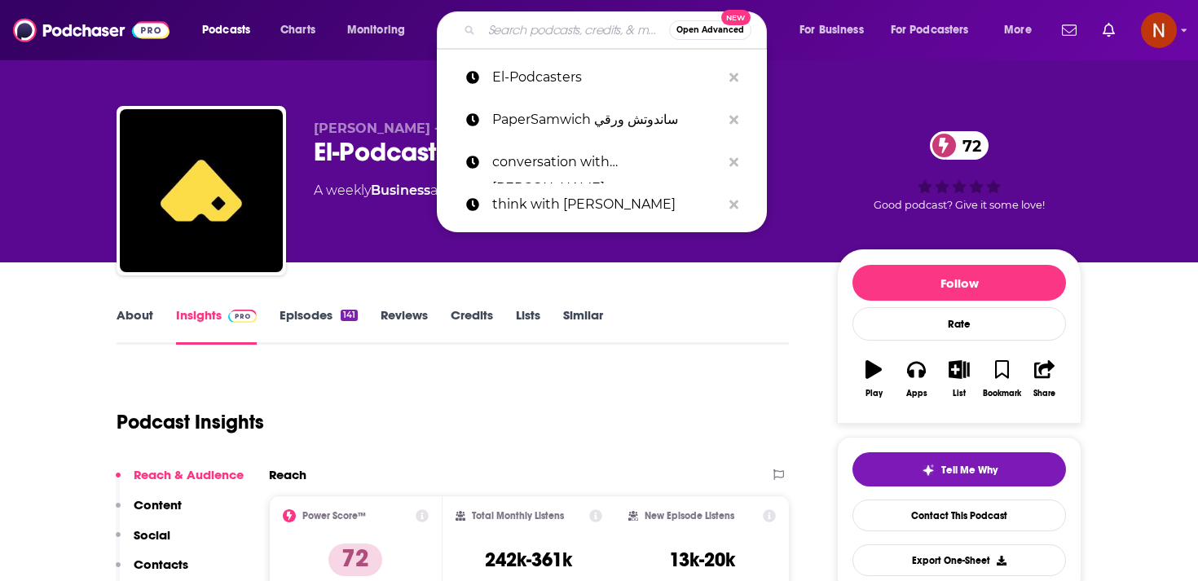
paste input "بودكاست الصحة النفسية"
type input "بودكاست الصحة النفسية"
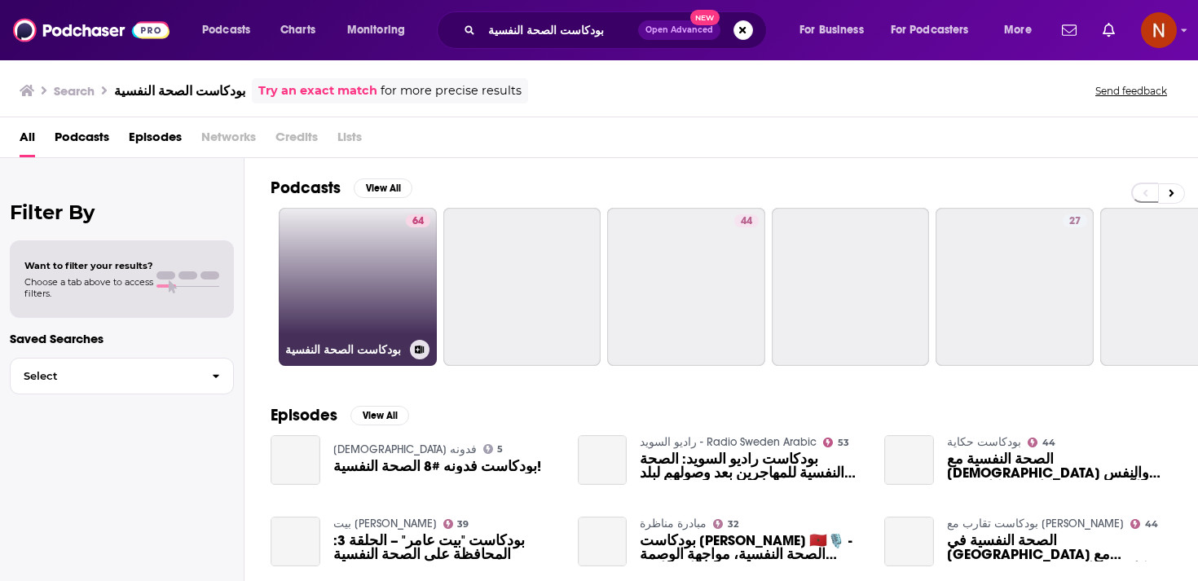
click at [368, 250] on link "64 [DEMOGRAPHIC_DATA] الصحة النفسية" at bounding box center [358, 287] width 158 height 158
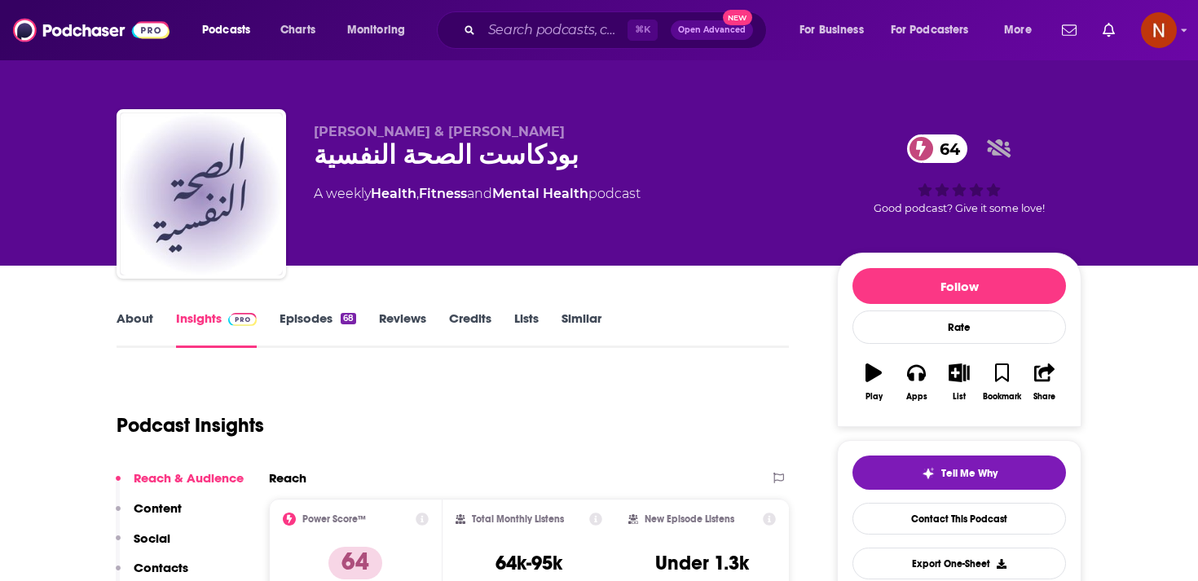
click at [436, 152] on div "[DEMOGRAPHIC_DATA] الصحة النفسية 64" at bounding box center [562, 155] width 497 height 32
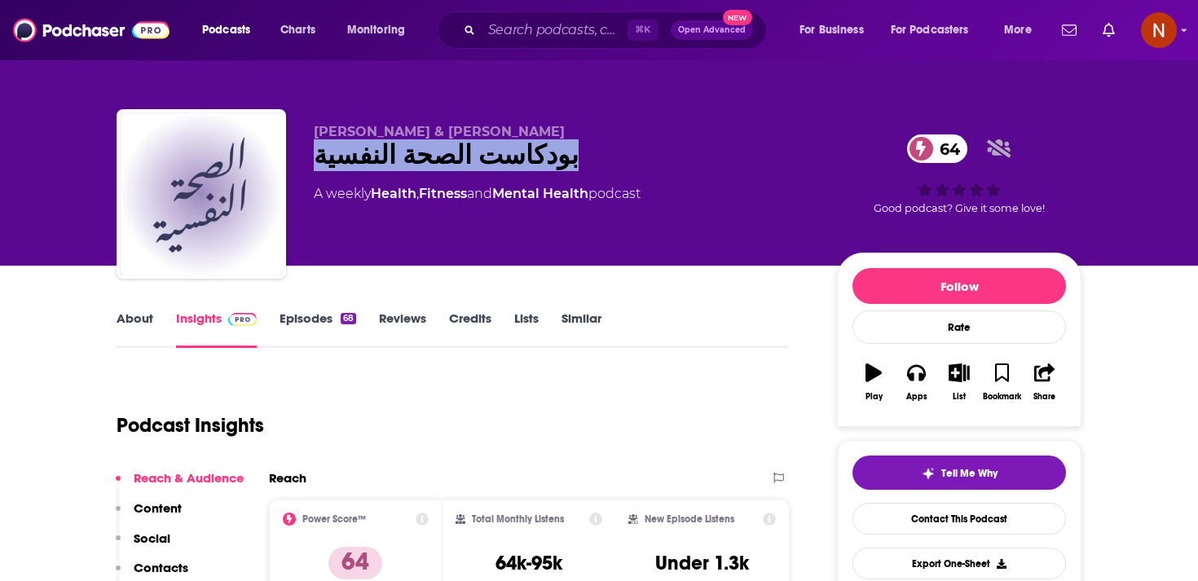
click at [436, 152] on div "[DEMOGRAPHIC_DATA] الصحة النفسية 64" at bounding box center [562, 155] width 497 height 32
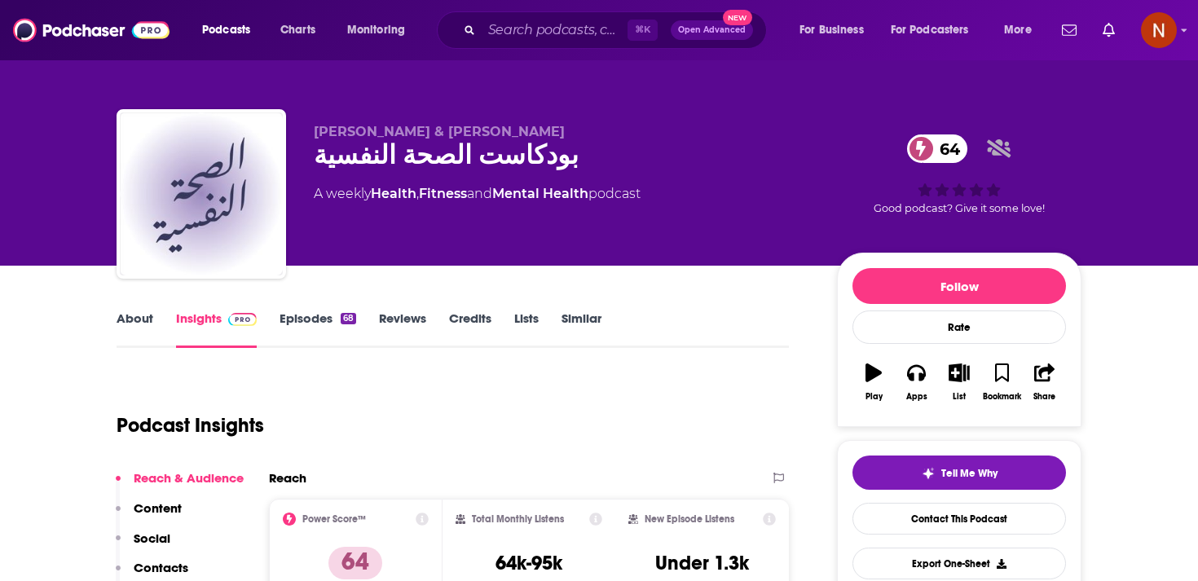
click at [389, 136] on span "[PERSON_NAME] & [PERSON_NAME]" at bounding box center [439, 131] width 251 height 15
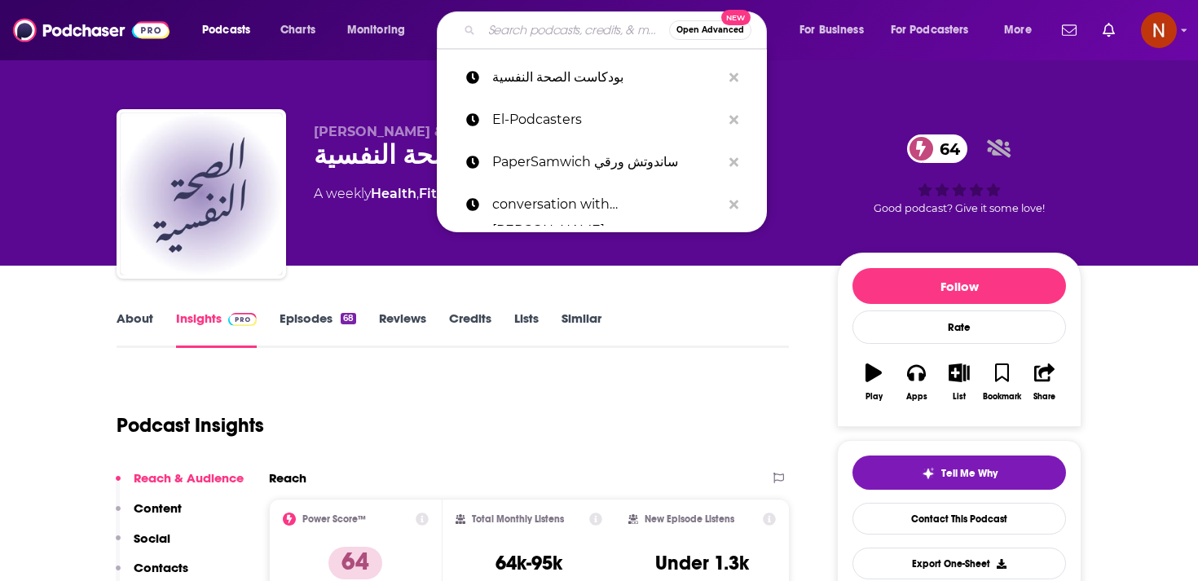
click at [553, 34] on input "Search podcasts, credits, & more..." at bounding box center [575, 30] width 187 height 26
paste input "Hamburger Generation | [PERSON_NAME]"
type input "Hamburger Generation | [PERSON_NAME]"
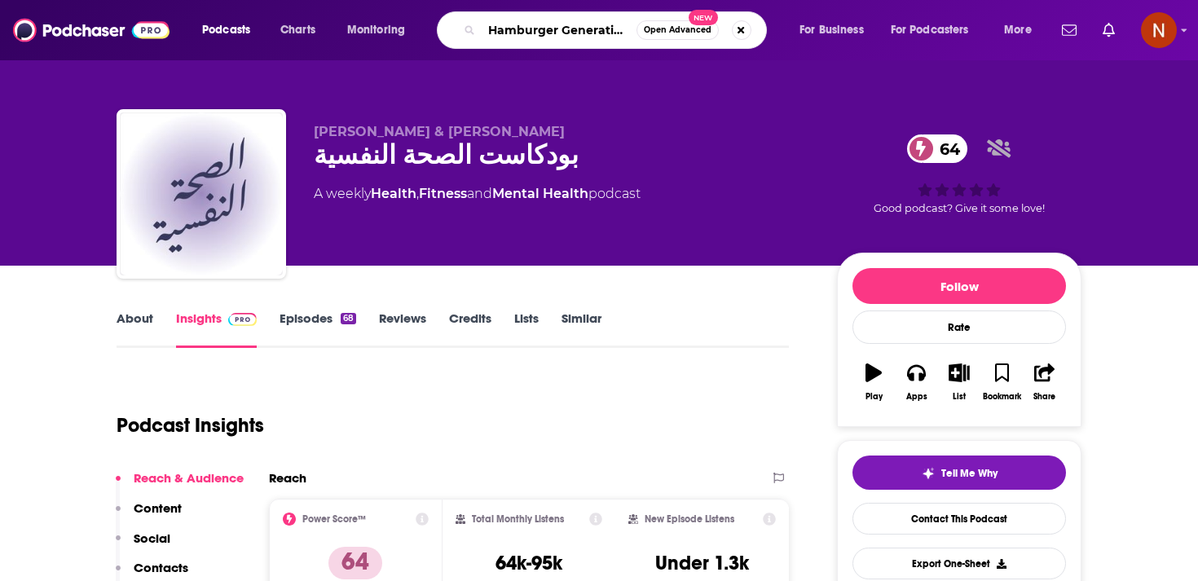
scroll to position [0, 69]
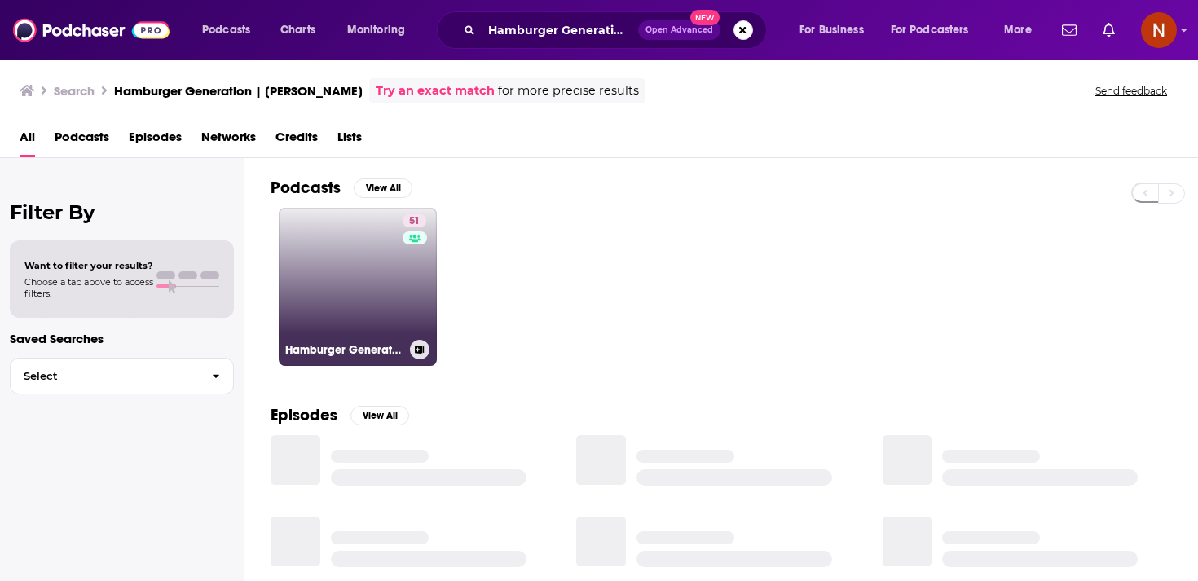
click at [384, 276] on link "51 Hamburger Generation | جيل الهمبرجر" at bounding box center [358, 287] width 158 height 158
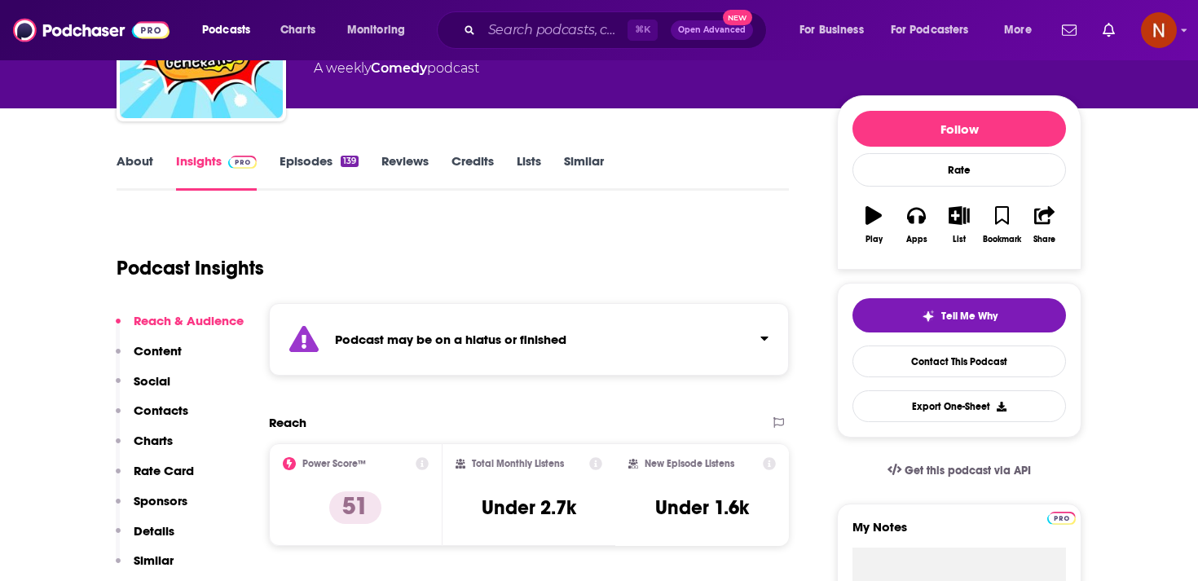
scroll to position [162, 0]
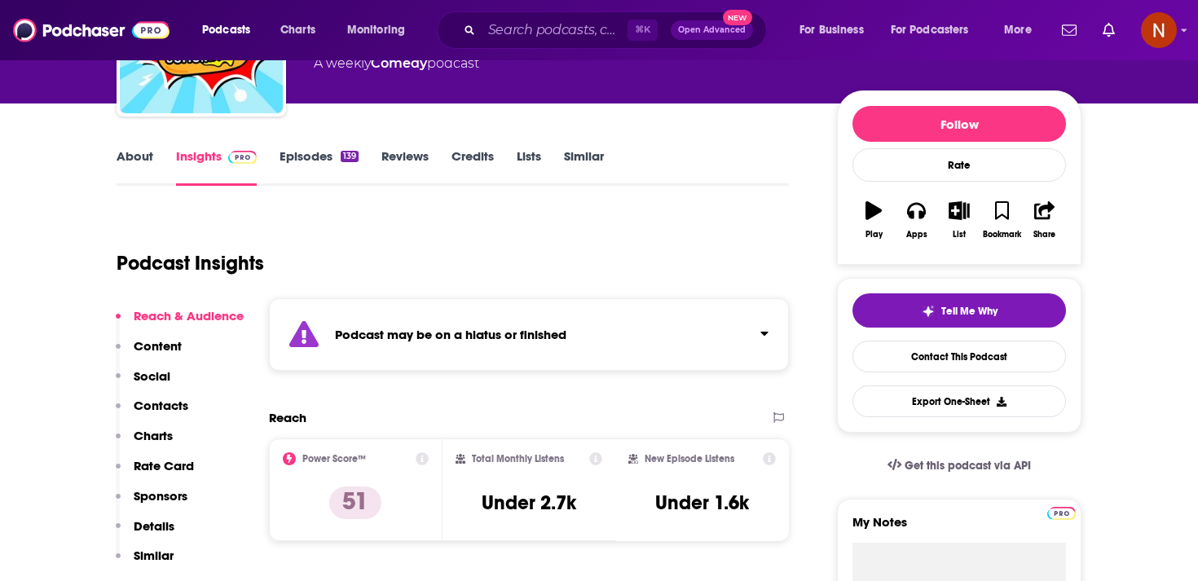
click at [404, 293] on div "Podcast Insights" at bounding box center [446, 253] width 659 height 83
click at [404, 335] on strong "Podcast may be on a hiatus or finished" at bounding box center [450, 334] width 231 height 15
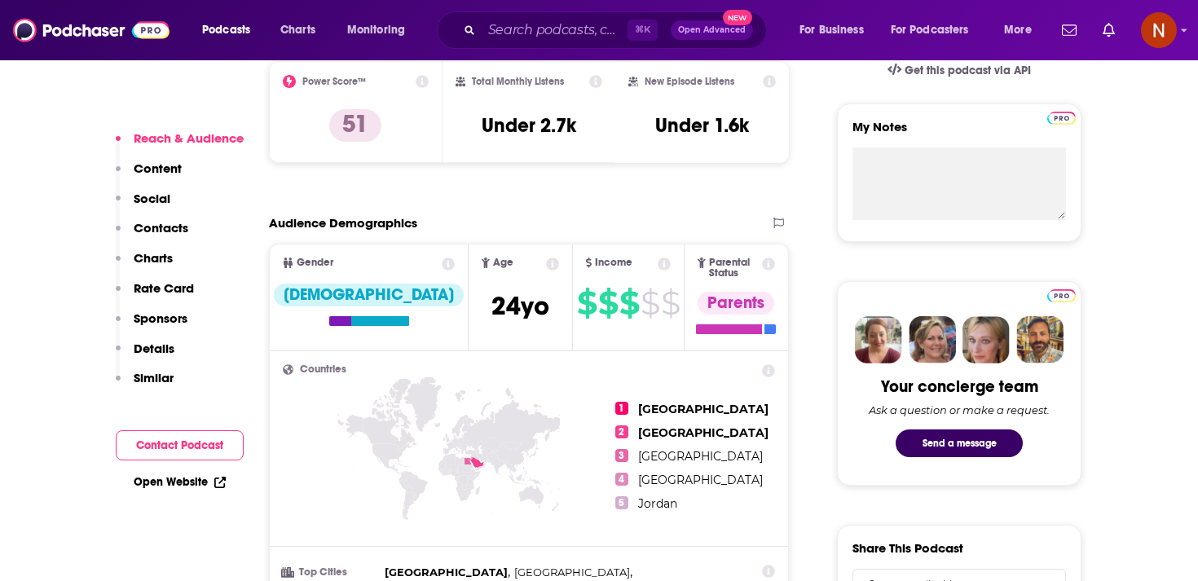
scroll to position [578, 0]
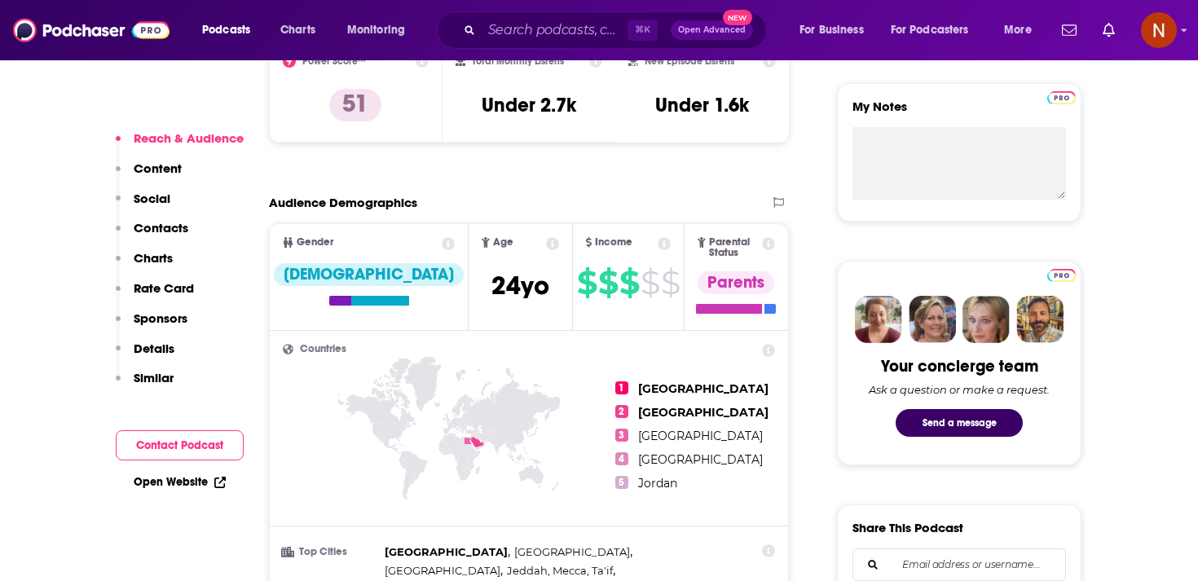
click at [469, 283] on span "Age [DEMOGRAPHIC_DATA] yo" at bounding box center [520, 276] width 103 height 105
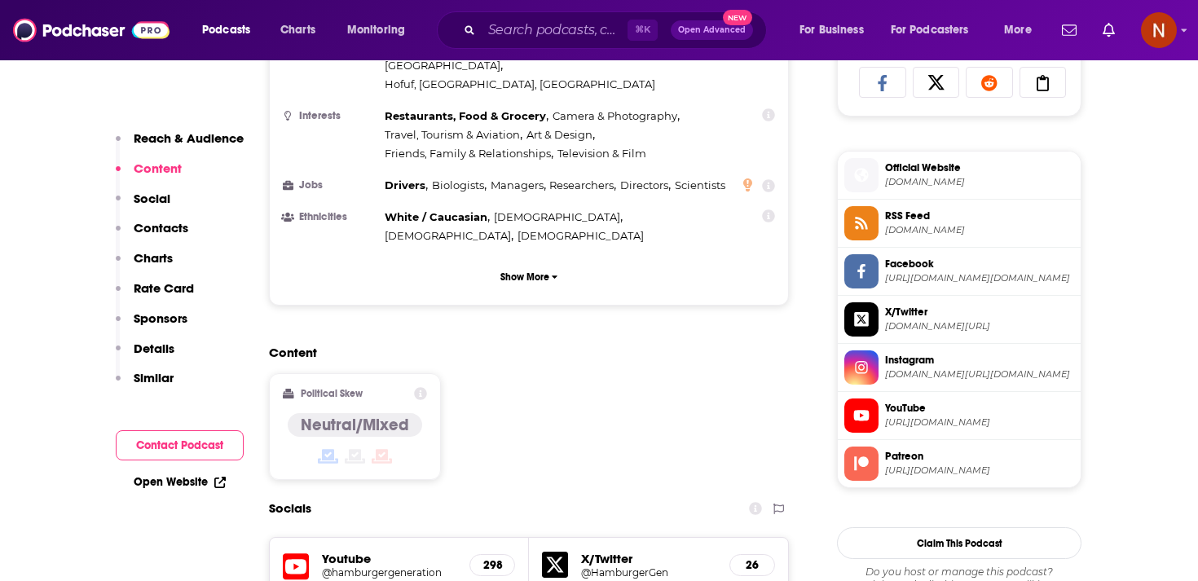
scroll to position [1108, 0]
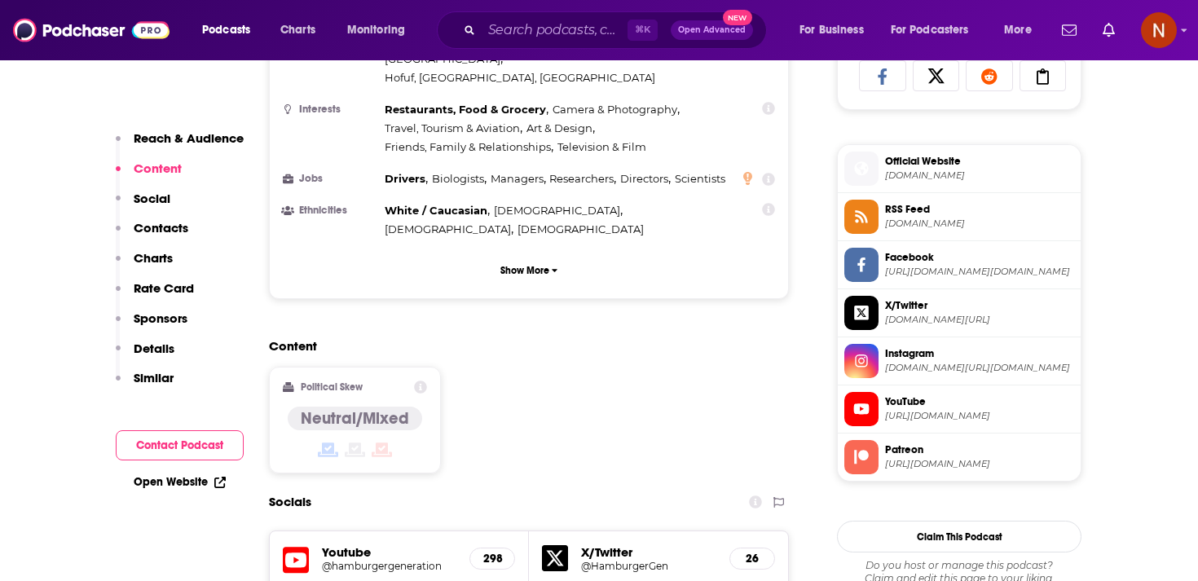
click at [972, 222] on span "[DOMAIN_NAME]" at bounding box center [979, 224] width 189 height 12
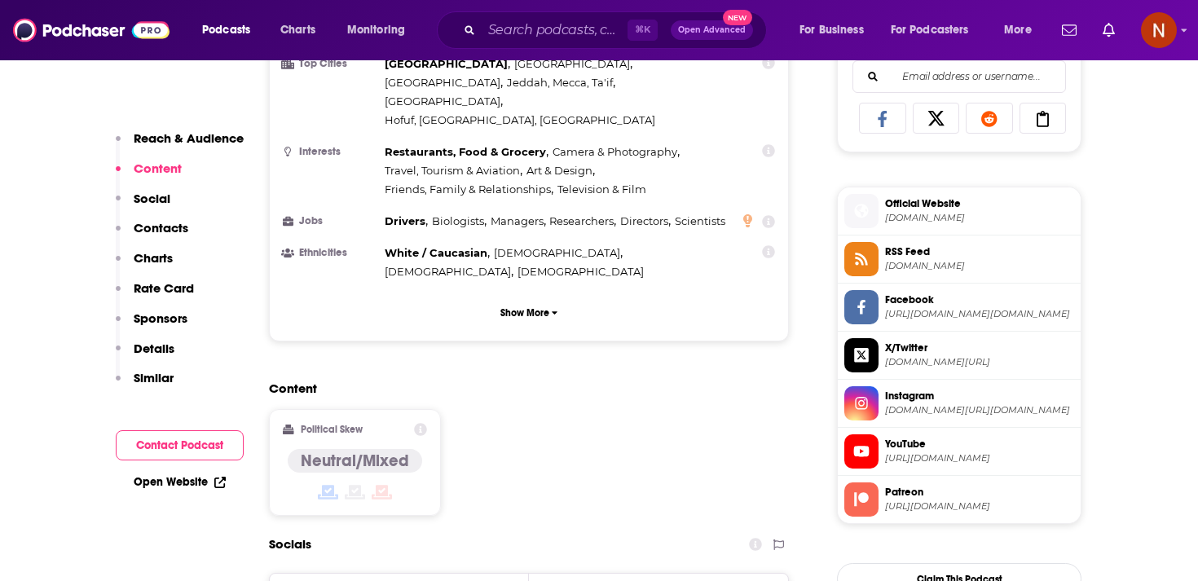
scroll to position [1042, 0]
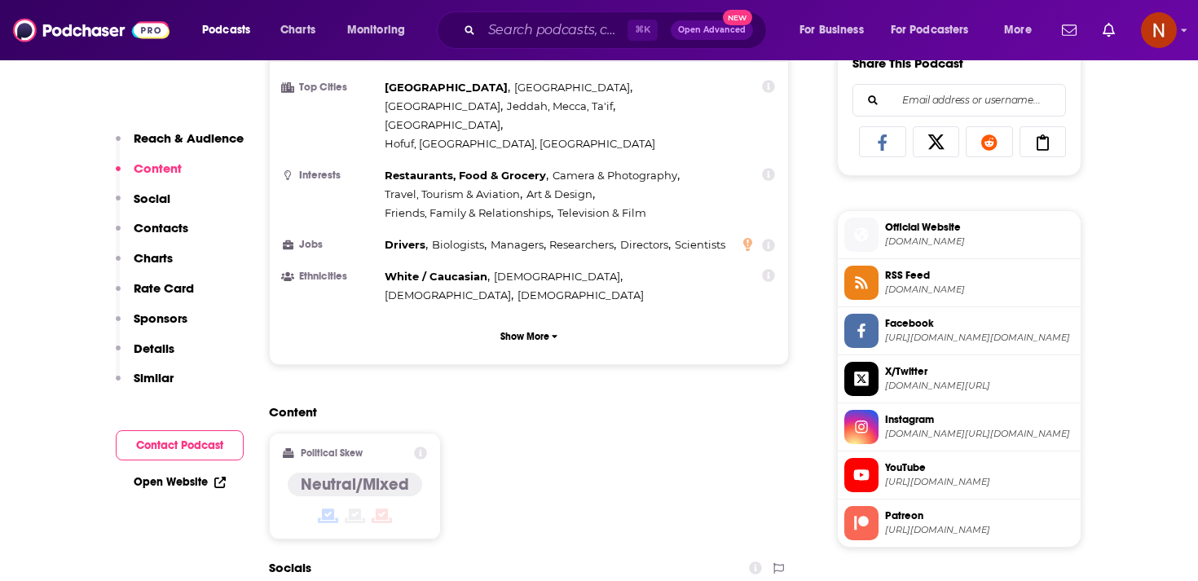
click at [935, 269] on span "RSS Feed [DOMAIN_NAME]" at bounding box center [976, 282] width 196 height 33
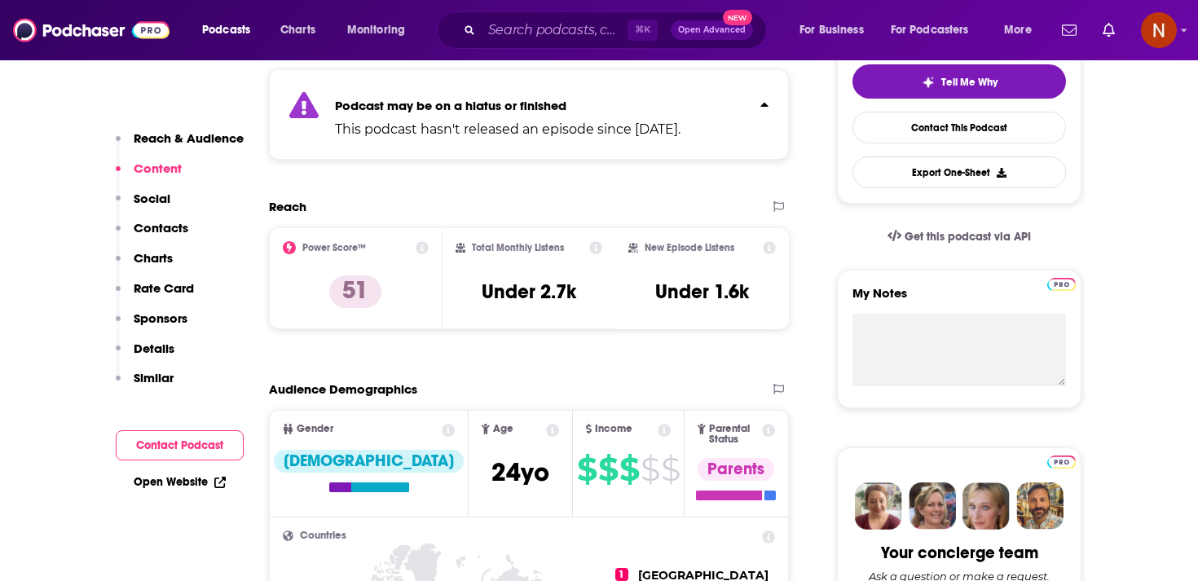
scroll to position [0, 0]
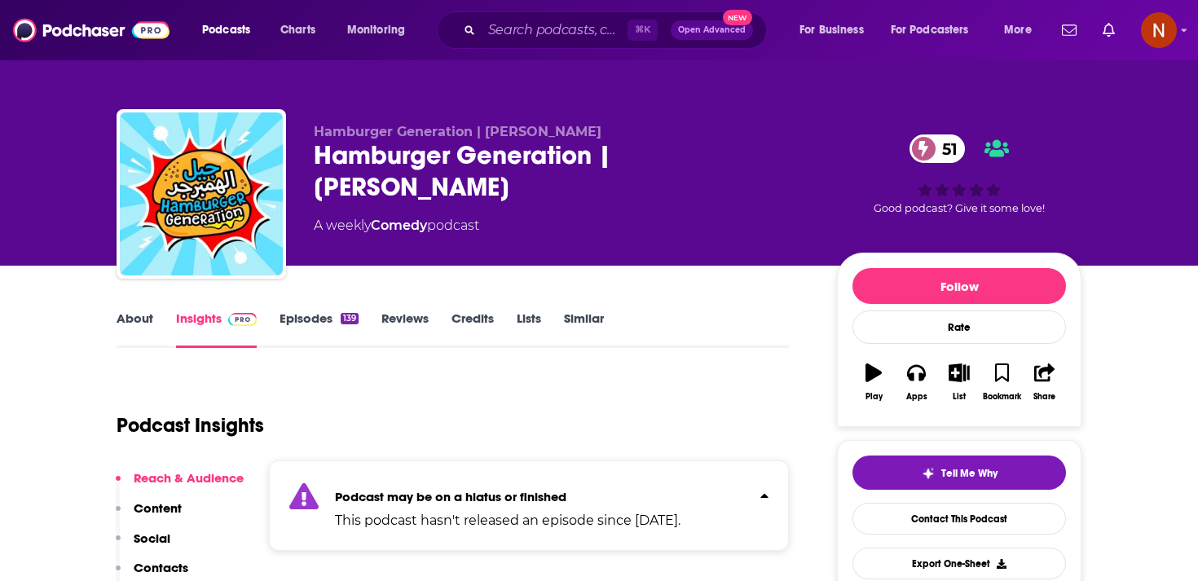
click at [357, 177] on div "Hamburger Generation | جيل الهمبرجر Hamburger Generation | جيل الهمبرجر 51 A we…" at bounding box center [562, 189] width 497 height 130
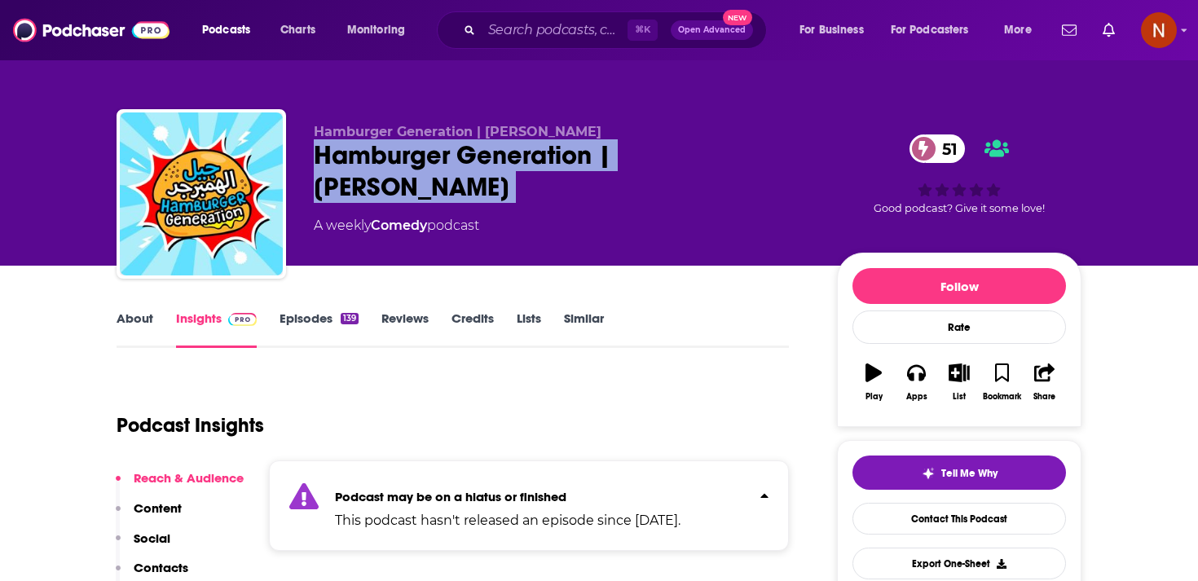
click at [357, 177] on div "Hamburger Generation | جيل الهمبرجر Hamburger Generation | جيل الهمبرجر 51 A we…" at bounding box center [562, 189] width 497 height 130
click at [385, 155] on div "Hamburger Generation | جيل الهمبرجر 51" at bounding box center [562, 171] width 497 height 64
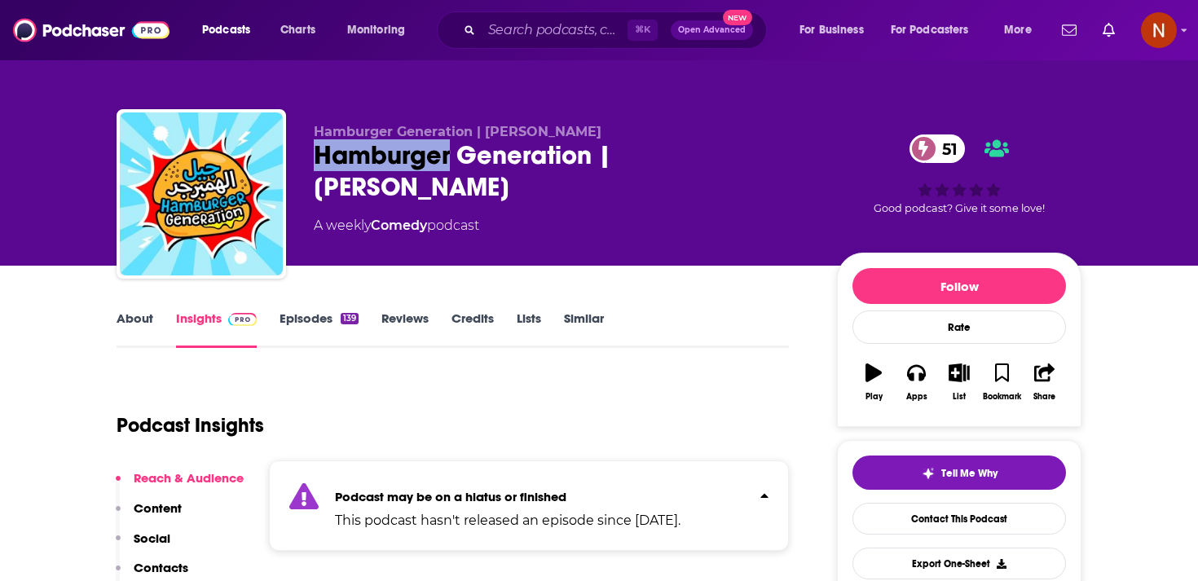
click at [385, 155] on div "Hamburger Generation | جيل الهمبرجر 51" at bounding box center [562, 171] width 497 height 64
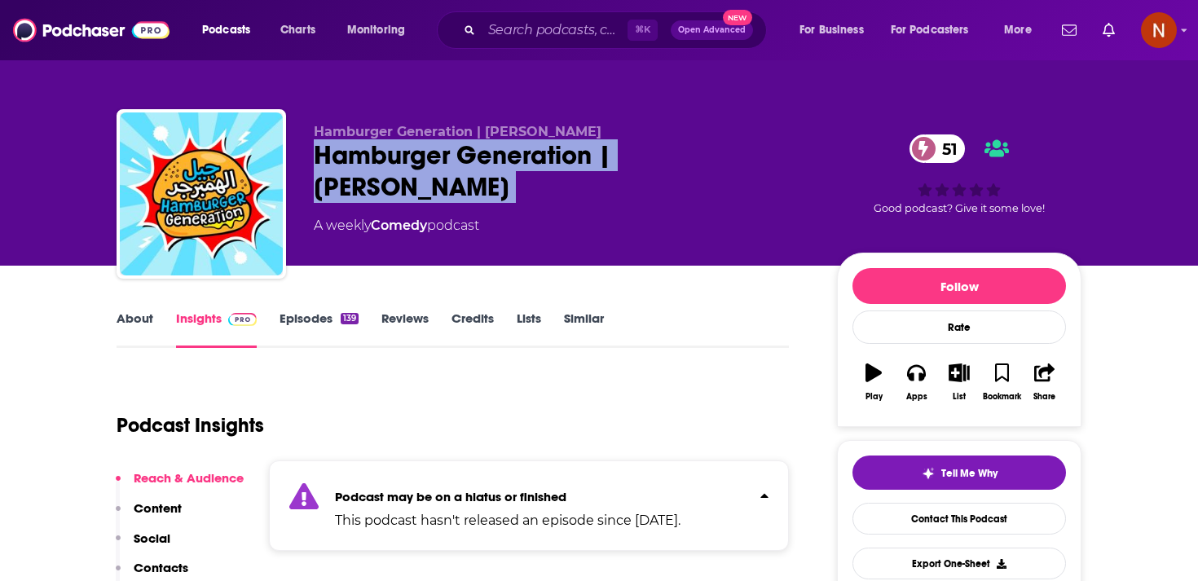
click at [385, 155] on div "Hamburger Generation | جيل الهمبرجر 51" at bounding box center [562, 171] width 497 height 64
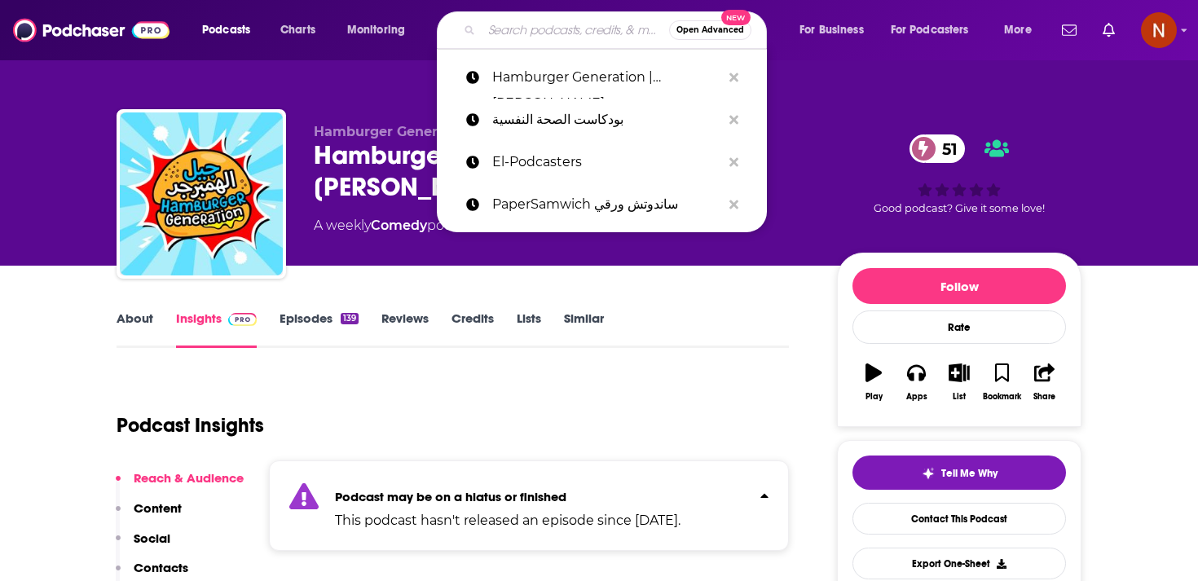
click at [544, 31] on input "Search podcasts, credits, & more..." at bounding box center [575, 30] width 187 height 26
paste input "albodcast | البودكاست"
type input "albodcast | البودكاست"
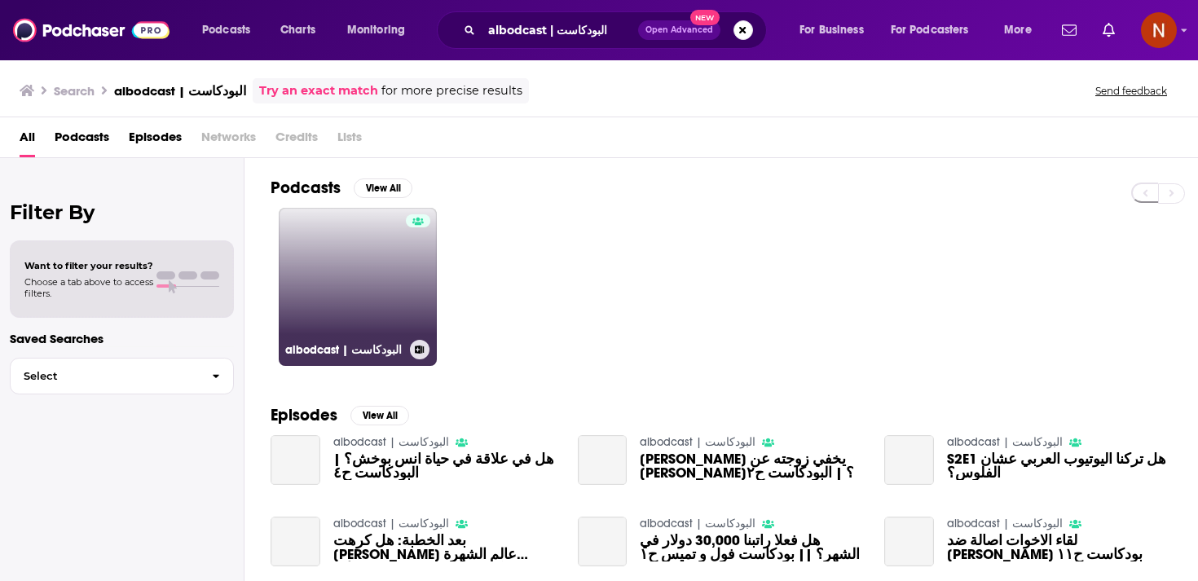
click at [377, 305] on link "albodcast | البودكاست" at bounding box center [358, 287] width 158 height 158
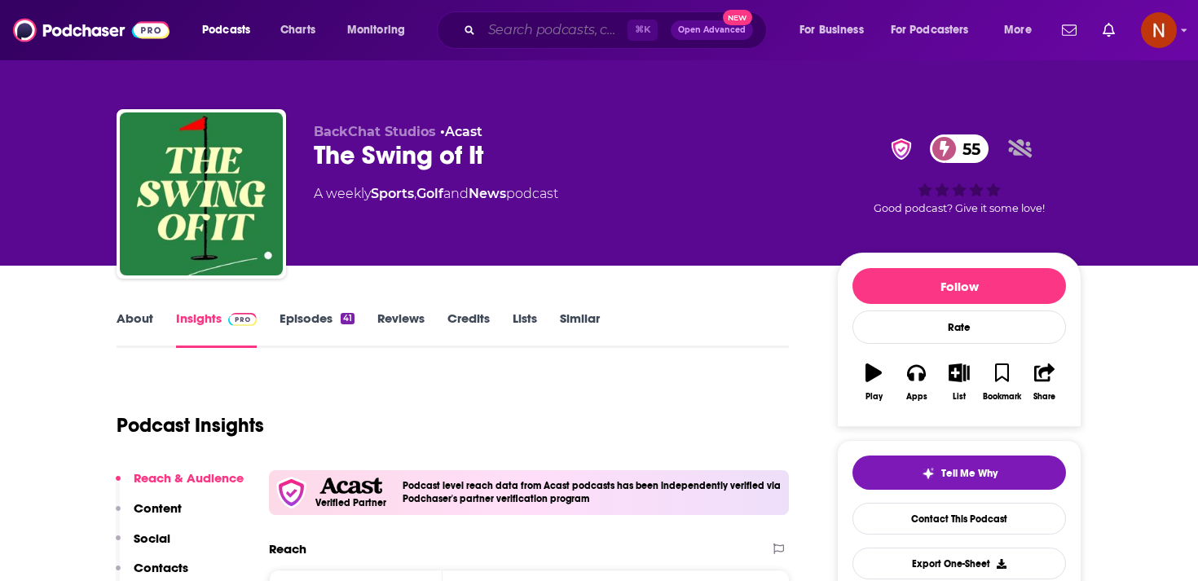
click at [502, 31] on input "Search podcasts, credits, & more..." at bounding box center [555, 30] width 146 height 26
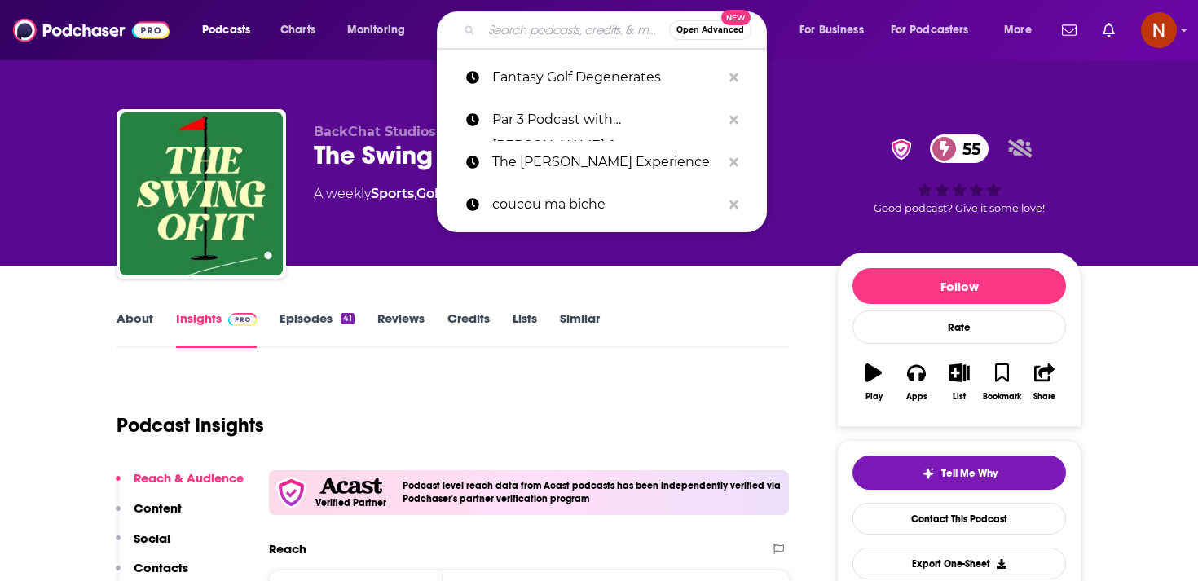
paste input "[PERSON_NAME] | جحا"
type input "[PERSON_NAME] | جحا"
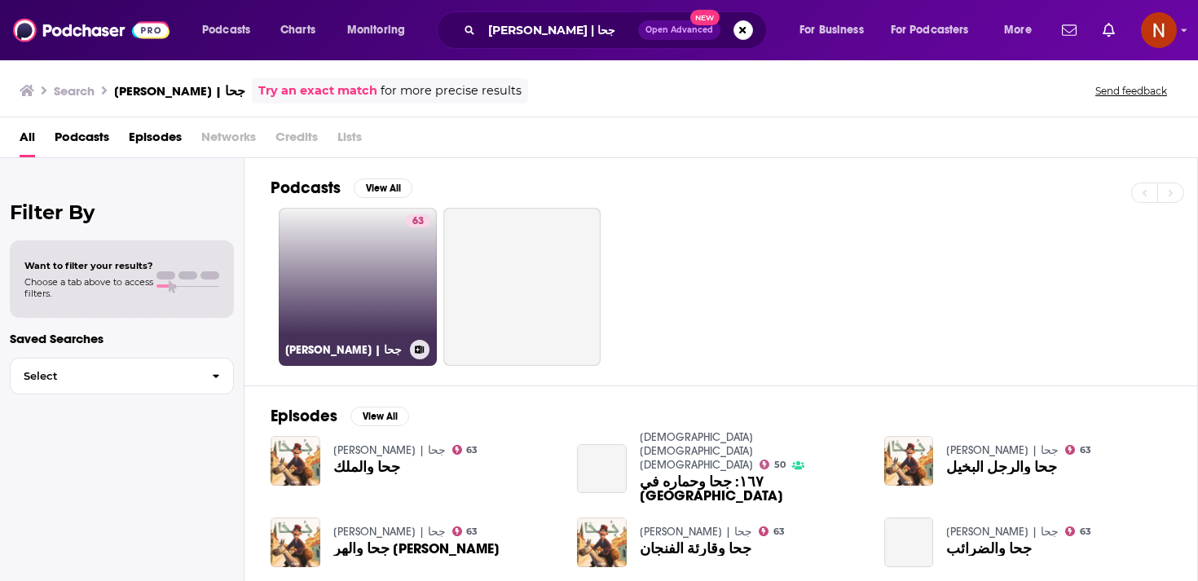
click at [361, 273] on link "63 [PERSON_NAME] | جحا" at bounding box center [358, 287] width 158 height 158
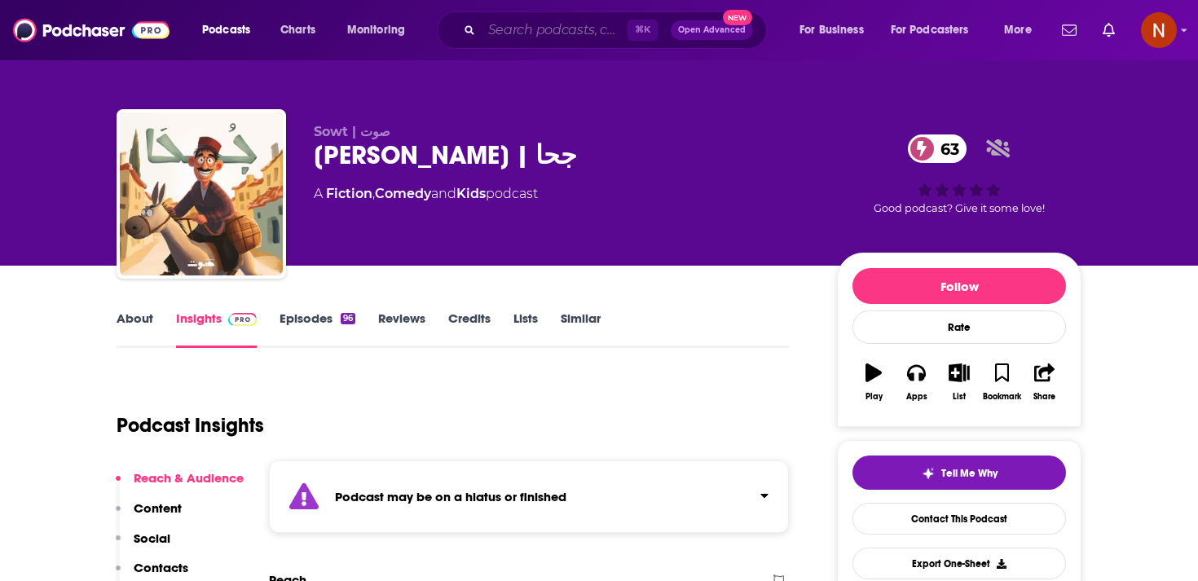
click at [500, 34] on input "Search podcasts, credits, & more..." at bounding box center [555, 30] width 146 height 26
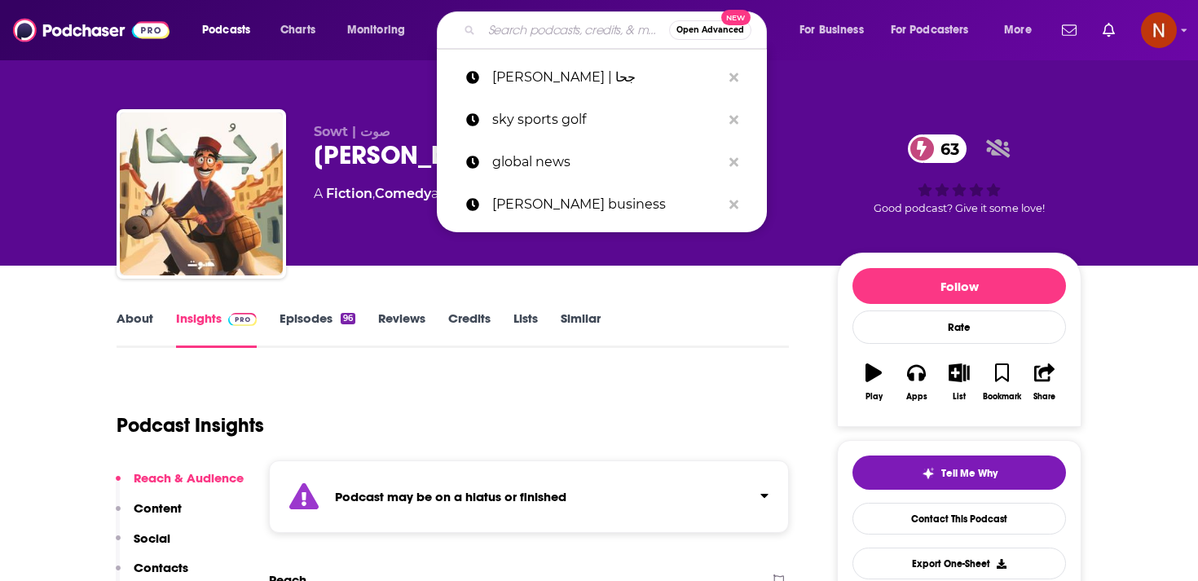
paste input "1001 Nights | ألف ليلة وليلة"
type input "1001 Nights | ألف ليلة وليلة"
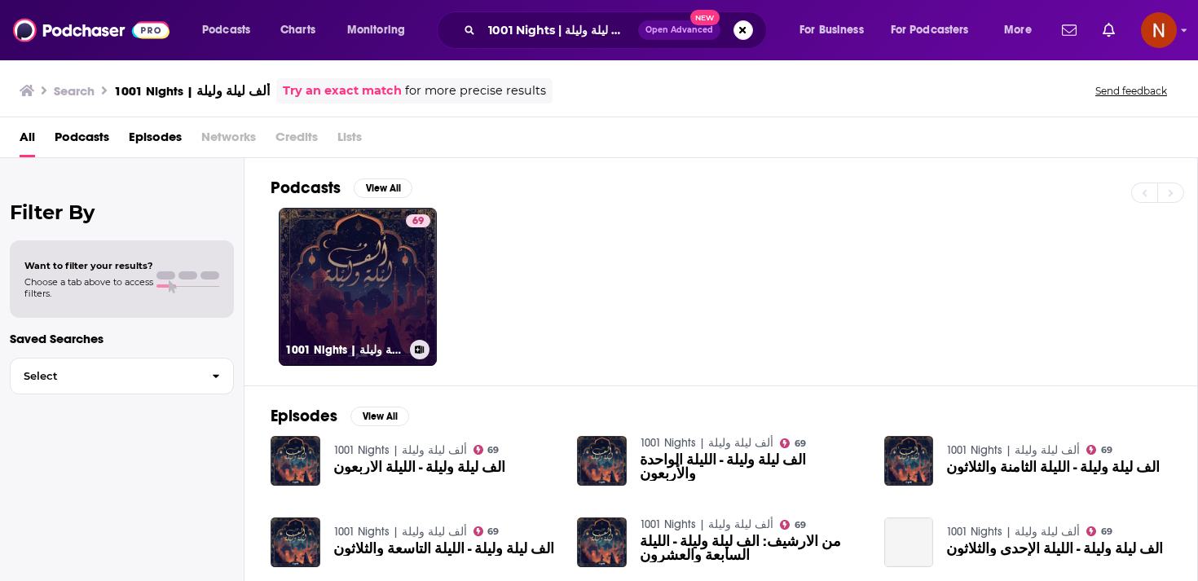
click at [379, 275] on link "69 1001 Nights | ألف ليلة وليلة" at bounding box center [358, 287] width 158 height 158
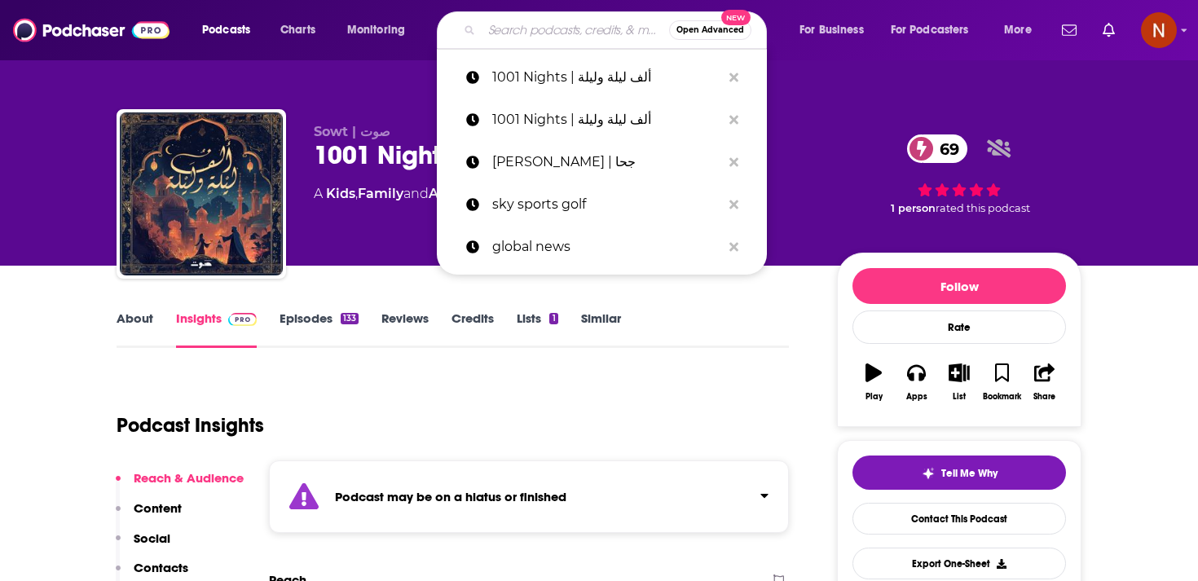
click at [528, 22] on input "Search podcasts, credits, & more..." at bounding box center [575, 30] width 187 height 26
paste input "Eib | عيب"
type input "Eib | عيب"
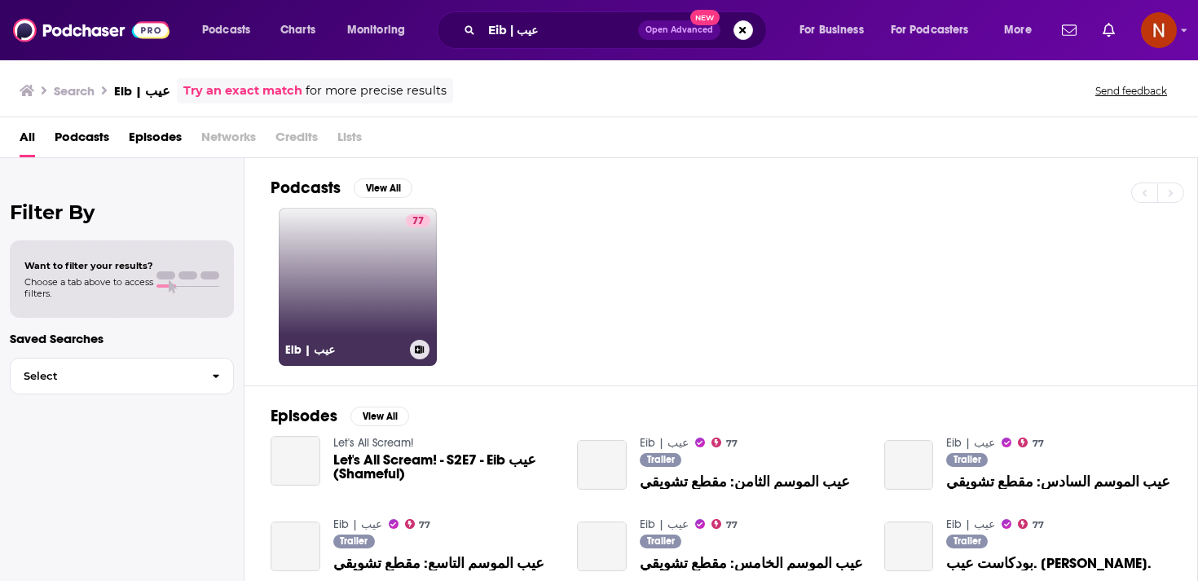
click at [363, 268] on link "77 Eib | عيب" at bounding box center [358, 287] width 158 height 158
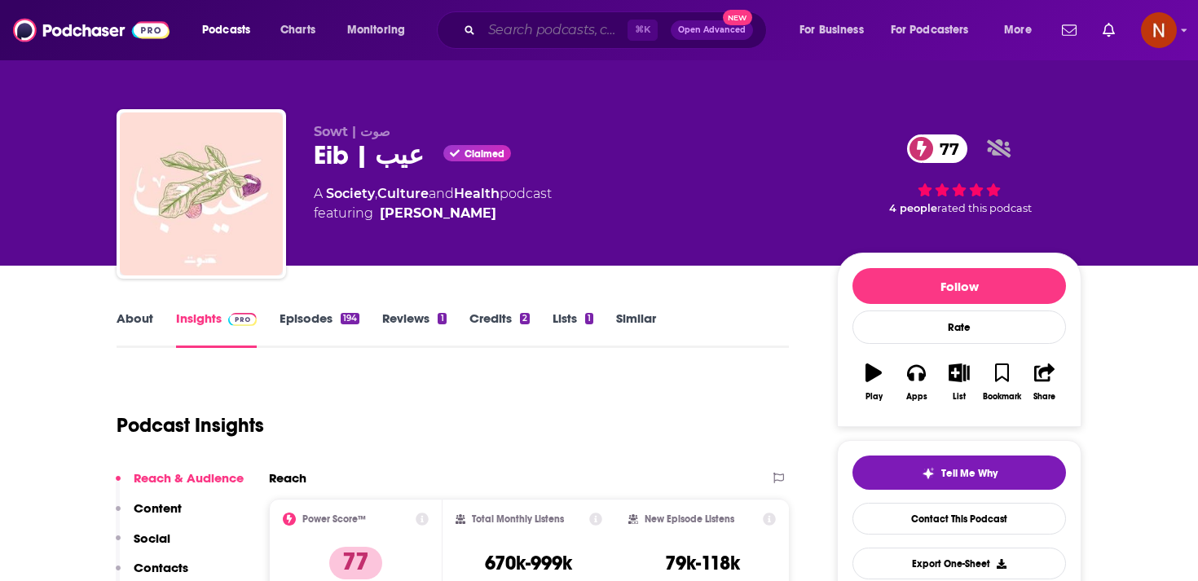
click at [539, 35] on input "Search podcasts, credits, & more..." at bounding box center [555, 30] width 146 height 26
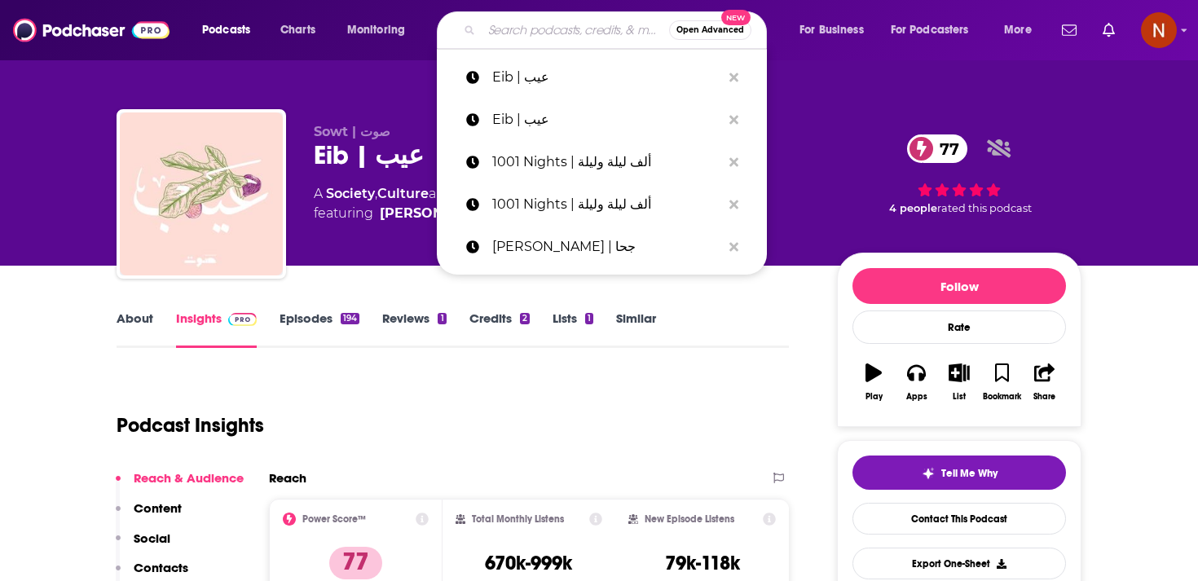
paste input "Dom Tak | دُمْ تَكْ"
type input "Dom Tak | دُمْ تَكْ"
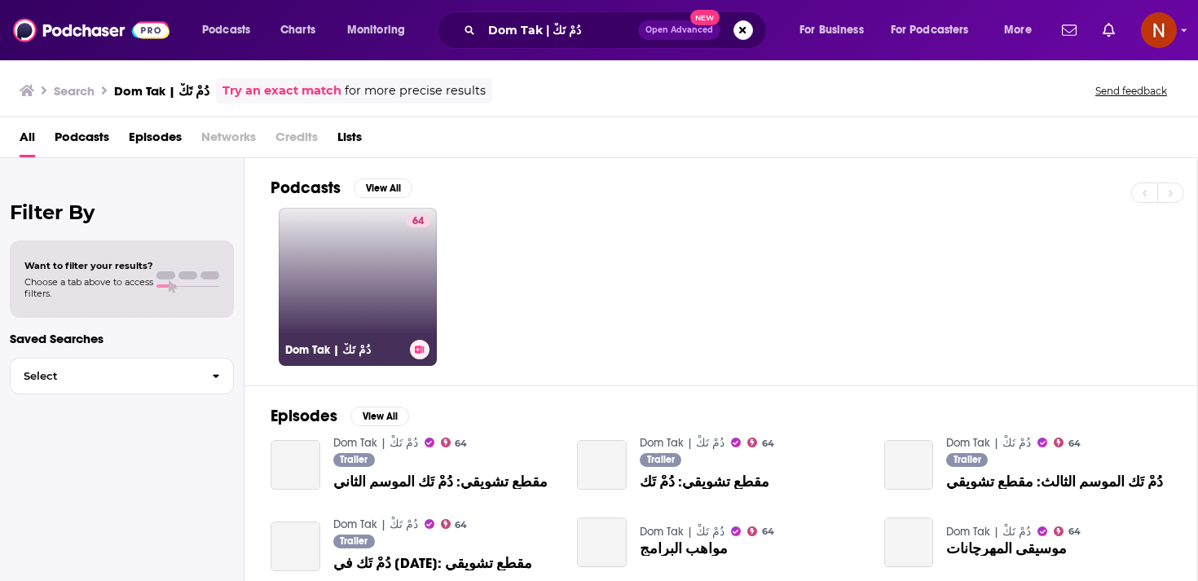
click at [381, 257] on link "64 Dom Tak | دُمْ تَكْ" at bounding box center [358, 287] width 158 height 158
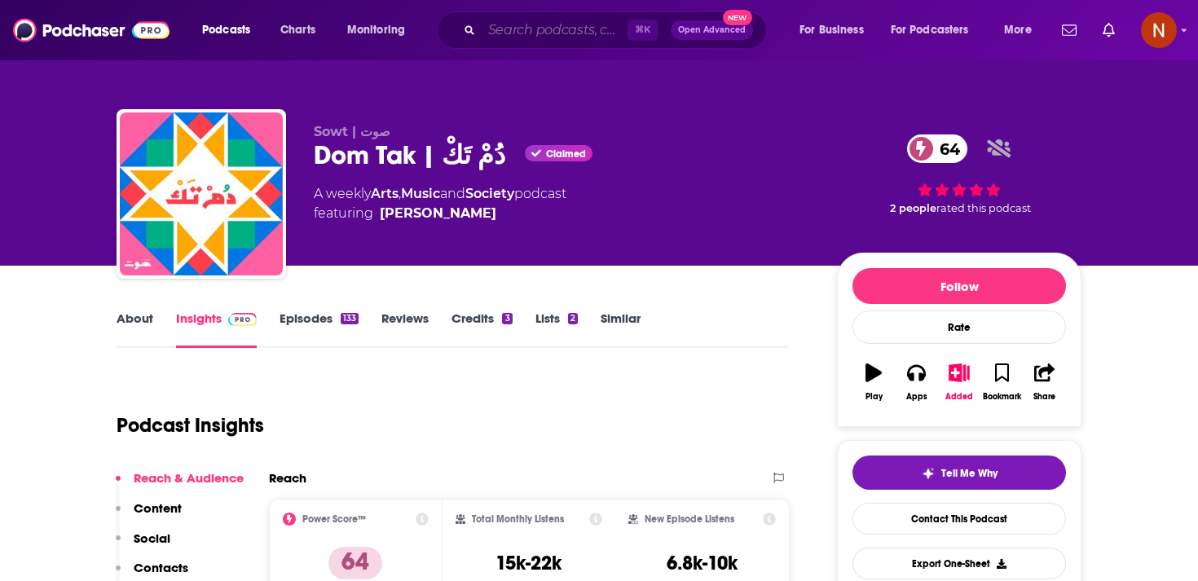
click at [523, 29] on input "Search podcasts, credits, & more..." at bounding box center [555, 30] width 146 height 26
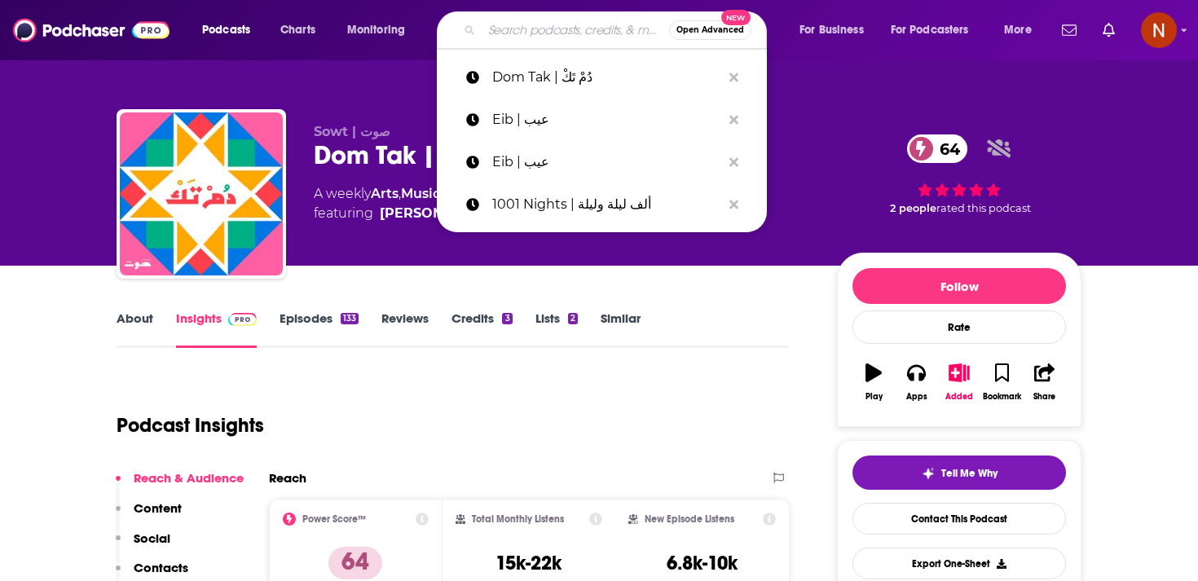
paste input "Sindbad | سندباد"
type input "Sindbad | سندباد"
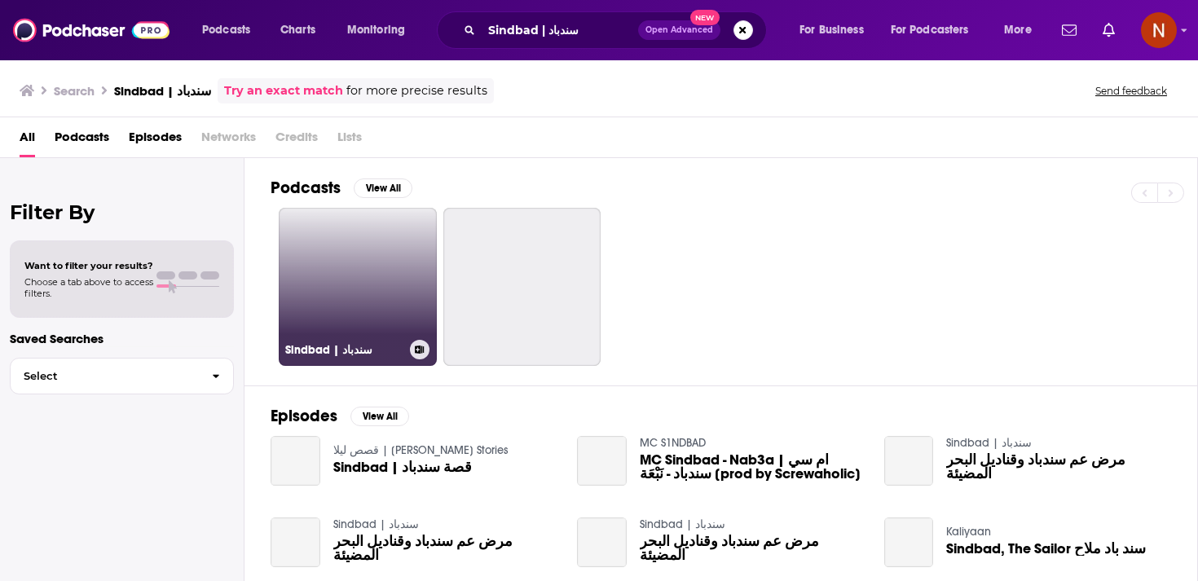
click at [355, 287] on link "Sindbad | سندباد" at bounding box center [358, 287] width 158 height 158
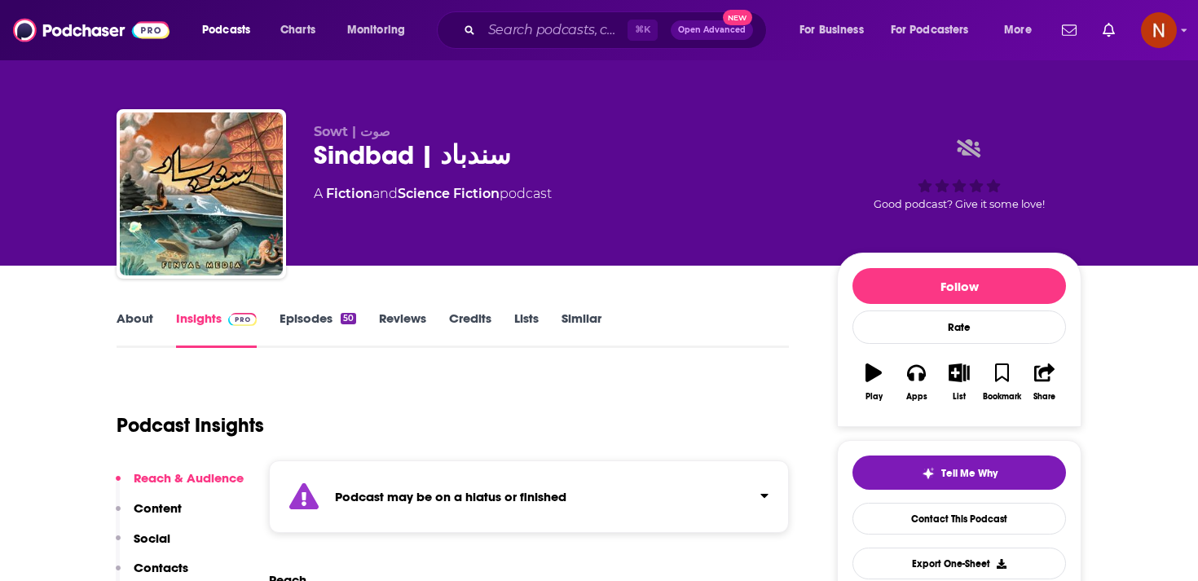
click at [535, 16] on div "⌘ K Open Advanced New" at bounding box center [602, 29] width 330 height 37
click at [535, 43] on div "⌘ K Open Advanced New" at bounding box center [602, 29] width 330 height 37
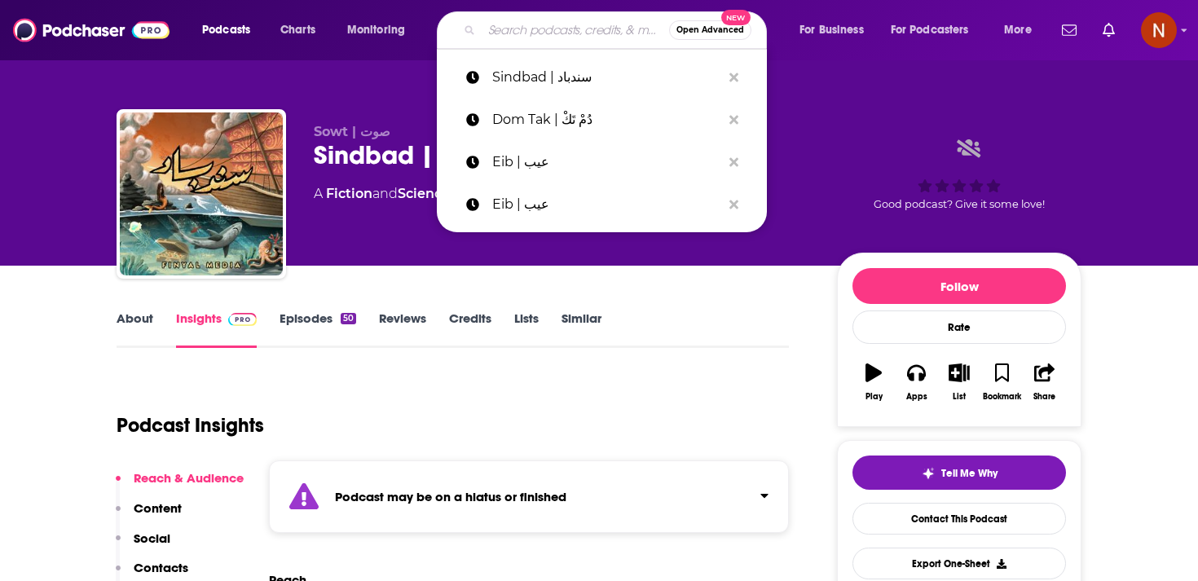
click at [535, 42] on input "Search podcasts, credits, & more..." at bounding box center [575, 30] width 187 height 26
paste input "Yalla"
type input "Yalla"
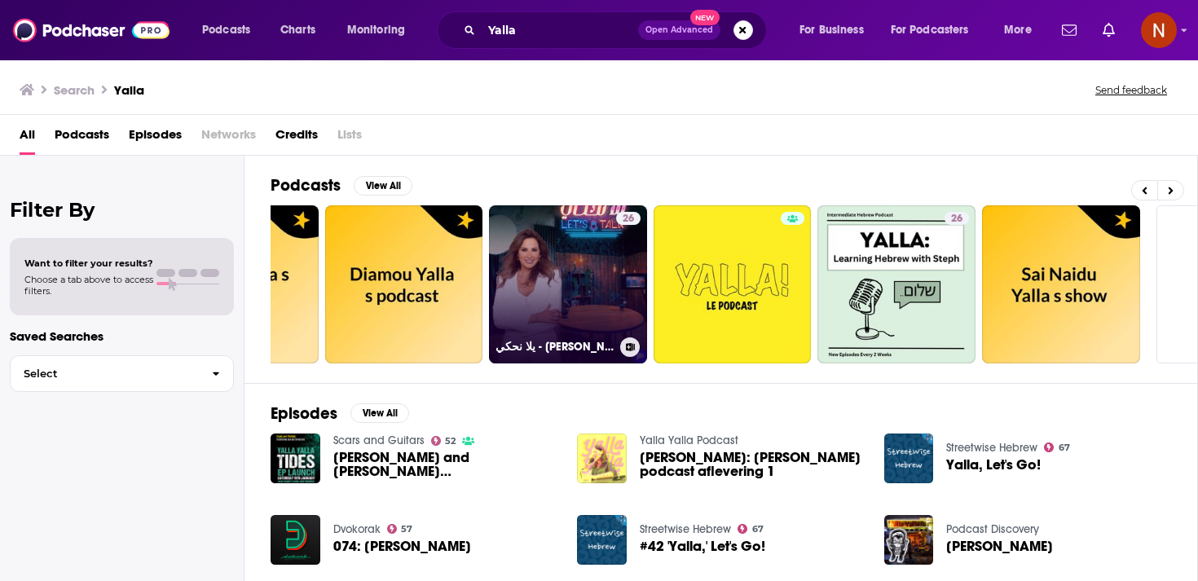
scroll to position [0, 448]
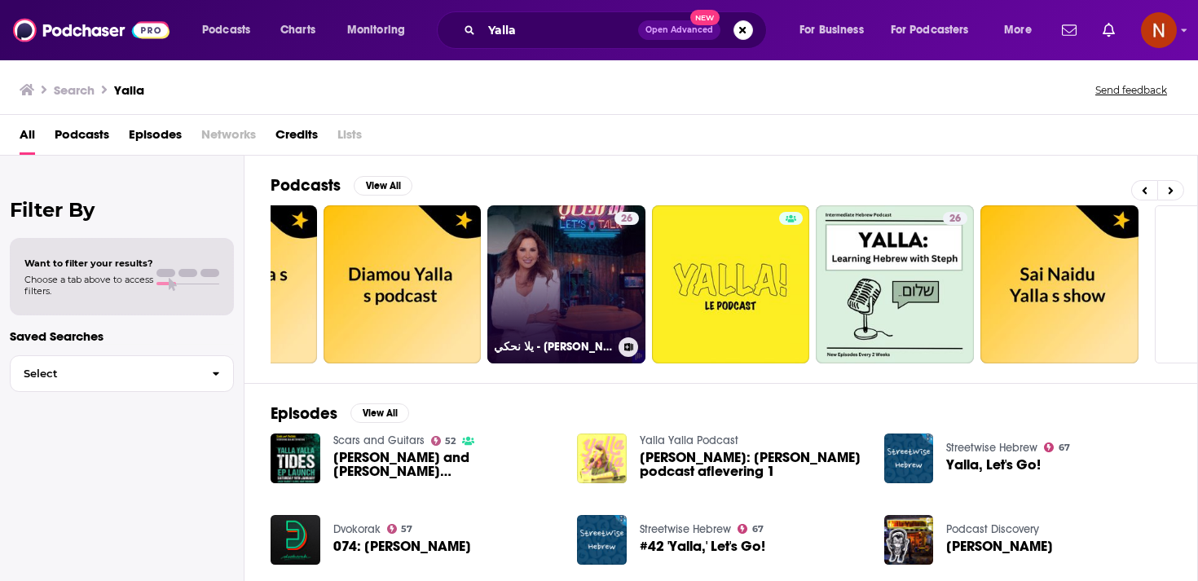
click at [525, 242] on link "26 يلا نحكي - Yalla Nehki" at bounding box center [566, 284] width 158 height 158
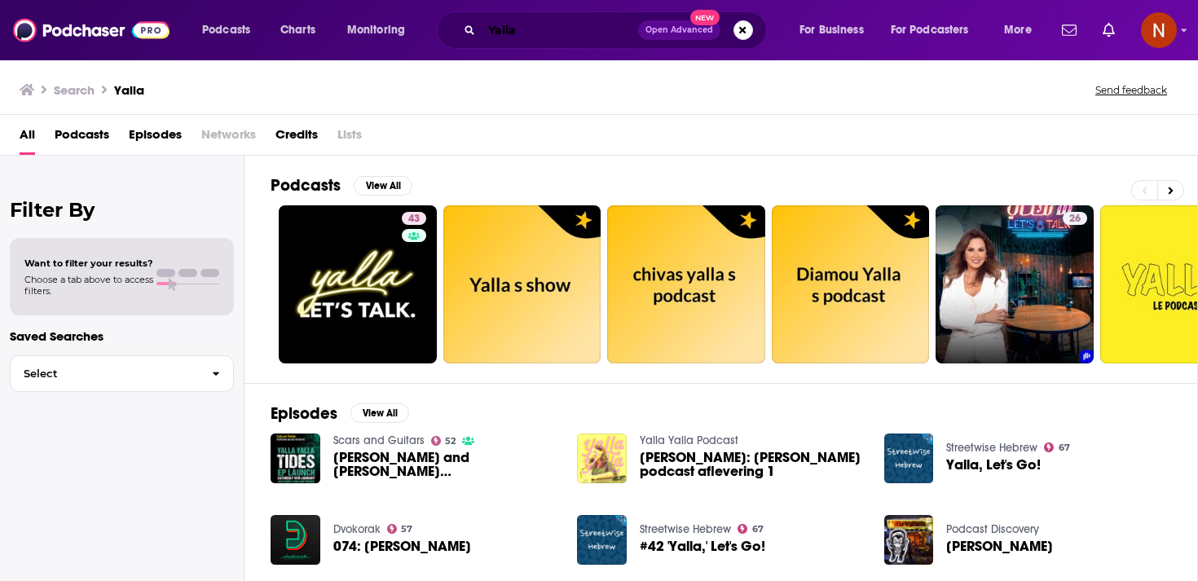
click at [518, 37] on input "Yalla" at bounding box center [560, 30] width 156 height 26
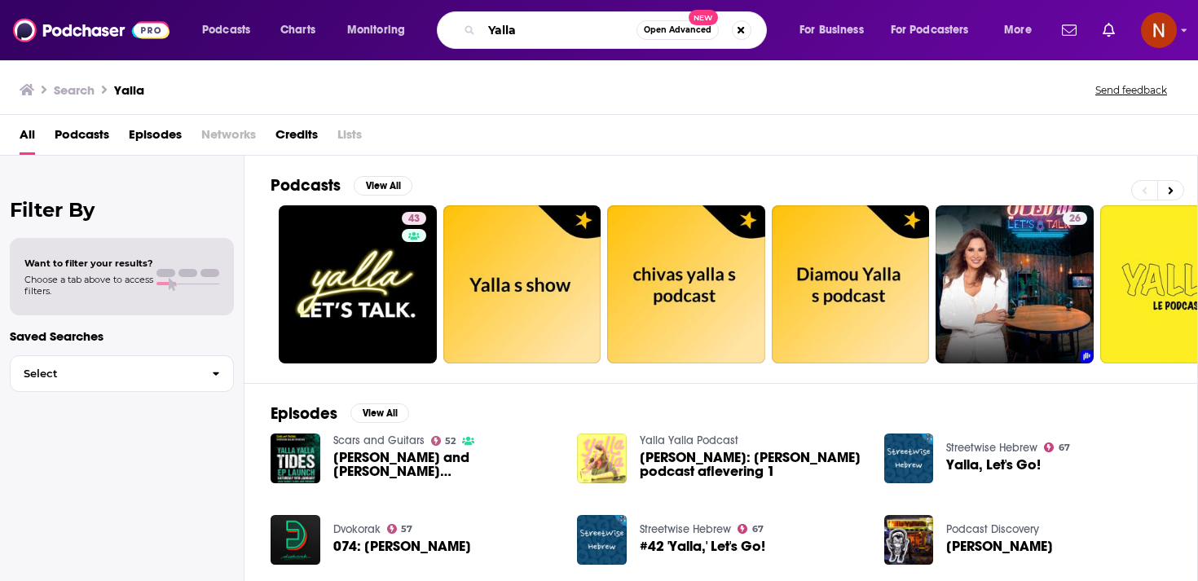
click at [518, 37] on input "Yalla" at bounding box center [559, 30] width 155 height 26
paste input "Alsilah | الصلة"
type input "Alsilah | الصلة"
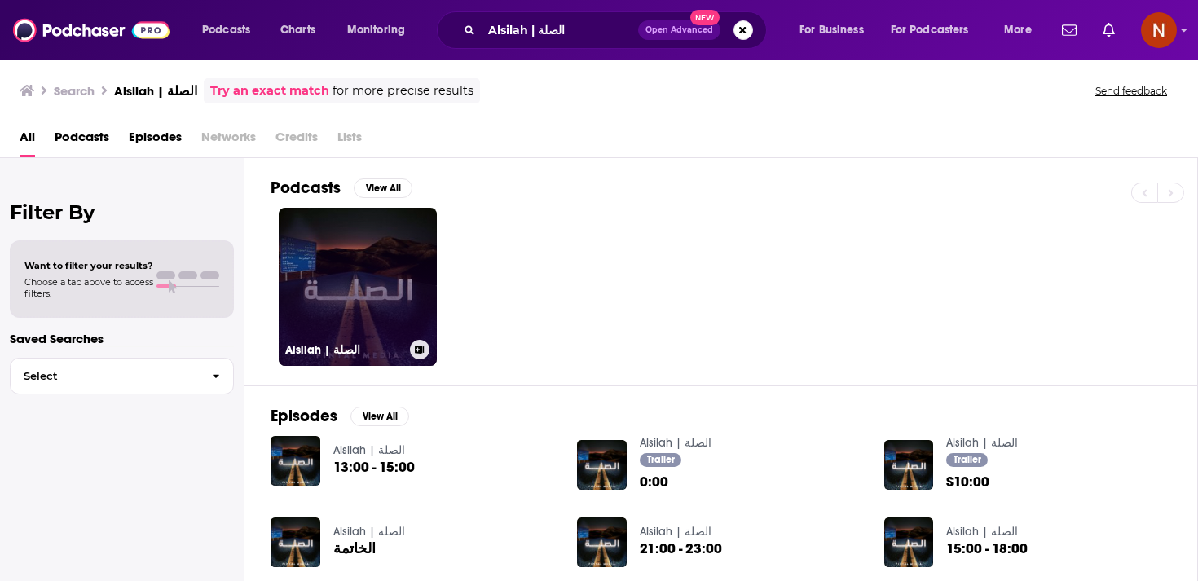
click at [377, 259] on link "Alsilah | الصلة" at bounding box center [358, 287] width 158 height 158
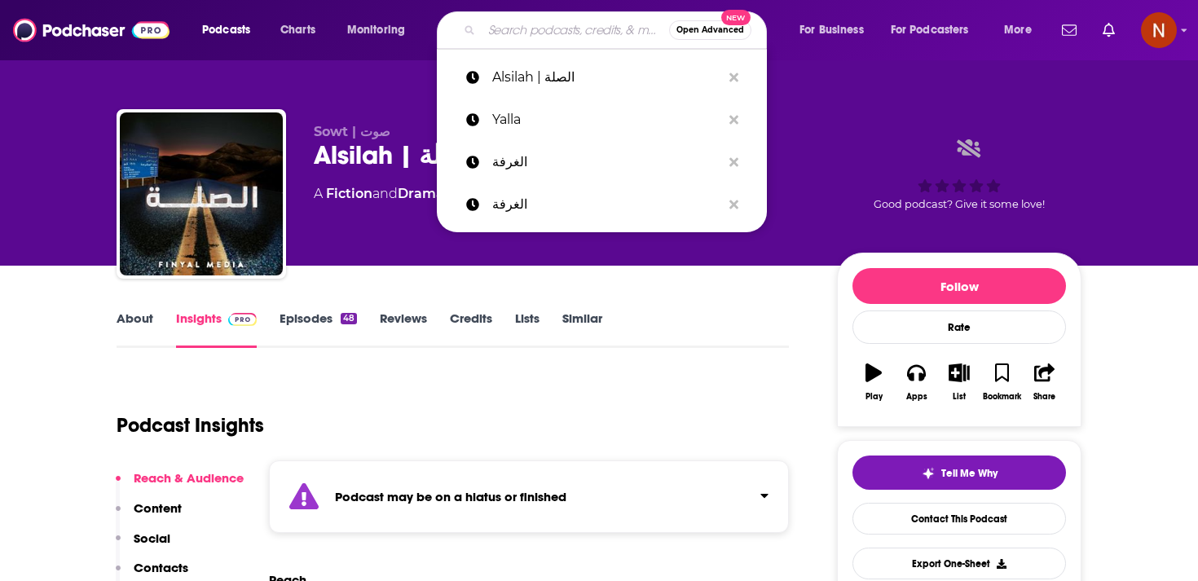
click at [522, 22] on input "Search podcasts, credits, & more..." at bounding box center [575, 30] width 187 height 26
paste input "The Code | الشفرة"
type input "The Code | الشفرة"
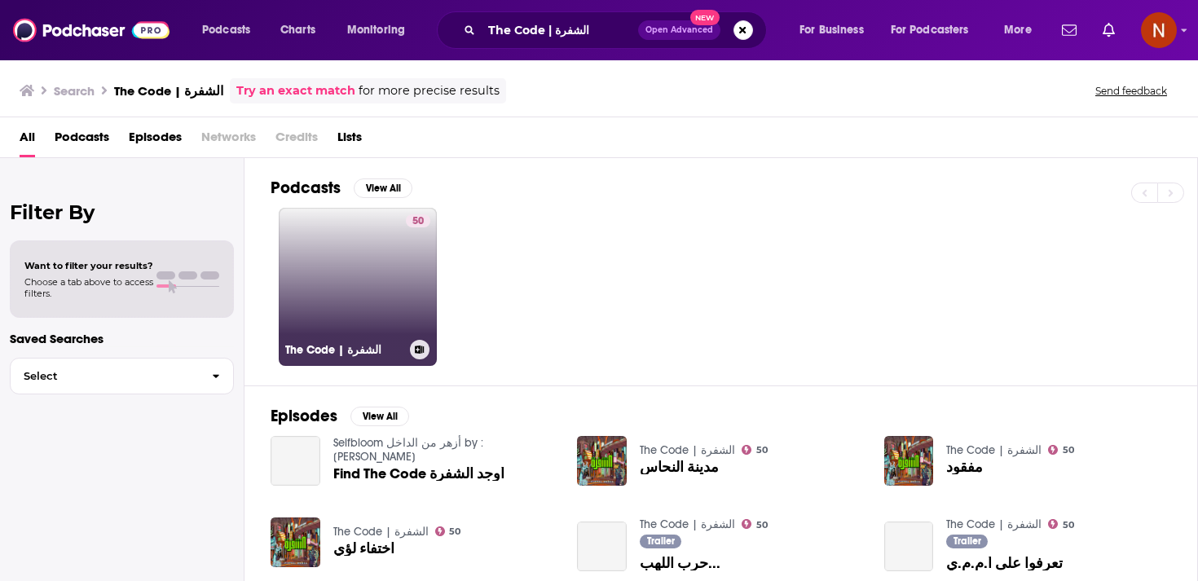
click at [365, 270] on link "50 The Code | الشفرة" at bounding box center [358, 287] width 158 height 158
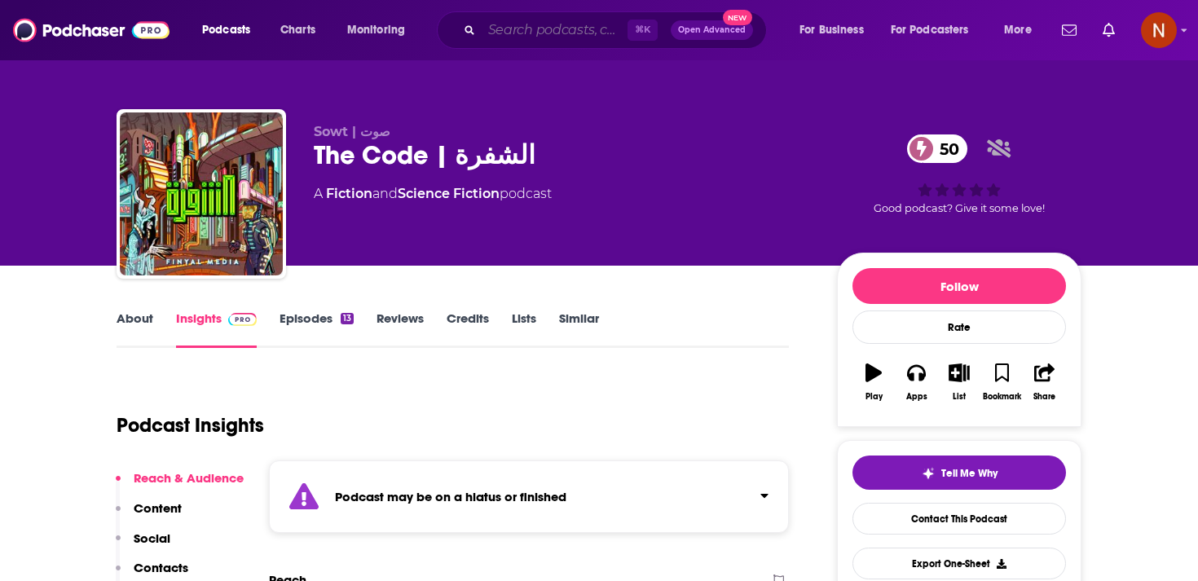
click at [564, 25] on input "Search podcasts, credits, & more..." at bounding box center [555, 30] width 146 height 26
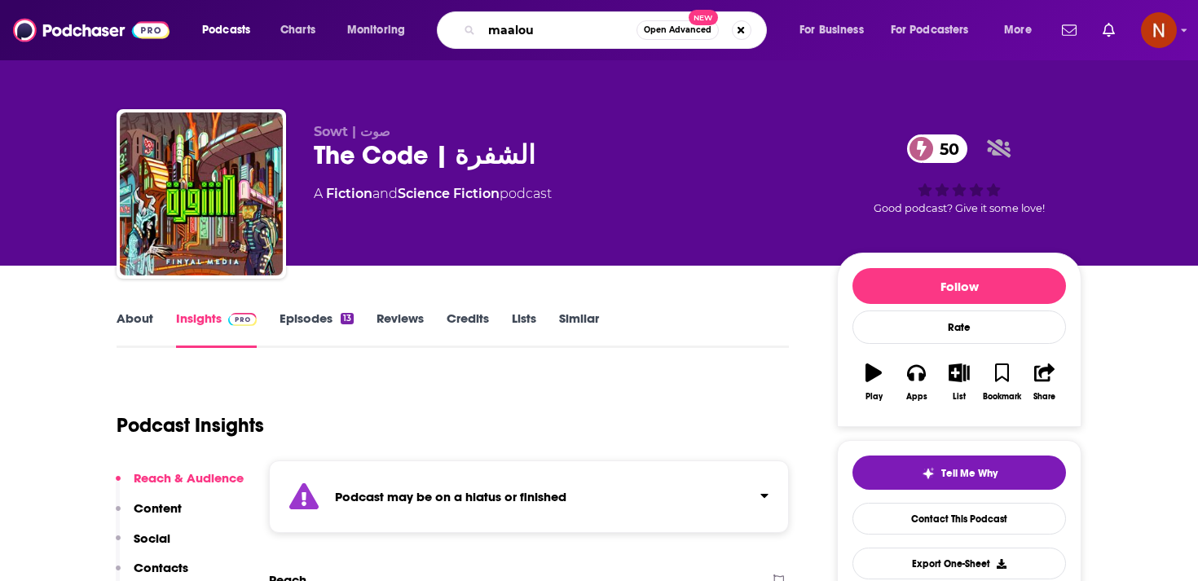
type input "maaloum"
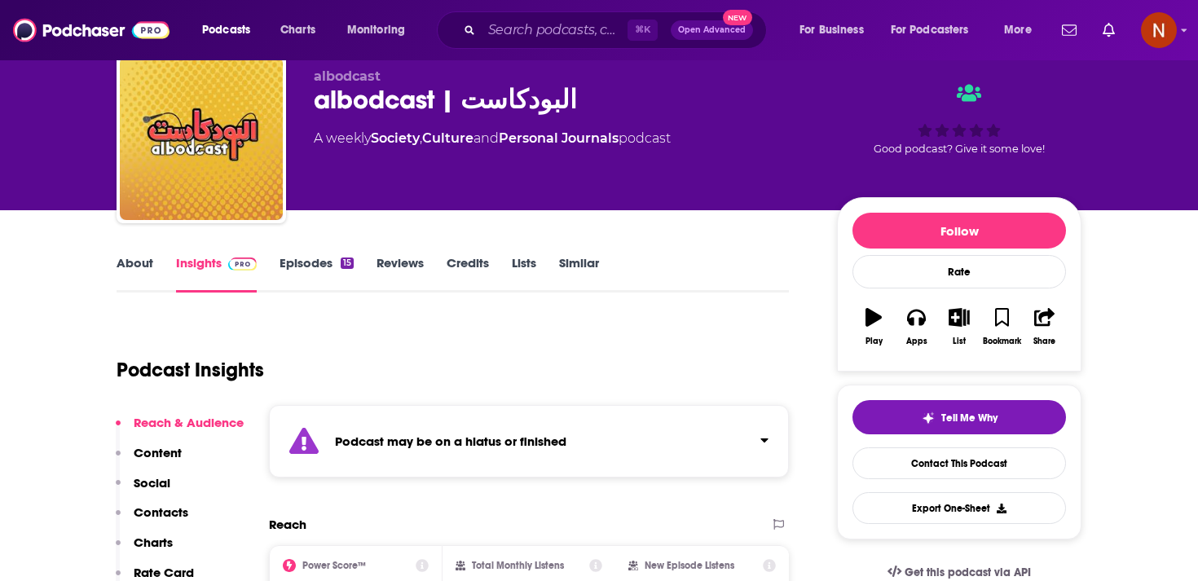
scroll to position [76, 0]
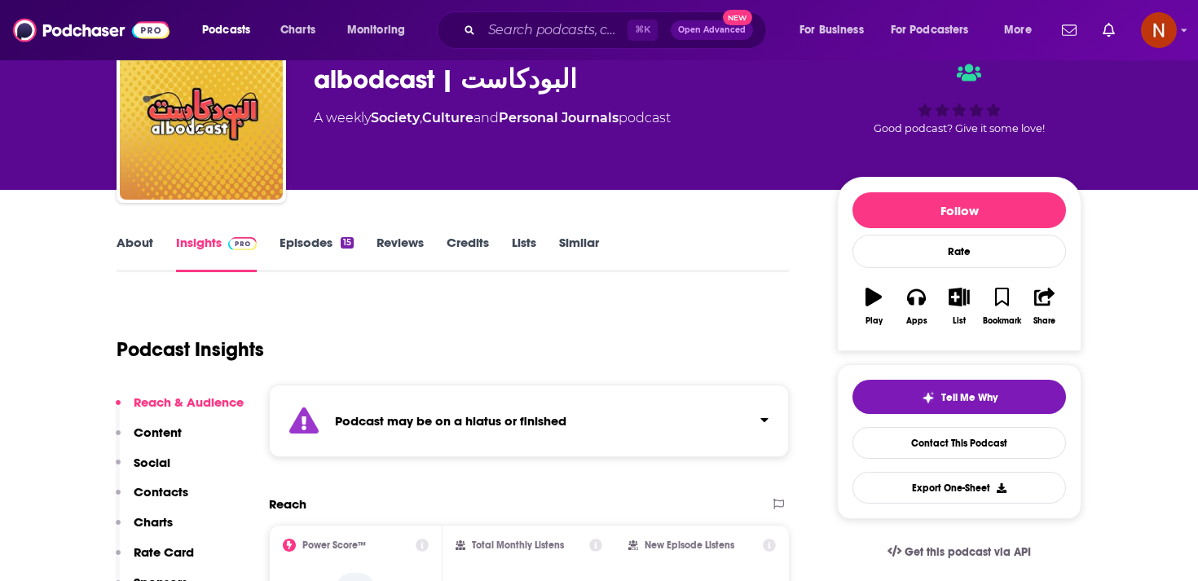
click at [395, 447] on div "Podcast may be on a hiatus or finished" at bounding box center [529, 421] width 520 height 73
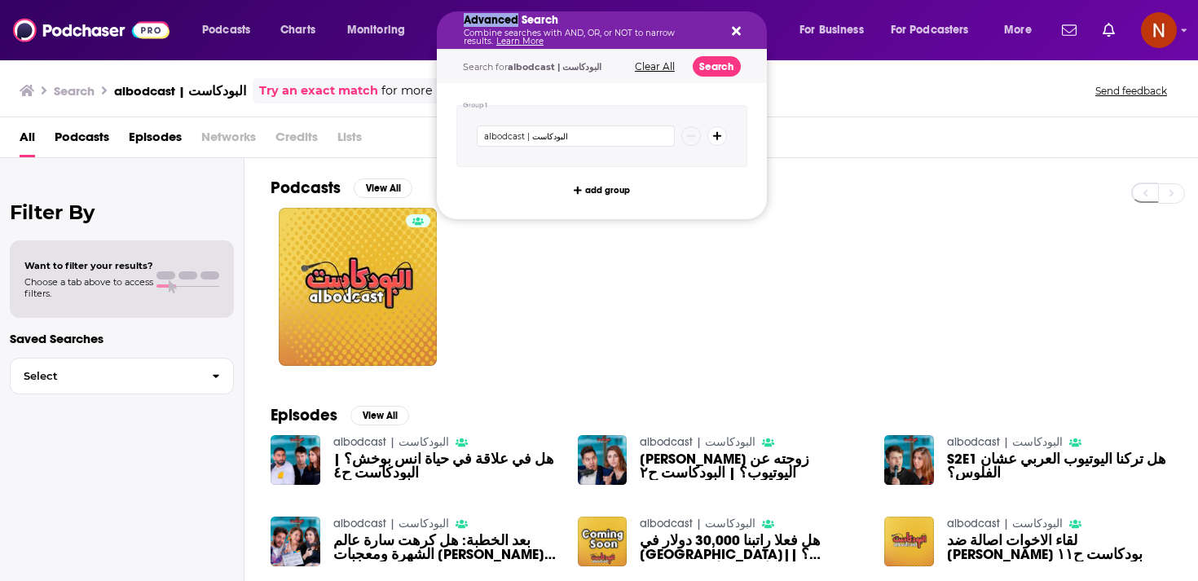
click at [513, 23] on h5 "Advanced Search" at bounding box center [589, 20] width 250 height 11
click at [729, 33] on button "Search podcasts, credits, & more..." at bounding box center [733, 30] width 13 height 13
click at [597, 28] on div "Advanced Search Combine searches with AND, OR, or NOT to narrow results. Learn …" at bounding box center [589, 30] width 250 height 31
click at [736, 31] on icon "Search podcasts, credits, & more..." at bounding box center [736, 31] width 9 height 9
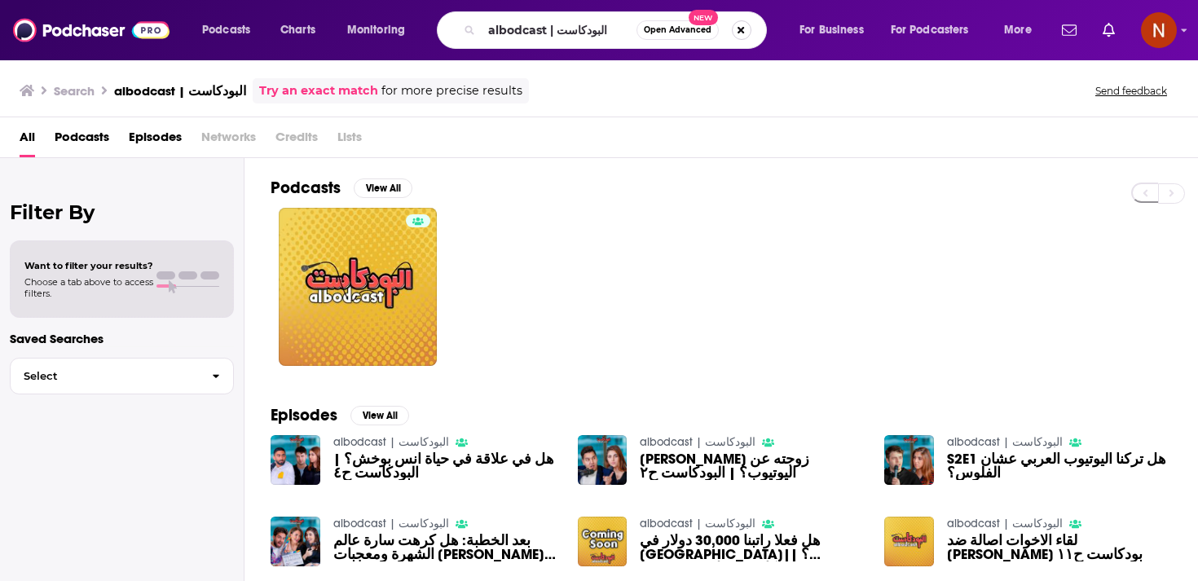
click at [742, 31] on button "Search podcasts, credits, & more..." at bounding box center [742, 30] width 20 height 20
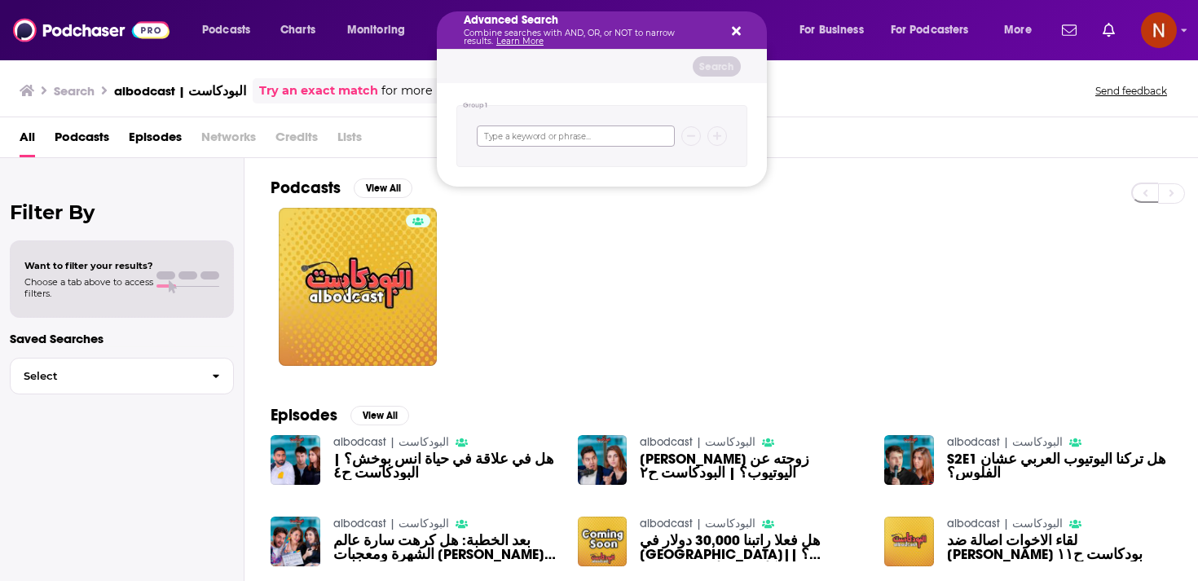
click at [532, 129] on input "Search podcasts, credits, & more..." at bounding box center [576, 135] width 198 height 21
paste input "رحلة المصارعة"
type input "رحلة المصارعة"
click at [714, 69] on button "Search" at bounding box center [717, 66] width 48 height 20
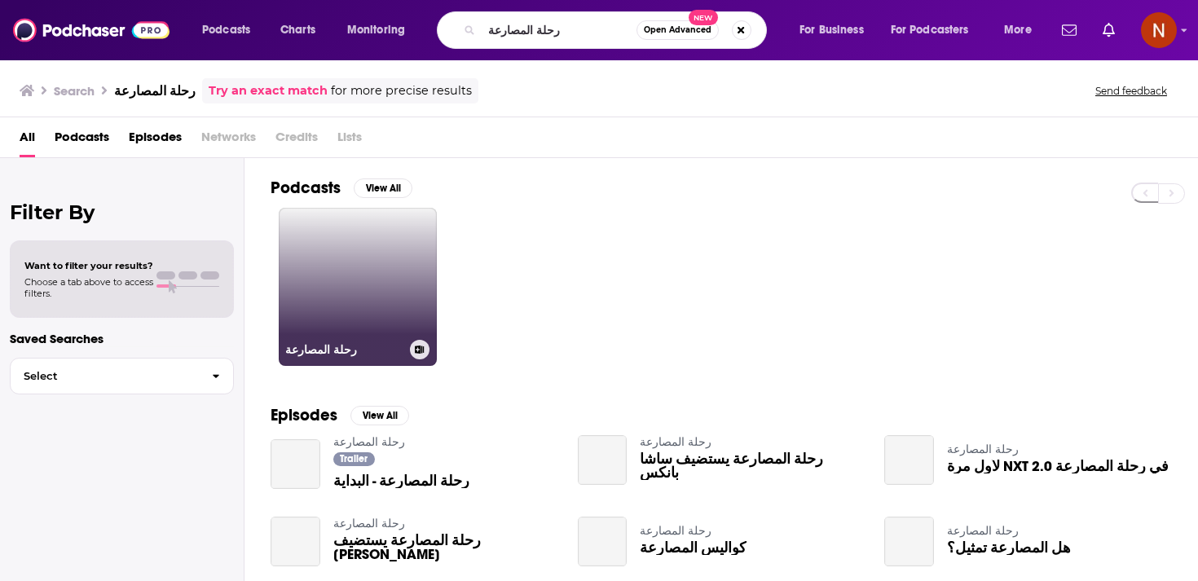
click at [399, 284] on link "رحلة المصارعة" at bounding box center [358, 287] width 158 height 158
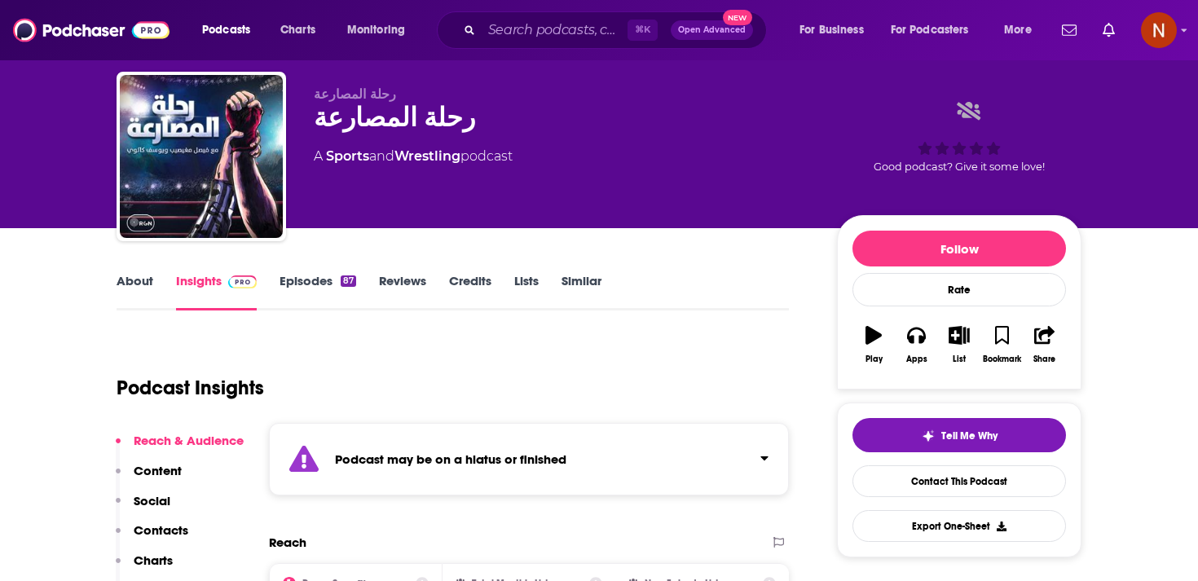
scroll to position [38, 0]
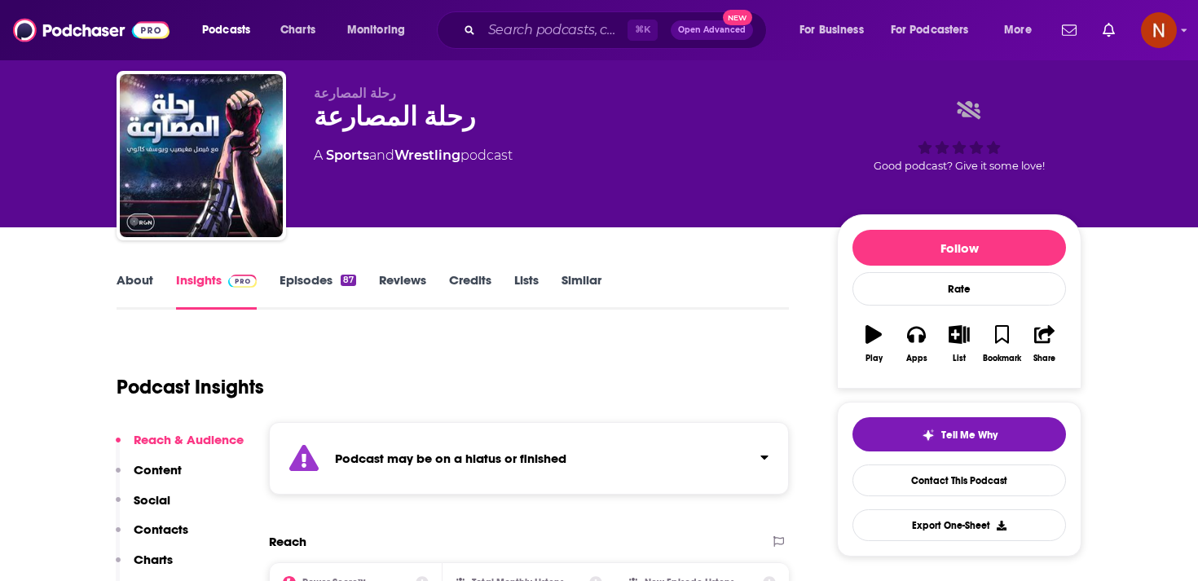
click at [354, 456] on strong "Podcast may be on a hiatus or finished" at bounding box center [450, 458] width 231 height 15
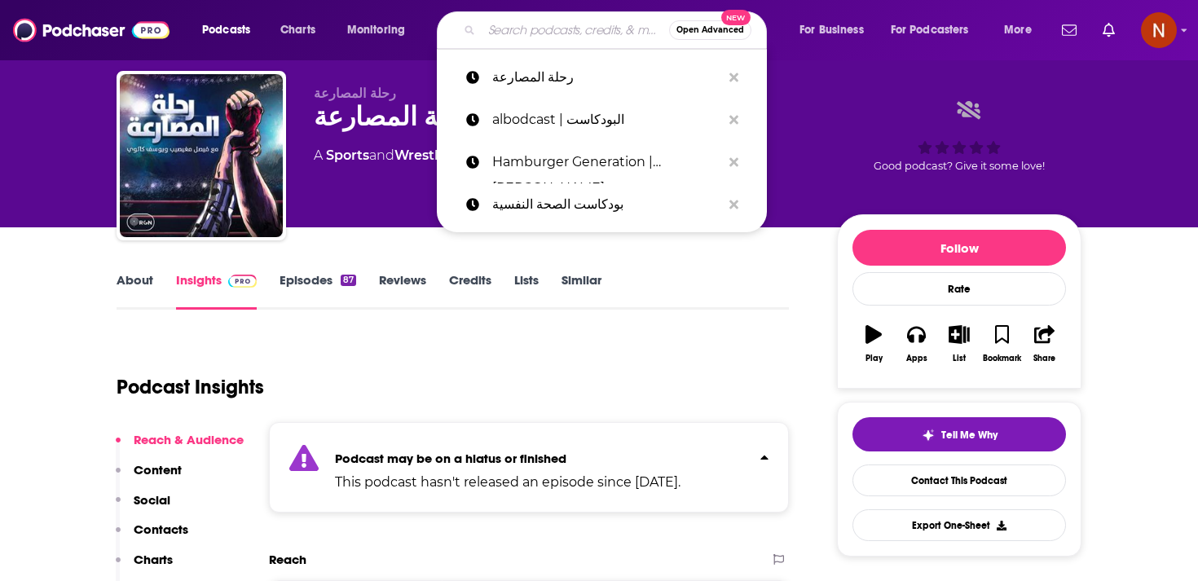
click at [562, 29] on input "Search podcasts, credits, & more..." at bounding box center [575, 30] width 187 height 26
paste input "The Pulp"
type input "The Pulp"
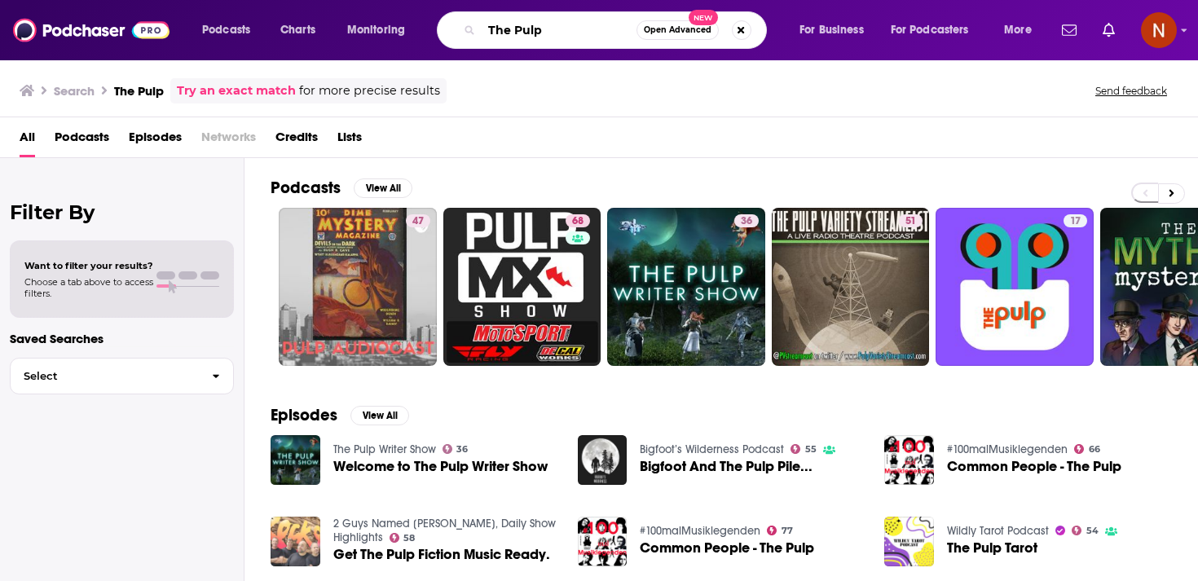
click at [519, 37] on input "The Pulp" at bounding box center [559, 30] width 155 height 26
paste input "Podcast Telfaz - بودكاست تلفاز"
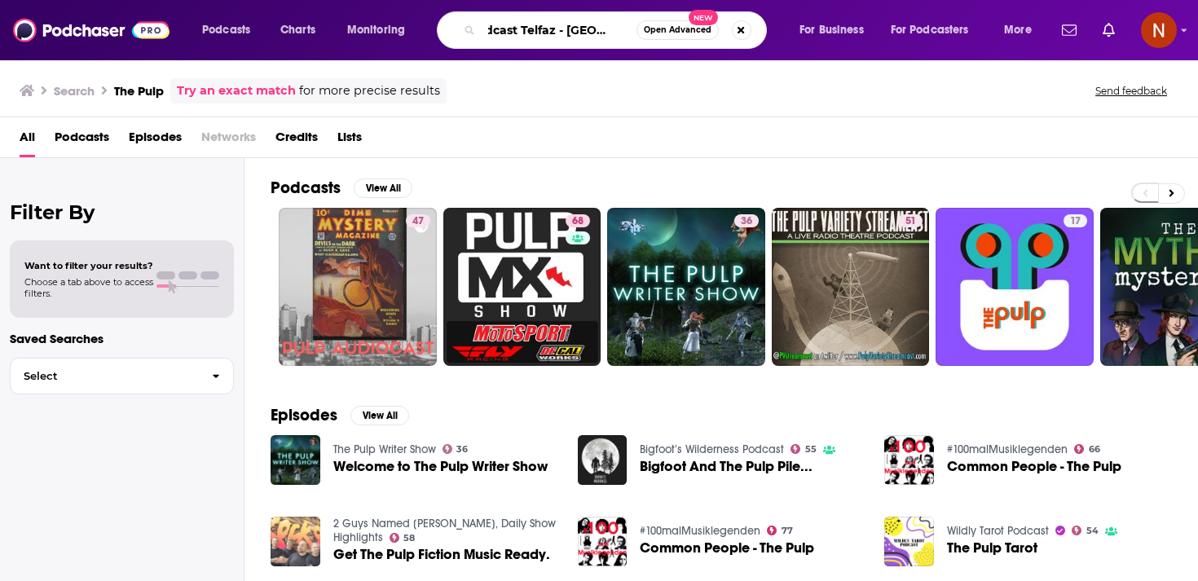
type input "Podcast Telfaz - بودكاست تلفاز"
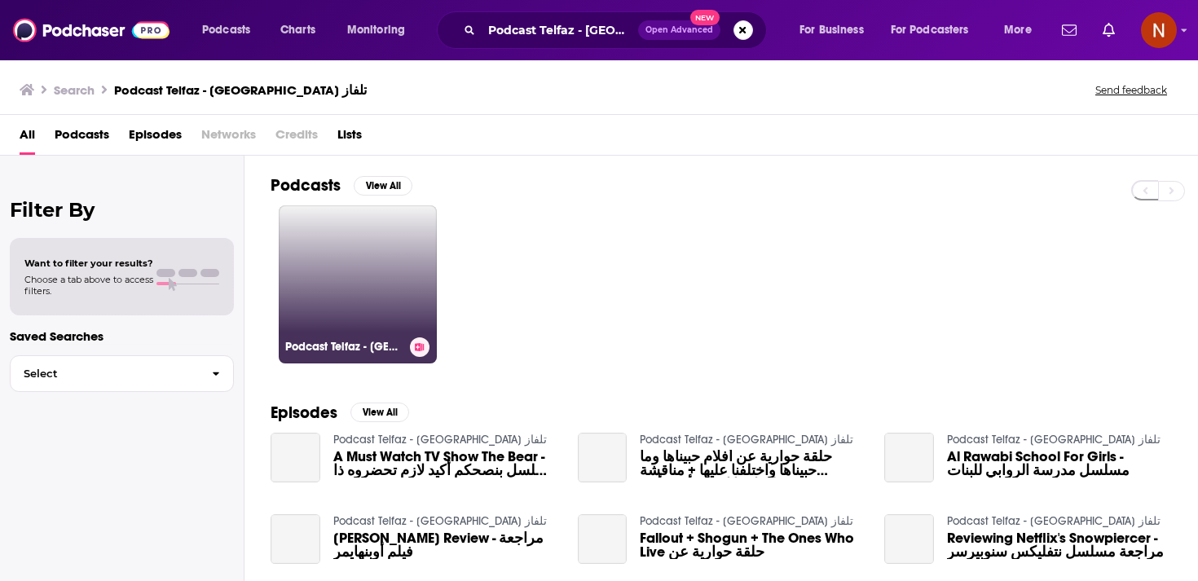
click at [400, 277] on link "Podcast Telfaz - بودكاست تلفاز" at bounding box center [358, 284] width 158 height 158
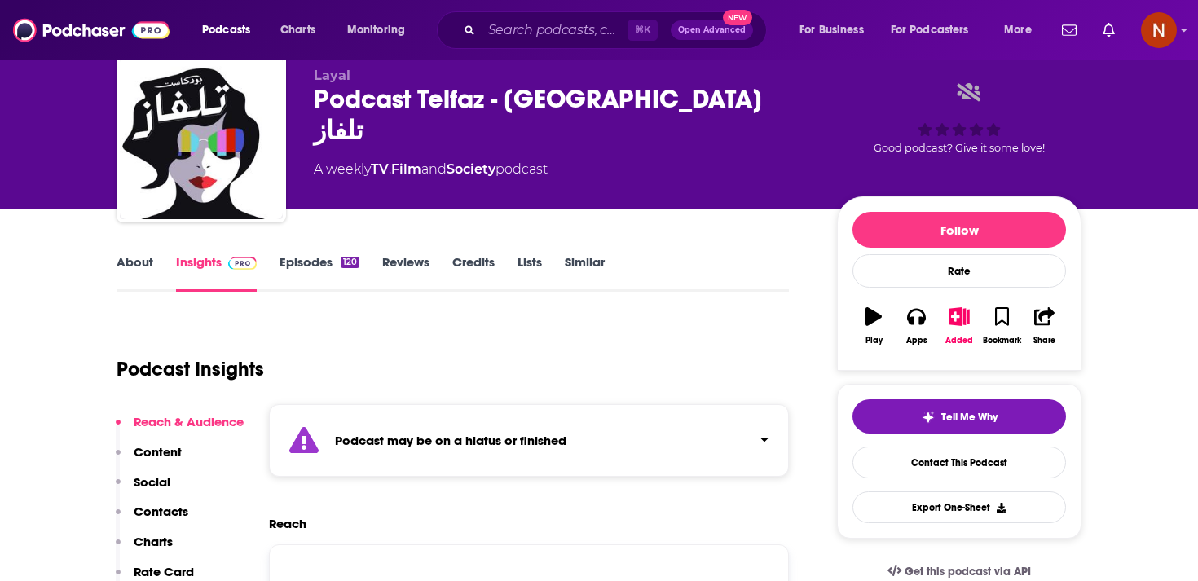
scroll to position [57, 0]
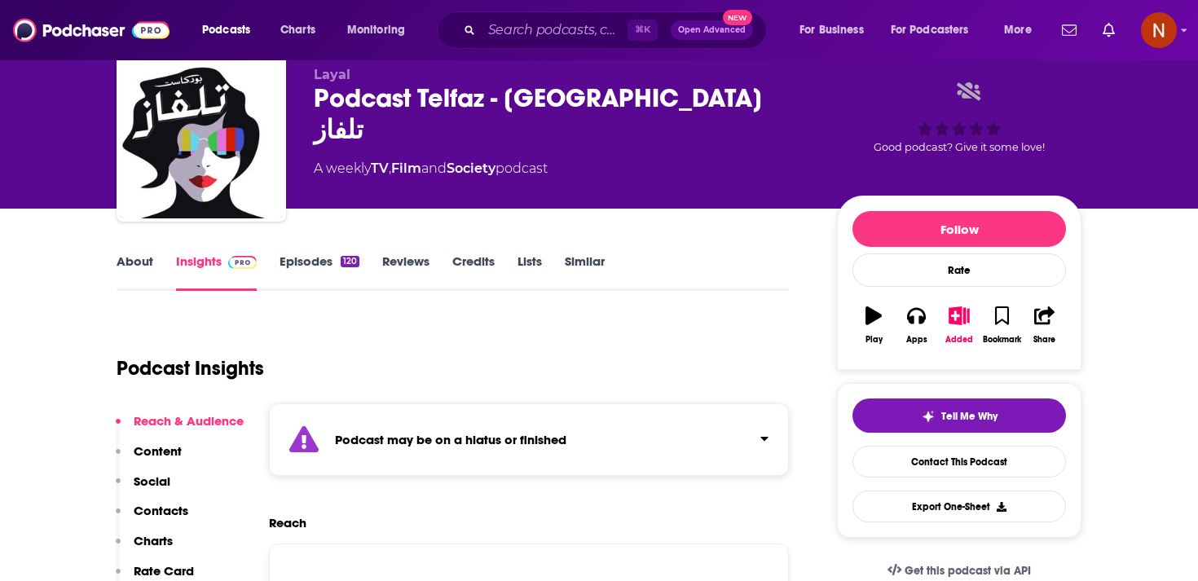
click at [369, 438] on strong "Podcast may be on a hiatus or finished" at bounding box center [450, 439] width 231 height 15
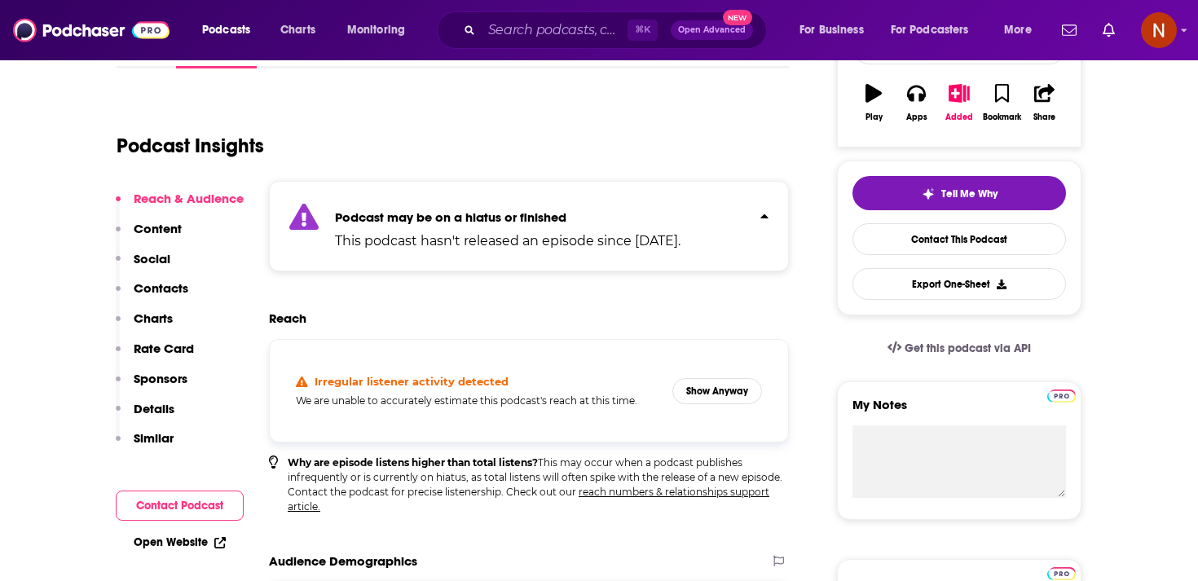
scroll to position [281, 0]
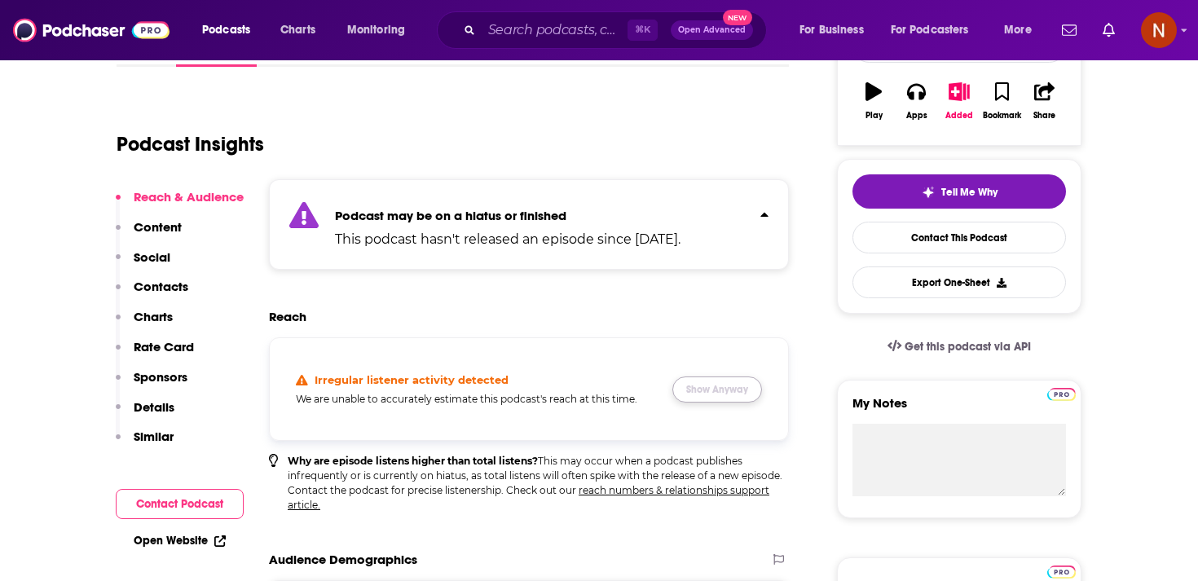
click at [758, 385] on button "Show Anyway" at bounding box center [717, 389] width 90 height 26
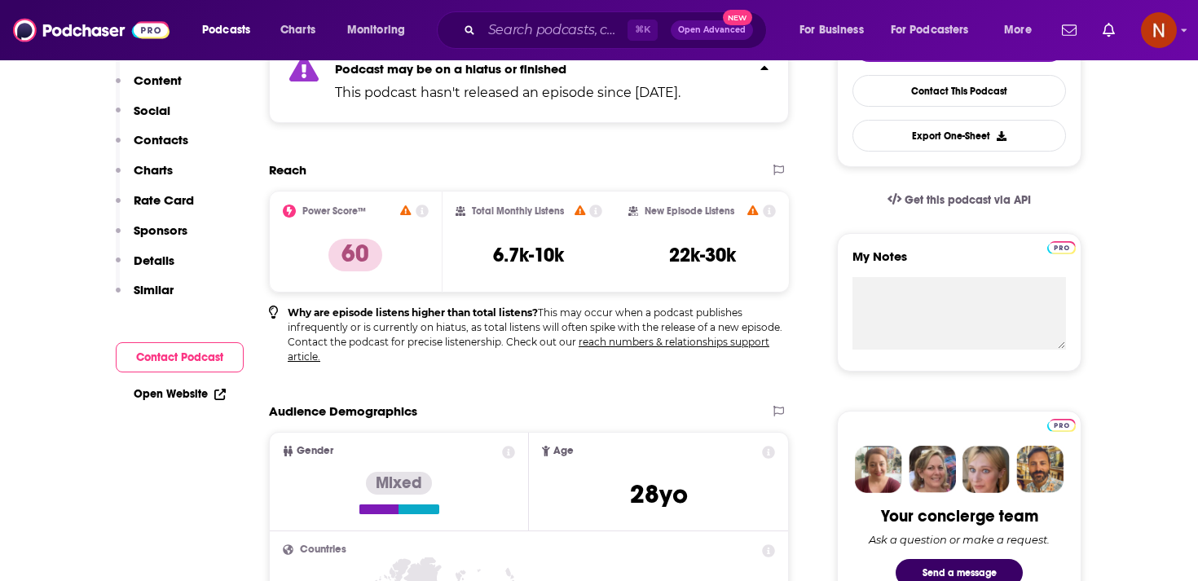
scroll to position [0, 0]
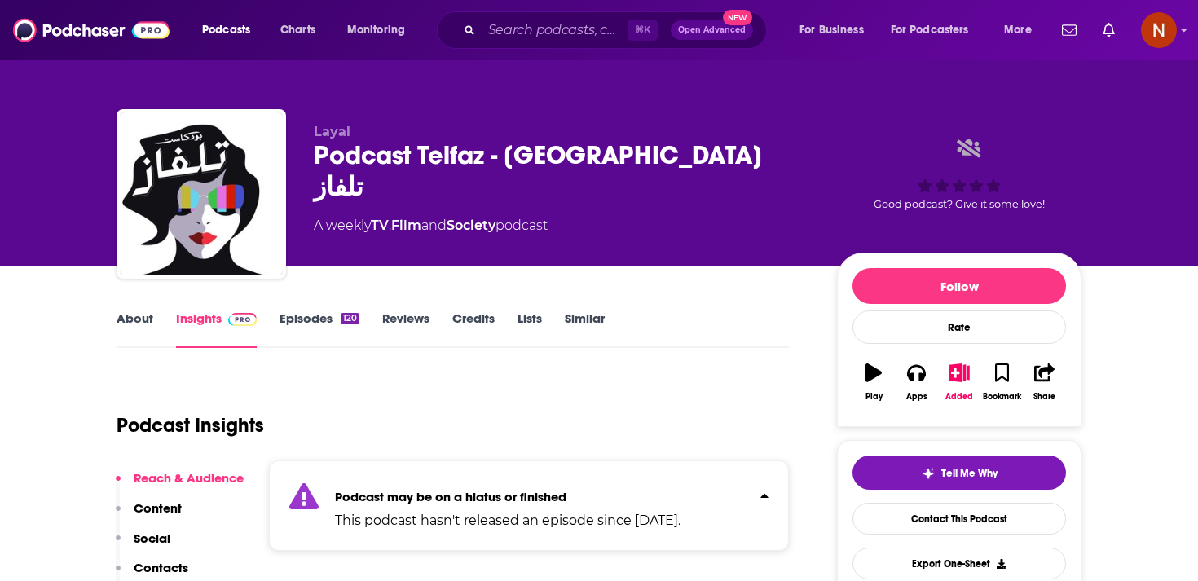
click at [397, 149] on div "Podcast Telfaz - بودكاست تلفاز" at bounding box center [562, 171] width 497 height 64
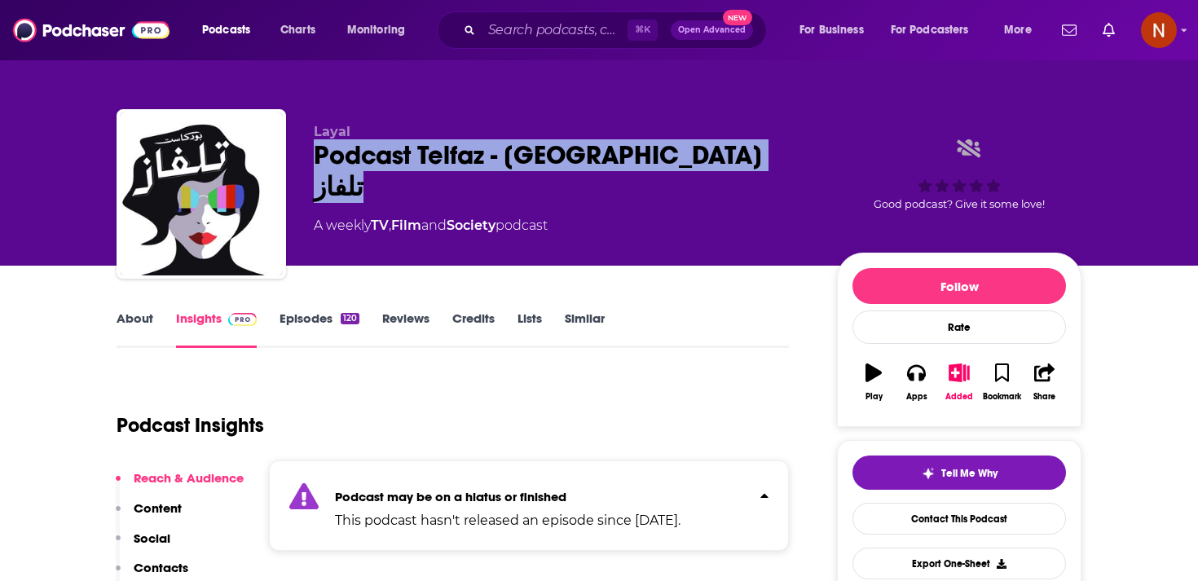
click at [397, 149] on div "Podcast Telfaz - بودكاست تلفاز" at bounding box center [562, 171] width 497 height 64
copy div "Podcast Telfaz - بودكاست تلفاز"
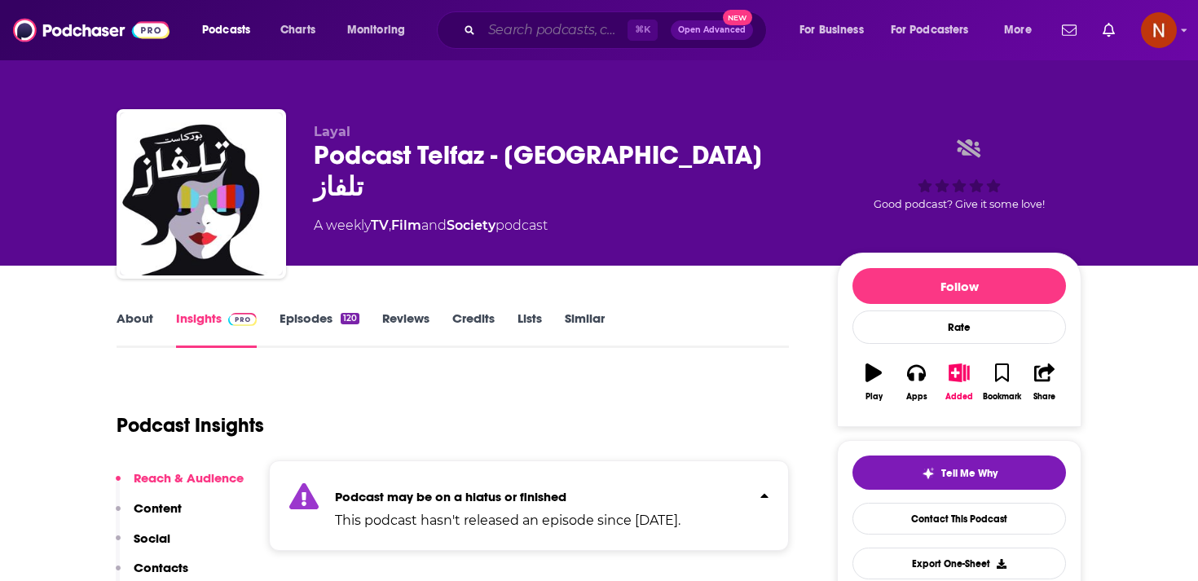
click at [511, 29] on input "Search podcasts, credits, & more..." at bounding box center [555, 30] width 146 height 26
paste input "النثرة"
type input "النثرة"
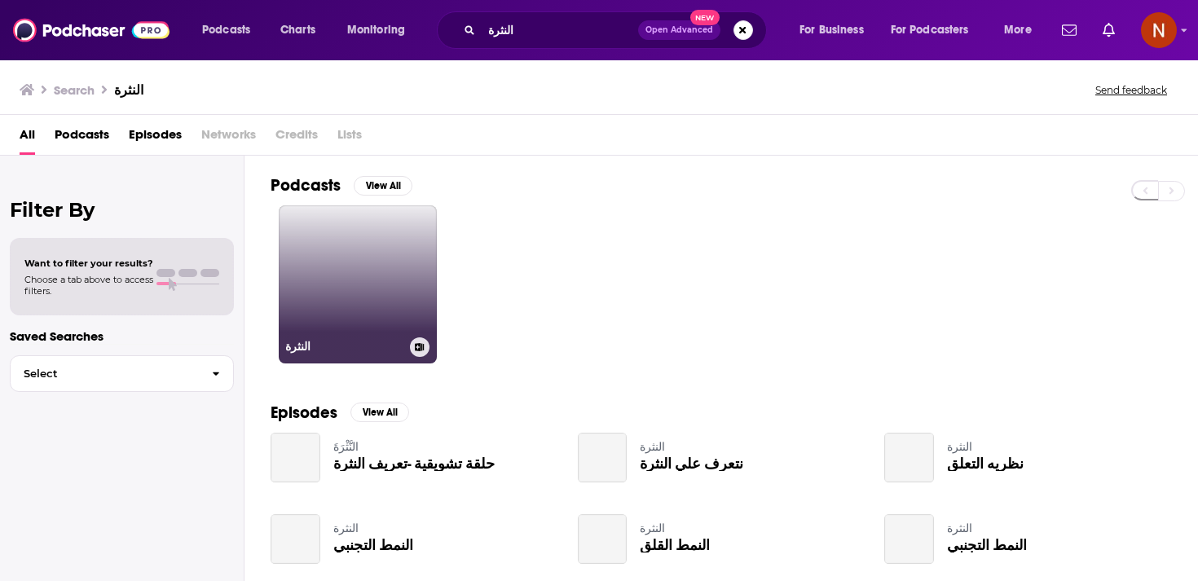
click at [383, 272] on link "النثرة" at bounding box center [358, 284] width 158 height 158
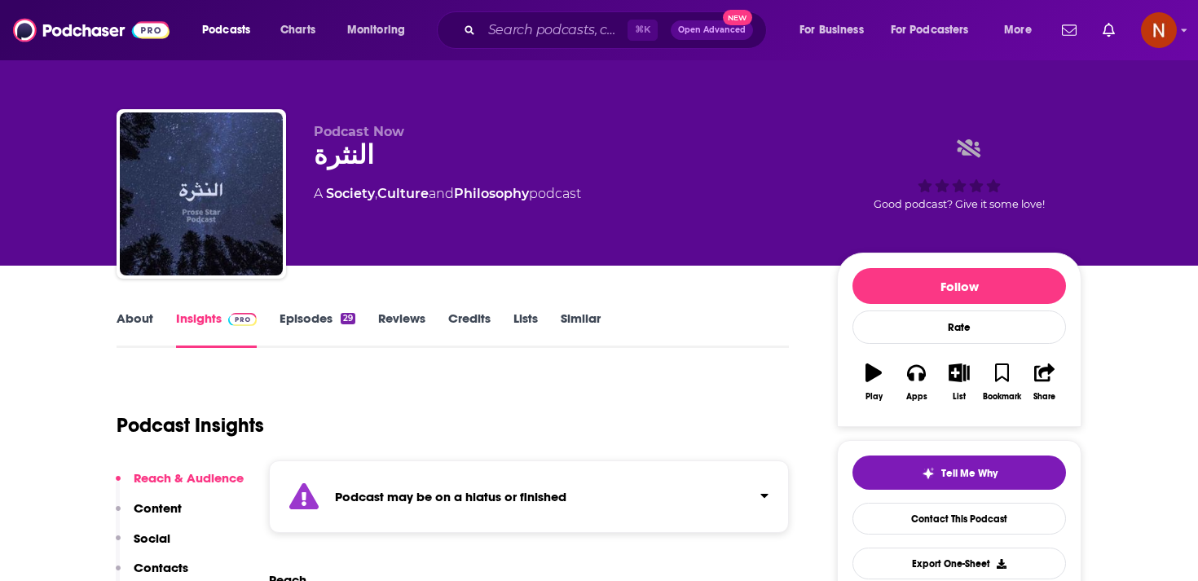
click at [433, 517] on div "Podcast may be on a hiatus or finished" at bounding box center [529, 496] width 520 height 73
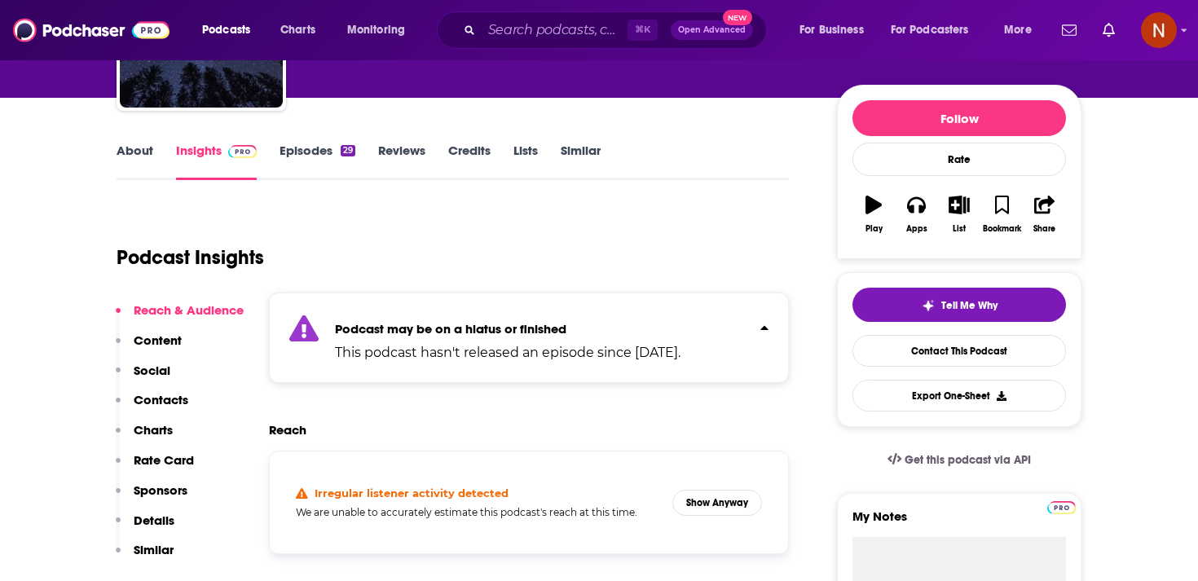
scroll to position [172, 0]
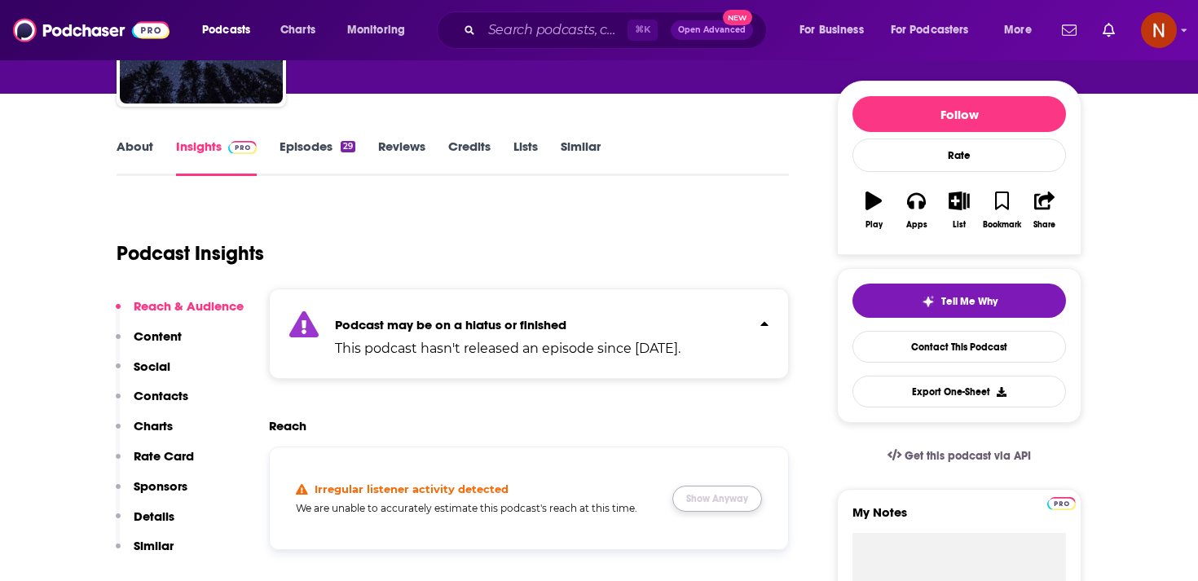
click at [693, 496] on button "Show Anyway" at bounding box center [717, 499] width 90 height 26
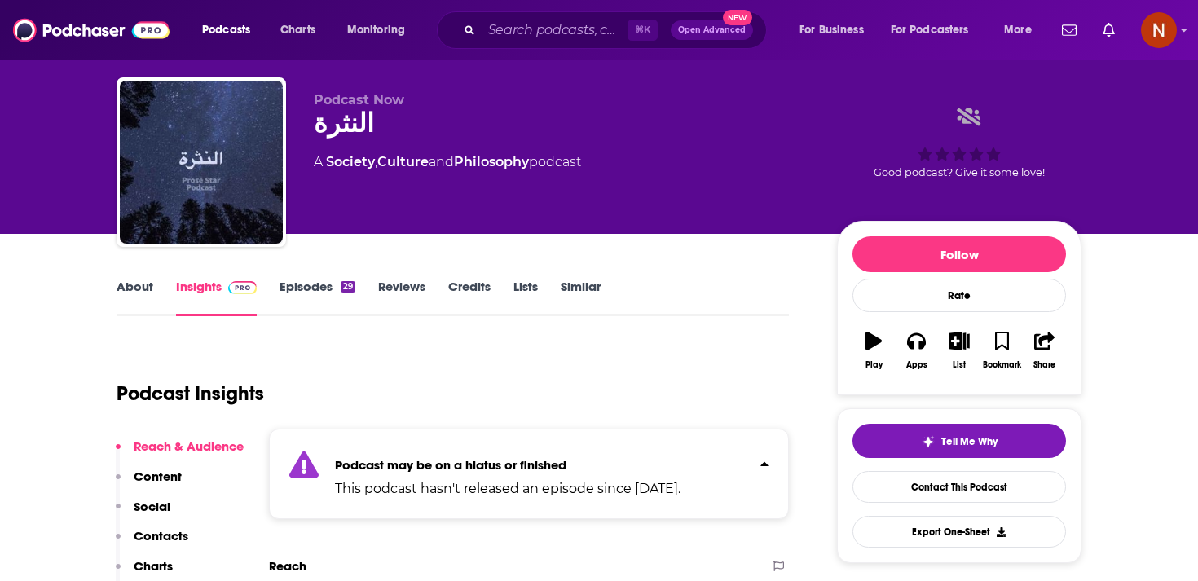
scroll to position [0, 0]
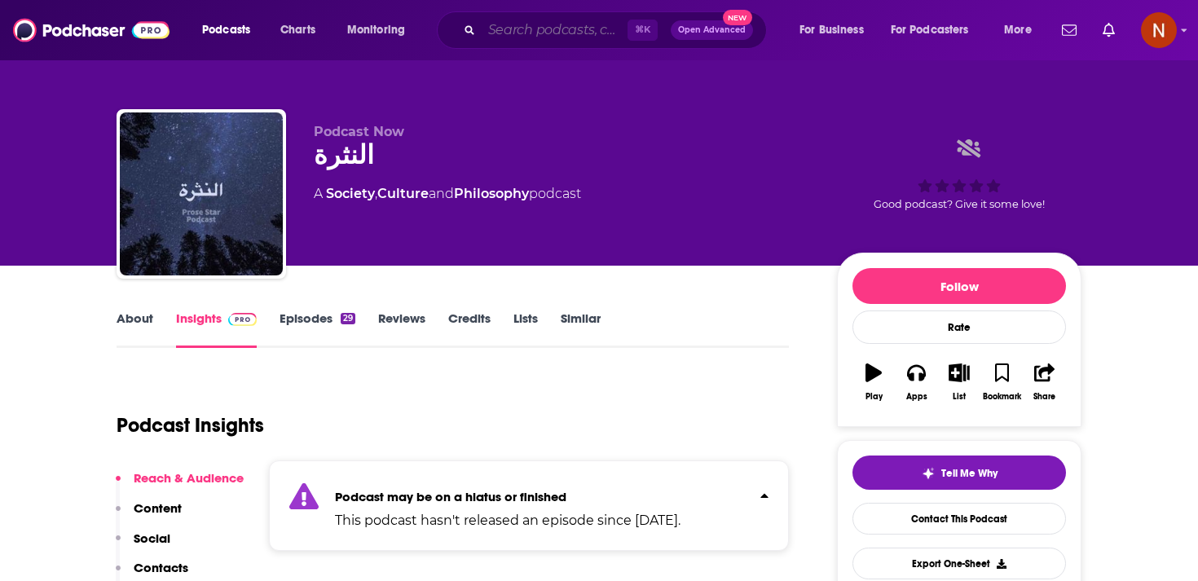
click at [517, 33] on input "Search podcasts, credits, & more..." at bounding box center [555, 30] width 146 height 26
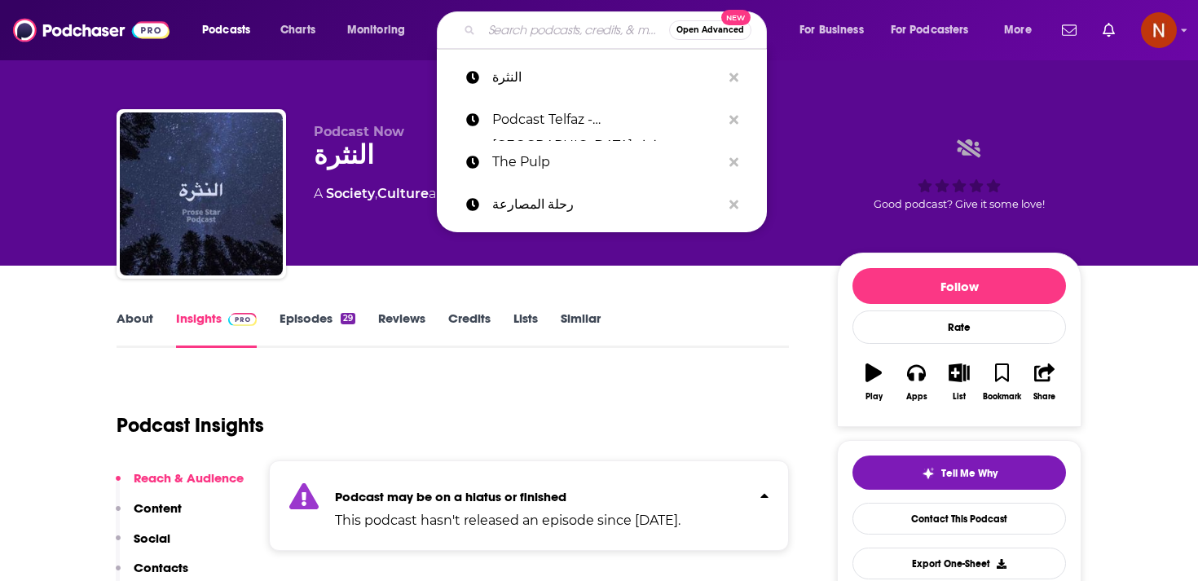
paste input "Hamburger Generation | [PERSON_NAME]"
type input "Hamburger Generation | [PERSON_NAME]"
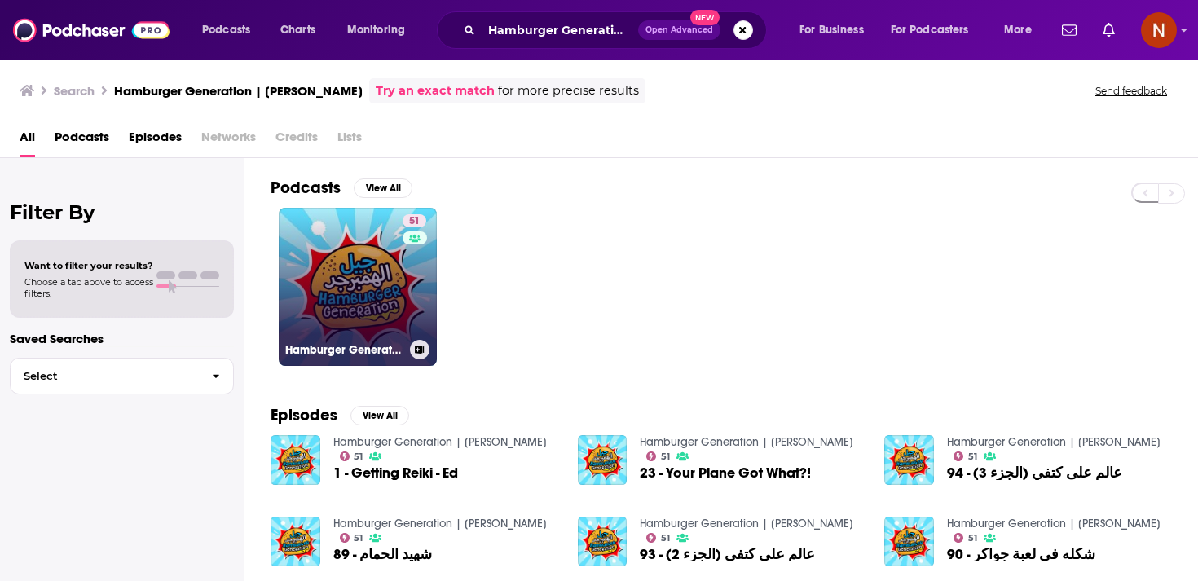
click at [332, 341] on div "Hamburger Generation | [PERSON_NAME]" at bounding box center [357, 350] width 145 height 20
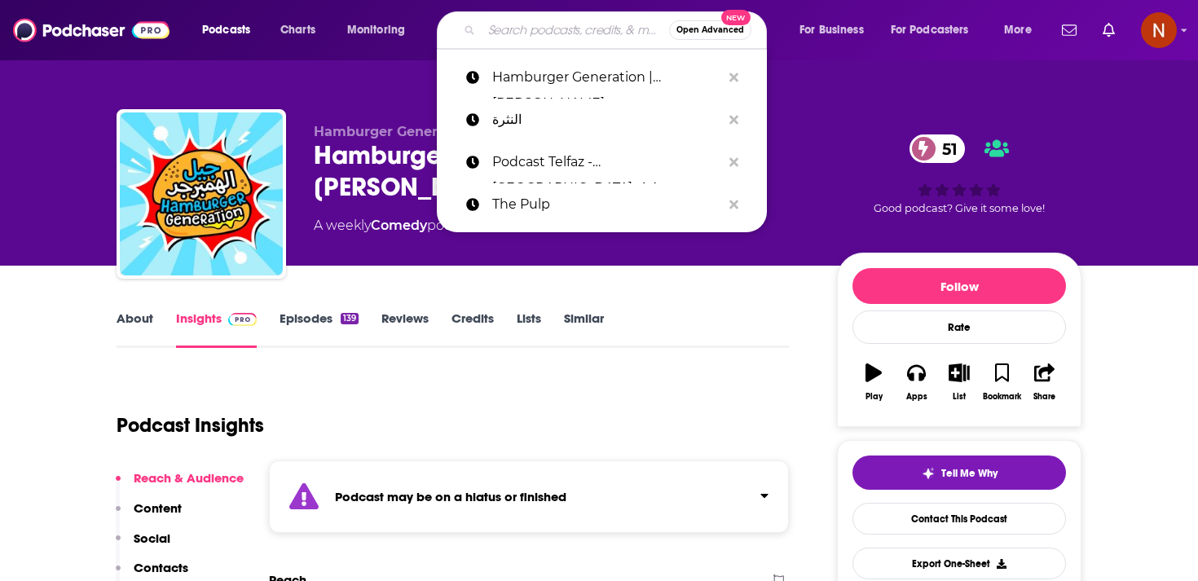
click at [495, 31] on input "Search podcasts, credits, & more..." at bounding box center [575, 30] width 187 height 26
paste input "albodcast | البودكاست"
type input "albodcast | البودكاست"
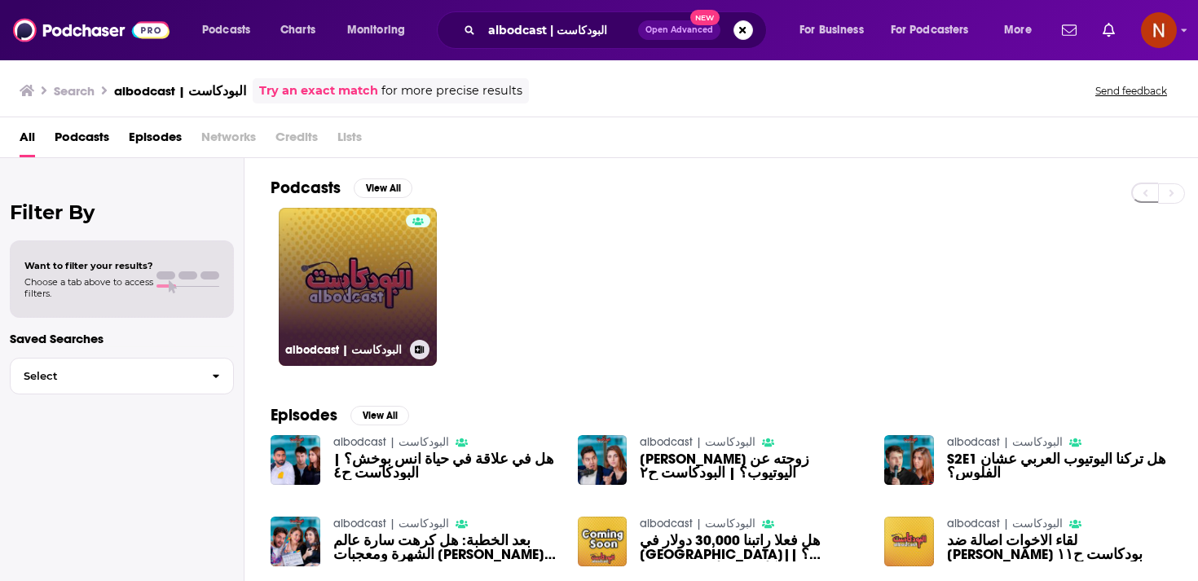
click at [365, 245] on link "albodcast | البودكاست" at bounding box center [358, 287] width 158 height 158
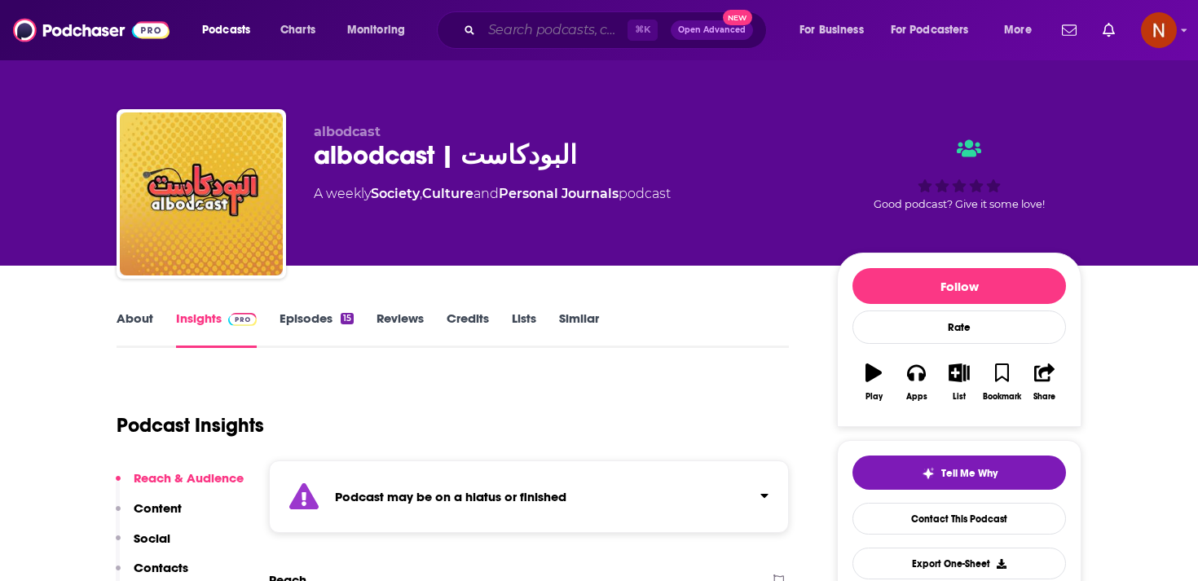
click at [510, 27] on input "Search podcasts, credits, & more..." at bounding box center [555, 30] width 146 height 26
